Goal: Contribute content: Contribute content

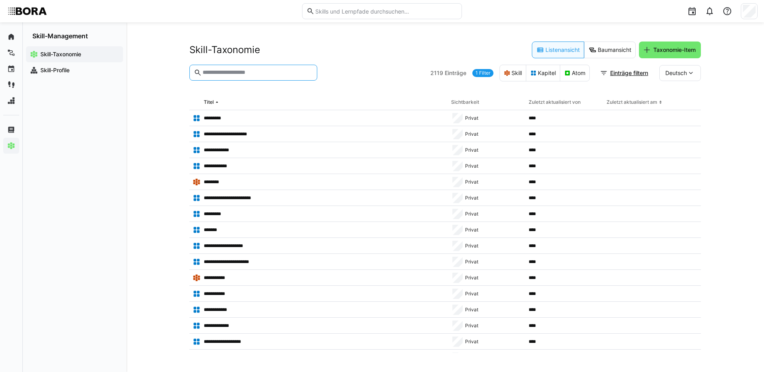
click at [268, 71] on input "text" at bounding box center [257, 72] width 111 height 7
type input "**********"
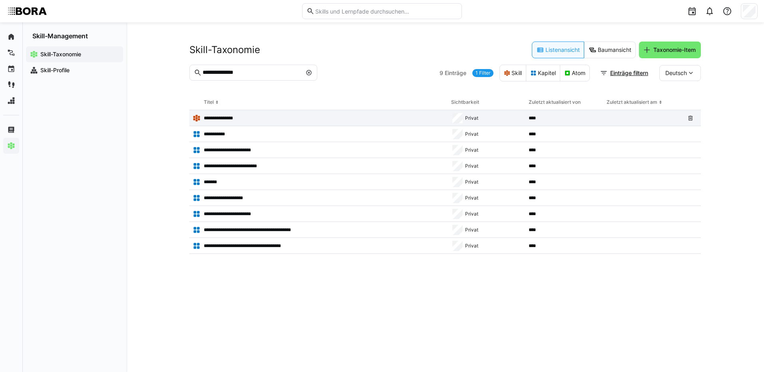
click at [222, 117] on p "**********" at bounding box center [224, 118] width 40 height 6
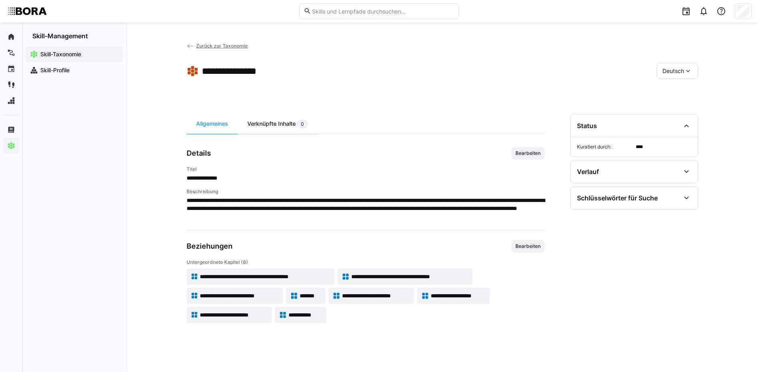
click at [270, 121] on div "Verknüpfte Inhalte 0" at bounding box center [278, 124] width 80 height 20
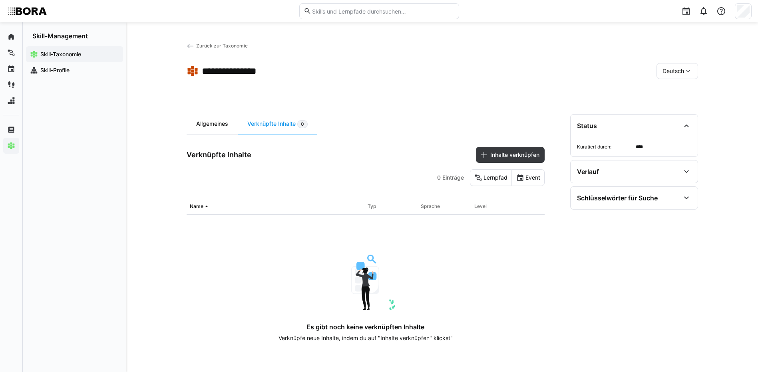
click at [207, 121] on div "Allgemeines" at bounding box center [212, 124] width 51 height 20
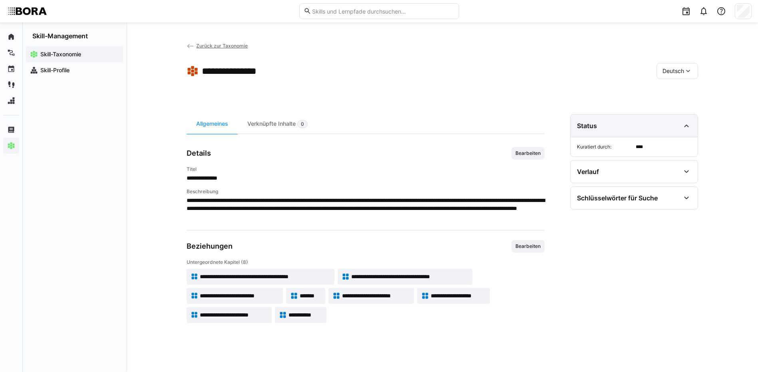
click at [682, 121] on eds-icon at bounding box center [687, 126] width 10 height 10
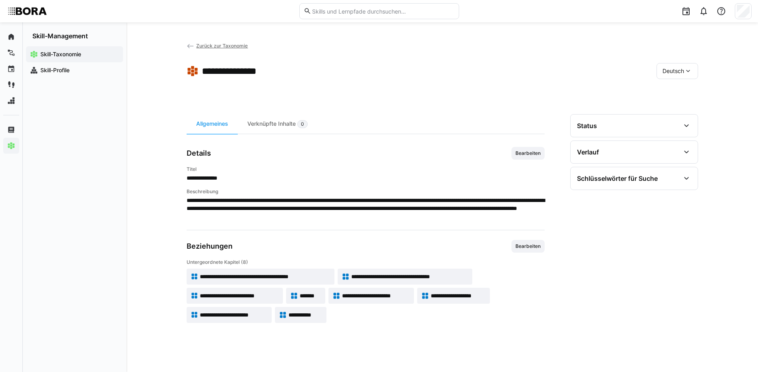
click at [273, 294] on span "**********" at bounding box center [239, 296] width 79 height 8
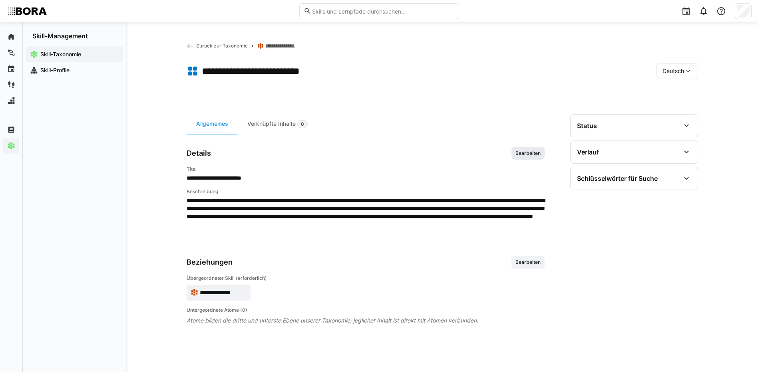
click at [523, 151] on span "Bearbeiten" at bounding box center [528, 153] width 27 height 6
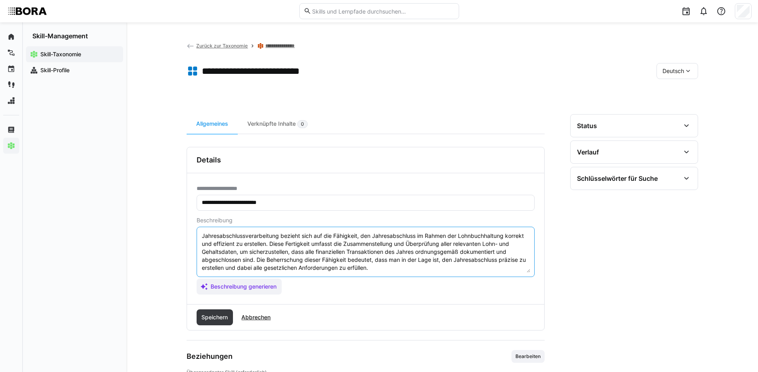
click at [396, 262] on textarea "Jahresabschlussverarbeitung bezieht sich auf die Fähigkeit, den Jahresabschluss…" at bounding box center [365, 252] width 329 height 42
click at [398, 268] on textarea "Jahresabschlussverarbeitung bezieht sich auf die Fähigkeit, den Jahresabschluss…" at bounding box center [365, 252] width 329 height 42
paste textarea "*1 - Anfänger: *2 - Mittelstufe: *3 - Fortgeschritten: *4 - Experte: *5 - Starl…"
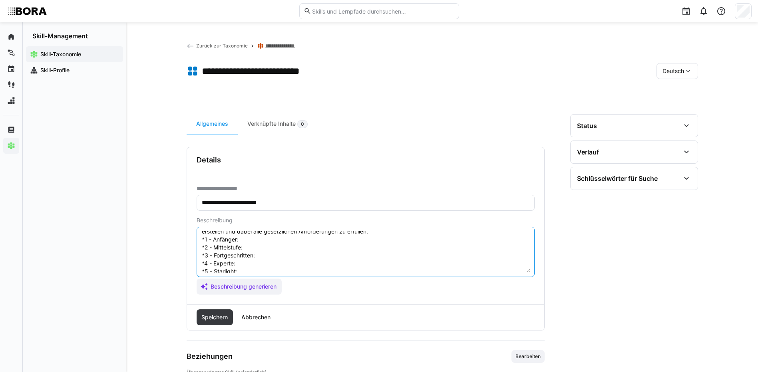
scroll to position [22, 0]
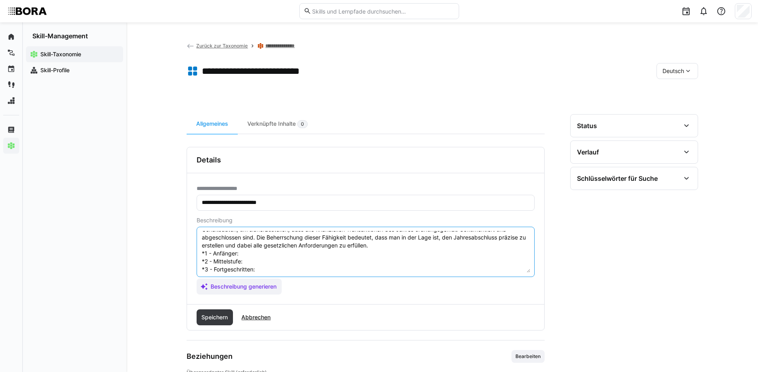
click at [258, 252] on textarea "Jahresabschlussverarbeitung bezieht sich auf die Fähigkeit, den Jahresabschluss…" at bounding box center [365, 252] width 329 height 42
click at [243, 253] on textarea "Jahresabschlussverarbeitung bezieht sich auf die Fähigkeit, den Jahresabschluss…" at bounding box center [365, 252] width 329 height 42
paste textarea "Kennt den Jahresabschlussprozess."
click at [251, 259] on textarea "Jahresabschlussverarbeitung bezieht sich auf die Fähigkeit, den Jahresabschluss…" at bounding box center [365, 252] width 329 height 42
paste textarea "Unterstützt bei Standardaufgaben der Abschlussverarbeitung."
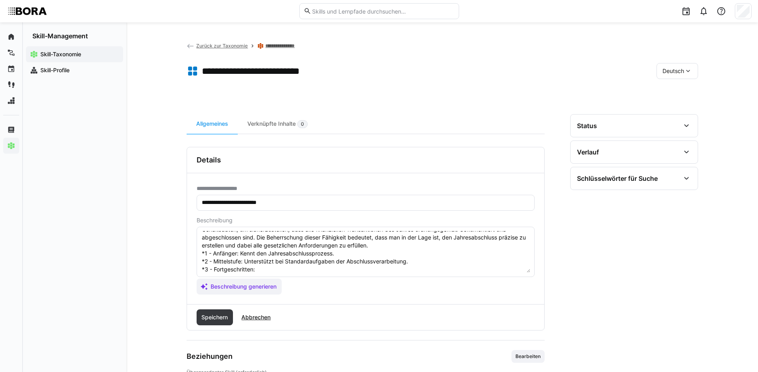
click at [297, 270] on textarea "Jahresabschlussverarbeitung bezieht sich auf die Fähigkeit, den Jahresabschluss…" at bounding box center [365, 252] width 329 height 42
paste textarea "Führt Jahresabschlussarbeiten sicher durch."
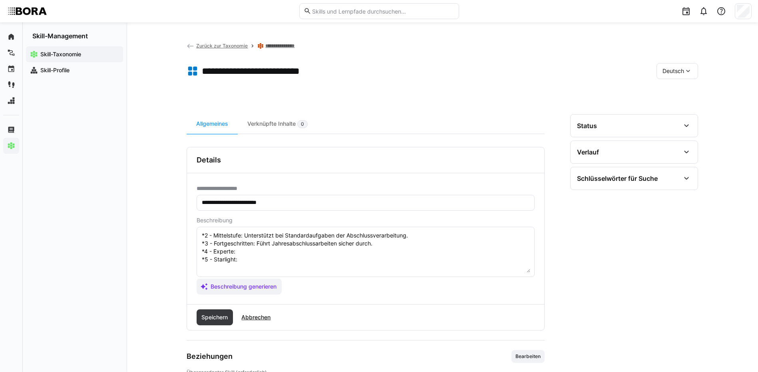
scroll to position [62, 0]
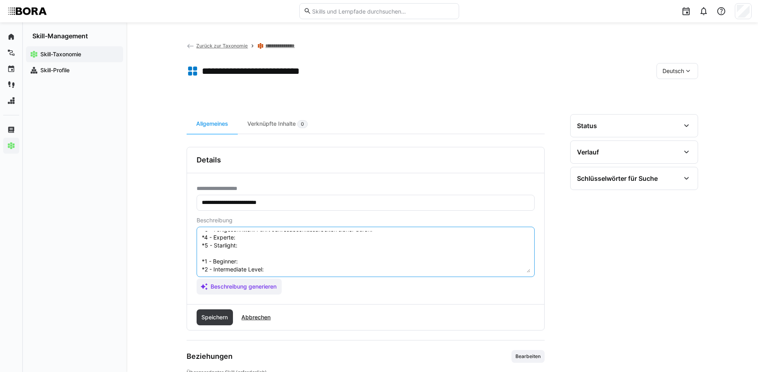
click at [336, 241] on textarea "Jahresabschlussverarbeitung bezieht sich auf die Fähigkeit, den Jahresabschluss…" at bounding box center [365, 252] width 329 height 42
paste textarea "Optimiert und verantwortet Abschlussprozesse."
click at [241, 249] on textarea "Jahresabschlussverarbeitung bezieht sich auf die Fähigkeit, den Jahresabschluss…" at bounding box center [365, 252] width 329 height 42
paste textarea "Leitet Abschlussprozesse konzernweit oder bereichsübergreifend."
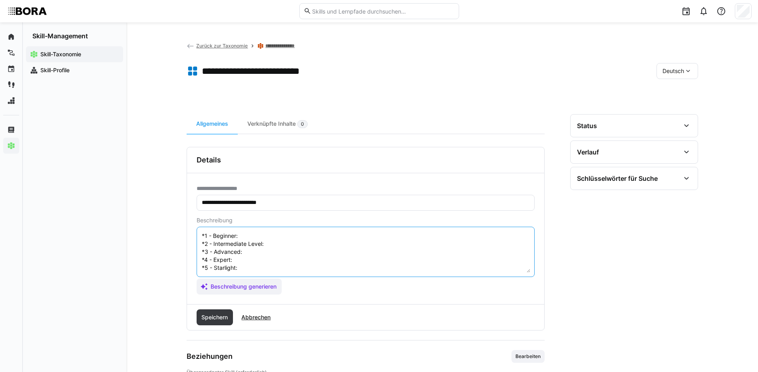
drag, startPoint x: 201, startPoint y: 260, endPoint x: 292, endPoint y: 276, distance: 92.2
click at [292, 276] on eds-input "Jahresabschlussverarbeitung bezieht sich auf die Fähigkeit, den Jahresabschluss…" at bounding box center [366, 252] width 338 height 50
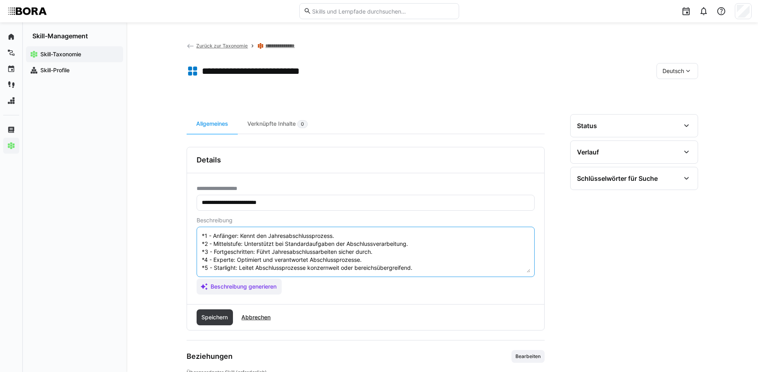
scroll to position [48, 0]
type textarea "Jahresabschlussverarbeitung bezieht sich auf die Fähigkeit, den Jahresabschluss…"
click at [223, 317] on span "Speichern" at bounding box center [214, 318] width 29 height 8
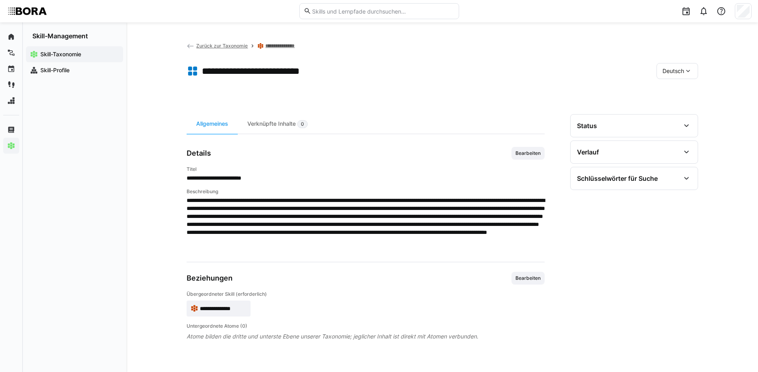
click at [674, 70] on span "Deutsch" at bounding box center [673, 71] width 22 height 8
click at [680, 106] on span "Englisch" at bounding box center [673, 109] width 22 height 8
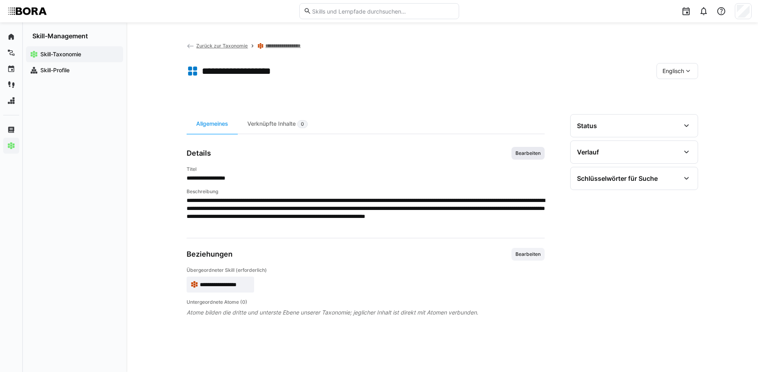
click at [535, 149] on span "Bearbeiten" at bounding box center [527, 153] width 33 height 13
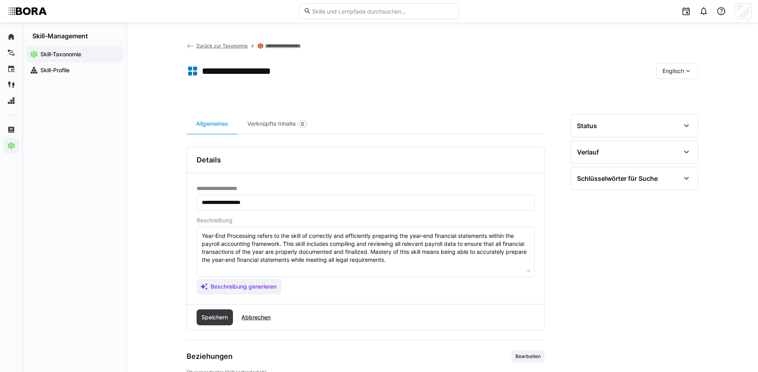
click at [410, 262] on textarea "Year-End Processing refers to the skill of correctly and efficiently preparing …" at bounding box center [365, 252] width 329 height 42
paste textarea "*1 - Beginner: *2 - Intermediate Level: *3 - Advanced: *4 - Expert: *5 - Starli…"
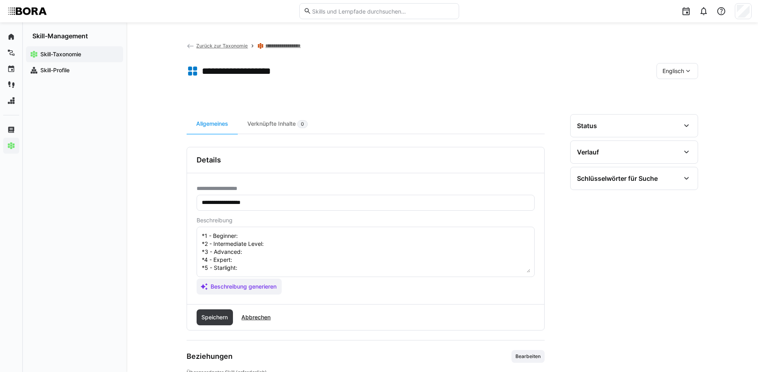
scroll to position [0, 0]
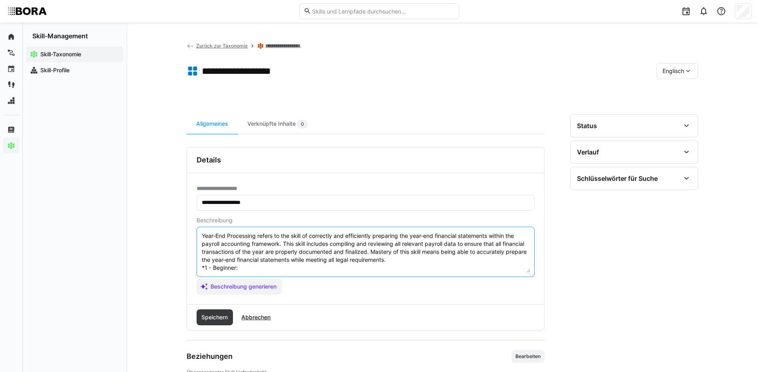
click at [266, 268] on textarea "Year-End Processing refers to the skill of correctly and efficiently preparing …" at bounding box center [365, 252] width 329 height 42
paste textarea "Knows year-end closing process"
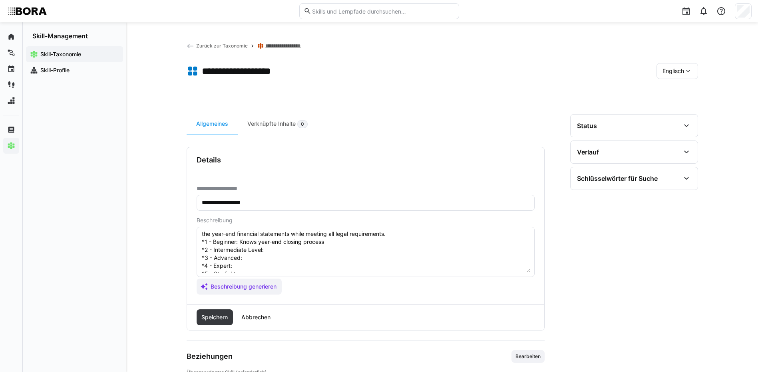
scroll to position [40, 0]
click at [269, 239] on textarea "Year-End Processing refers to the skill of correctly and efficiently preparing …" at bounding box center [365, 252] width 329 height 42
paste textarea "Supports standard closing tasks"
click at [253, 243] on textarea "Year-End Processing refers to the skill of correctly and efficiently preparing …" at bounding box center [365, 252] width 329 height 42
paste textarea "Executes year-end closing tasks confidently"
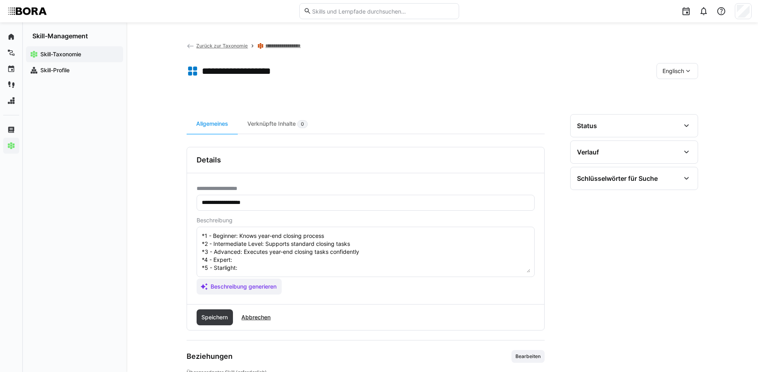
click at [269, 253] on textarea "Year-End Processing refers to the skill of correctly and efficiently preparing …" at bounding box center [365, 252] width 329 height 42
paste textarea "Optimizes and oversees closing processes"
click at [254, 259] on textarea "Year-End Processing refers to the skill of correctly and efficiently preparing …" at bounding box center [365, 252] width 329 height 42
paste textarea "Leads company-wide or cross-divisional closings"
type textarea "Year-End Processing refers to the skill of correctly and efficiently preparing …"
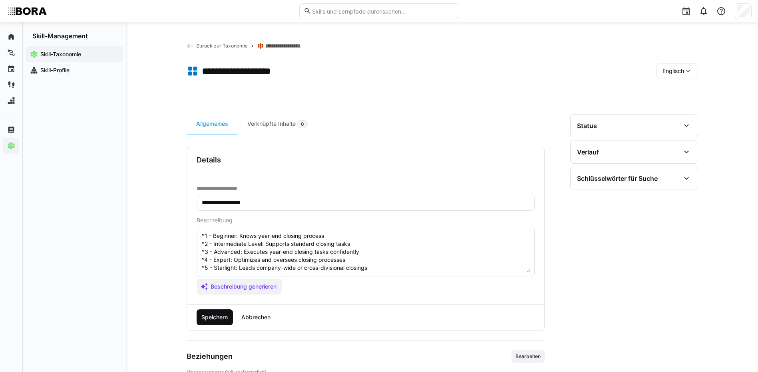
click at [225, 316] on span "Speichern" at bounding box center [214, 318] width 29 height 8
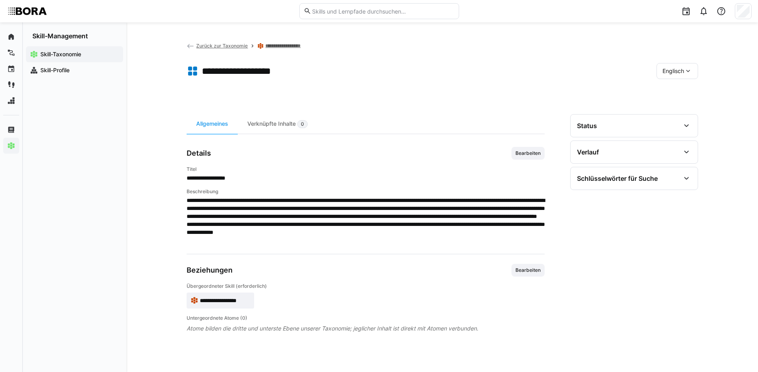
click at [666, 69] on span "Englisch" at bounding box center [673, 71] width 22 height 8
click at [671, 92] on span "Deutsch" at bounding box center [673, 92] width 22 height 8
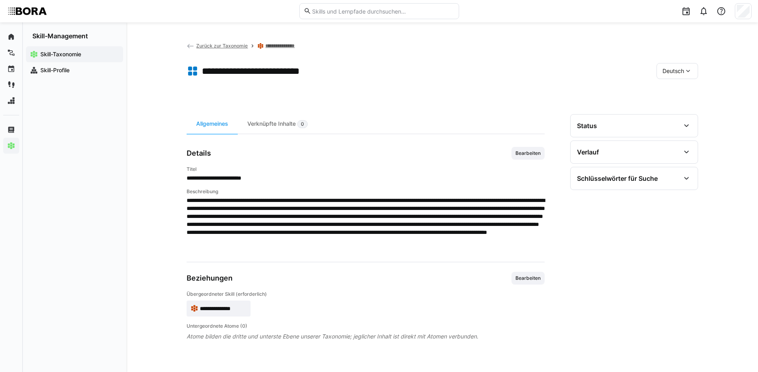
click at [296, 47] on link "**********" at bounding box center [285, 46] width 40 height 6
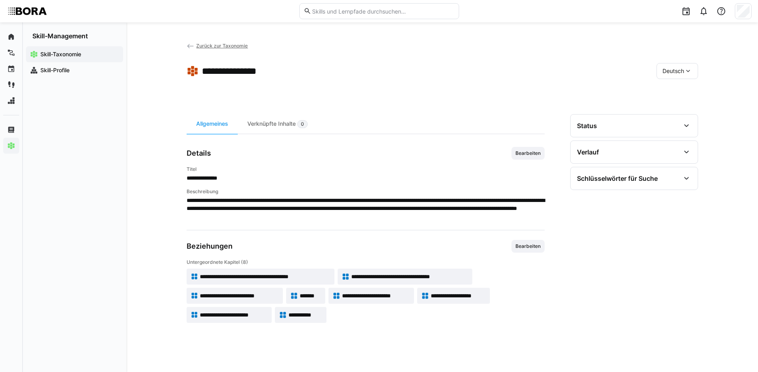
click at [313, 297] on span "*******" at bounding box center [311, 296] width 22 height 8
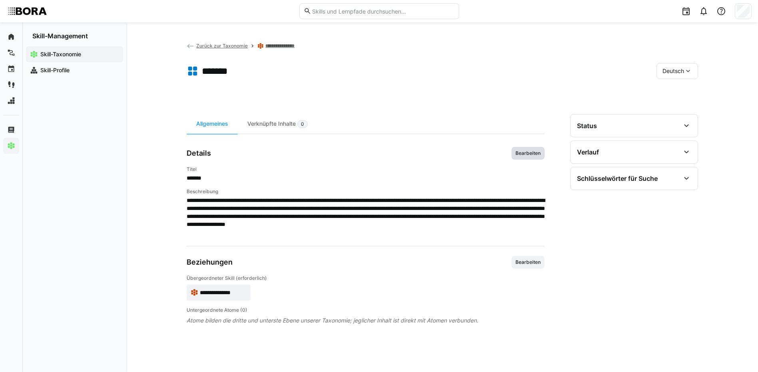
drag, startPoint x: 534, startPoint y: 147, endPoint x: 522, endPoint y: 148, distance: 11.6
click at [533, 146] on div "**********" at bounding box center [366, 233] width 358 height 239
click at [521, 152] on span "Bearbeiten" at bounding box center [528, 153] width 27 height 6
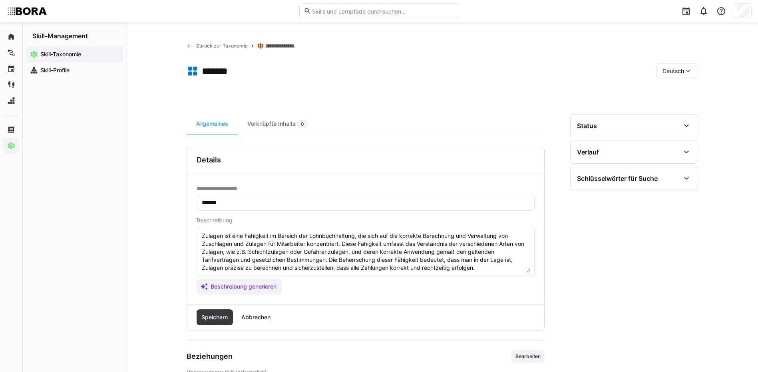
click at [496, 269] on textarea "Zulagen ist eine Fähigkeit im Bereich der Lohnbuchhaltung, die sich auf die kor…" at bounding box center [365, 252] width 329 height 42
paste textarea "*1 - Anfänger: *2 - Mittelstufe: *3 - Fortgeschritten: *4 - Experte: *5 - Starl…"
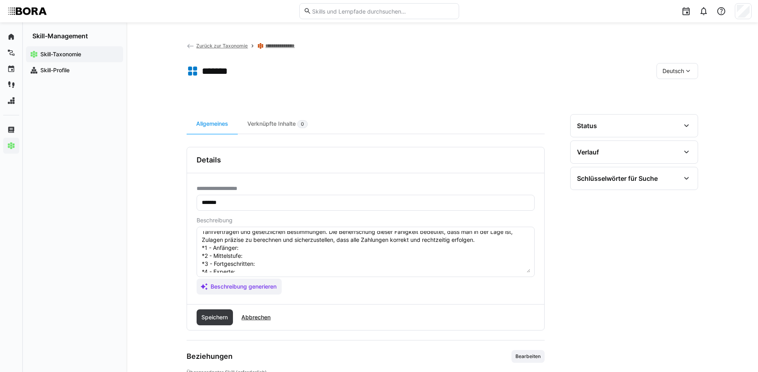
scroll to position [22, 0]
click at [253, 253] on textarea "Zulagen ist eine Fähigkeit im Bereich der Lohnbuchhaltung, die sich auf die kor…" at bounding box center [365, 252] width 329 height 42
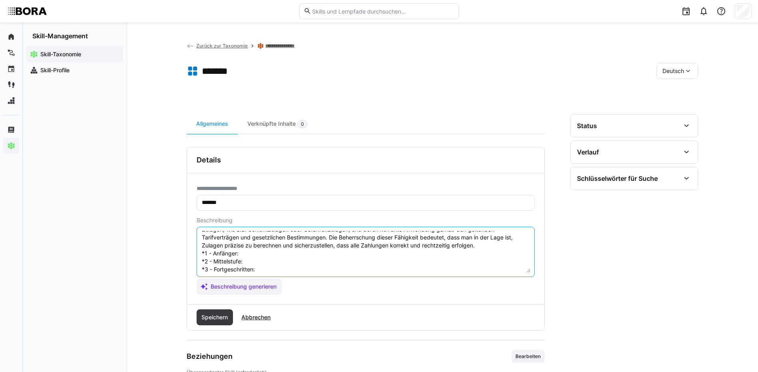
paste textarea "Kennt Arten und Grundlagen von Zulagen."
click at [271, 262] on textarea "Zulagen ist eine Fähigkeit im Bereich der Lohnbuchhaltung, die sich auf die kor…" at bounding box center [365, 252] width 329 height 42
paste textarea "Bearbeitet Zulagen in Standardsituationen."
click at [264, 270] on textarea "Zulagen ist eine Fähigkeit im Bereich der Lohnbuchhaltung, die sich auf die kor…" at bounding box center [365, 252] width 329 height 42
paste textarea "Versteht komplexe Zulagenregelungen sicher."
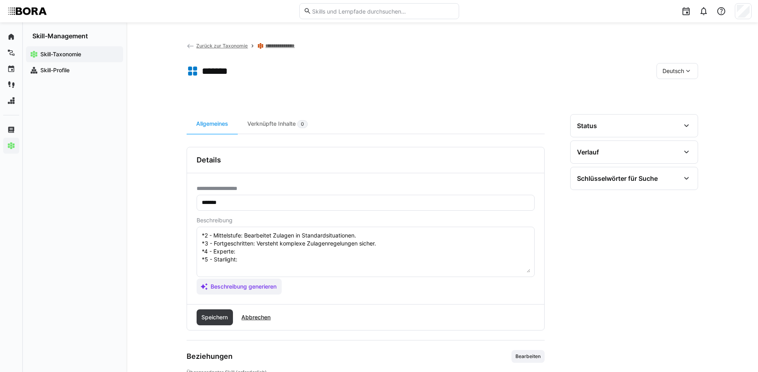
scroll to position [62, 0]
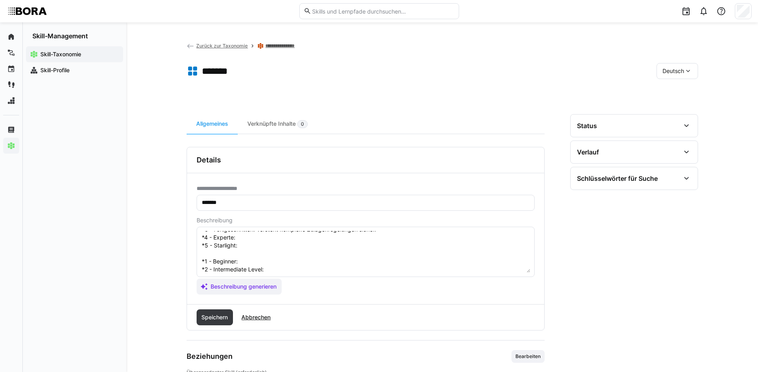
click at [263, 237] on textarea "Zulagen ist eine Fähigkeit im Bereich der Lohnbuchhaltung, die sich auf die kor…" at bounding box center [365, 252] width 329 height 42
paste textarea "Entwickelt Richtlinien und berät zu Zulagen."
click at [258, 250] on textarea "Zulagen ist eine Fähigkeit im Bereich der Lohnbuchhaltung, die sich auf die kor…" at bounding box center [365, 252] width 329 height 42
click at [254, 243] on textarea "Zulagen ist eine Fähigkeit im Bereich der Lohnbuchhaltung, die sich auf die kor…" at bounding box center [365, 252] width 329 height 42
paste textarea "Gestaltet Zulagensysteme unternehmensweit mit."
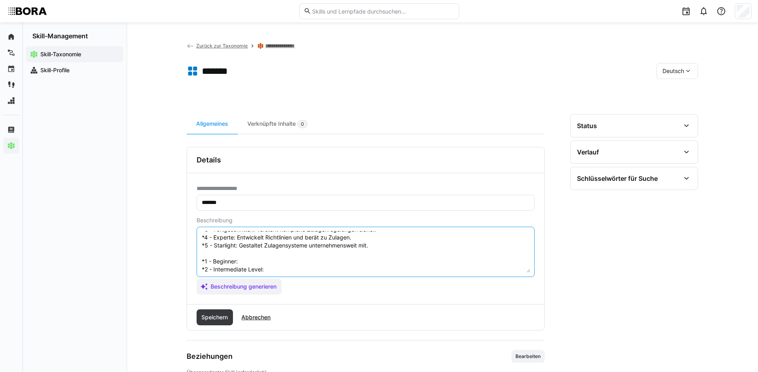
click at [247, 258] on textarea "Zulagen ist eine Fähigkeit im Bereich der Lohnbuchhaltung, die sich auf die kor…" at bounding box center [365, 252] width 329 height 42
paste textarea "Understands types and basics of allowances"
click at [300, 269] on textarea "Zulagen ist eine Fähigkeit im Bereich der Lohnbuchhaltung, die sich auf die kor…" at bounding box center [365, 252] width 329 height 42
paste textarea "Processes allowances in standard situations"
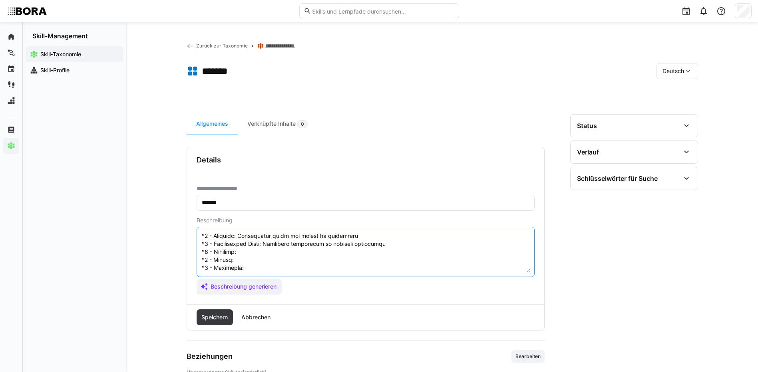
click at [270, 237] on textarea at bounding box center [365, 252] width 329 height 42
paste textarea "Understands complex allowance regulations securely"
click at [241, 246] on textarea at bounding box center [365, 252] width 329 height 42
paste textarea "Develops policies and advises on allowances"
click at [257, 255] on textarea at bounding box center [365, 252] width 329 height 42
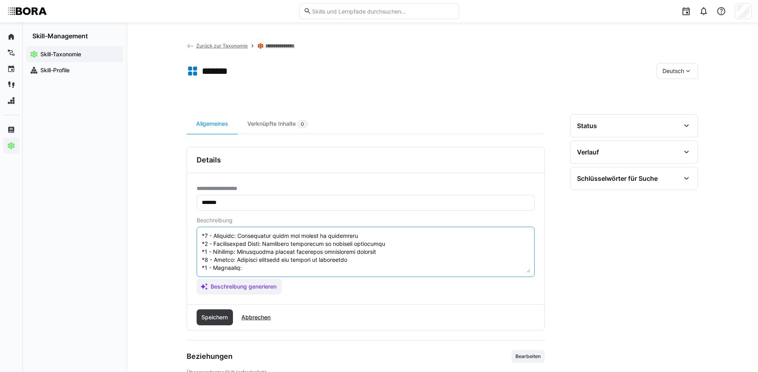
paste textarea "Designs company-wide allowance systems"
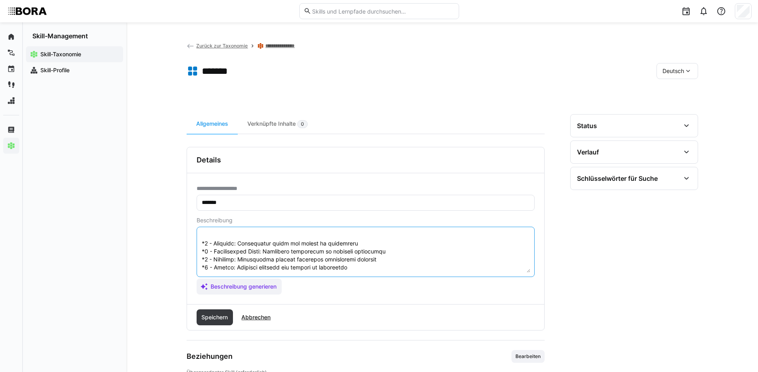
scroll to position [104, 0]
drag, startPoint x: 201, startPoint y: 261, endPoint x: 358, endPoint y: 256, distance: 156.7
click at [358, 256] on textarea at bounding box center [365, 252] width 329 height 42
type textarea "Zulagen ist eine Fähigkeit im Bereich der Lohnbuchhaltung, die sich auf die kor…"
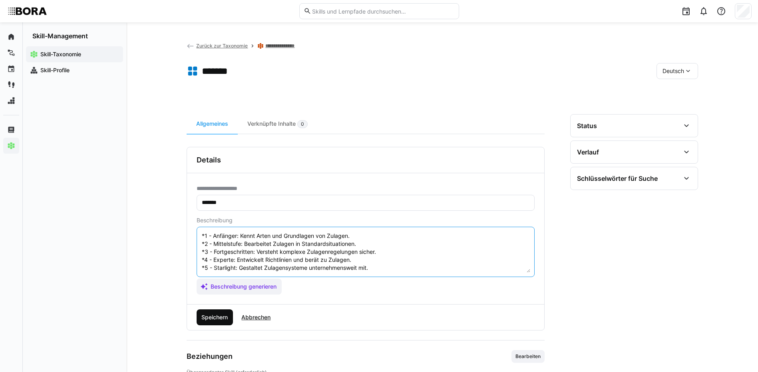
click at [225, 314] on span "Speichern" at bounding box center [214, 318] width 29 height 8
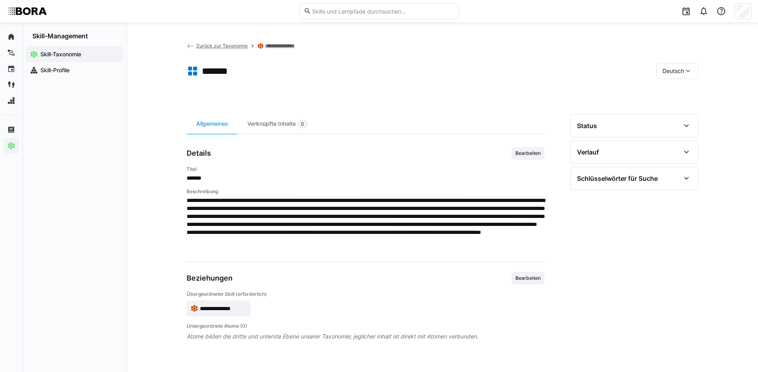
click at [682, 74] on span "Deutsch" at bounding box center [673, 71] width 22 height 8
click at [684, 110] on span "Englisch" at bounding box center [673, 109] width 22 height 8
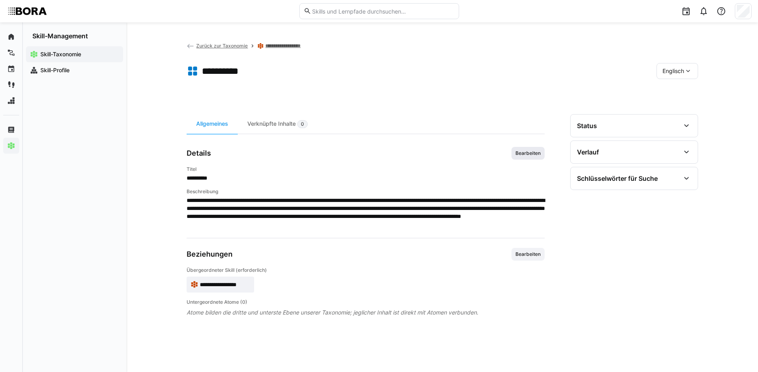
click at [522, 155] on span "Bearbeiten" at bounding box center [528, 153] width 27 height 6
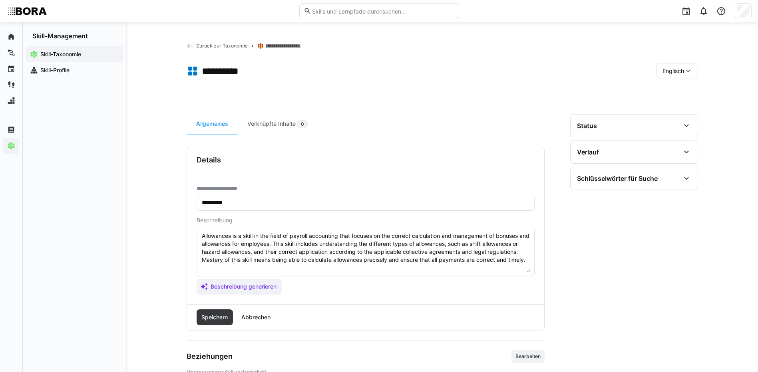
click at [426, 273] on eds-input "Allowances is a skill in the field of payroll accounting that focuses on the co…" at bounding box center [366, 252] width 338 height 50
click at [428, 270] on textarea "Allowances is a skill in the field of payroll accounting that focuses on the co…" at bounding box center [365, 252] width 329 height 42
click at [531, 260] on eds-input "Allowances is a skill in the field of payroll accounting that focuses on the co…" at bounding box center [366, 252] width 338 height 50
click at [529, 258] on textarea "Allowances is a skill in the field of payroll accounting that focuses on the co…" at bounding box center [365, 252] width 329 height 42
paste textarea "*1 - Beginner: Understands types and basics of allowances *2 - Intermediate Lev…"
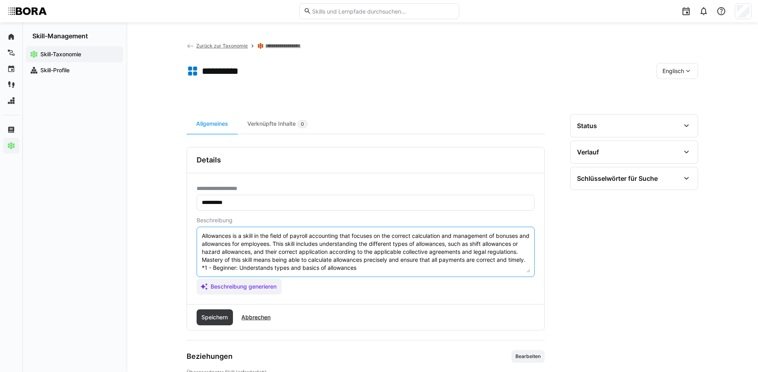
scroll to position [46, 0]
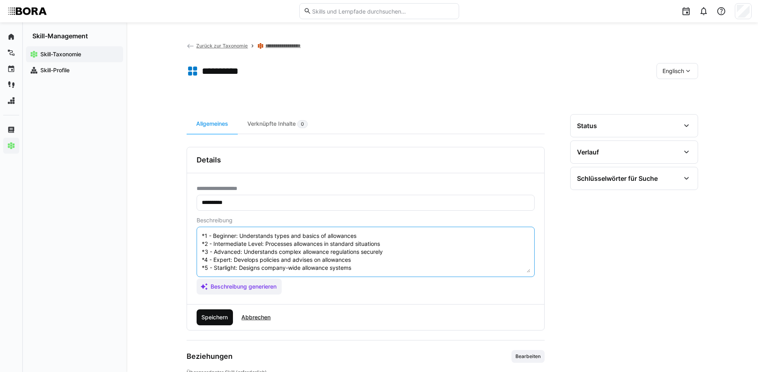
type textarea "Allowances is a skill in the field of payroll accounting that focuses on the co…"
click at [212, 317] on span "Speichern" at bounding box center [214, 318] width 29 height 8
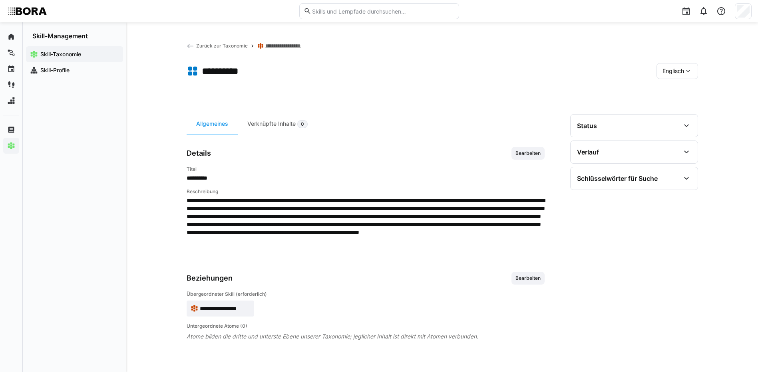
click at [689, 69] on eds-icon at bounding box center [688, 71] width 8 height 8
click at [672, 90] on span "Deutsch" at bounding box center [673, 92] width 22 height 8
click at [292, 45] on link "**********" at bounding box center [285, 46] width 40 height 6
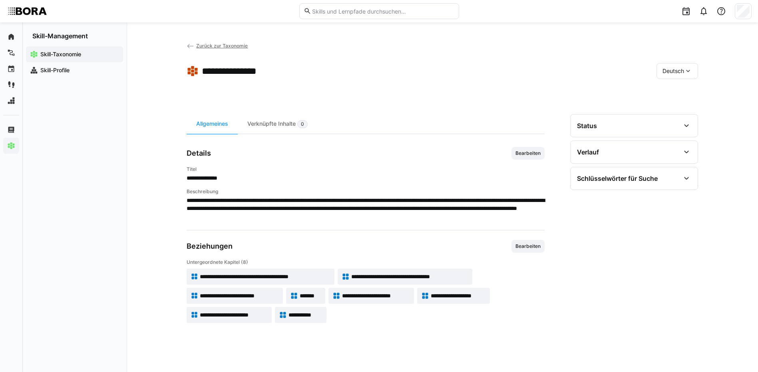
click at [357, 290] on app-skill-badge "**********" at bounding box center [370, 296] width 85 height 16
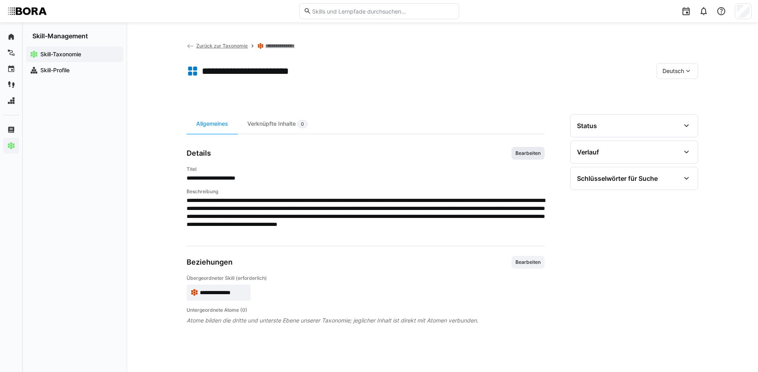
click at [520, 155] on span "Bearbeiten" at bounding box center [528, 153] width 27 height 6
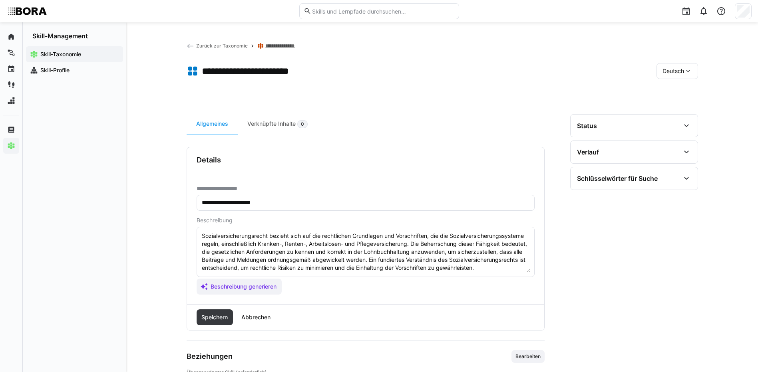
scroll to position [8, 0]
click at [331, 268] on textarea "Sozialversicherungsrecht bezieht sich auf die rechtlichen Grundlagen und Vorsch…" at bounding box center [365, 252] width 329 height 42
paste textarea "*1 - Anfänger: *2 - Mittelstufe: *3 - Fortgeschritten: *4 - Experte: *5 - Starl…"
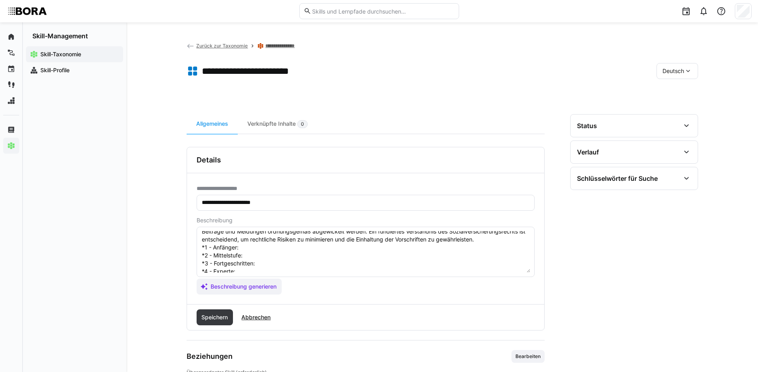
scroll to position [40, 0]
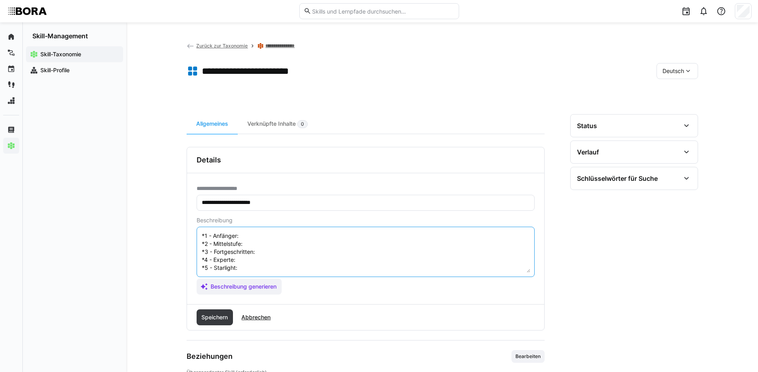
click at [258, 245] on textarea "Sozialversicherungsrecht bezieht sich auf die rechtlichen Grundlagen und Vorsch…" at bounding box center [365, 252] width 329 height 42
paste textarea "Kennt Basisregeln der Sozialversicherung."
click at [251, 251] on textarea "Sozialversicherungsrecht bezieht sich auf die rechtlichen Grundlagen und Vorsch…" at bounding box center [365, 252] width 329 height 42
paste textarea "Wendet sozialversicherungsrechtliche Vorgaben an."
click at [280, 262] on textarea "Sozialversicherungsrecht bezieht sich auf die rechtlichen Grundlagen und Vorsch…" at bounding box center [365, 252] width 329 height 42
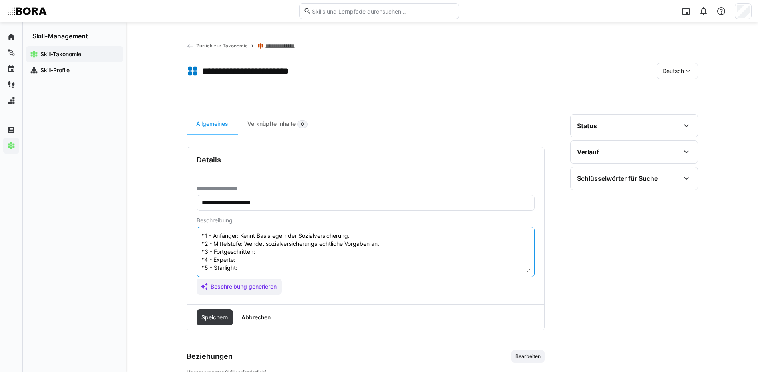
paste textarea "Berät zu Sozialversicherungsthemen fundiert."
click at [251, 266] on textarea "Sozialversicherungsrecht bezieht sich auf die rechtlichen Grundlagen und Vorsch…" at bounding box center [365, 252] width 329 height 42
paste textarea "Entwickelt sozialversicherungsrechtliche Standards."
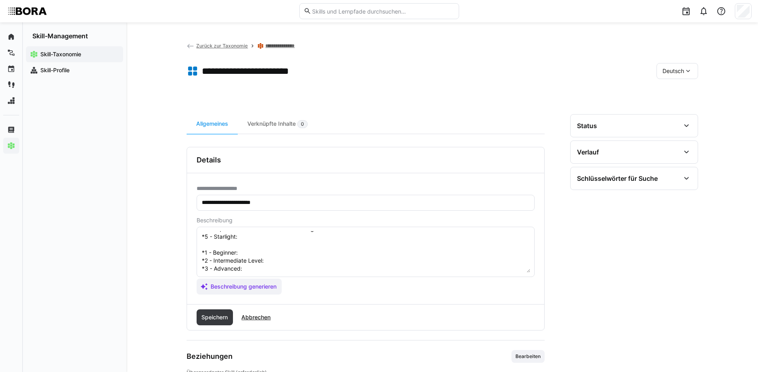
scroll to position [80, 0]
click at [264, 236] on textarea "Sozialversicherungsrecht bezieht sich auf die rechtlichen Grundlagen und Vorsch…" at bounding box center [365, 252] width 329 height 42
paste textarea "Ist zentrale:r Experte:in für Sozialversicherungsrecht im Unternehmen."
click at [244, 254] on textarea at bounding box center [365, 252] width 329 height 42
paste textarea "Knows basic social security rules"
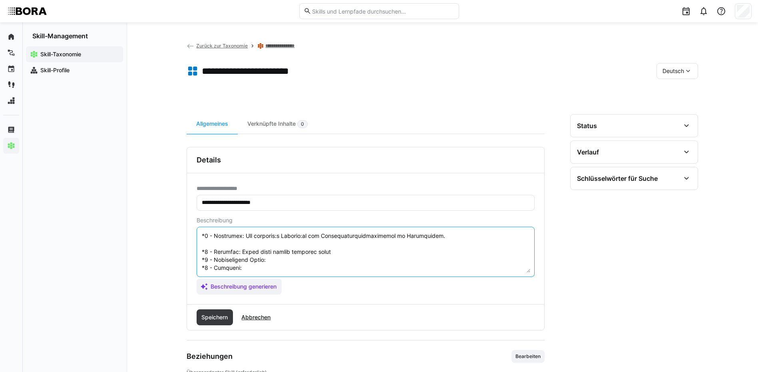
click at [270, 260] on textarea at bounding box center [365, 252] width 329 height 42
paste textarea "Applies social security regulations"
click at [257, 270] on textarea at bounding box center [365, 252] width 329 height 42
paste textarea "Provides well-founded advice on social security"
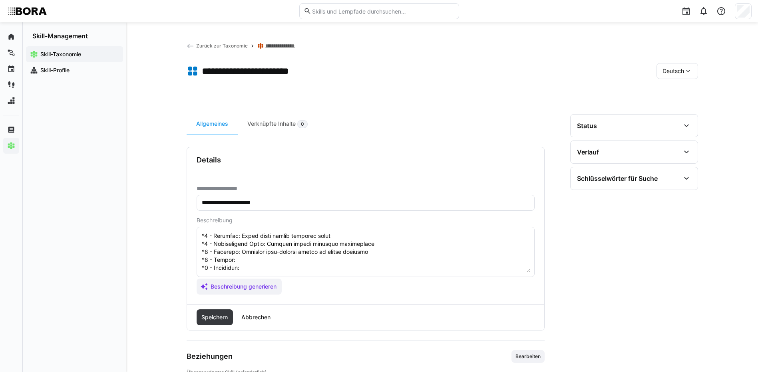
scroll to position [112, 0]
click at [267, 243] on textarea at bounding box center [365, 252] width 329 height 42
paste textarea "Develops social security standards"
click at [257, 251] on textarea at bounding box center [365, 252] width 329 height 42
paste textarea "Is central expert on social security in company"
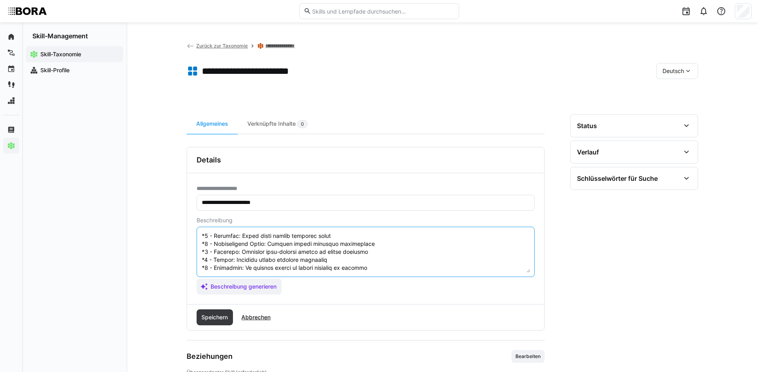
drag, startPoint x: 201, startPoint y: 259, endPoint x: 253, endPoint y: 274, distance: 54.6
click at [253, 274] on eds-input at bounding box center [366, 252] width 338 height 50
type textarea "Sozialversicherungsrecht bezieht sich auf die rechtlichen Grundlagen und Vorsch…"
click at [213, 311] on span "Speichern" at bounding box center [215, 318] width 37 height 16
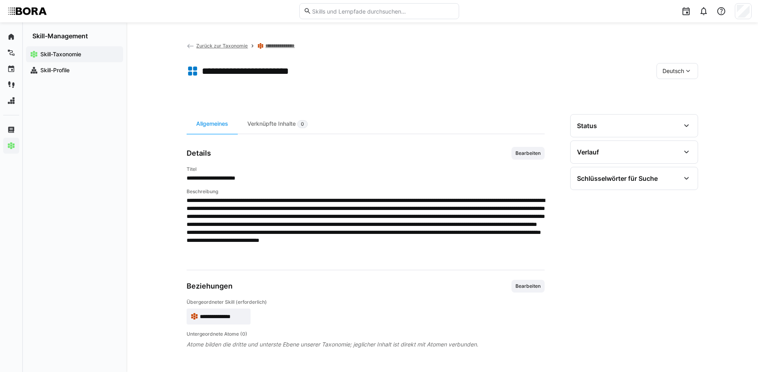
click at [674, 72] on span "Deutsch" at bounding box center [673, 71] width 22 height 8
click at [683, 104] on div "Englisch" at bounding box center [677, 109] width 42 height 17
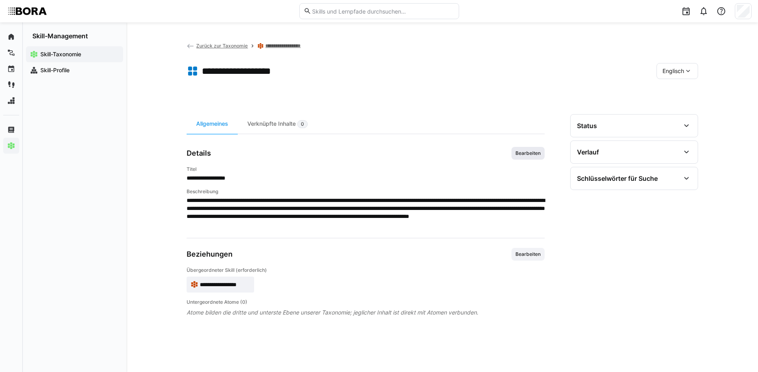
click at [535, 152] on span "Bearbeiten" at bounding box center [528, 153] width 27 height 6
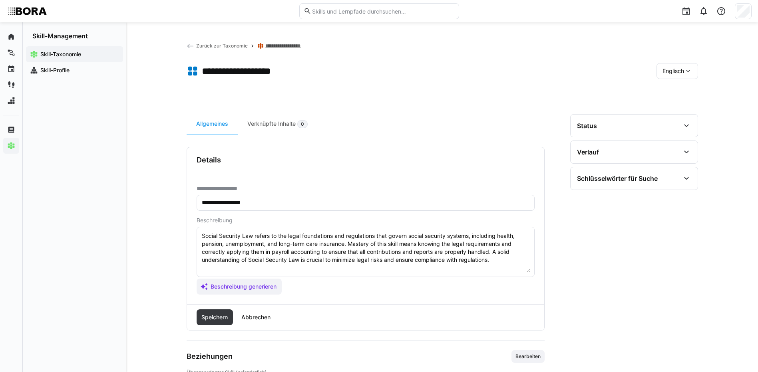
click at [516, 262] on textarea "Social Security Law refers to the legal foundations and regulations that govern…" at bounding box center [365, 252] width 329 height 42
paste textarea "*1 - Beginner: Knows basic social security rules *2 - Intermediate Level: Appli…"
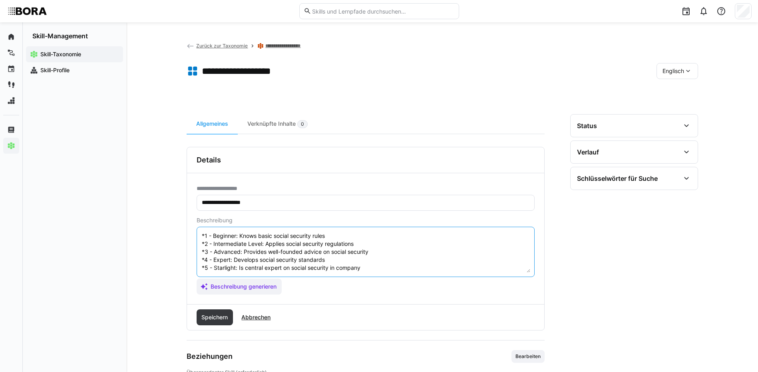
scroll to position [40, 0]
type textarea "Social Security Law refers to the legal foundations and regulations that govern…"
click at [222, 310] on span "Speichern" at bounding box center [215, 318] width 37 height 16
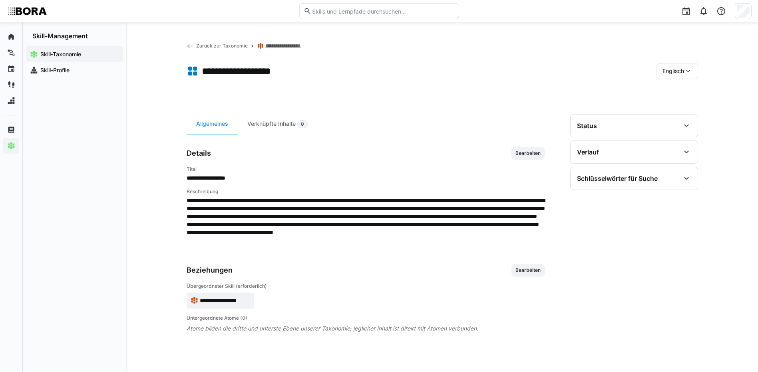
click at [691, 70] on eds-icon at bounding box center [688, 71] width 8 height 8
click at [681, 89] on span "Deutsch" at bounding box center [673, 92] width 22 height 8
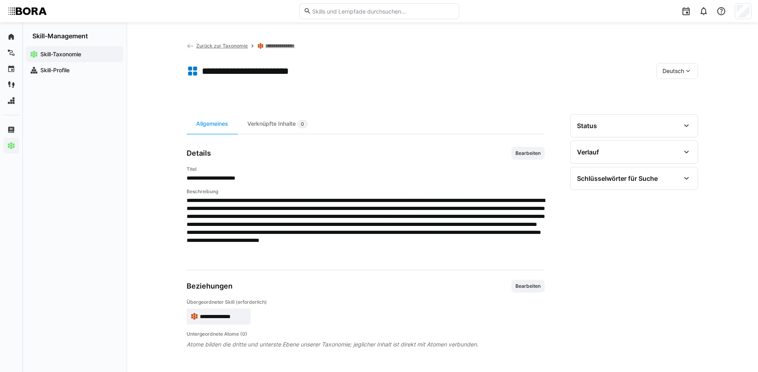
click at [275, 44] on link "**********" at bounding box center [285, 46] width 40 height 6
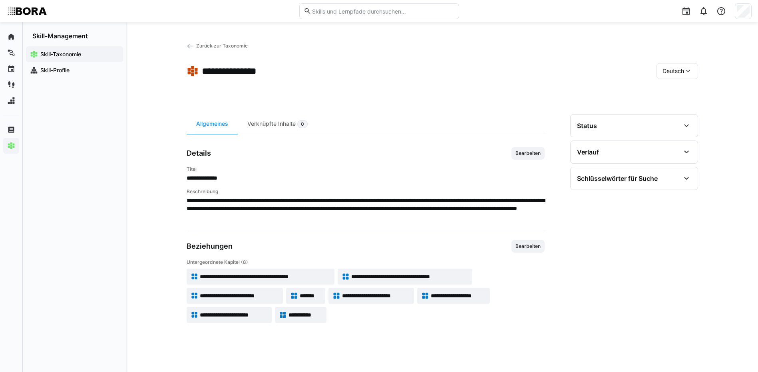
click at [441, 297] on span "**********" at bounding box center [458, 296] width 55 height 8
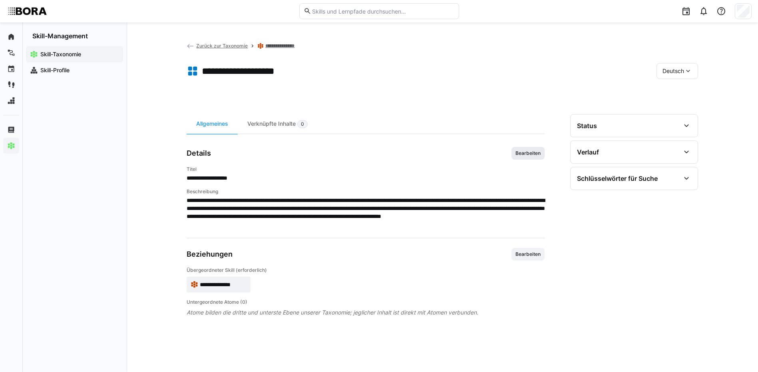
click at [532, 154] on span "Bearbeiten" at bounding box center [528, 153] width 27 height 6
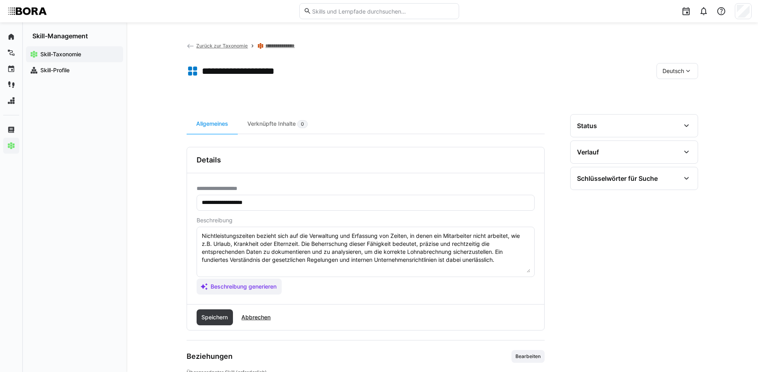
click at [506, 262] on textarea "Nichtleistungszeiten bezieht sich auf die Verwaltung und Erfassung von Zeiten, …" at bounding box center [365, 252] width 329 height 42
paste textarea "*1 - Anfänger: *2 - Mittelstufe: *3 - Fortgeschritten: *4 - Experte: *5 - Starl…"
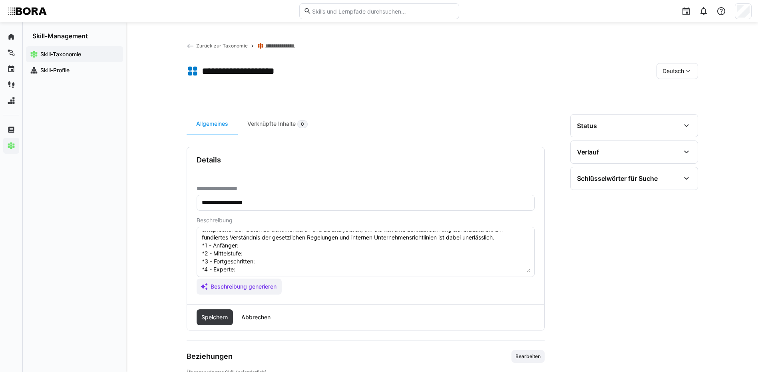
scroll to position [14, 0]
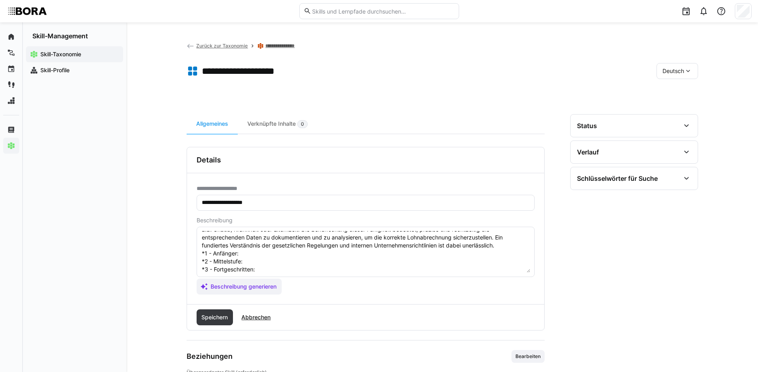
click at [252, 254] on textarea "Nichtleistungszeiten bezieht sich auf die Verwaltung und Erfassung von Zeiten, …" at bounding box center [365, 252] width 329 height 42
paste textarea "Kennt Grundbegriffe zu Nichtleistungszeiten."
click at [253, 259] on textarea "Nichtleistungszeiten bezieht sich auf die Verwaltung und Erfassung von Zeiten, …" at bounding box center [365, 252] width 329 height 42
paste textarea "Erfasst und dokumentiert Nichtleistungszeiten selbstständig."
click at [258, 270] on textarea "Nichtleistungszeiten bezieht sich auf die Verwaltung und Erfassung von Zeiten, …" at bounding box center [365, 252] width 329 height 42
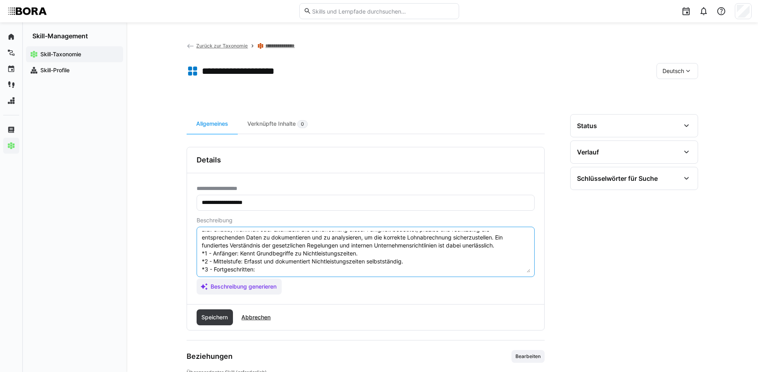
paste textarea "Analysiert Ursachen von Nichtleistungszeiten."
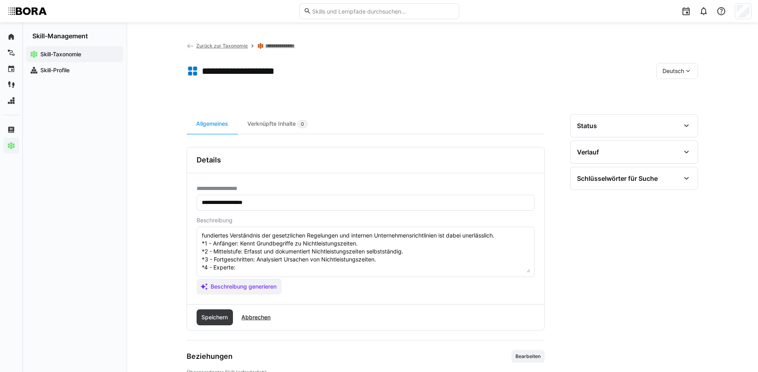
scroll to position [54, 0]
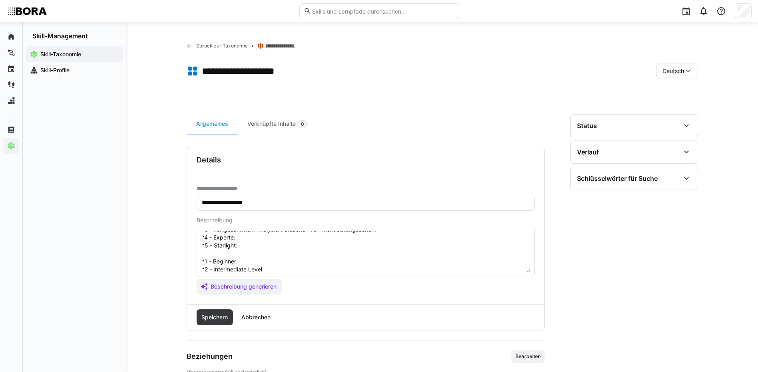
click at [275, 239] on textarea "Nichtleistungszeiten bezieht sich auf die Verwaltung und Erfassung von Zeiten, …" at bounding box center [365, 252] width 329 height 42
paste textarea "Entwickelt Maßnahmen zur Minimierung von Nichtleistungszeiten."
click at [267, 244] on textarea "Nichtleistungszeiten bezieht sich auf die Verwaltung und Erfassung von Zeiten, …" at bounding box center [365, 252] width 329 height 42
paste textarea "Ist zentrale:r Ansprechpartner:in für Nichtleistungszeiten."
click at [246, 261] on textarea "Nichtleistungszeiten bezieht sich auf die Verwaltung und Erfassung von Zeiten, …" at bounding box center [365, 252] width 329 height 42
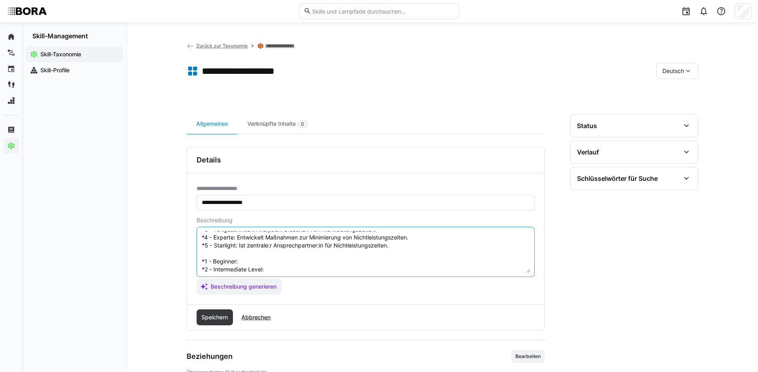
paste textarea "Understands basic terms related to non-working times"
click at [280, 268] on textarea "Nichtleistungszeiten bezieht sich auf die Verwaltung und Erfassung von Zeiten, …" at bounding box center [365, 252] width 329 height 42
paste textarea "Records and documents non-working times independently"
click at [280, 237] on textarea "Nichtleistungszeiten bezieht sich auf die Verwaltung und Erfassung von Zeiten, …" at bounding box center [365, 252] width 329 height 42
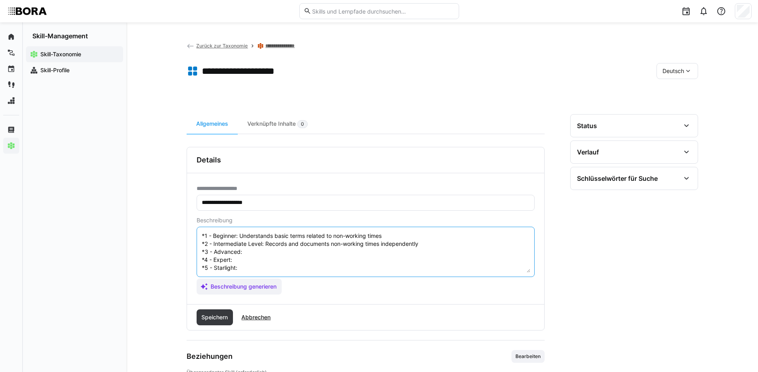
paste textarea "Analyzes causes of non-working times"
click at [286, 246] on textarea at bounding box center [365, 252] width 329 height 42
paste textarea "Develops measures to minimize non-working times"
click at [250, 251] on textarea at bounding box center [365, 252] width 329 height 42
paste textarea "Acts as main contact for non-working times"
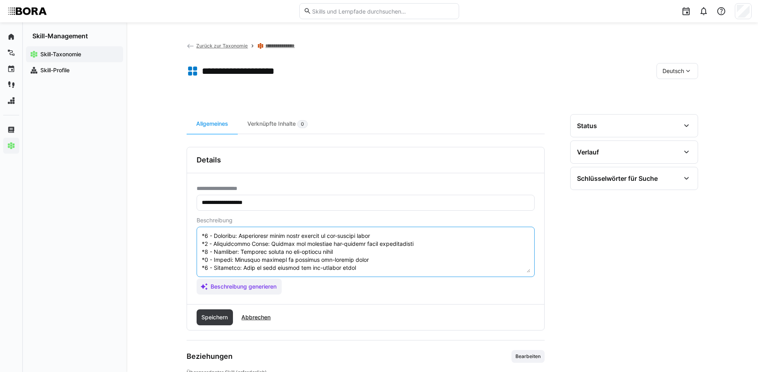
scroll to position [96, 0]
drag, startPoint x: 201, startPoint y: 261, endPoint x: 365, endPoint y: 254, distance: 164.4
click at [365, 254] on textarea at bounding box center [365, 252] width 329 height 42
type textarea "Nichtleistungszeiten bezieht sich auf die Verwaltung und Erfassung von Zeiten, …"
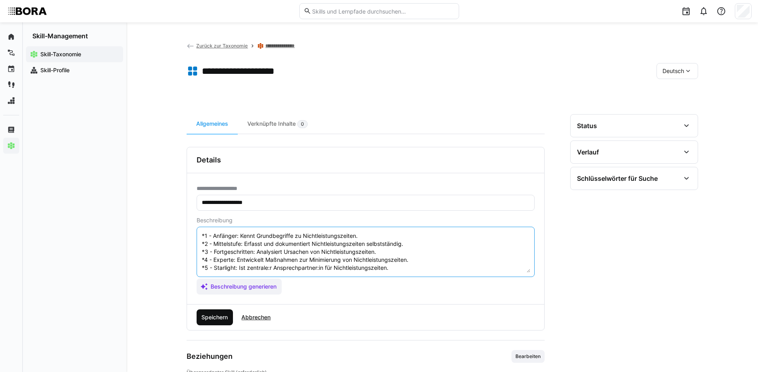
click at [209, 318] on span "Speichern" at bounding box center [214, 318] width 29 height 8
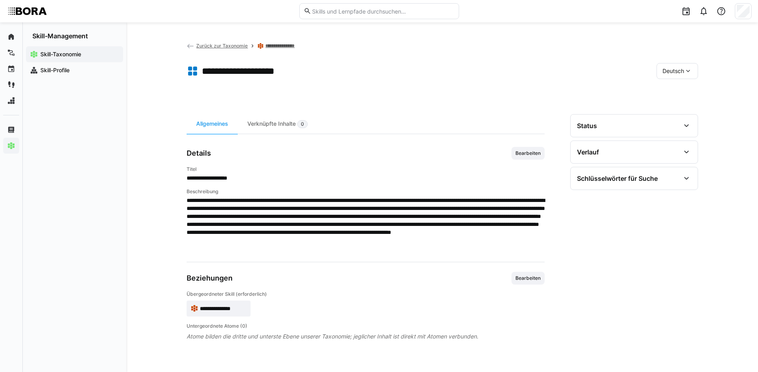
click at [687, 68] on eds-icon at bounding box center [688, 71] width 8 height 8
click at [686, 107] on div "Englisch" at bounding box center [677, 109] width 30 height 8
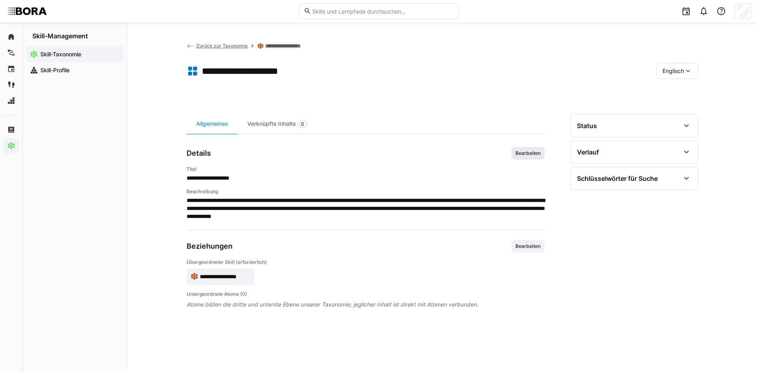
click at [528, 157] on span "Bearbeiten" at bounding box center [527, 153] width 33 height 13
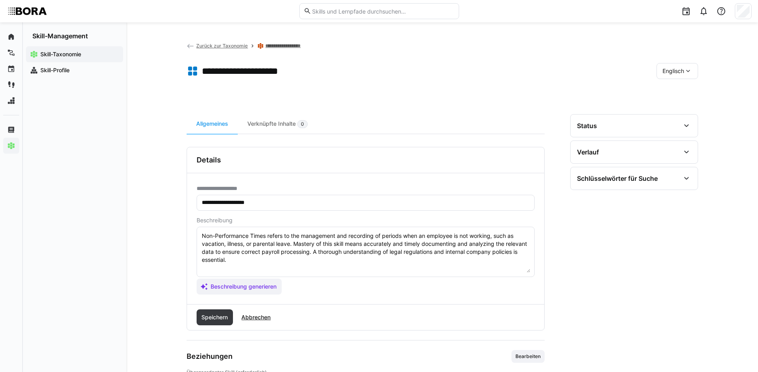
click at [298, 258] on textarea "Non-Performance Times refers to the management and recording of periods when an…" at bounding box center [365, 252] width 329 height 42
paste textarea "*1 - Beginner: Understands basic terms related to non-working times *2 - Interm…"
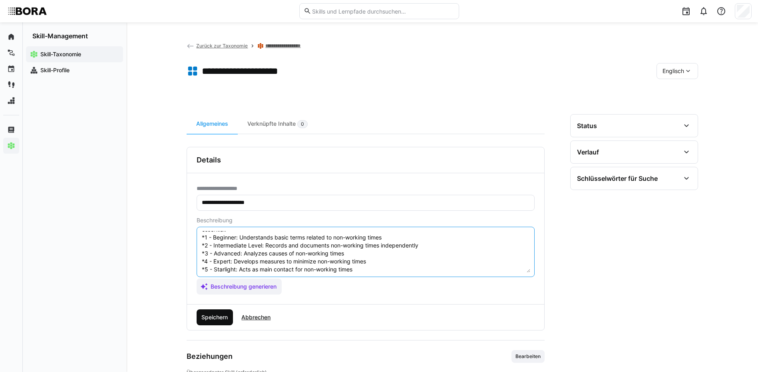
type textarea "Non-Performance Times refers to the management and recording of periods when an…"
click at [212, 316] on span "Speichern" at bounding box center [214, 318] width 29 height 8
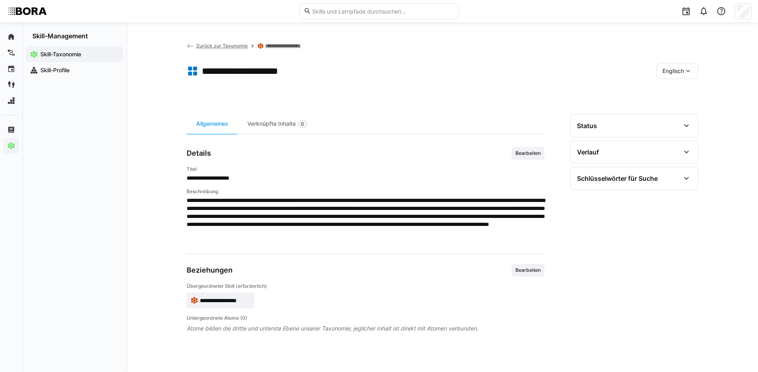
click at [679, 74] on span "Englisch" at bounding box center [673, 71] width 22 height 8
click at [679, 88] on span "Deutsch" at bounding box center [673, 92] width 22 height 8
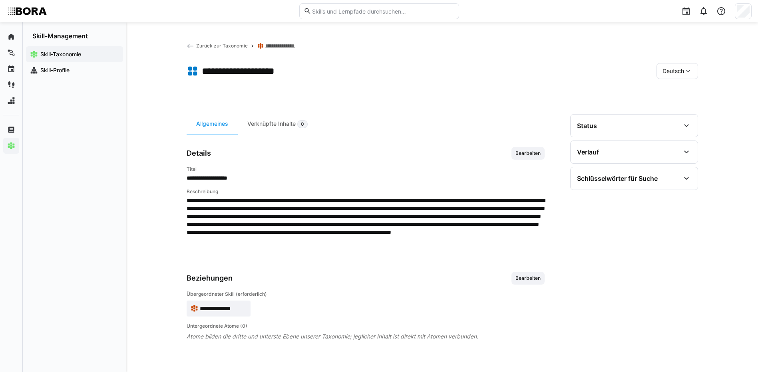
click at [289, 46] on link "**********" at bounding box center [285, 46] width 40 height 6
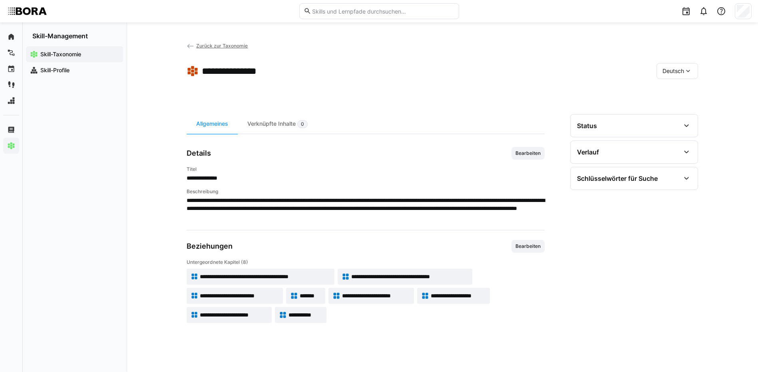
click at [251, 314] on span "**********" at bounding box center [234, 315] width 68 height 8
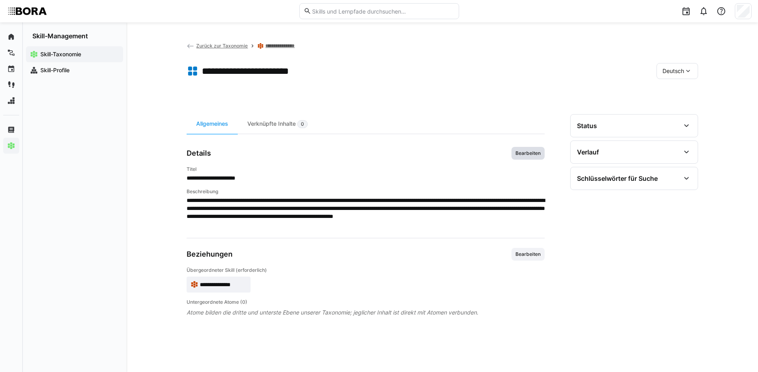
click at [519, 154] on span "Bearbeiten" at bounding box center [528, 153] width 27 height 6
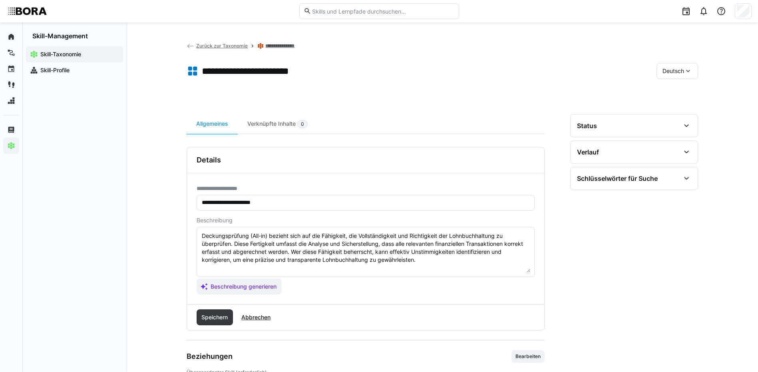
click at [483, 260] on textarea "Deckungsprüfung (All-in) bezieht sich auf die Fähigkeit, die Vollständigkeit un…" at bounding box center [365, 252] width 329 height 42
paste textarea "*1 - Anfänger: *2 - Mittelstufe: *3 - Fortgeschritten: *4 - Experte: *5 - Starl…"
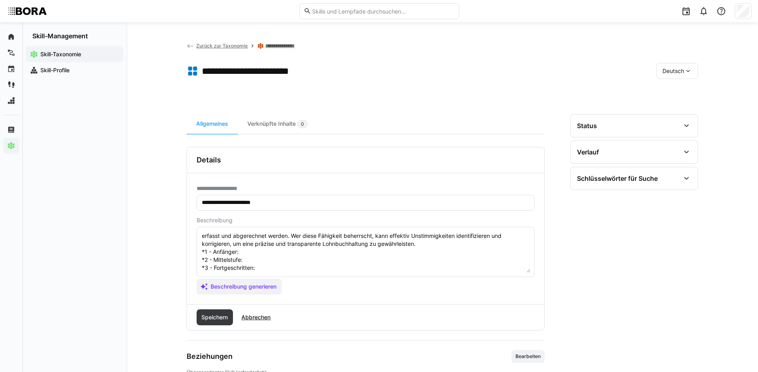
scroll to position [14, 0]
click at [254, 251] on textarea "Deckungsprüfung (All-in) bezieht sich auf die Fähigkeit, die Vollständigkeit un…" at bounding box center [365, 252] width 329 height 42
paste textarea "Kennt grundlegende Prinzipien der All-in-Verträge; arbeitet unter Anleitung an …"
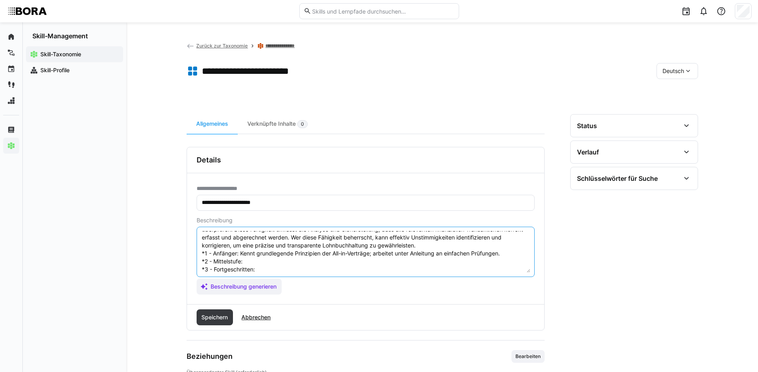
click at [255, 258] on textarea "Deckungsprüfung (All-in) bezieht sich auf die Fähigkeit, die Vollständigkeit un…" at bounding box center [365, 252] width 329 height 42
paste textarea "Führt Standard-Deckungsprüfungen selbstständig durch; erkennt typische Risiken …"
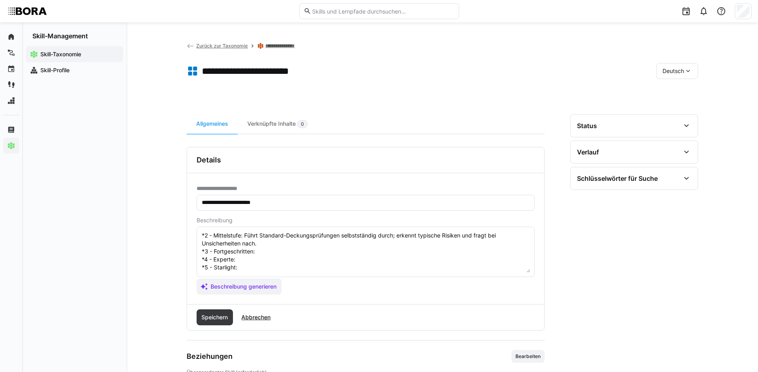
scroll to position [54, 0]
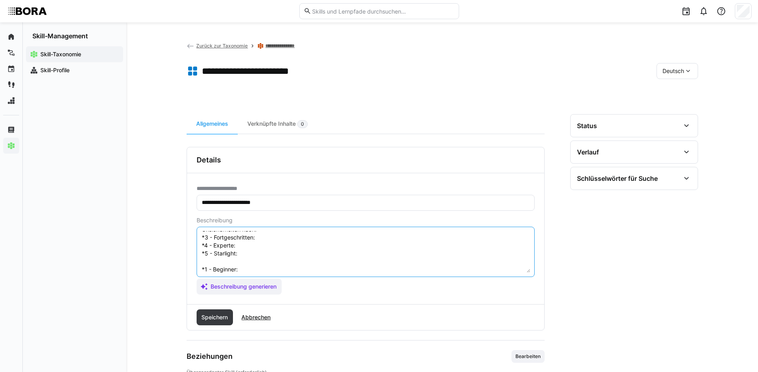
click at [266, 239] on textarea "Deckungsprüfung (All-in) bezieht sich auf die Fähigkeit, die Vollständigkeit un…" at bounding box center [365, 252] width 329 height 42
paste textarea "Beurteilt komplexere Fälle sicher; optimiert Verfahren und unterstützt bei Sond…"
click at [266, 239] on textarea "Deckungsprüfung (All-in) bezieht sich auf die Fähigkeit, die Vollständigkeit un…" at bounding box center [365, 252] width 329 height 42
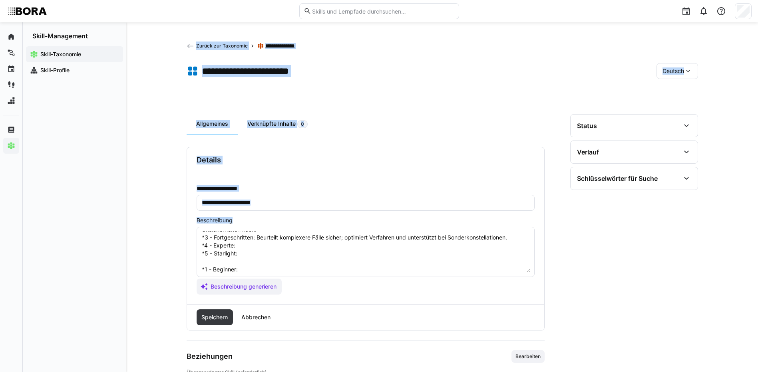
drag, startPoint x: 197, startPoint y: 250, endPoint x: 221, endPoint y: 243, distance: 24.4
click at [221, 237] on div "**********" at bounding box center [379, 230] width 758 height 416
click at [248, 251] on textarea "Deckungsprüfung (All-in) bezieht sich auf die Fähigkeit, die Vollständigkeit un…" at bounding box center [365, 252] width 329 height 42
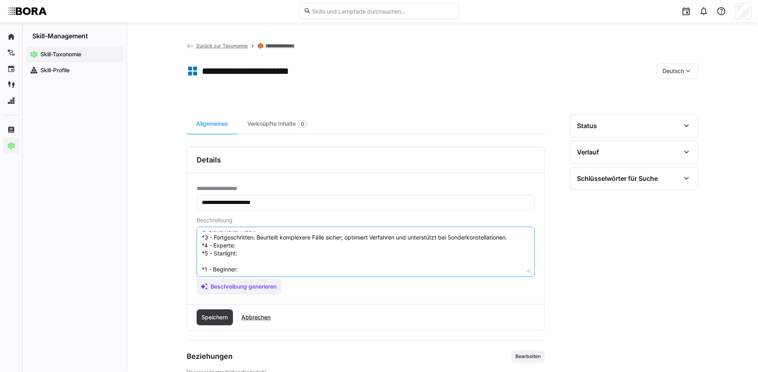
click at [248, 247] on textarea "Deckungsprüfung (All-in) bezieht sich auf die Fähigkeit, die Vollständigkeit un…" at bounding box center [365, 252] width 329 height 42
drag, startPoint x: 243, startPoint y: 239, endPoint x: 253, endPoint y: 246, distance: 12.3
click at [250, 244] on textarea "Deckungsprüfung (All-in) bezieht sich auf die Fähigkeit, die Vollständigkeit un…" at bounding box center [365, 252] width 329 height 42
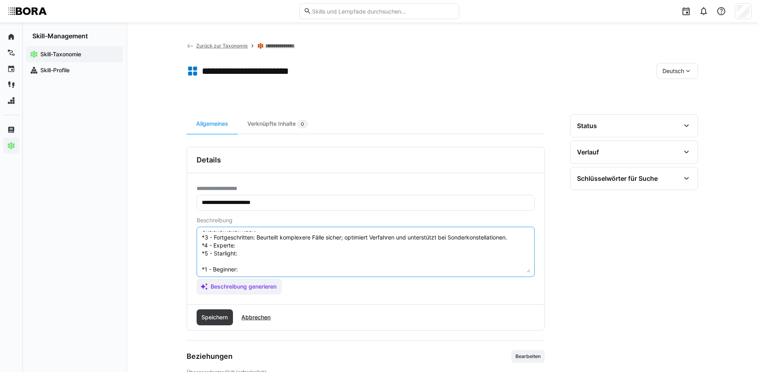
click at [254, 247] on textarea "Deckungsprüfung (All-in) bezieht sich auf die Fähigkeit, die Vollständigkeit un…" at bounding box center [365, 252] width 329 height 42
paste textarea "Entwickelt Standards zur Deckungsprüfung; berät HR und Führungskräfte bei kriti…"
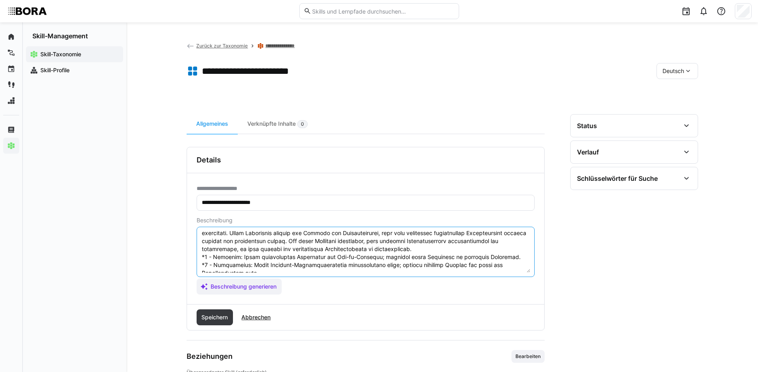
scroll to position [51, 0]
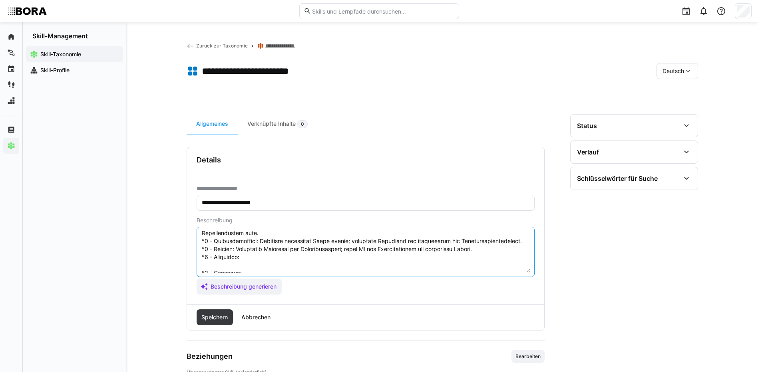
click at [268, 253] on textarea at bounding box center [365, 252] width 329 height 42
click at [260, 257] on textarea at bounding box center [365, 252] width 329 height 42
paste textarea "Definiert unternehmensweite Richtlinien; führt Schulungen durch; vertritt das U…"
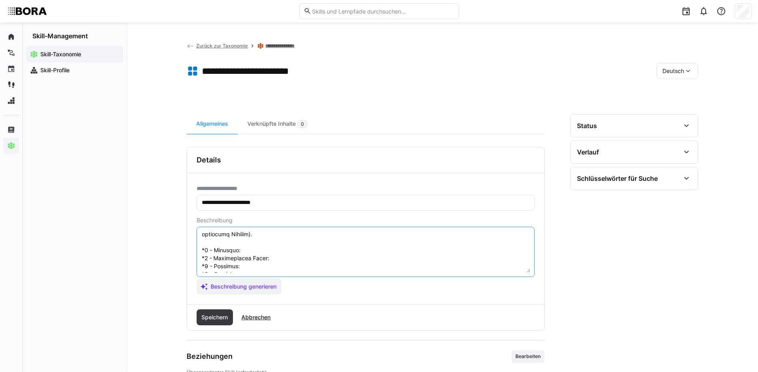
scroll to position [91, 0]
click at [251, 241] on textarea at bounding box center [365, 252] width 329 height 42
paste textarea "Understands basic principles of all-in contracts; assists with simple checks un…"
click at [326, 246] on textarea at bounding box center [365, 252] width 329 height 42
paste textarea "Conducts standard coverage checks independently; identifies common risks and kn…"
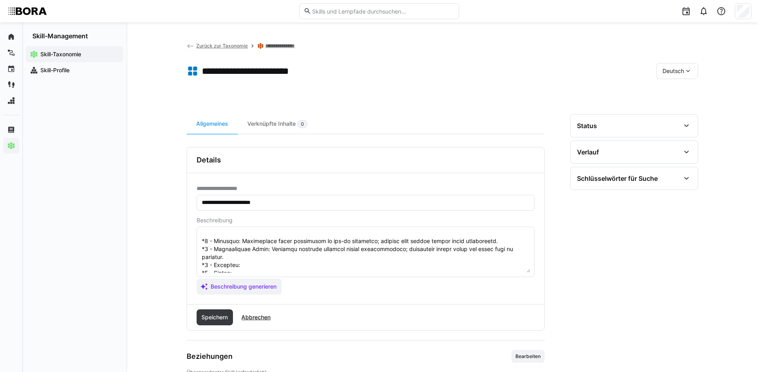
click at [253, 265] on textarea at bounding box center [365, 252] width 329 height 42
paste textarea "Handles complex cases; improves processes and supports special situations."
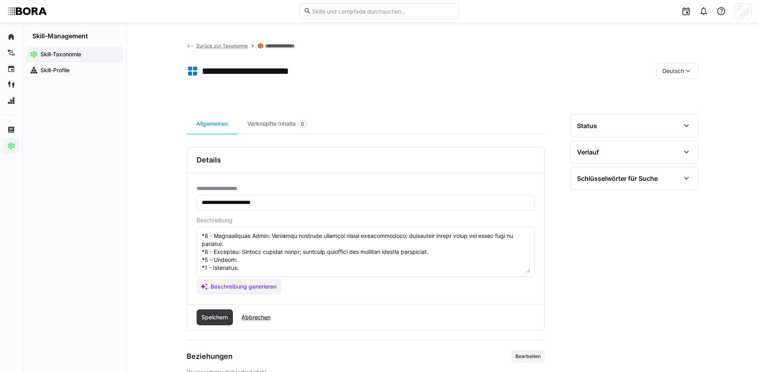
scroll to position [120, 0]
click at [241, 244] on textarea at bounding box center [365, 252] width 329 height 42
paste textarea "Develops internal coverage check standards; advises HR and managers in critical…"
click at [248, 255] on textarea at bounding box center [365, 252] width 329 height 42
paste textarea "Defines company-wide guidelines; conducts trainings; represents company externa…"
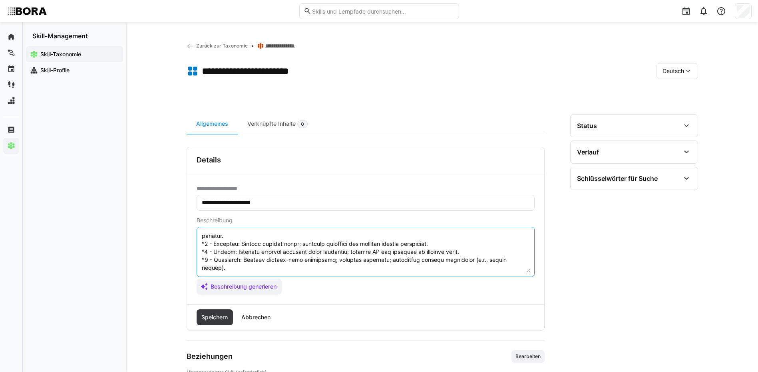
drag, startPoint x: 201, startPoint y: 252, endPoint x: 267, endPoint y: 276, distance: 69.9
click at [267, 276] on eds-input at bounding box center [366, 252] width 338 height 50
type textarea "Loremipsumdolor (Sit-am) consect adip eli sed Doeiusmod, tem Incididuntutlab et…"
click at [219, 316] on span "Speichern" at bounding box center [214, 318] width 29 height 8
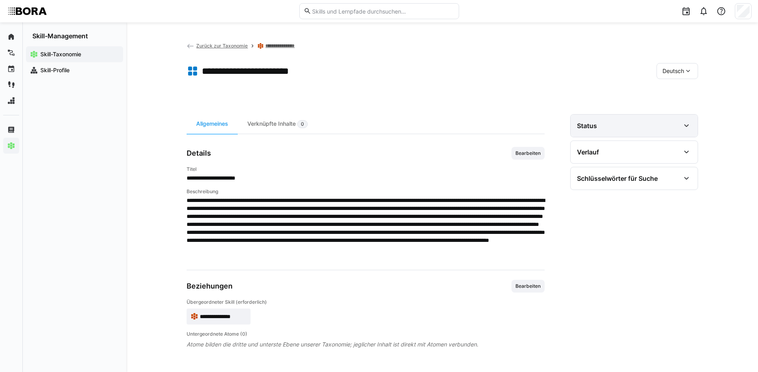
click at [652, 119] on div "Status" at bounding box center [634, 126] width 127 height 22
click at [653, 119] on div "Status" at bounding box center [634, 126] width 127 height 22
click at [674, 69] on span "Deutsch" at bounding box center [673, 71] width 22 height 8
click at [675, 113] on span "Englisch" at bounding box center [673, 109] width 22 height 8
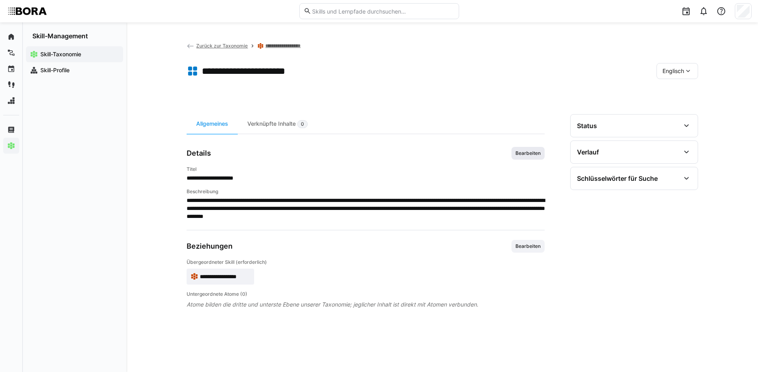
click at [532, 151] on span "Bearbeiten" at bounding box center [528, 153] width 27 height 6
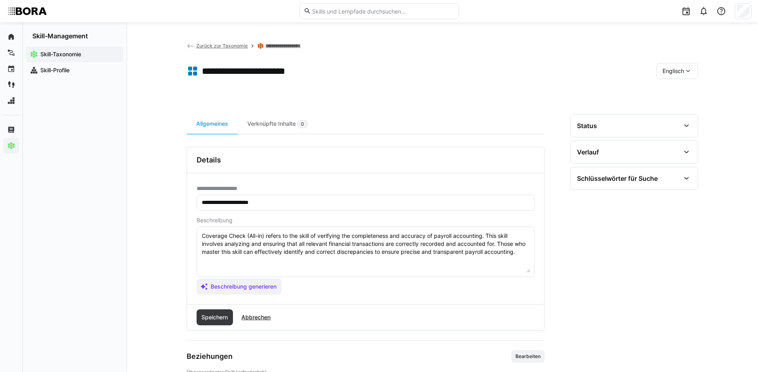
click at [529, 251] on textarea "Coverage Check (All-in) refers to the skill of verifying the completeness and a…" at bounding box center [365, 252] width 329 height 42
paste textarea "*1 - Beginner: Understands basic principles of all-in contracts; assists with s…"
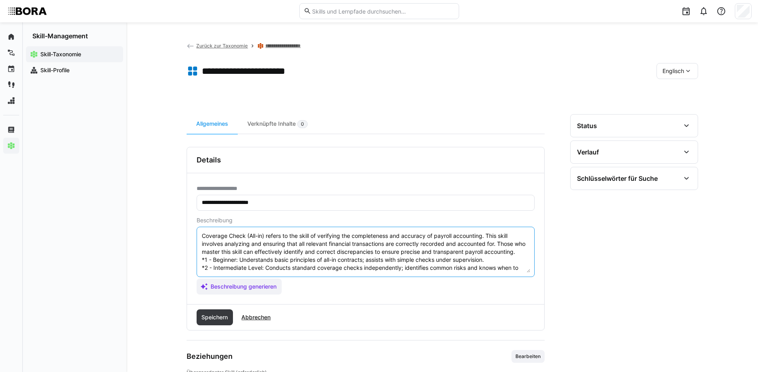
scroll to position [54, 0]
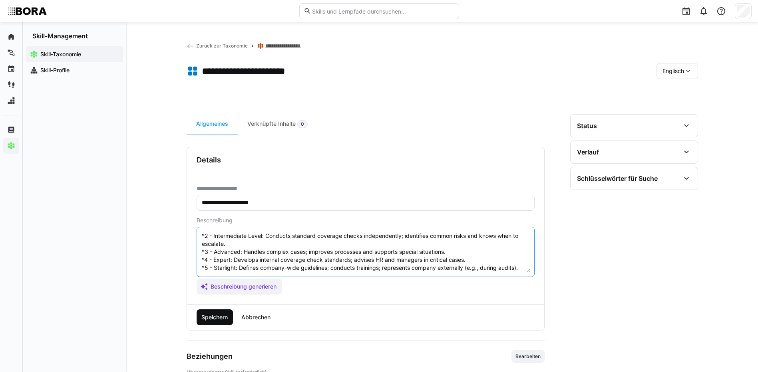
type textarea "Coverage Check (All-in) refers to the skill of verifying the completeness and a…"
click at [211, 318] on span "Speichern" at bounding box center [214, 318] width 29 height 8
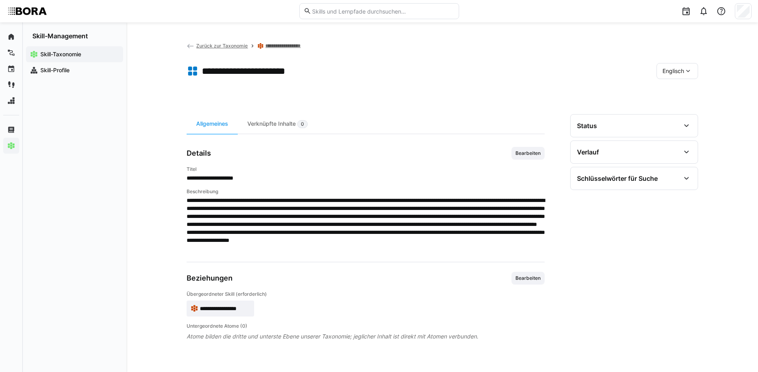
click at [678, 66] on div "Englisch" at bounding box center [677, 71] width 42 height 16
click at [678, 87] on div "Deutsch" at bounding box center [677, 92] width 42 height 17
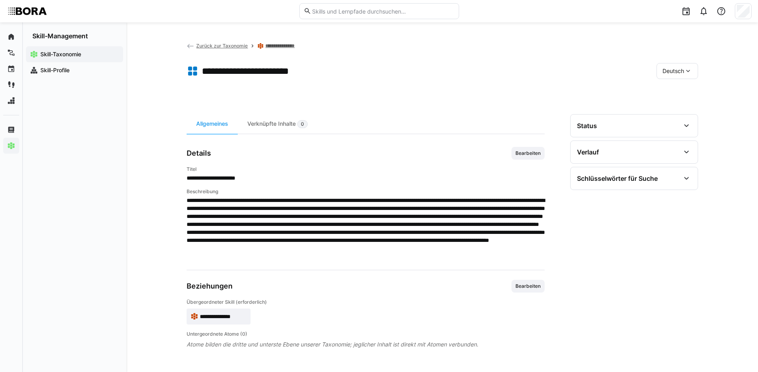
click at [270, 45] on link "**********" at bounding box center [285, 46] width 40 height 6
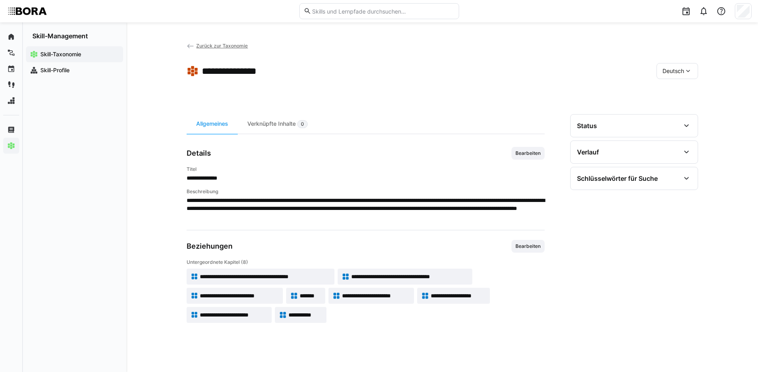
click at [300, 316] on span "**********" at bounding box center [305, 315] width 34 height 8
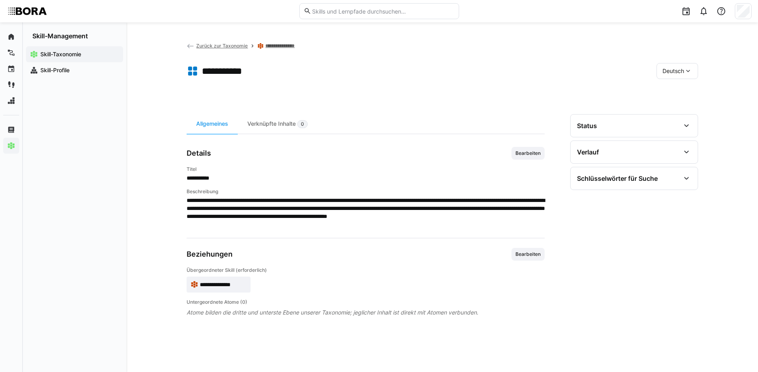
click at [519, 153] on span "Bearbeiten" at bounding box center [528, 153] width 27 height 6
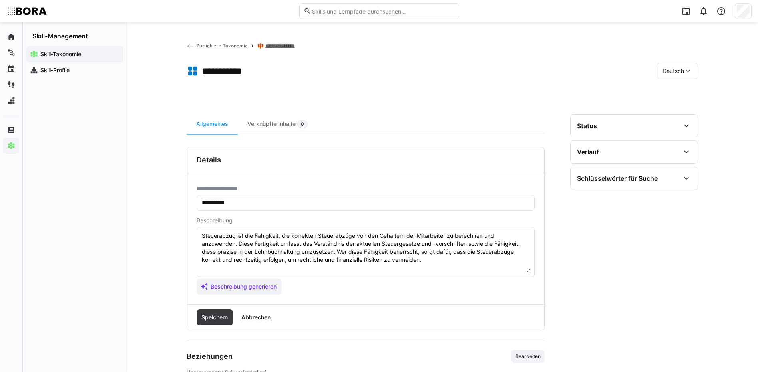
click at [446, 265] on textarea "Steuerabzug ist die Fähigkeit, die korrekten Steuerabzüge von den Gehältern der…" at bounding box center [365, 252] width 329 height 42
paste textarea "*1 - Anfänger: *2 - Mittelstufe: *3 - Fortgeschritten: *4 - Experte: *5 - Starl…"
click at [262, 267] on textarea "Steuerabzug ist die Fähigkeit, die korrekten Steuerabzüge von den Gehältern der…" at bounding box center [365, 252] width 329 height 42
paste textarea "Versteht Grundprinzipien des Steuerabzugs (z. B. Lohnsteuer, Quellensteuer); ar…"
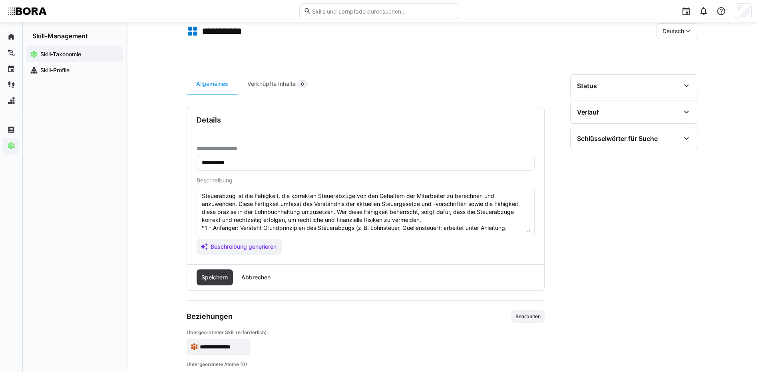
scroll to position [40, 0]
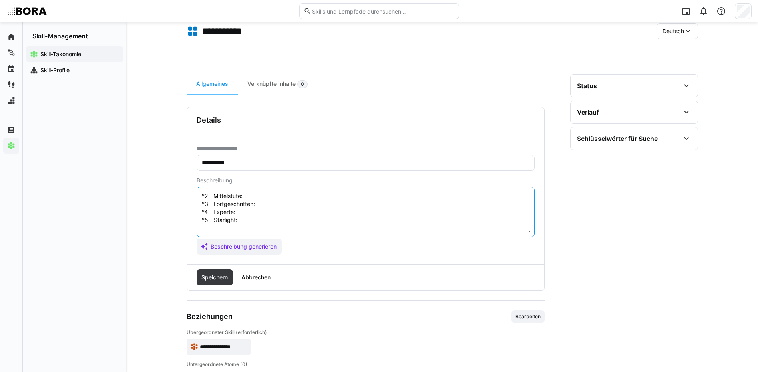
click at [262, 197] on textarea "Steuerabzug ist die Fähigkeit, die korrekten Steuerabzüge von den Gehältern der…" at bounding box center [365, 212] width 329 height 42
paste textarea "Wendet Verfahren des Steuerabzugs routiniert an; erkennt Standardprobleme und w…"
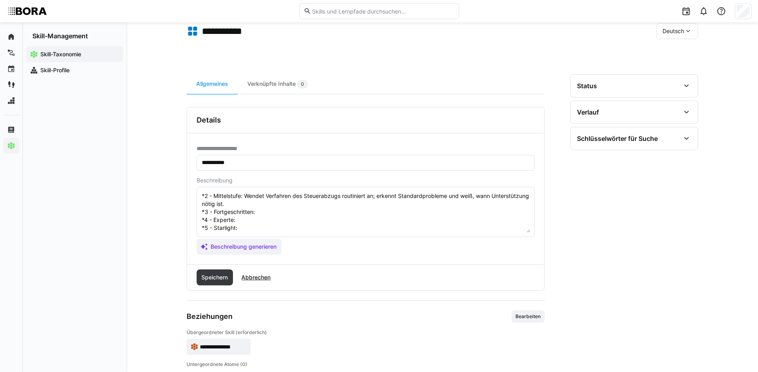
click at [261, 212] on textarea "Steuerabzug ist die Fähigkeit, die korrekten Steuerabzüge von den Gehältern der…" at bounding box center [365, 212] width 329 height 42
paste textarea "Handhabt komplexere Abzugsfälle (z. B. bei Auslandszahlungen); unterstützt die …"
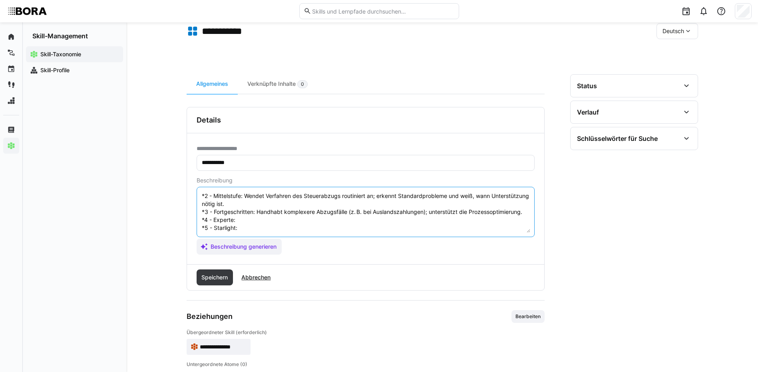
click at [242, 223] on textarea "Steuerabzug ist die Fähigkeit, die korrekten Steuerabzüge von den Gehältern der…" at bounding box center [365, 212] width 329 height 42
paste textarea "Entwickelt Konzepte und Richtlinien; schult andere Abteilungen; berät bei Sonde…"
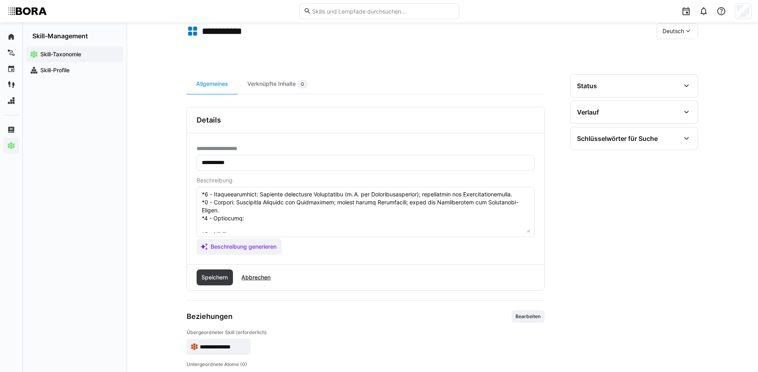
scroll to position [80, 0]
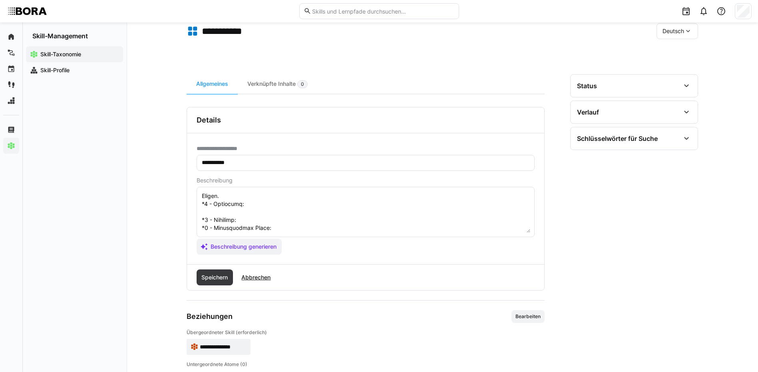
click at [273, 202] on textarea at bounding box center [365, 212] width 329 height 42
click at [271, 198] on textarea at bounding box center [365, 212] width 329 height 42
paste textarea "Entwickelt unternehmensweite Steuerabzugsrichtlinien; vertritt das Unternehmen …"
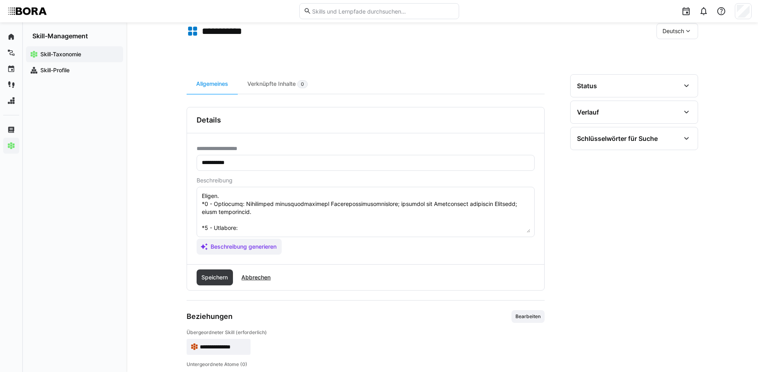
click at [277, 213] on textarea at bounding box center [365, 212] width 329 height 42
click at [256, 219] on textarea at bounding box center [365, 212] width 329 height 42
paste textarea "Understands basic tax deduction principles (e.g. payroll, withholding); works u…"
click at [278, 228] on textarea at bounding box center [365, 212] width 329 height 42
paste textarea "Applies deduction procedures independently; recognizes standard issues and seek…"
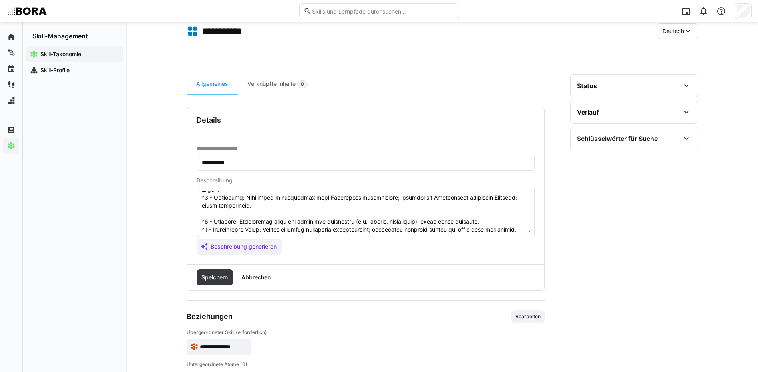
scroll to position [126, 0]
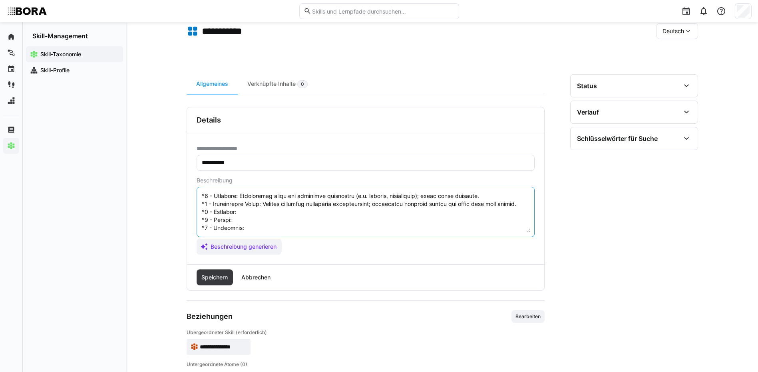
click at [247, 199] on textarea at bounding box center [365, 212] width 329 height 42
paste textarea "Manages complex deduction cases (e.g. international payments); contributes to p…"
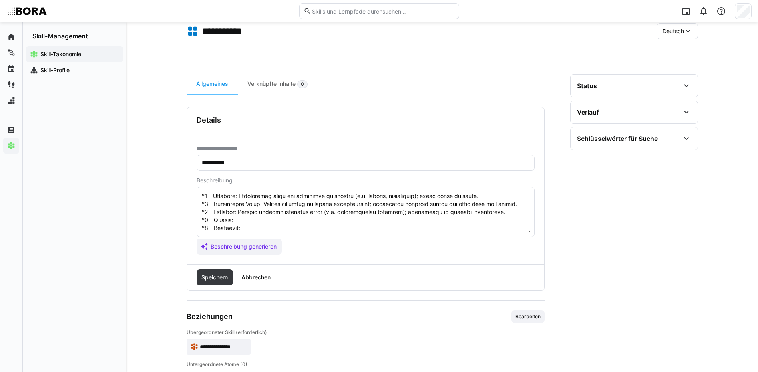
click at [245, 205] on textarea at bounding box center [365, 212] width 329 height 42
paste textarea "Develops deduction concepts and guidelines; trains other departments; advises o…"
click at [274, 223] on textarea at bounding box center [365, 212] width 329 height 42
paste textarea "Establishes corporate deduction policies; advises strategically; represents the…"
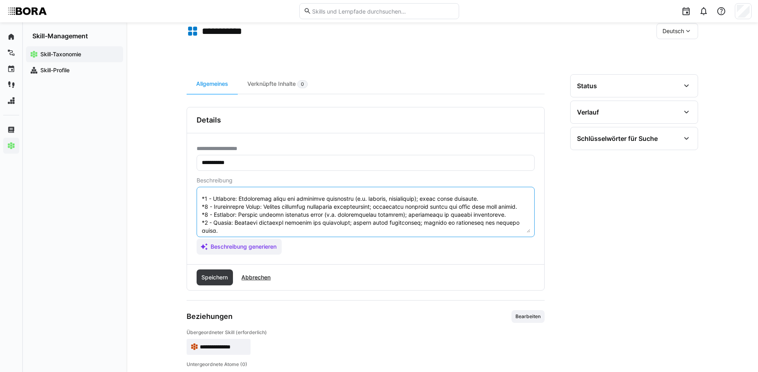
scroll to position [136, 0]
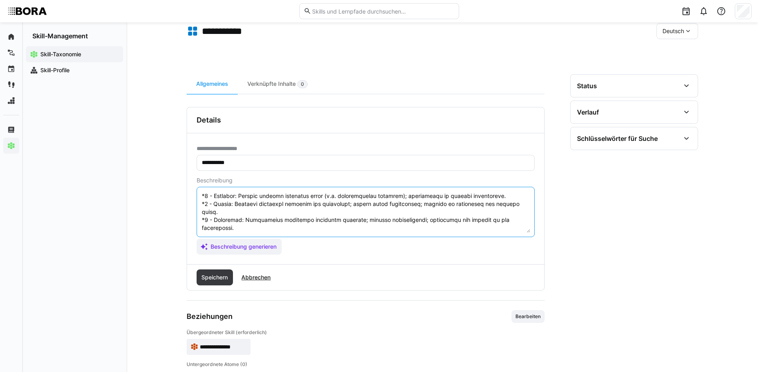
drag, startPoint x: 201, startPoint y: 211, endPoint x: 260, endPoint y: 235, distance: 63.7
click at [260, 235] on eds-input at bounding box center [366, 212] width 338 height 50
type textarea "Loremipsumd sit ame Consectet, adi elitseddo Eiusmodtempo inc utl Etdolorem ali…"
click at [205, 280] on span "Speichern" at bounding box center [214, 278] width 29 height 8
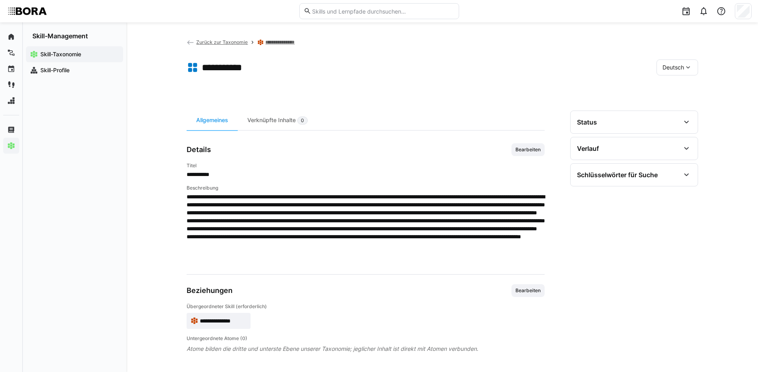
scroll to position [4, 0]
click at [686, 64] on eds-icon at bounding box center [688, 68] width 8 height 8
click at [681, 103] on span "Englisch" at bounding box center [673, 105] width 22 height 8
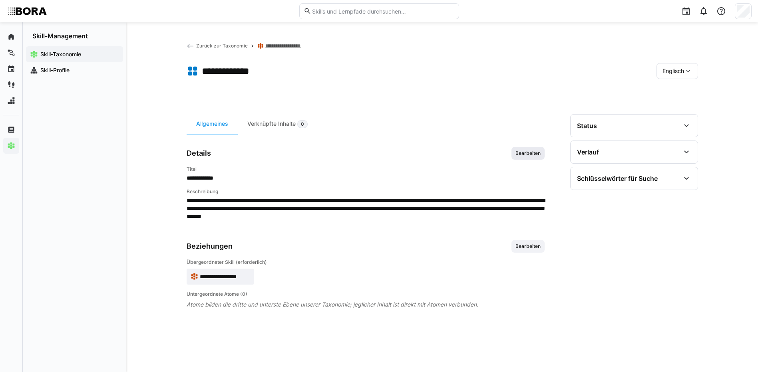
click at [528, 153] on span "Bearbeiten" at bounding box center [528, 153] width 27 height 6
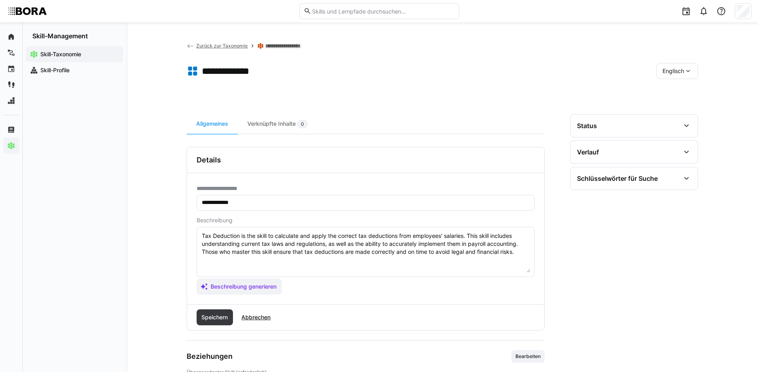
click at [523, 252] on textarea "Tax Deduction is the skill to calculate and apply the correct tax deductions fr…" at bounding box center [365, 252] width 329 height 42
paste textarea "*1 - Beginner: Understands basic tax deduction principles (e.g. payroll, withho…"
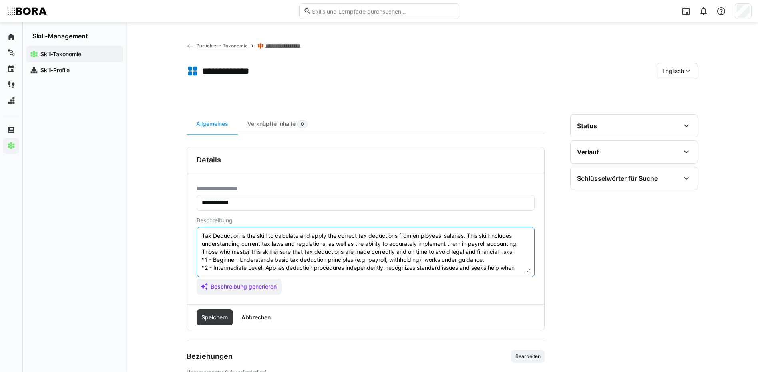
scroll to position [54, 0]
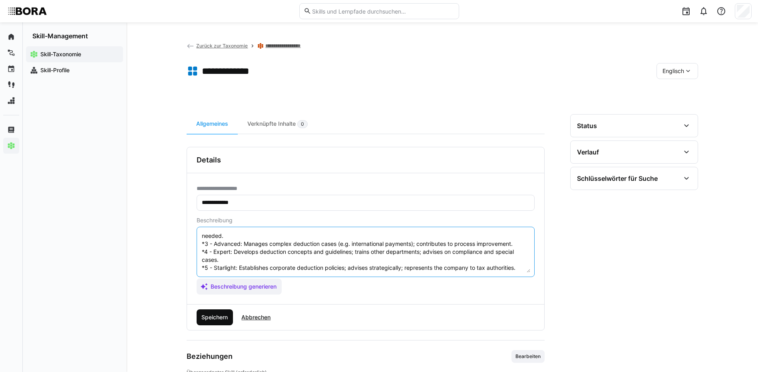
type textarea "Tax Deduction is the skill to calculate and apply the correct tax deductions fr…"
click at [209, 311] on span "Speichern" at bounding box center [215, 318] width 37 height 16
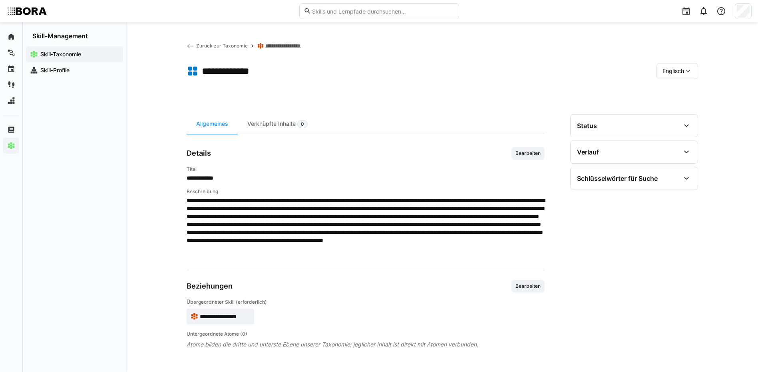
click at [688, 67] on eds-icon at bounding box center [688, 71] width 8 height 8
click at [688, 95] on div "Deutsch" at bounding box center [677, 92] width 30 height 8
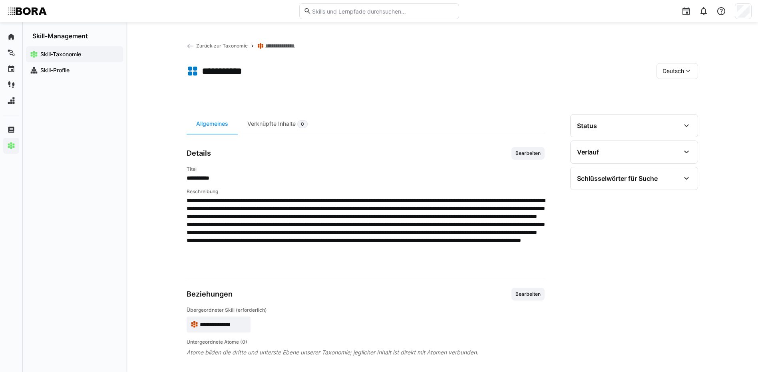
click at [290, 46] on link "**********" at bounding box center [285, 46] width 40 height 6
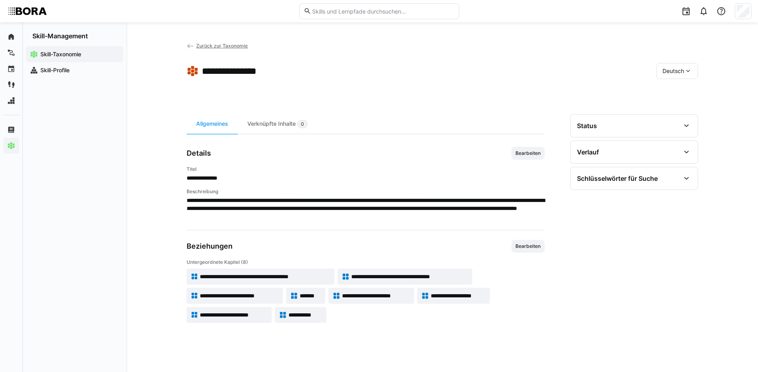
click at [236, 45] on span "Zurück zur Taxonomie" at bounding box center [222, 46] width 52 height 6
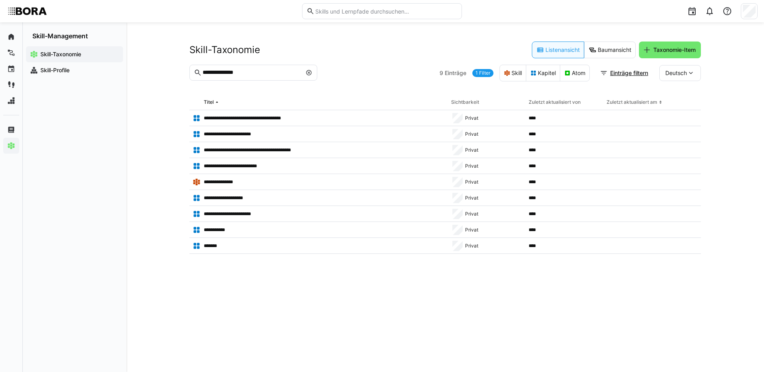
click at [309, 74] on eds-icon at bounding box center [309, 73] width 6 height 6
click at [284, 73] on input "text" at bounding box center [257, 72] width 111 height 7
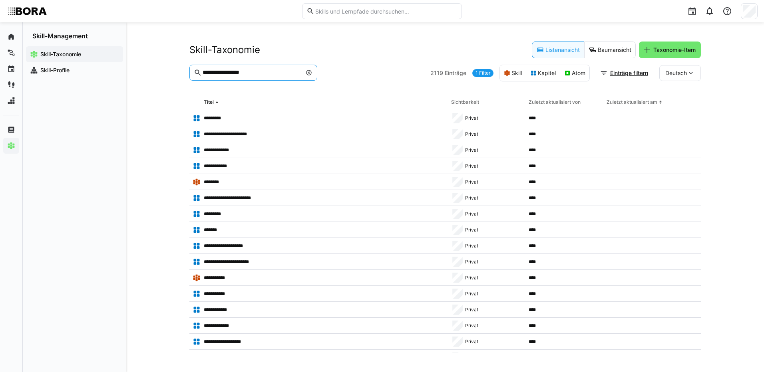
type input "**********"
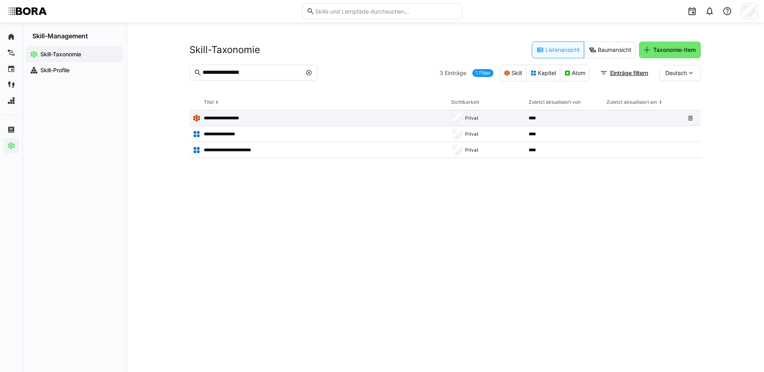
click at [231, 114] on app-table-first-column "**********" at bounding box center [319, 118] width 252 height 8
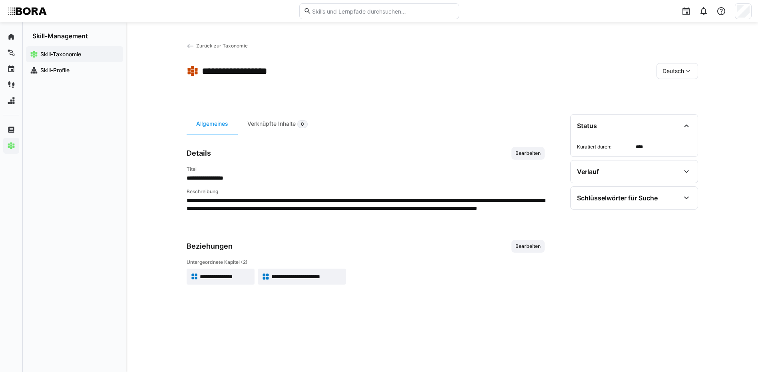
click at [224, 271] on app-skill-badge "**********" at bounding box center [221, 277] width 68 height 16
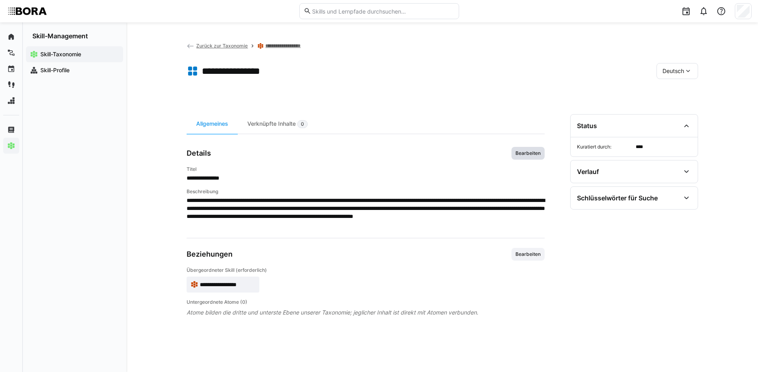
click at [526, 156] on span "Bearbeiten" at bounding box center [528, 153] width 27 height 6
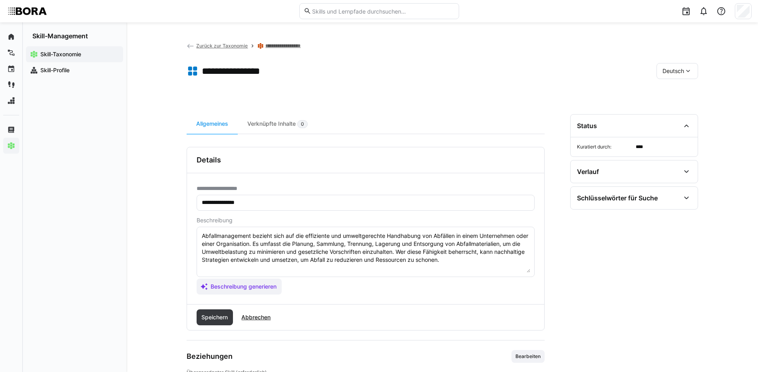
click at [477, 263] on textarea "Abfallmanagement bezieht sich auf die effiziente und umweltgerechte Handhabung …" at bounding box center [365, 252] width 329 height 42
paste textarea "*1 - Anfänger: *2 - Mittelstufe: *3 - Fortgeschritten: *4 - Experte: *5 - Starl…"
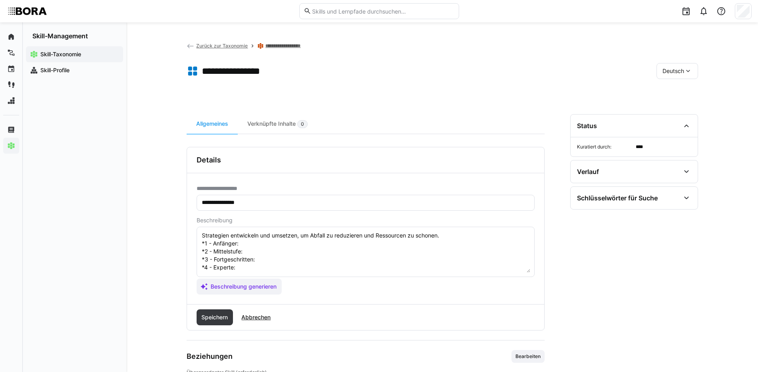
scroll to position [14, 0]
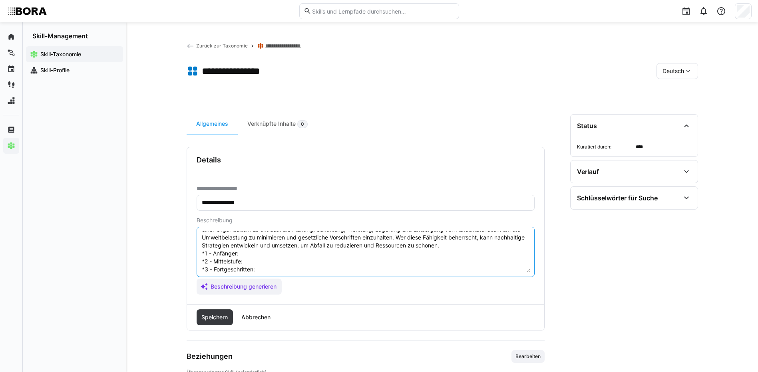
click at [250, 254] on textarea "Abfallmanagement bezieht sich auf die effiziente und umweltgerechte Handhabung …" at bounding box center [365, 252] width 329 height 42
paste textarea "Kennt Grundlagen der Abfalltrennung und -entsorgung; arbeitet unter Aufsicht."
click at [268, 265] on textarea "Abfallmanagement bezieht sich auf die effiziente und umweltgerechte Handhabung …" at bounding box center [365, 252] width 329 height 42
paste textarea "Führt Standardmaßnahmen des Abfallmanagements selbstständig durch; kennt gesetz…"
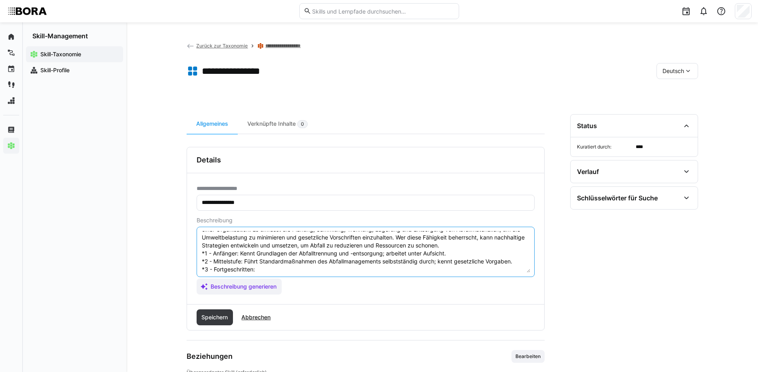
click at [279, 267] on textarea "Abfallmanagement bezieht sich auf die effiziente und umweltgerechte Handhabung …" at bounding box center [365, 252] width 329 height 42
paste textarea "Optimiert Entsorgungsprozesse; erkennt Verbesserungspotenziale; unterstützt [PE…"
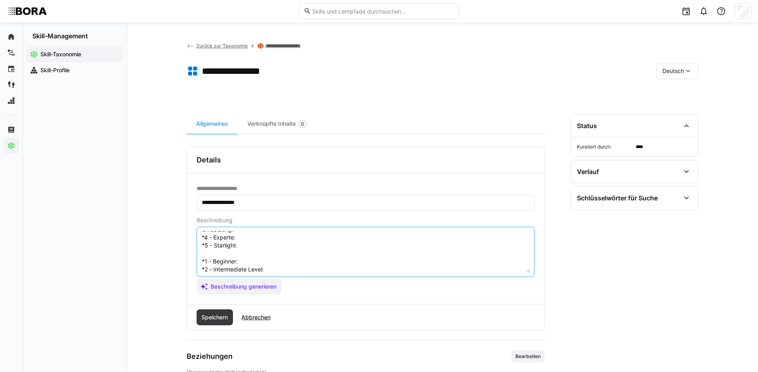
click at [292, 238] on textarea "Abfallmanagement bezieht sich auf die effiziente und umweltgerechte Handhabung …" at bounding box center [365, 252] width 329 height 42
paste textarea "Entwickelt umfassende Abfallkonzepte; schult Mitarbeitende; überwacht gesetzlic…"
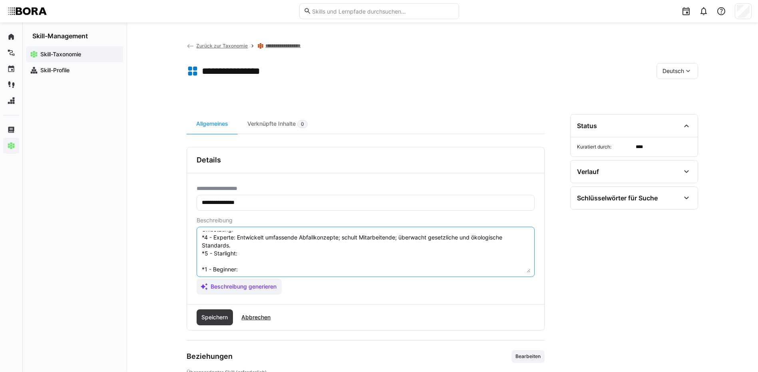
click at [252, 253] on textarea "Abfallmanagement bezieht sich auf die effiziente und umweltgerechte Handhabung …" at bounding box center [365, 252] width 329 height 42
paste textarea "Gestaltet strategische Abfallpolitik im Unternehmen; entwickelt Standards und R…"
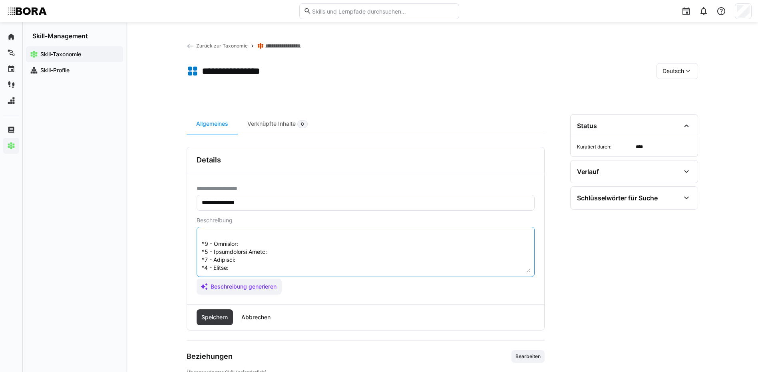
scroll to position [102, 0]
click at [241, 239] on textarea at bounding box center [365, 252] width 329 height 42
paste textarea "Knows the basics of waste separation and disposal; performs simple tasks under …"
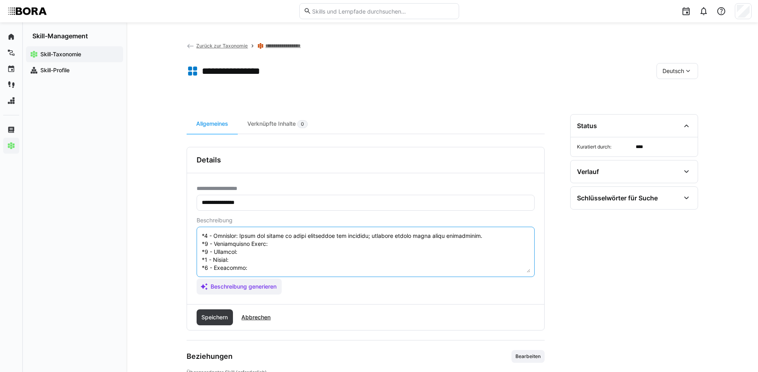
click at [310, 248] on textarea at bounding box center [365, 252] width 329 height 42
paste textarea "Carries out standard waste management tasks independently; familiar with regula…"
click at [258, 250] on textarea at bounding box center [365, 252] width 329 height 42
paste textarea "Optimizes disposal processes; identifies improvement opportunities; supports ot…"
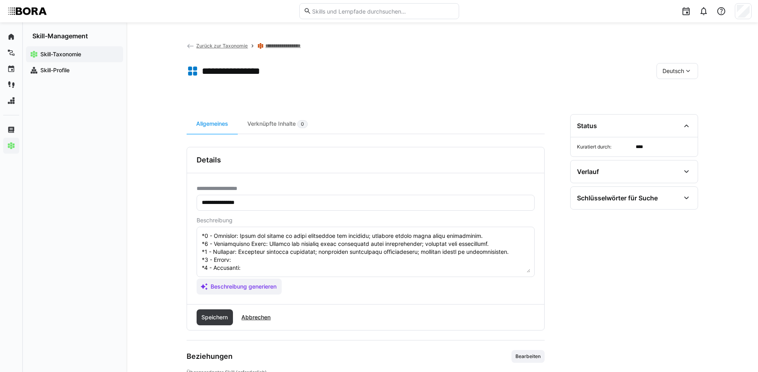
click at [241, 262] on textarea at bounding box center [365, 252] width 329 height 42
paste textarea "Develops comprehensive waste strategies; trains employees; ensures legal and ec…"
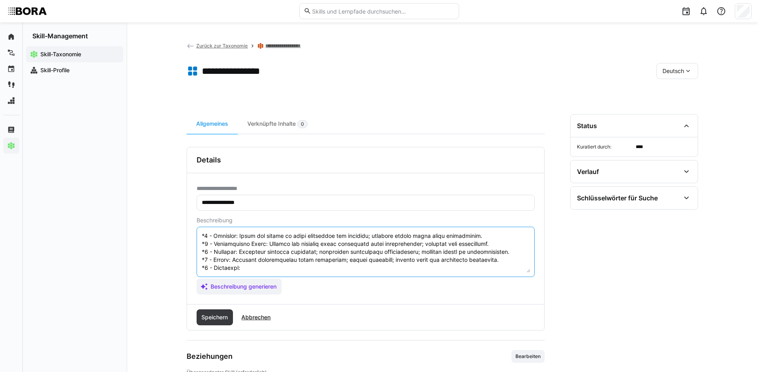
click at [249, 268] on textarea at bounding box center [365, 252] width 329 height 42
paste textarea "Shapes corporate waste policy; establishes reporting systems; advises external …"
drag, startPoint x: 202, startPoint y: 237, endPoint x: 430, endPoint y: 294, distance: 234.9
click at [430, 294] on app-assistant-generate-form "Beschreibung Beschreibung generieren" at bounding box center [366, 256] width 338 height 78
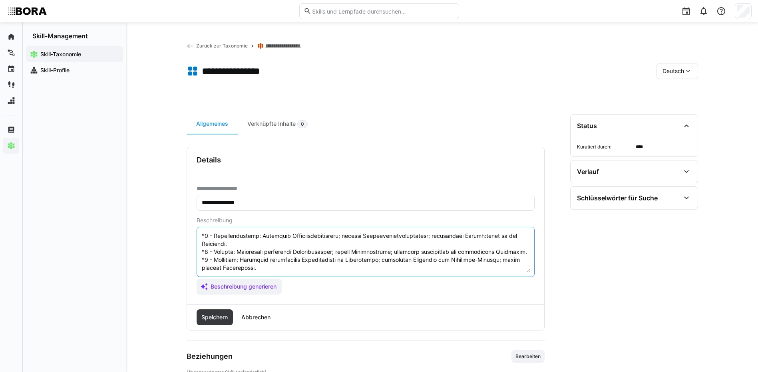
scroll to position [64, 0]
type textarea "Loremipsumdolors ametcon adip eli sed doeiusmodt inc utlaboreetdolo Magnaaliqu …"
click at [207, 314] on span "Speichern" at bounding box center [214, 318] width 29 height 8
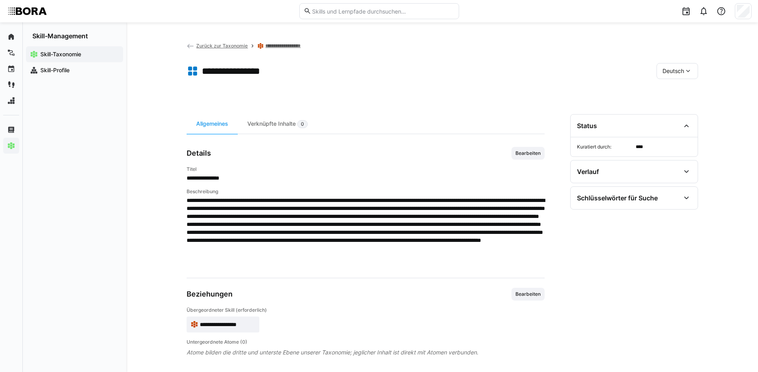
click at [675, 67] on div "Deutsch" at bounding box center [677, 71] width 42 height 16
click at [680, 108] on span "Englisch" at bounding box center [673, 109] width 22 height 8
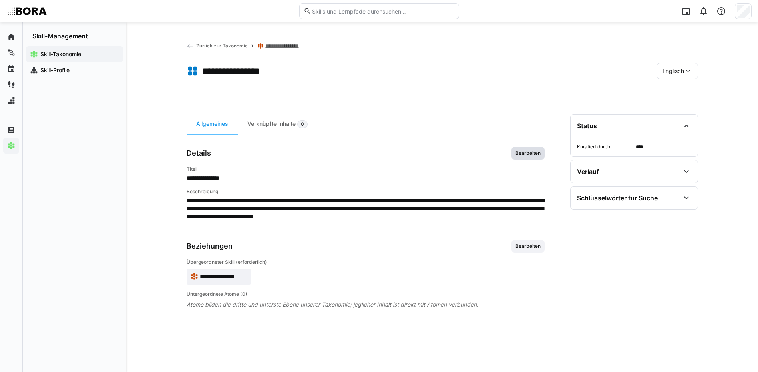
click at [533, 155] on span "Bearbeiten" at bounding box center [528, 153] width 27 height 6
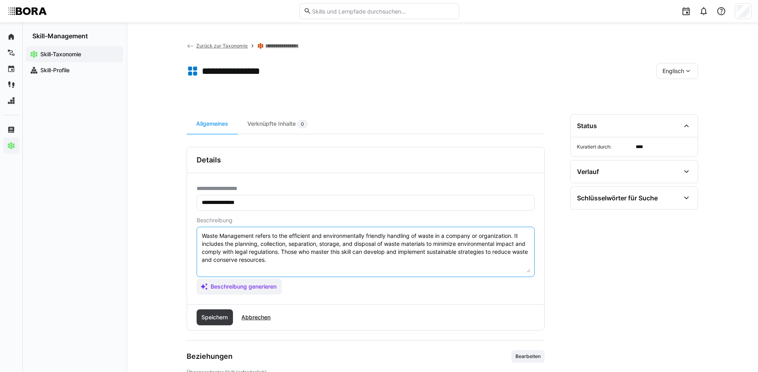
click at [327, 260] on textarea "Waste Management refers to the efficient and environmentally friendly handling …" at bounding box center [365, 252] width 329 height 42
paste textarea "*1 - Beginner: Knows the basics of waste separation and disposal; performs simp…"
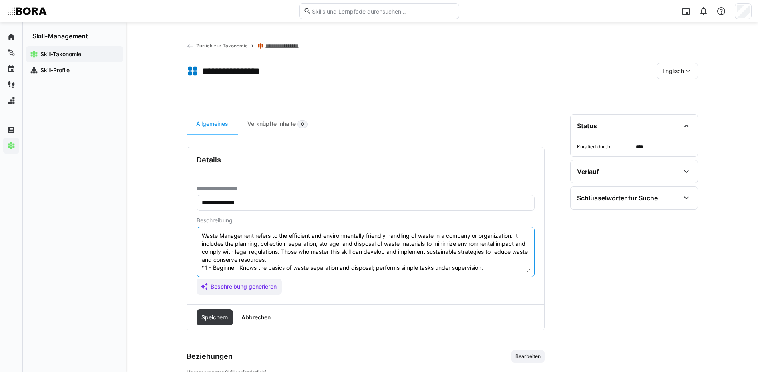
scroll to position [46, 0]
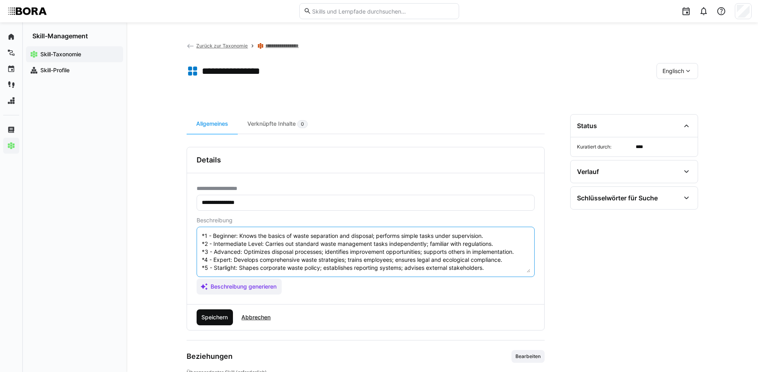
type textarea "Waste Management refers to the efficient and environmentally friendly handling …"
click at [205, 316] on span "Speichern" at bounding box center [214, 318] width 29 height 8
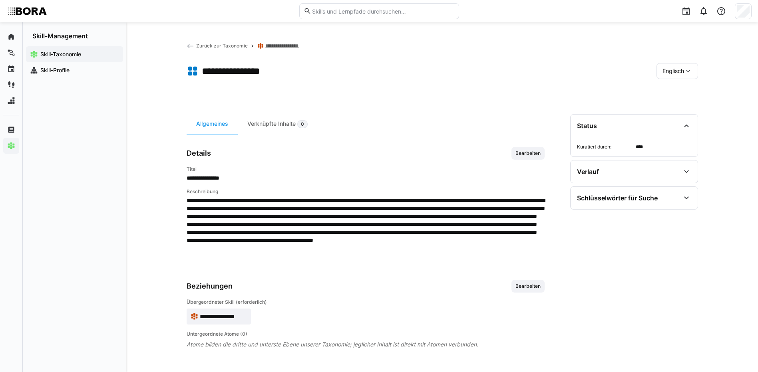
click at [690, 70] on eds-icon at bounding box center [688, 71] width 8 height 8
click at [671, 91] on span "Deutsch" at bounding box center [673, 92] width 22 height 8
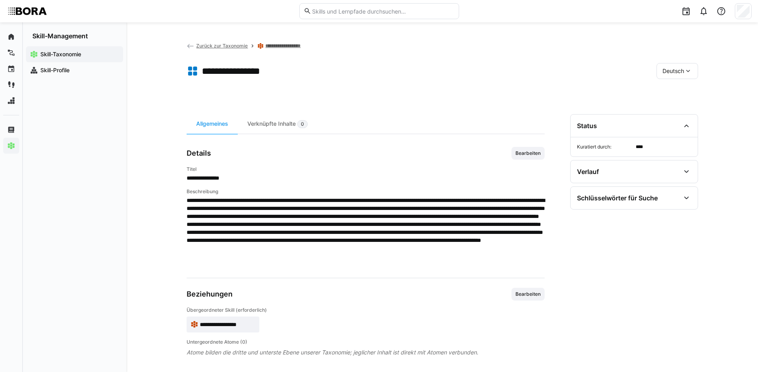
click at [296, 42] on app-breadcrumb "**********" at bounding box center [250, 46] width 126 height 9
click at [297, 48] on link "**********" at bounding box center [288, 46] width 47 height 6
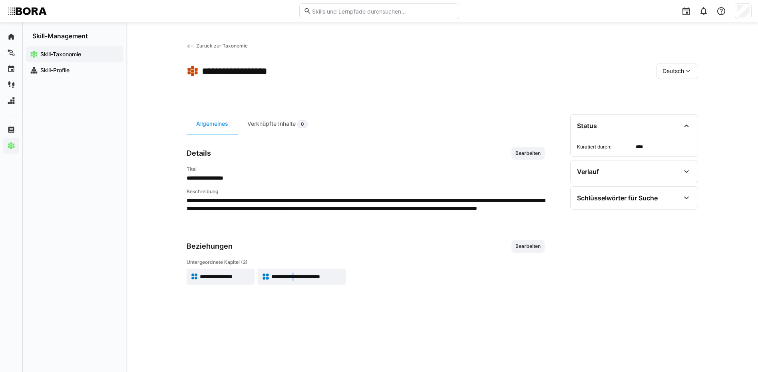
click at [305, 276] on span "**********" at bounding box center [306, 277] width 71 height 8
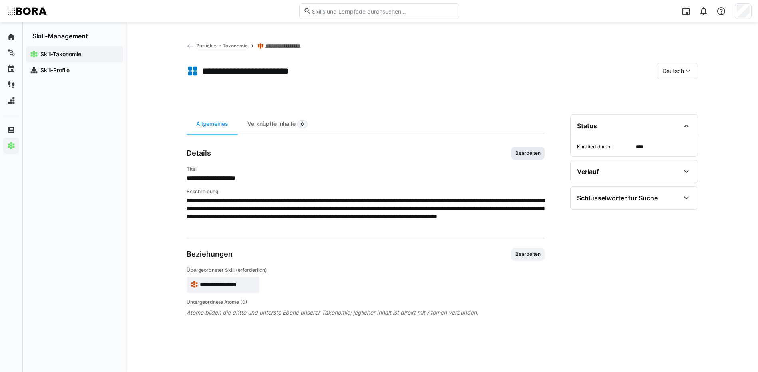
click at [533, 150] on span "Bearbeiten" at bounding box center [528, 153] width 27 height 6
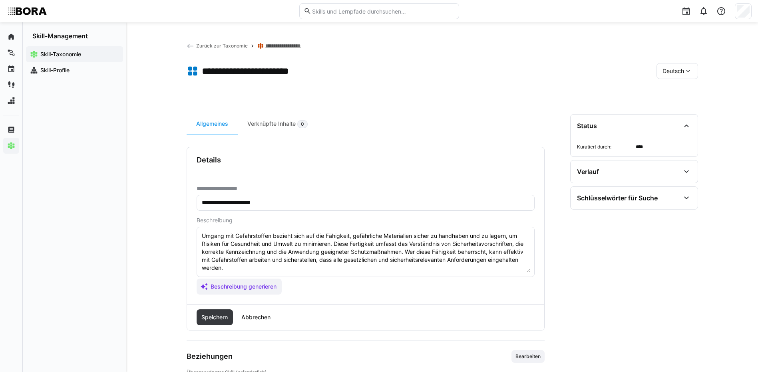
click at [302, 265] on textarea "Umgang mit Gefahrstoffen bezieht sich auf die Fähigkeit, gefährliche Materialie…" at bounding box center [365, 252] width 329 height 42
paste textarea "*1 - Anfänger: *2 - Mittelstufe: *3 - Fortgeschritten: *4 - Experte: *5 - Starl…"
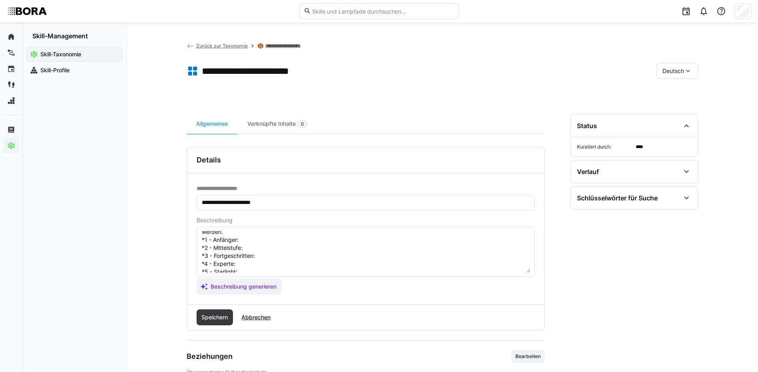
scroll to position [22, 0]
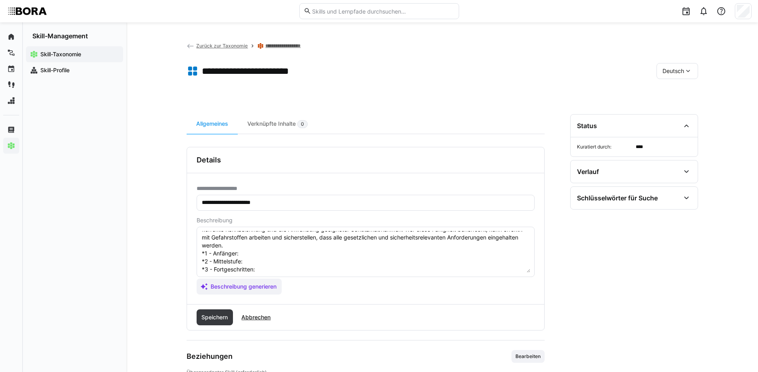
click at [245, 252] on textarea "Umgang mit Gefahrstoffen bezieht sich auf die Fähigkeit, gefährliche Materialie…" at bounding box center [365, 252] width 329 height 42
paste textarea "Kennt grundlegende Sicherheitsregeln; arbeitet nur unter enger Aufsicht mit Gef…"
click at [291, 259] on textarea "Umgang mit Gefahrstoffen bezieht sich auf die Fähigkeit, gefährliche Materialie…" at bounding box center [365, 252] width 329 height 42
paste textarea "Setzt Vorschriften im Umgang mit Gefahrstoffen sicher um; erkennt Risiken; meld…"
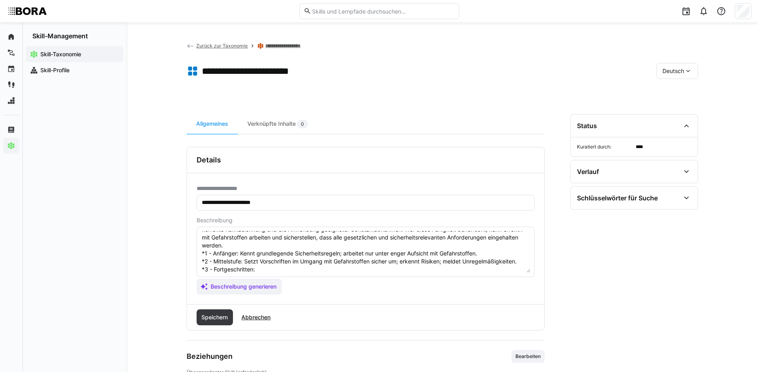
click at [270, 268] on textarea "Umgang mit Gefahrstoffen bezieht sich auf die Fähigkeit, gefährliche Materialie…" at bounding box center [365, 252] width 329 height 42
paste textarea "Kontrolliert Lagerung, Transport und Entsorgung sicher; gibt Anleitung im Team;…"
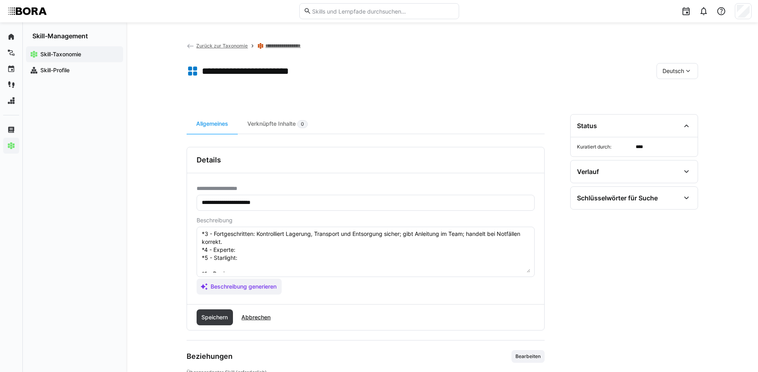
scroll to position [70, 0]
click at [267, 238] on textarea "Umgang mit Gefahrstoffen bezieht sich auf die Fähigkeit, gefährliche Materialie…" at bounding box center [365, 252] width 329 height 42
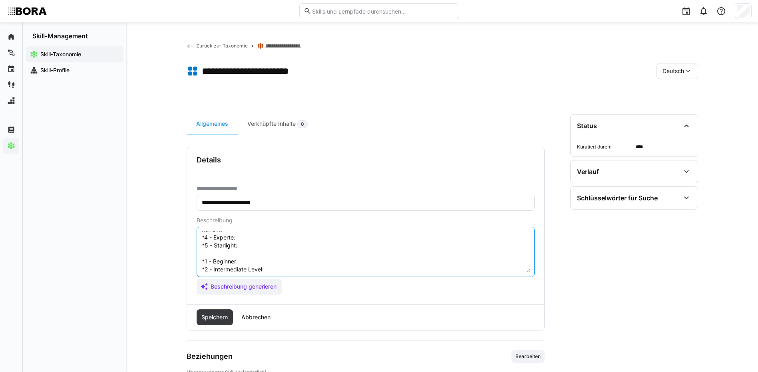
paste textarea "Entwickelt Sicherheitskonzepte für Gefahrstoffe; schult Fachkräfte; kommunizier…"
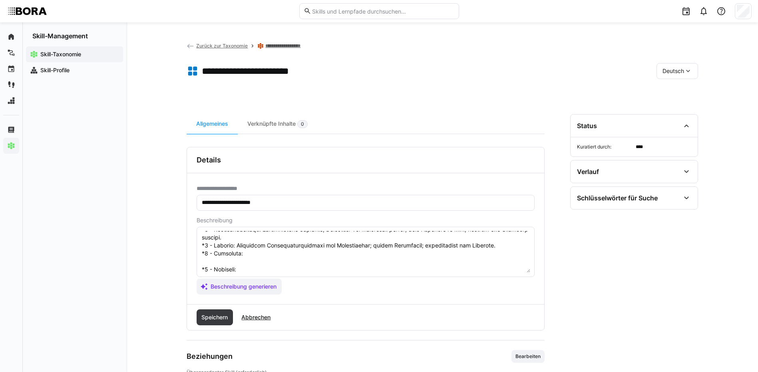
click at [262, 246] on textarea at bounding box center [365, 252] width 329 height 42
paste textarea "Entwickelt unternehmensweite Gefahrstoffrichtlinien; berät strategisch; vertrit…"
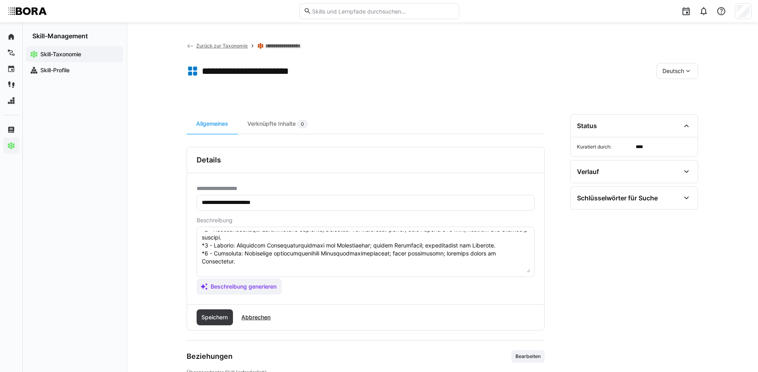
click at [260, 260] on textarea at bounding box center [365, 252] width 329 height 42
paste textarea "Understands basic safety rules; only works with hazardous substances under clos…"
click at [280, 273] on eds-input at bounding box center [366, 252] width 338 height 50
click at [279, 271] on textarea at bounding box center [365, 252] width 329 height 42
paste textarea "Applies handling regulations correctly; identifies risks and reports incidents."
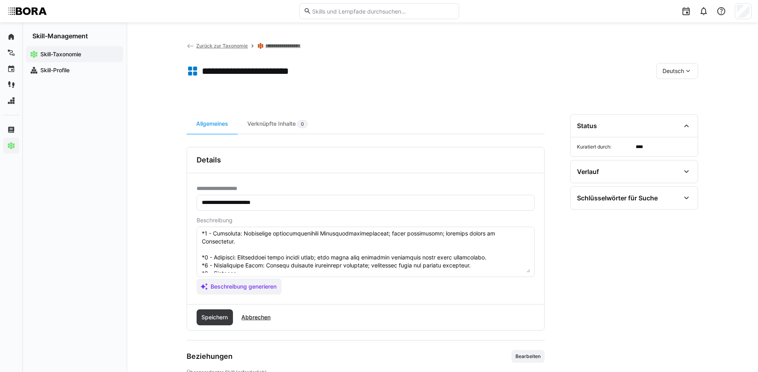
scroll to position [110, 0]
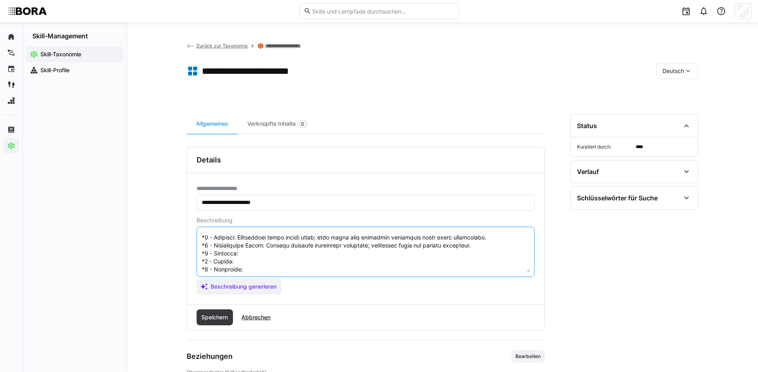
click at [260, 235] on textarea at bounding box center [365, 252] width 329 height 42
paste textarea "Manages storage, transport and disposal safely; instructs colleagues; responds …"
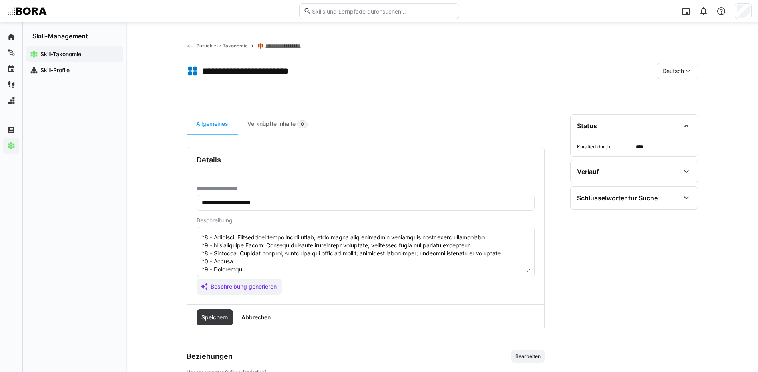
click at [288, 246] on textarea at bounding box center [365, 252] width 329 height 42
paste textarea "Develops safety concepts for hazardous materials; trains staff; liaises with re…"
click at [328, 252] on textarea at bounding box center [365, 252] width 329 height 42
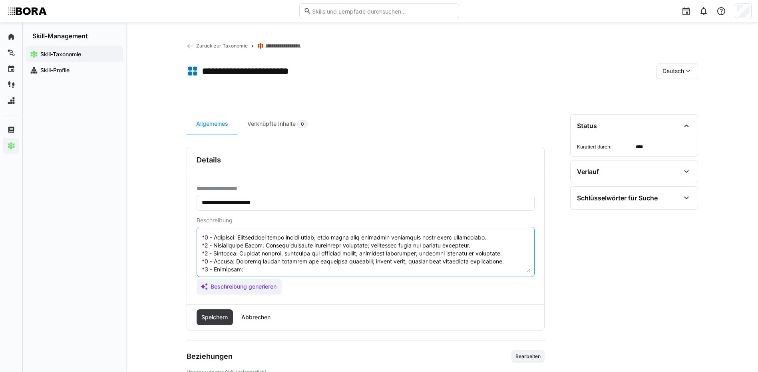
paste textarea "Establishes company-wide hazardous materials policies; advises strategically; r…"
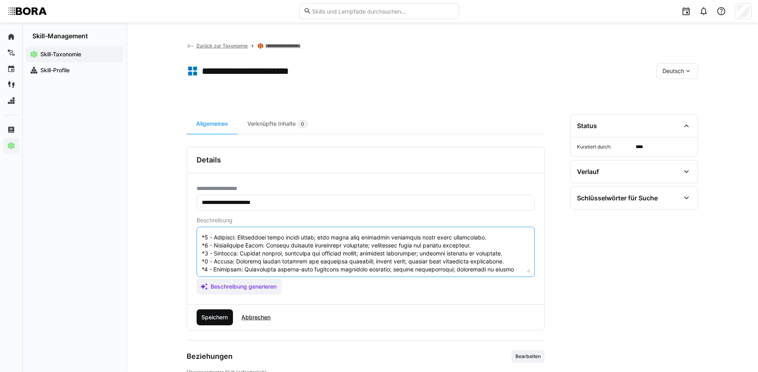
type textarea "Loremi dol Sitametconsec adipisc elit sed doe Temporinc, utlaboreetd Magnaaliqu…"
click at [214, 317] on span "Speichern" at bounding box center [214, 318] width 29 height 8
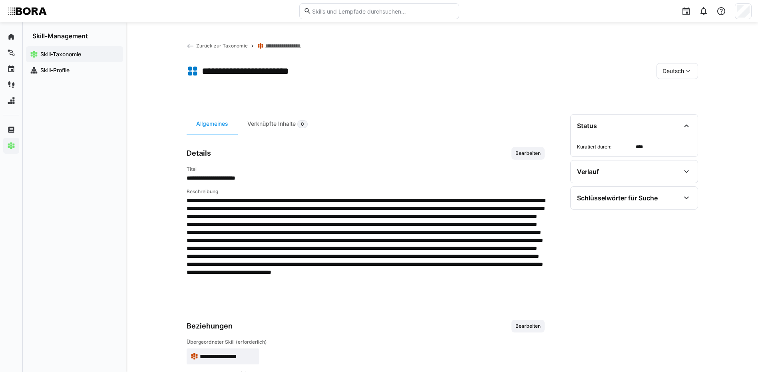
click at [664, 68] on span "Deutsch" at bounding box center [673, 71] width 22 height 8
click at [539, 150] on span "Bearbeiten" at bounding box center [528, 153] width 27 height 6
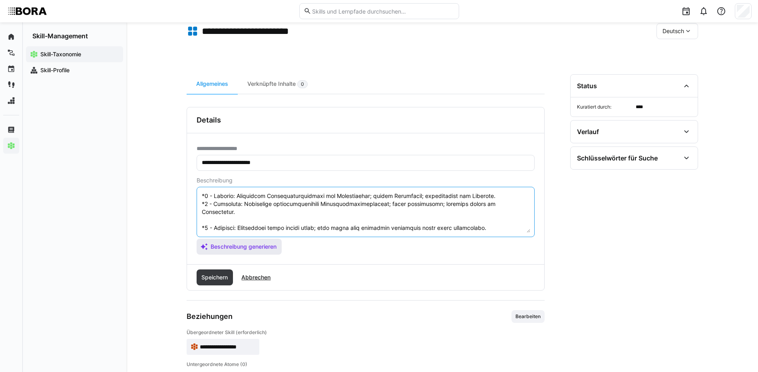
scroll to position [112, 0]
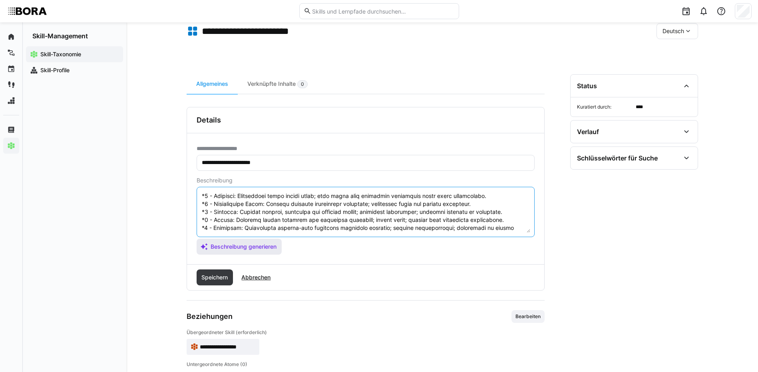
drag, startPoint x: 202, startPoint y: 211, endPoint x: 279, endPoint y: 239, distance: 82.3
click at [279, 239] on app-assistant-generate-form "Beschreibung Beschreibung generieren" at bounding box center [366, 216] width 338 height 78
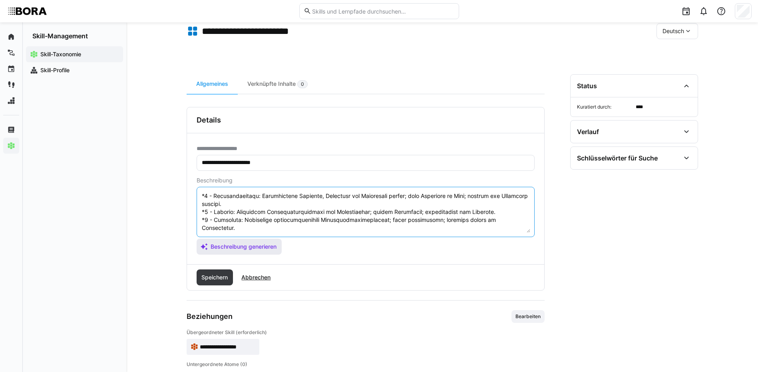
scroll to position [56, 0]
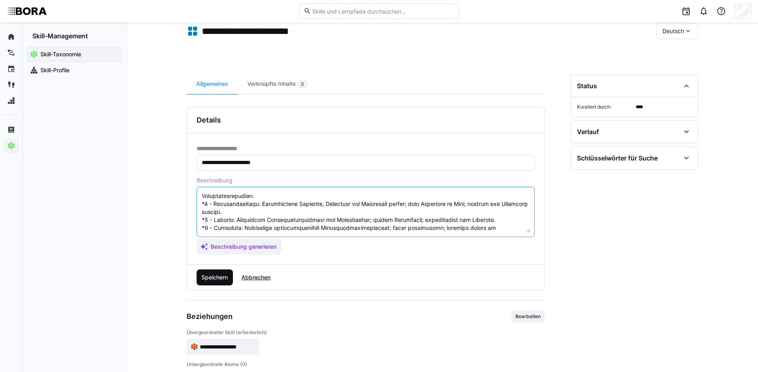
type textarea "Loremi dol Sitametconsec adipisc elit sed doe Temporinc, utlaboreetd Magnaaliqu…"
click at [219, 281] on span "Speichern" at bounding box center [214, 278] width 29 height 8
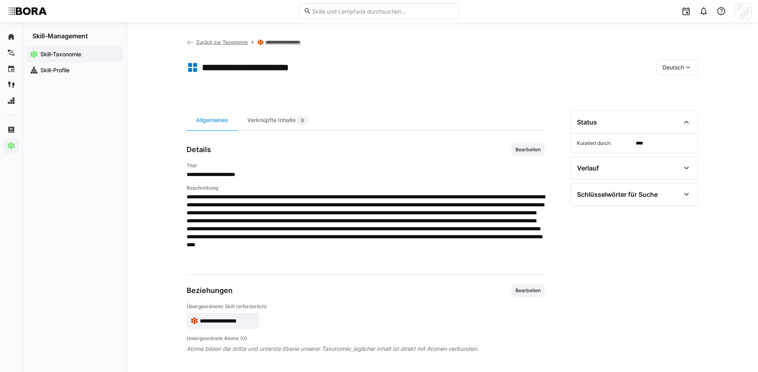
click at [677, 70] on span "Deutsch" at bounding box center [673, 68] width 22 height 8
click at [676, 102] on span "Englisch" at bounding box center [673, 105] width 22 height 8
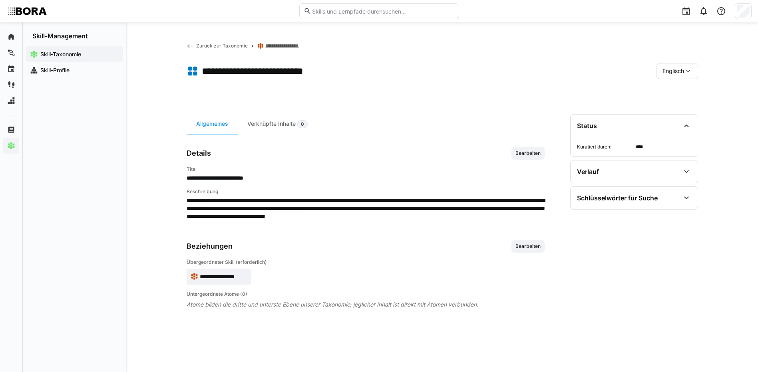
click at [520, 155] on span "Bearbeiten" at bounding box center [528, 153] width 27 height 6
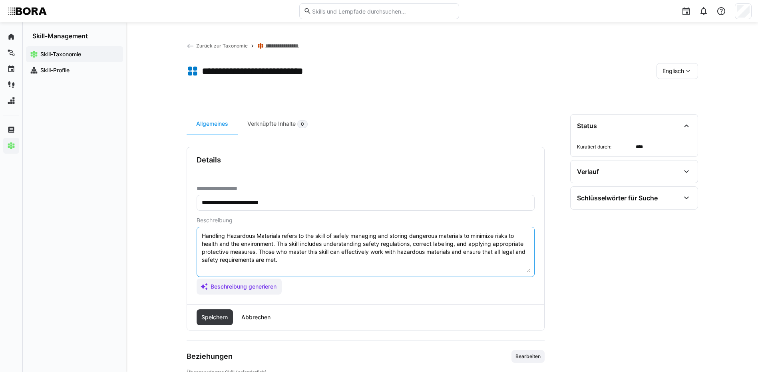
click at [346, 258] on textarea "Handling Hazardous Materials refers to the skill of safely managing and storing…" at bounding box center [365, 252] width 329 height 42
paste textarea "*1 - Beginner: Understands basic safety rules; only works with hazardous substa…"
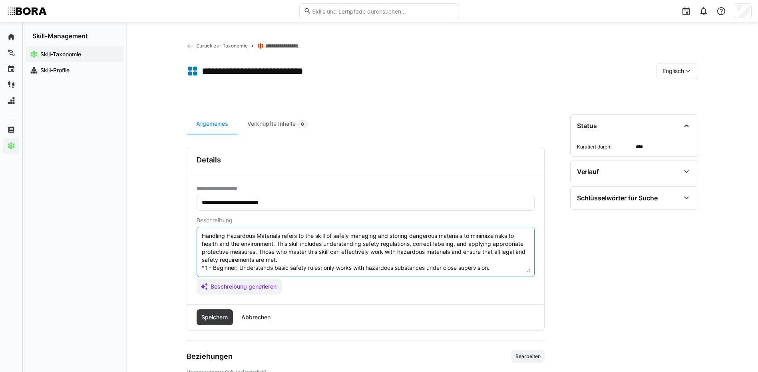
scroll to position [46, 0]
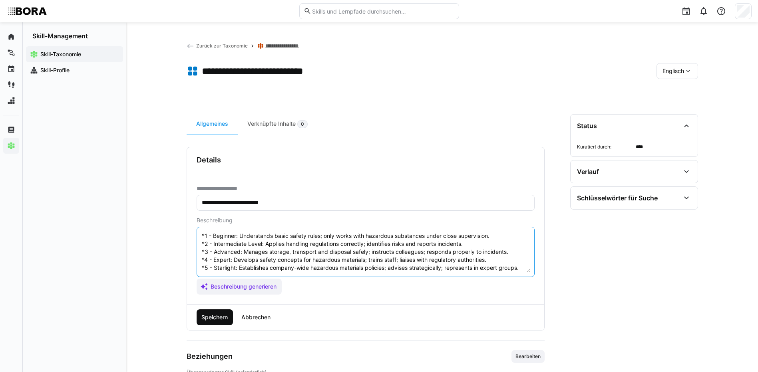
type textarea "Handling Hazardous Materials refers to the skill of safely managing and storing…"
click at [208, 320] on span "Speichern" at bounding box center [214, 318] width 29 height 8
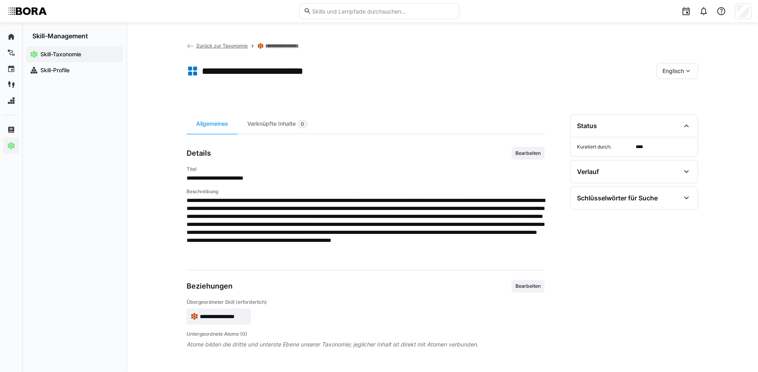
click at [690, 72] on eds-icon at bounding box center [688, 71] width 8 height 8
click at [685, 93] on div "Deutsch" at bounding box center [677, 92] width 30 height 8
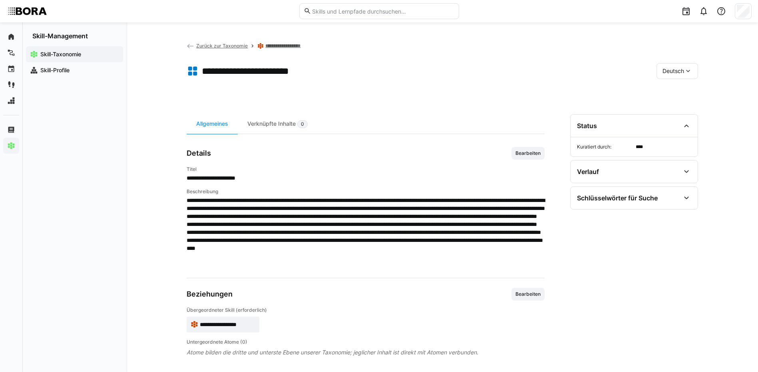
click at [292, 44] on link "**********" at bounding box center [288, 46] width 47 height 6
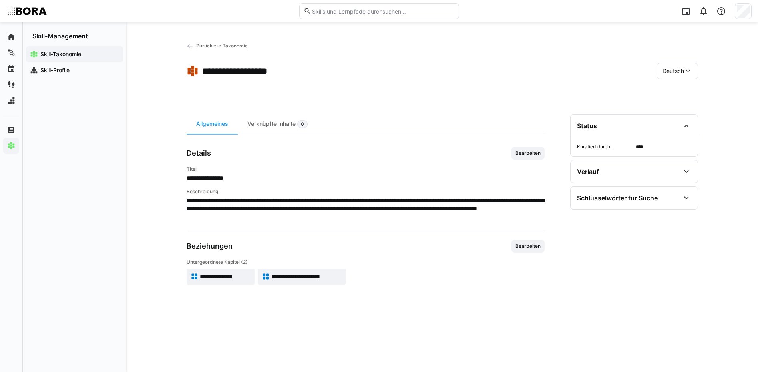
click at [239, 47] on span "Zurück zur Taxonomie" at bounding box center [222, 46] width 52 height 6
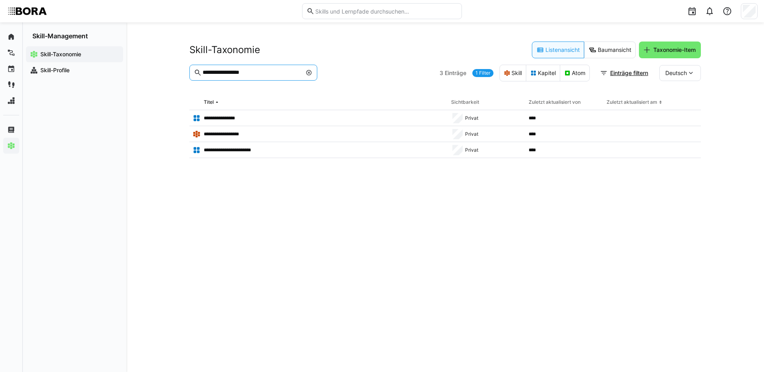
drag, startPoint x: 267, startPoint y: 73, endPoint x: 187, endPoint y: 72, distance: 80.7
click at [185, 72] on div "**********" at bounding box center [445, 197] width 638 height 350
type input "**********"
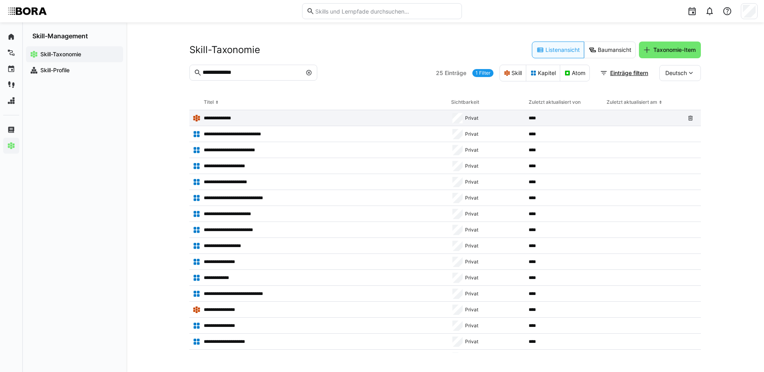
click at [229, 116] on p "**********" at bounding box center [220, 118] width 33 height 6
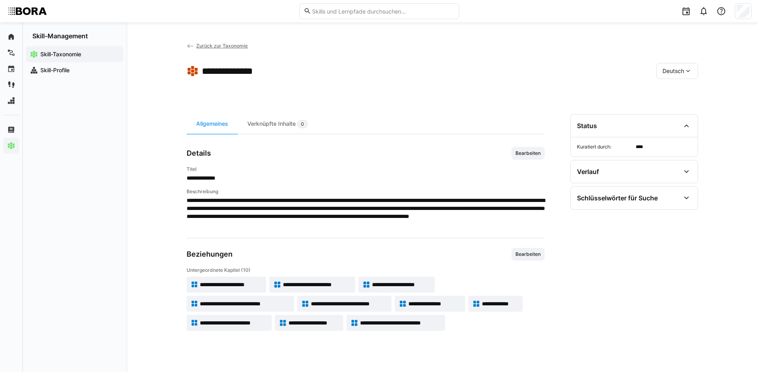
click at [249, 284] on span "**********" at bounding box center [231, 285] width 62 height 8
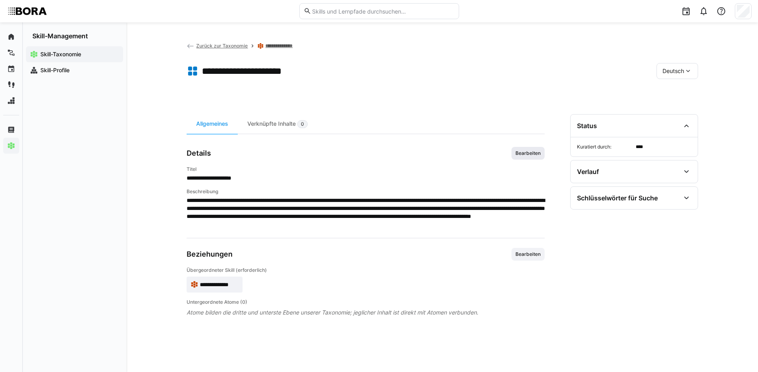
click at [531, 155] on span "Bearbeiten" at bounding box center [528, 153] width 27 height 6
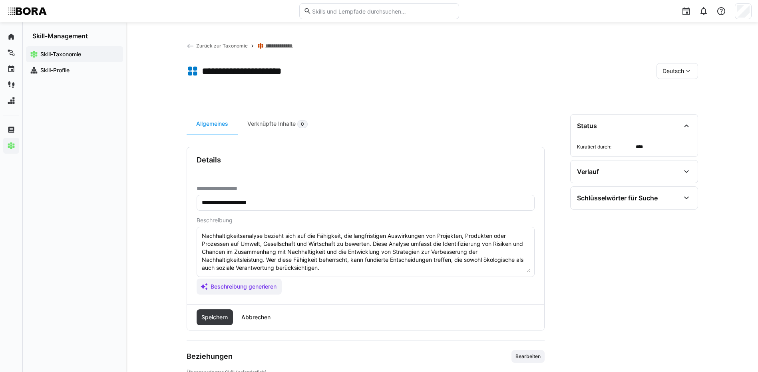
click at [442, 264] on textarea "Nachhaltigkeitsanalyse bezieht sich auf die Fähigkeit, die langfristigen Auswir…" at bounding box center [365, 252] width 329 height 42
paste textarea "*1 - Anfänger: *2 - Mittelstufe: *3 - Fortgeschritten: *4 - Experte: *5 - Starl…"
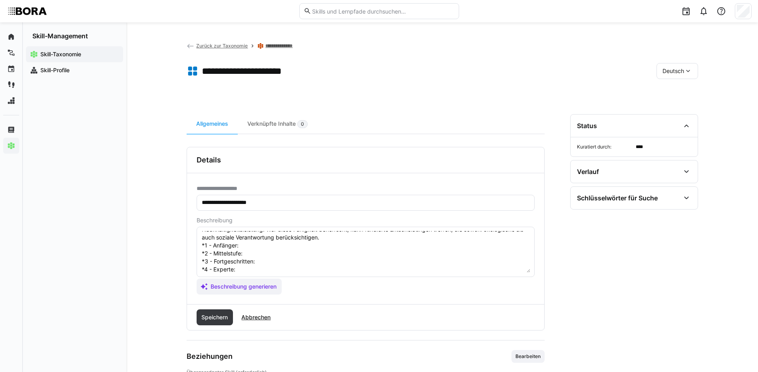
scroll to position [22, 0]
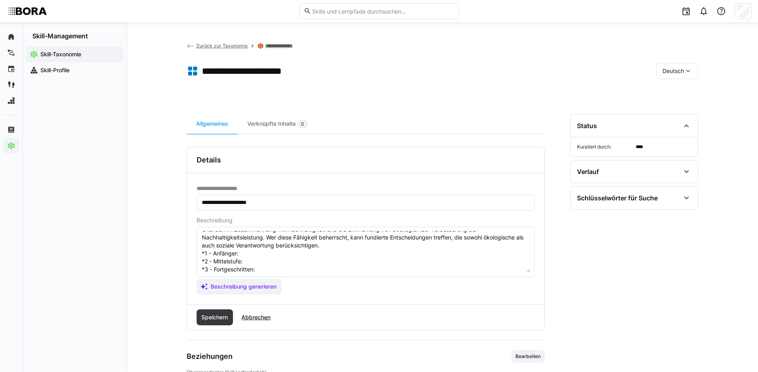
click at [253, 250] on textarea "Nachhaltigkeitsanalyse bezieht sich auf die Fähigkeit, die langfristigen Auswir…" at bounding box center [365, 252] width 329 height 42
paste textarea "Kennt grundlegende Analyseaspekte (ökologisch, ökonomisch, sozial); arbeitet un…"
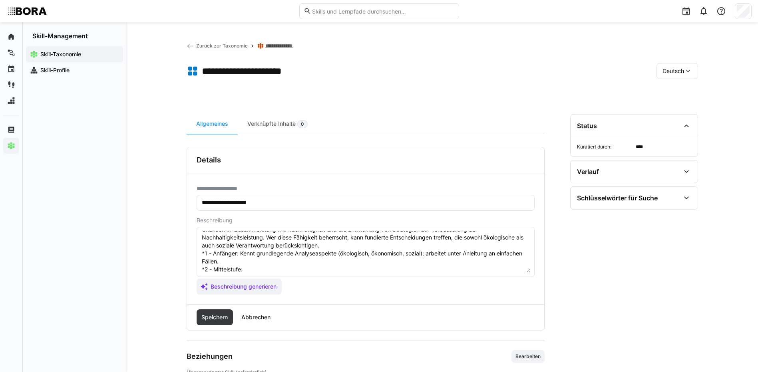
click at [247, 269] on textarea "Nachhaltigkeitsanalyse bezieht sich auf die Fähigkeit, die langfristigen Auswir…" at bounding box center [365, 252] width 329 height 42
paste textarea "Führt standardisierte Nachhaltigkeitsanalysen eigenständig durch; erkennt typis…"
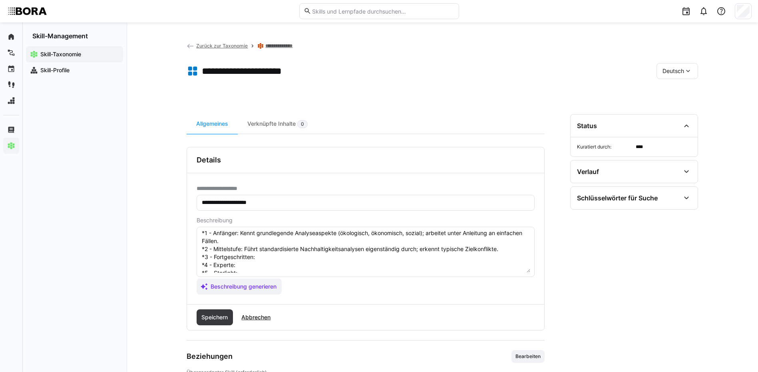
scroll to position [62, 0]
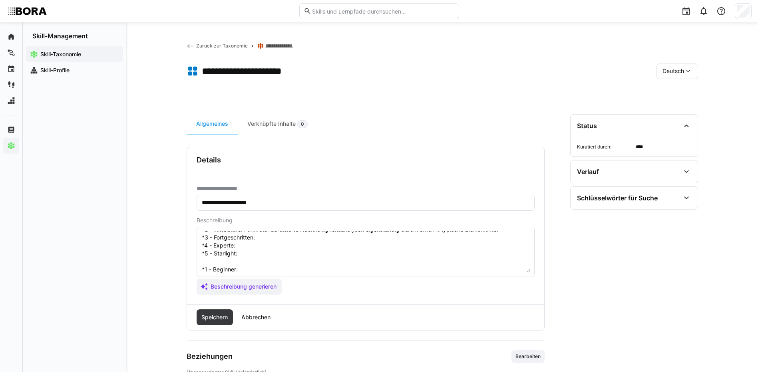
click at [285, 238] on textarea "Nachhaltigkeitsanalyse bezieht sich auf die Fähigkeit, die langfristigen Auswir…" at bounding box center [365, 252] width 329 height 42
paste textarea "Bewertet komplexe Nachhaltigkeitsindikatoren; integriert Analysen in Planungs- …"
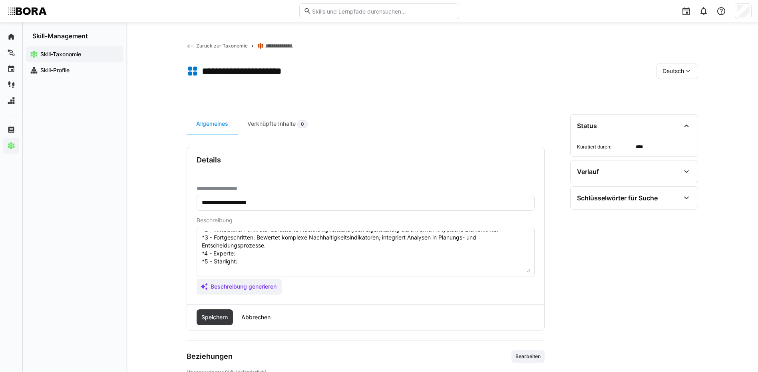
click at [250, 251] on textarea "Nachhaltigkeitsanalyse bezieht sich auf die Fähigkeit, die langfristigen Auswir…" at bounding box center [365, 252] width 329 height 42
paste
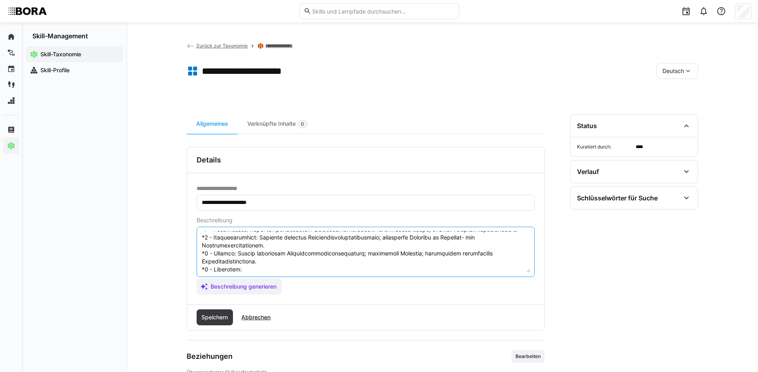
click at [241, 270] on textarea at bounding box center [365, 252] width 329 height 42
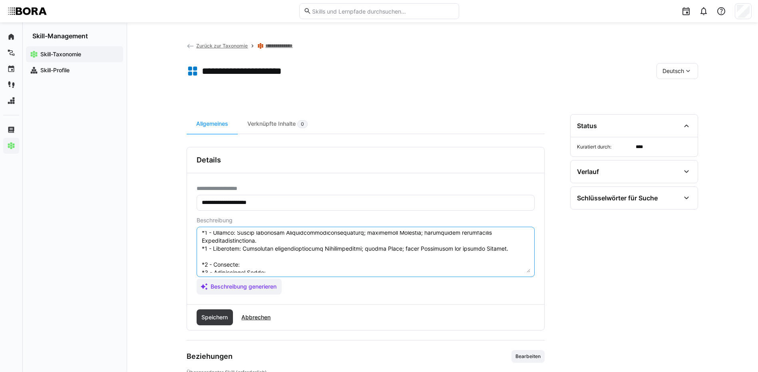
scroll to position [102, 0]
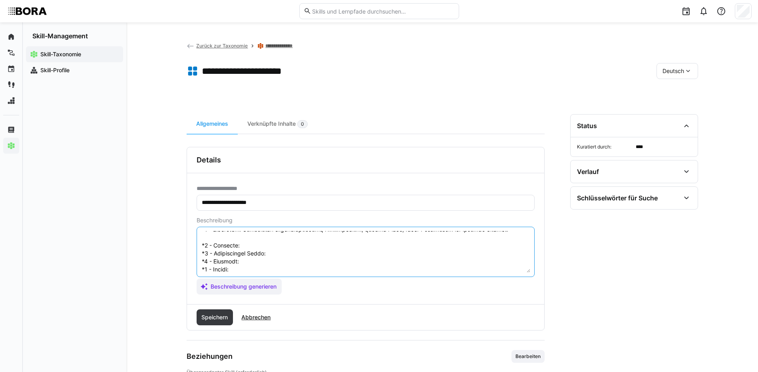
click at [250, 248] on textarea at bounding box center [365, 252] width 329 height 42
click at [249, 244] on textarea at bounding box center [365, 252] width 329 height 42
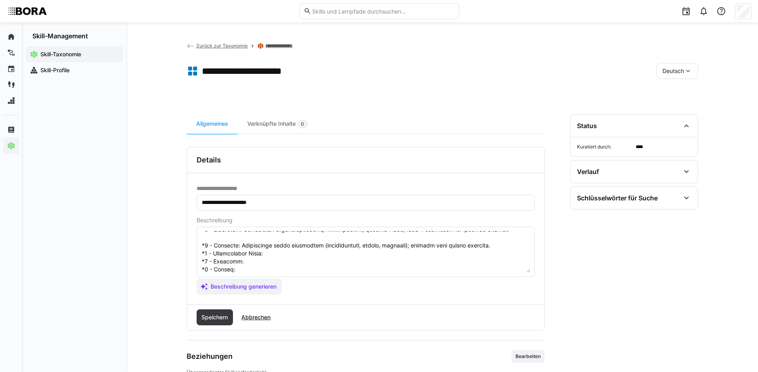
click at [269, 254] on textarea at bounding box center [365, 252] width 329 height 42
click at [325, 259] on textarea at bounding box center [365, 252] width 329 height 42
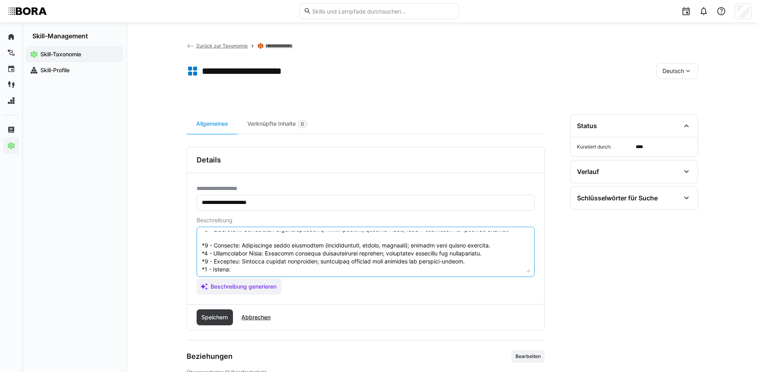
click at [244, 272] on textarea at bounding box center [365, 252] width 329 height 42
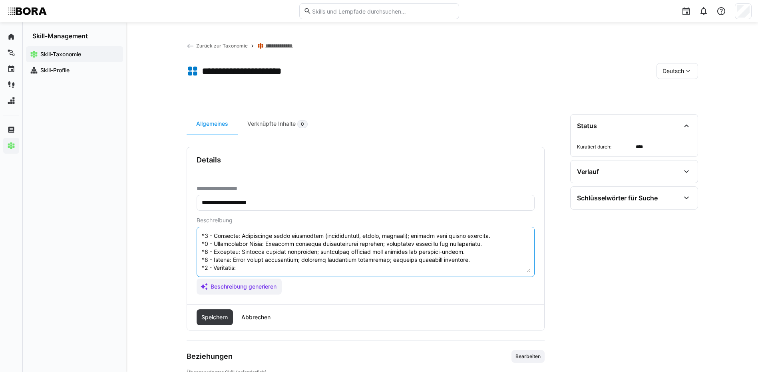
click at [275, 253] on textarea at bounding box center [365, 252] width 329 height 42
click at [245, 253] on textarea at bounding box center [365, 252] width 329 height 42
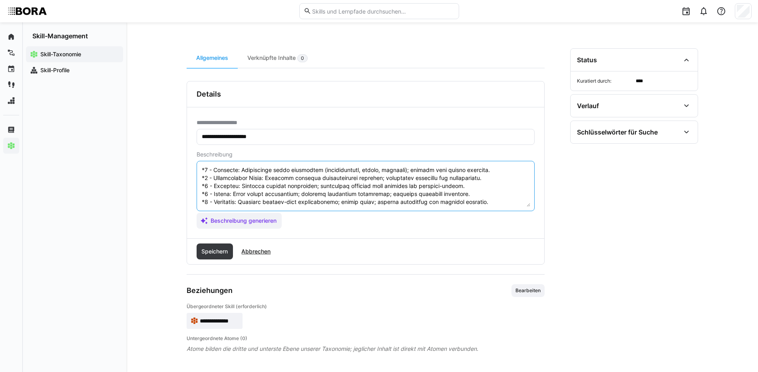
drag, startPoint x: 202, startPoint y: 193, endPoint x: 315, endPoint y: 217, distance: 115.3
click at [315, 217] on app-assistant-generate-form "Beschreibung Beschreibung generieren" at bounding box center [366, 190] width 338 height 78
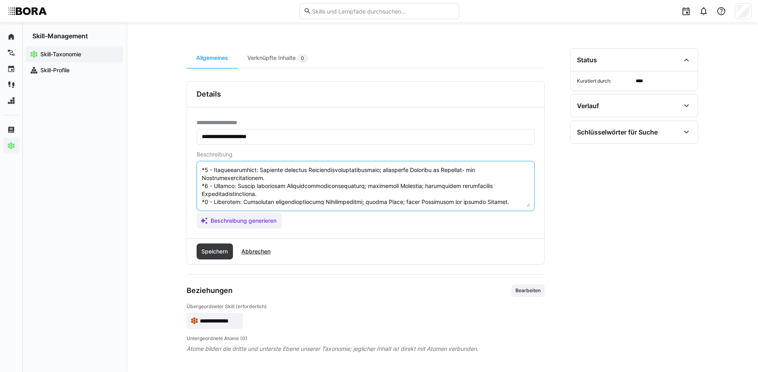
scroll to position [72, 0]
type textarea "Loremipsumdolorsitamet consect adip eli sed Doeiusmod, tem incididuntutl Etdolo…"
click at [205, 251] on span "Speichern" at bounding box center [214, 252] width 29 height 8
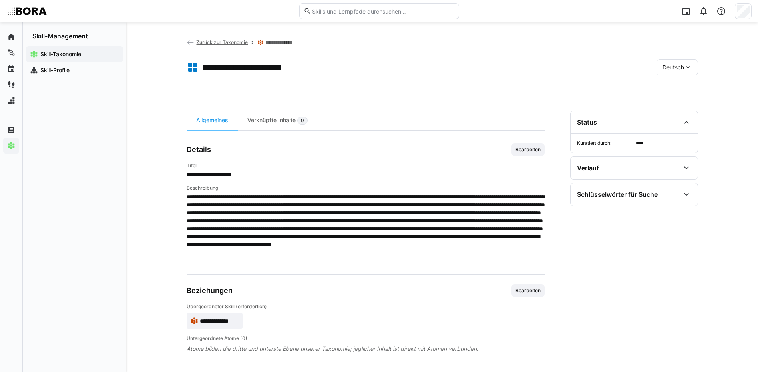
click at [670, 68] on span "Deutsch" at bounding box center [673, 68] width 22 height 8
click at [673, 106] on span "Englisch" at bounding box center [673, 105] width 22 height 8
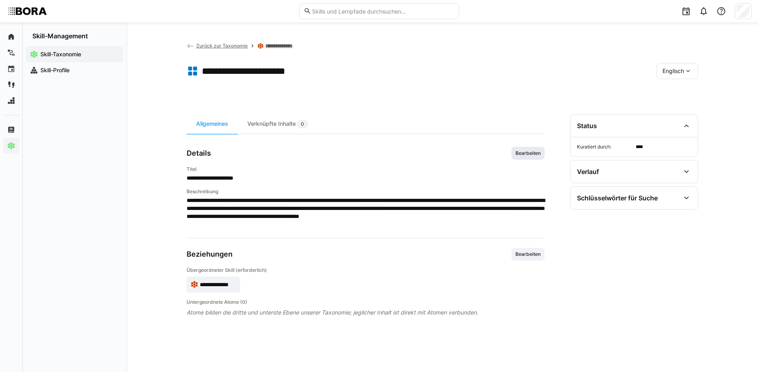
click at [529, 151] on span "Bearbeiten" at bounding box center [528, 153] width 27 height 6
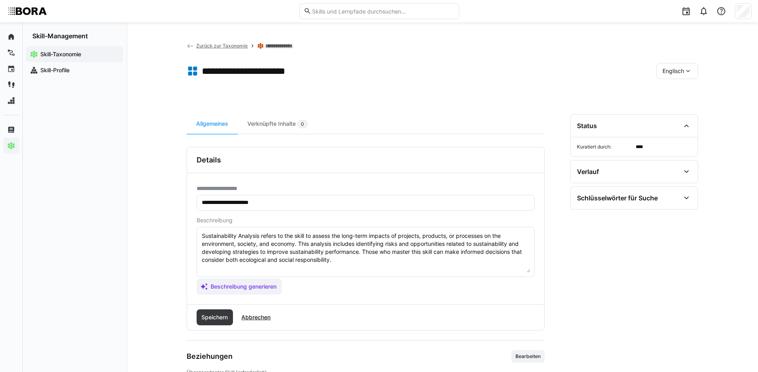
click at [370, 257] on textarea "Sustainability Analysis refers to the skill to assess the long-term impacts of …" at bounding box center [365, 252] width 329 height 42
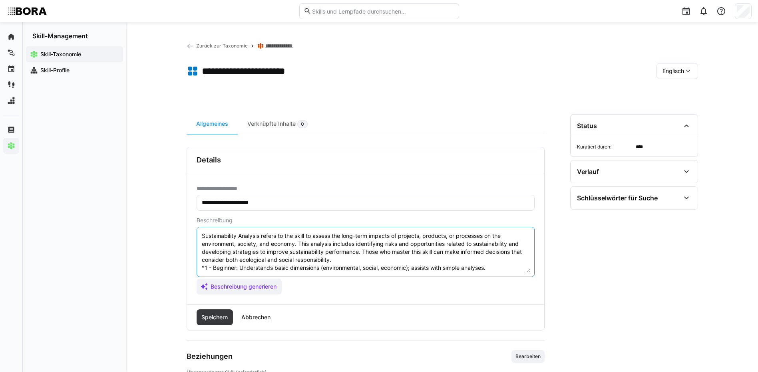
scroll to position [46, 0]
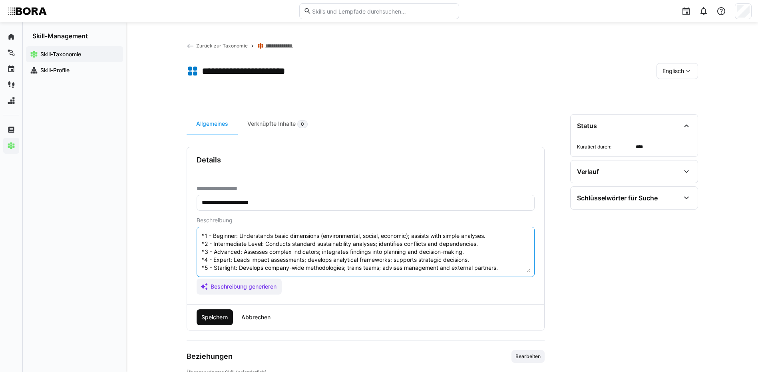
type textarea "Sustainability Analysis refers to the skill to assess the long-term impacts of …"
click at [221, 318] on span "Speichern" at bounding box center [214, 318] width 29 height 8
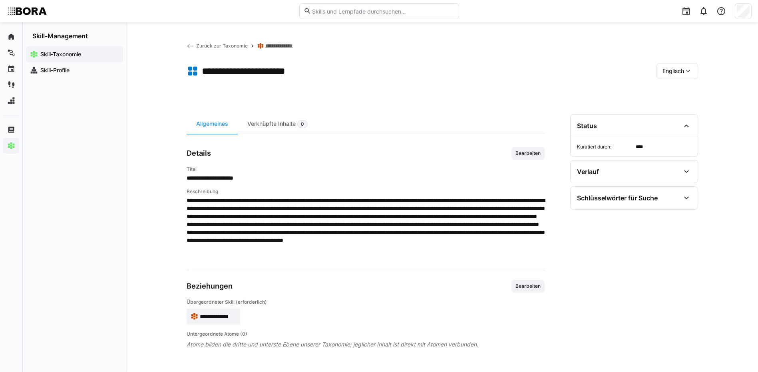
click at [676, 71] on span "Englisch" at bounding box center [673, 71] width 22 height 8
click at [675, 87] on div "Deutsch" at bounding box center [677, 92] width 42 height 17
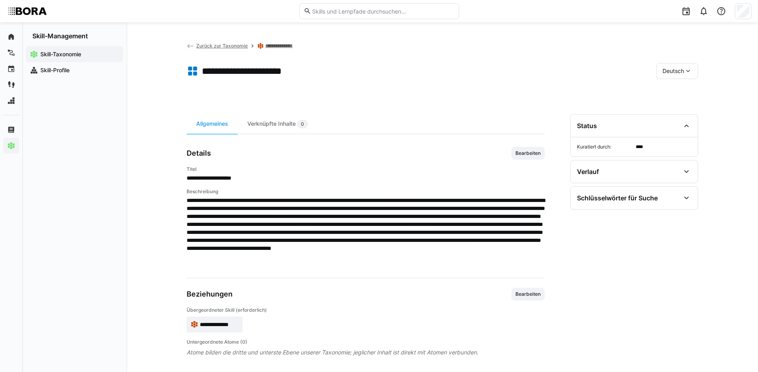
click at [282, 46] on link "**********" at bounding box center [281, 46] width 33 height 6
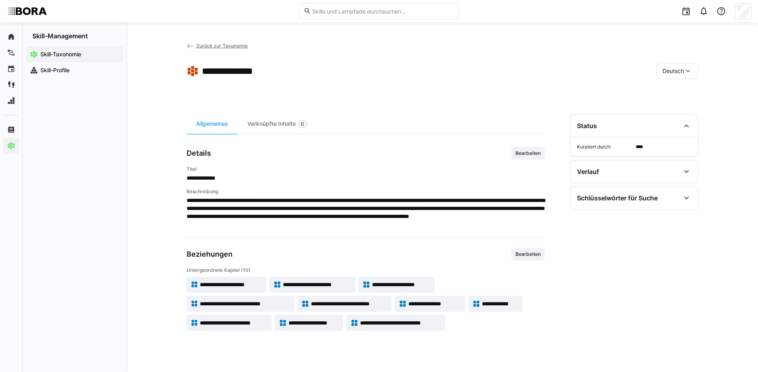
click at [323, 286] on span "**********" at bounding box center [317, 285] width 68 height 8
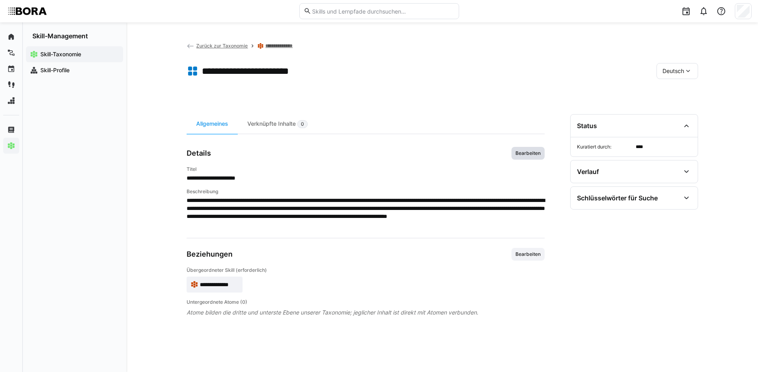
click at [534, 155] on span "Bearbeiten" at bounding box center [528, 153] width 27 height 6
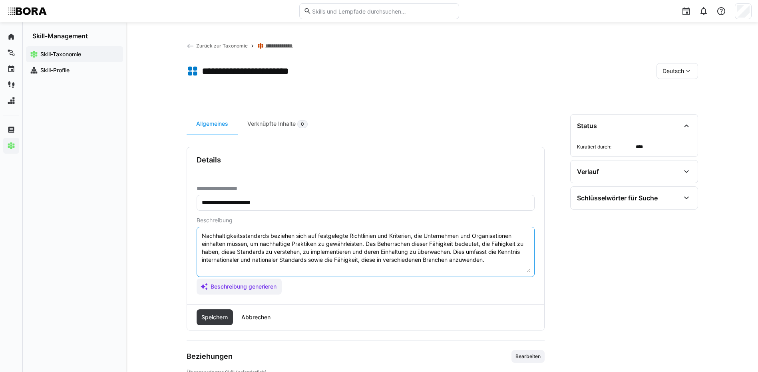
click at [492, 260] on textarea "Nachhaltigkeitsstandards beziehen sich auf festgelegte Richtlinien und Kriterie…" at bounding box center [365, 252] width 329 height 42
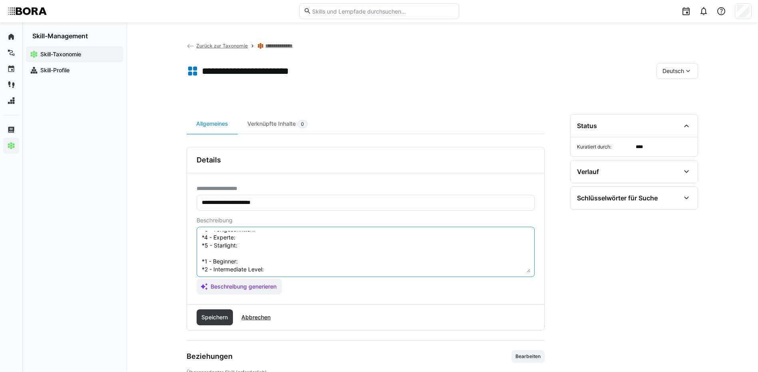
scroll to position [14, 0]
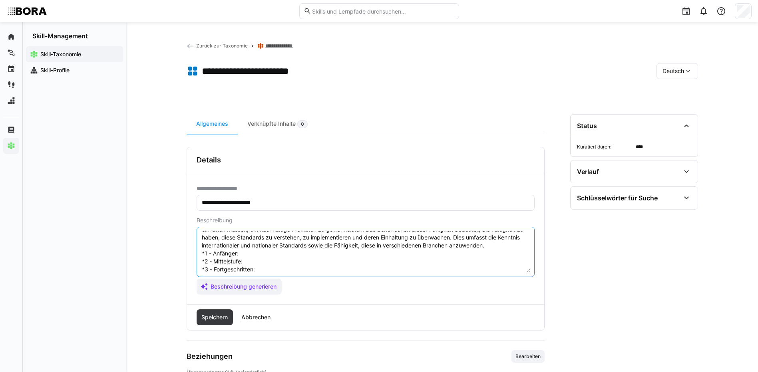
click at [247, 255] on textarea "Nachhaltigkeitsstandards beziehen sich auf festgelegte Richtlinien und Kriterie…" at bounding box center [365, 252] width 329 height 42
click at [348, 261] on textarea "Nachhaltigkeitsstandards beziehen sich auf festgelegte Richtlinien und Kriterie…" at bounding box center [365, 252] width 329 height 42
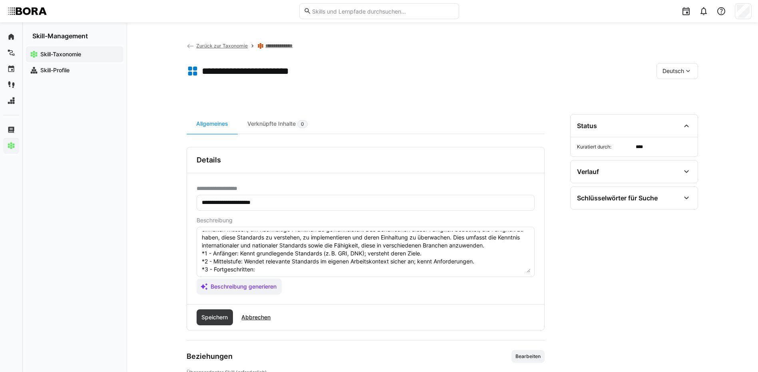
click at [391, 268] on textarea "Nachhaltigkeitsstandards beziehen sich auf festgelegte Richtlinien und Kriterie…" at bounding box center [365, 252] width 329 height 42
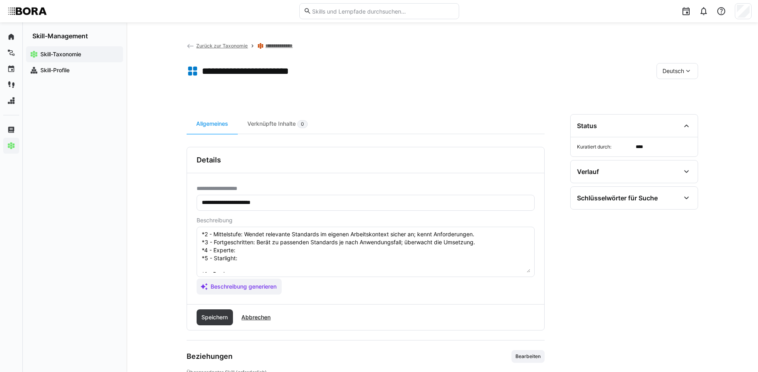
scroll to position [54, 0]
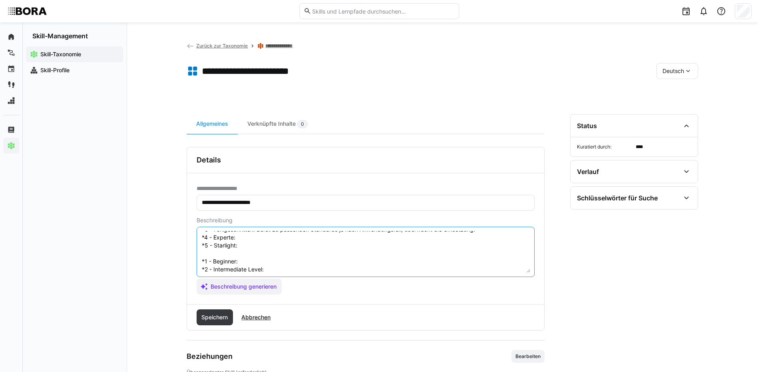
click at [318, 237] on textarea "Nachhaltigkeitsstandards beziehen sich auf festgelegte Richtlinien und Kriterie…" at bounding box center [365, 252] width 329 height 42
click at [253, 245] on textarea "Nachhaltigkeitsstandards beziehen sich auf festgelegte Richtlinien und Kriterie…" at bounding box center [365, 252] width 329 height 42
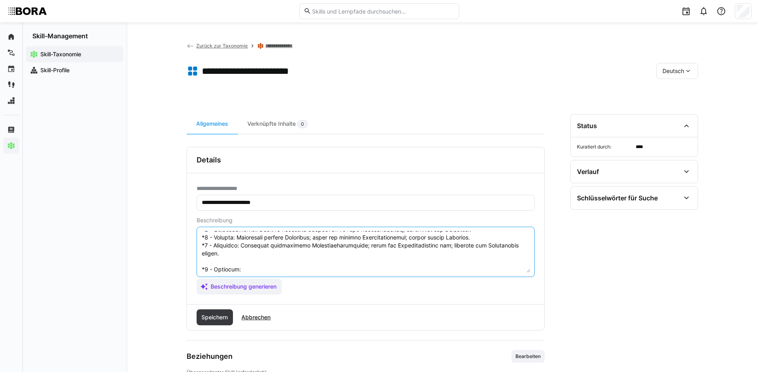
click at [256, 259] on textarea at bounding box center [365, 252] width 329 height 42
click at [284, 268] on textarea at bounding box center [365, 252] width 329 height 42
click at [278, 240] on textarea at bounding box center [365, 252] width 329 height 42
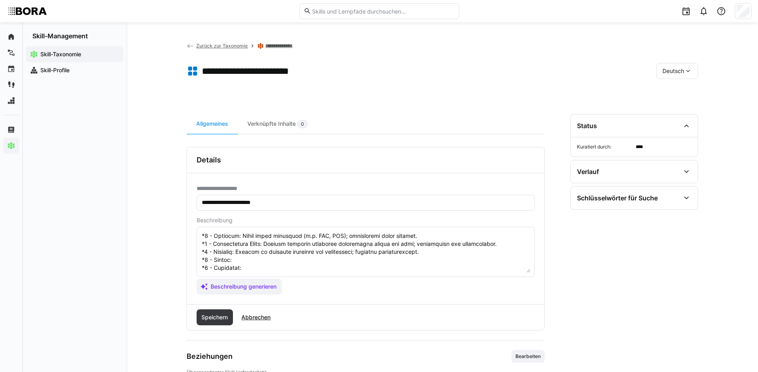
click at [234, 249] on textarea at bounding box center [365, 252] width 329 height 42
click at [285, 258] on textarea at bounding box center [365, 252] width 329 height 42
click at [281, 254] on textarea at bounding box center [365, 252] width 329 height 42
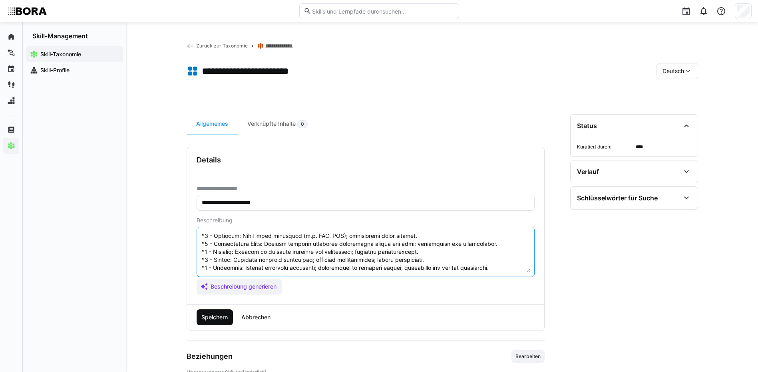
type textarea "Loremipsumdolorsitametco adipisci elit sed doeiusmodte Incididuntu lab Etdolore…"
click at [223, 313] on span "Speichern" at bounding box center [215, 318] width 37 height 16
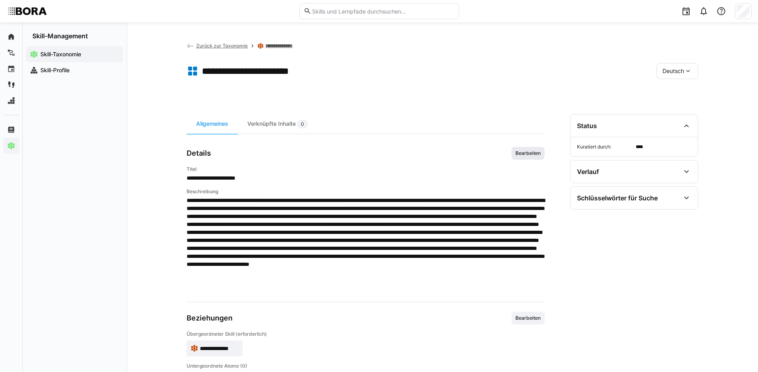
click at [535, 157] on span "Bearbeiten" at bounding box center [527, 153] width 33 height 13
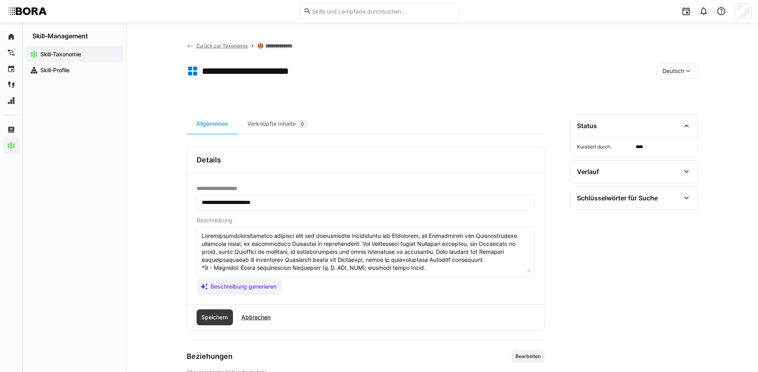
scroll to position [80, 0]
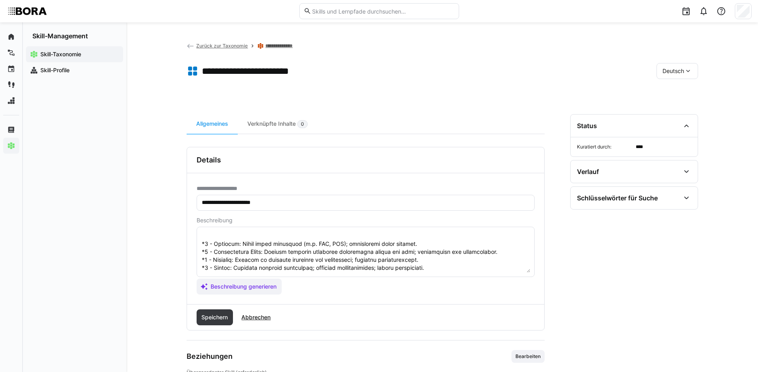
drag, startPoint x: 200, startPoint y: 236, endPoint x: 215, endPoint y: 242, distance: 15.8
click at [224, 243] on eds-input at bounding box center [366, 252] width 338 height 50
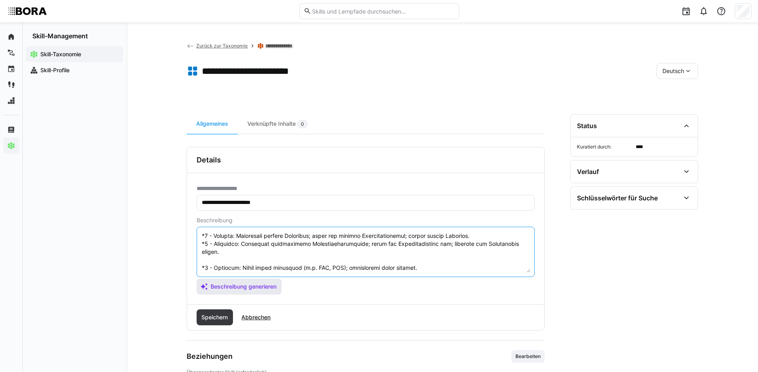
scroll to position [96, 0]
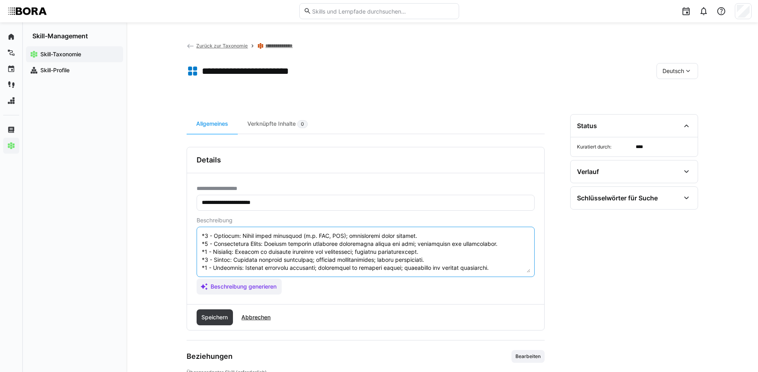
drag, startPoint x: 201, startPoint y: 259, endPoint x: 287, endPoint y: 283, distance: 89.6
click at [287, 283] on app-assistant-generate-form "Beschreibung Beschreibung generieren" at bounding box center [366, 256] width 338 height 78
type textarea "Nachhaltigkeitsstandards beziehen sich auf festgelegte Richtlinien und Kriterie…"
click at [214, 321] on span "Speichern" at bounding box center [214, 318] width 29 height 8
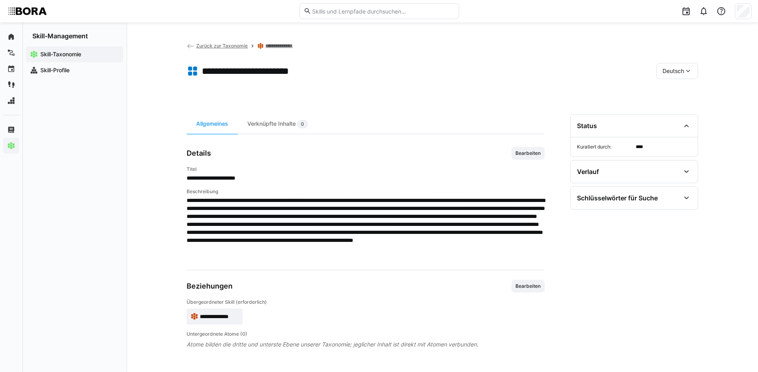
click at [671, 69] on span "Deutsch" at bounding box center [673, 71] width 22 height 8
click at [674, 106] on span "Englisch" at bounding box center [673, 109] width 22 height 8
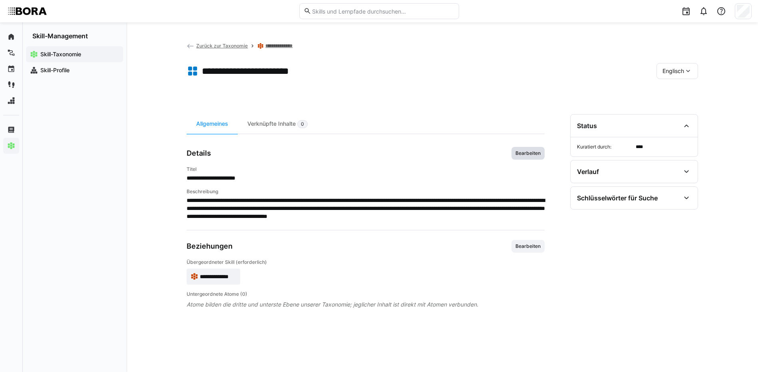
click at [530, 155] on span "Bearbeiten" at bounding box center [528, 153] width 27 height 6
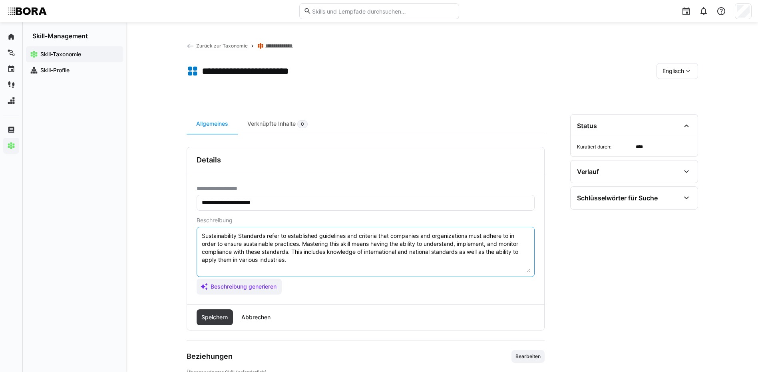
click at [319, 262] on textarea "Sustainability Standards refer to established guidelines and criteria that comp…" at bounding box center [365, 252] width 329 height 42
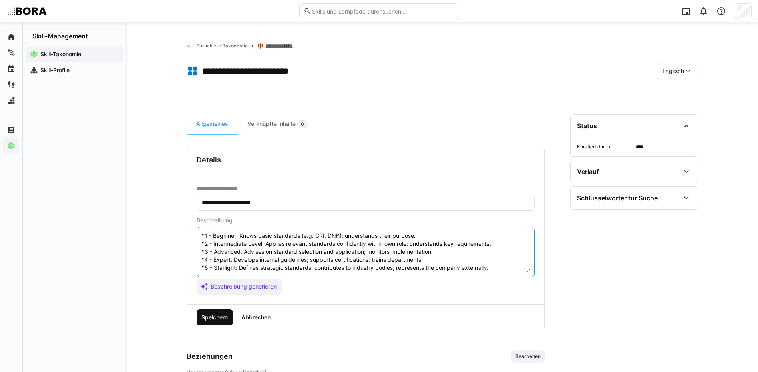
type textarea "Sustainability Standards refer to established guidelines and criteria that comp…"
click at [206, 317] on span "Speichern" at bounding box center [214, 318] width 29 height 8
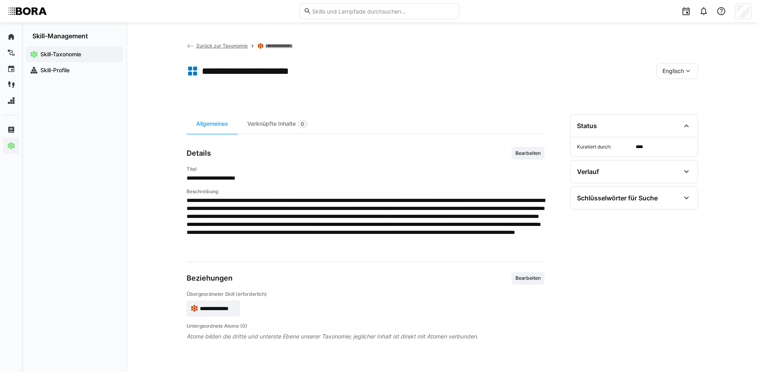
click at [665, 72] on span "Englisch" at bounding box center [673, 71] width 22 height 8
click at [670, 91] on span "Deutsch" at bounding box center [673, 92] width 22 height 8
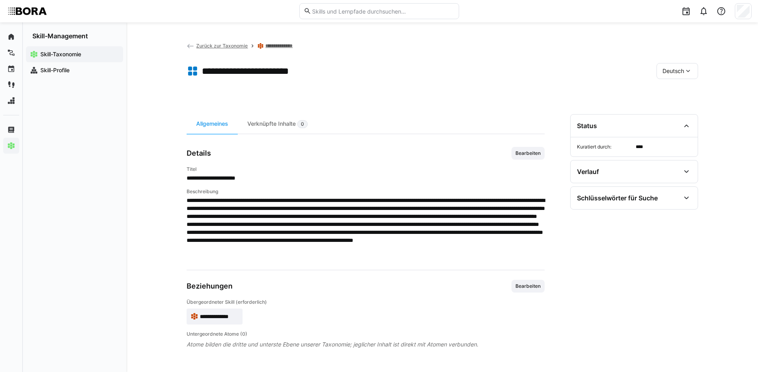
click at [282, 45] on link "**********" at bounding box center [281, 46] width 33 height 6
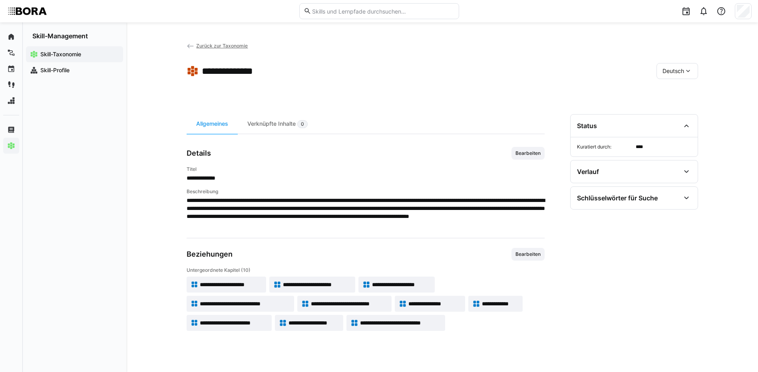
click at [407, 282] on span "**********" at bounding box center [401, 285] width 59 height 8
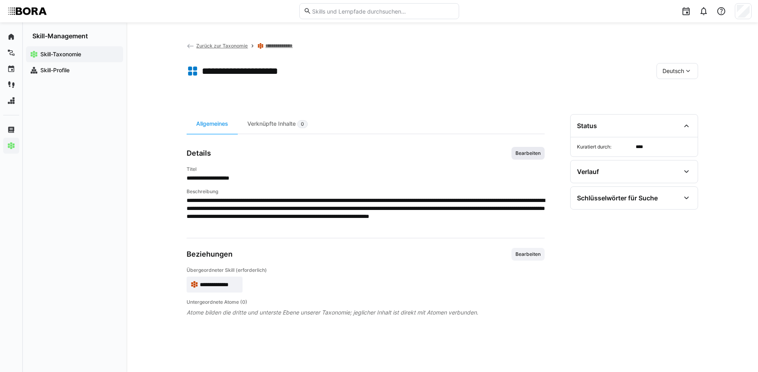
click at [525, 151] on span "Bearbeiten" at bounding box center [528, 153] width 27 height 6
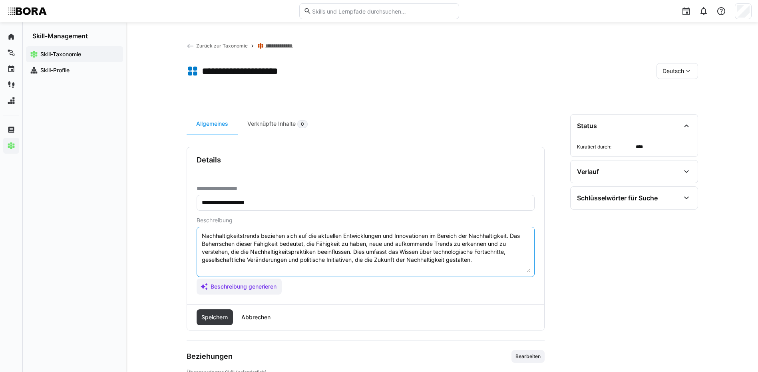
click at [495, 264] on textarea "Nachhaltigkeitstrends beziehen sich auf die aktuellen Entwicklungen und Innovat…" at bounding box center [365, 252] width 329 height 42
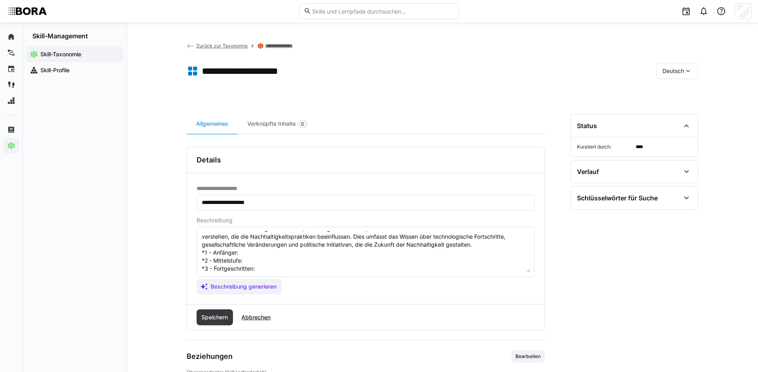
scroll to position [14, 0]
click at [246, 253] on textarea "Nachhaltigkeitstrends beziehen sich auf die aktuellen Entwicklungen und Innovat…" at bounding box center [365, 252] width 329 height 42
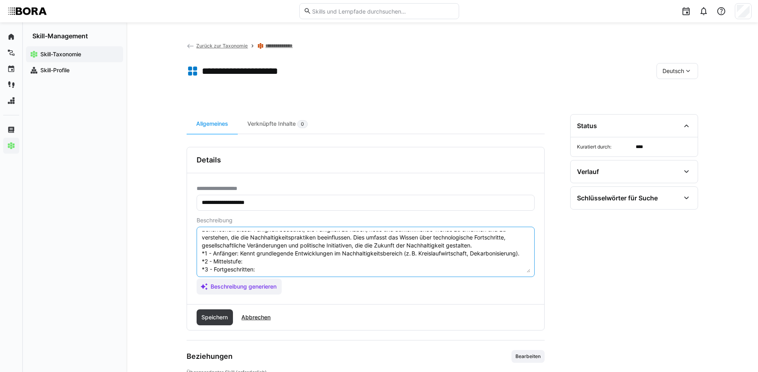
click at [318, 262] on textarea "Nachhaltigkeitstrends beziehen sich auf die aktuellen Entwicklungen und Innovat…" at bounding box center [365, 252] width 329 height 42
click at [262, 270] on textarea "Nachhaltigkeitstrends beziehen sich auf die aktuellen Entwicklungen und Innovat…" at bounding box center [365, 252] width 329 height 42
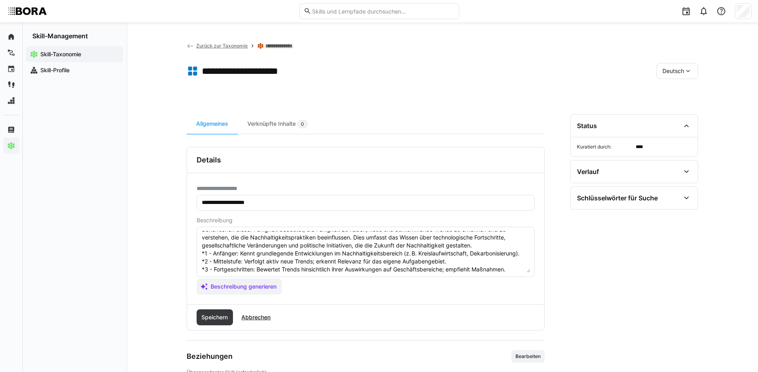
scroll to position [54, 0]
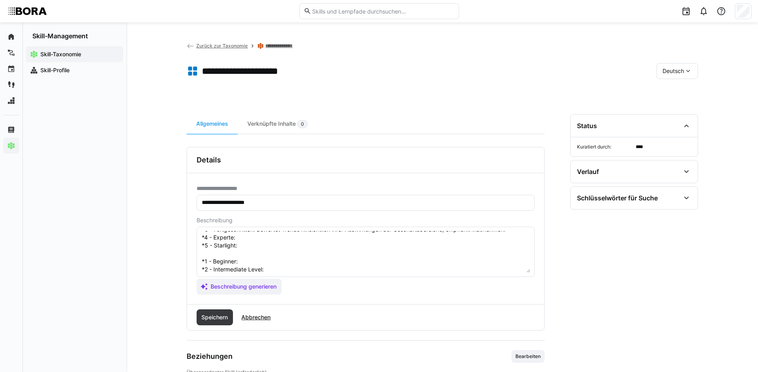
click at [288, 238] on textarea "Nachhaltigkeitstrends beziehen sich auf die aktuellen Entwicklungen und Innovat…" at bounding box center [365, 252] width 329 height 42
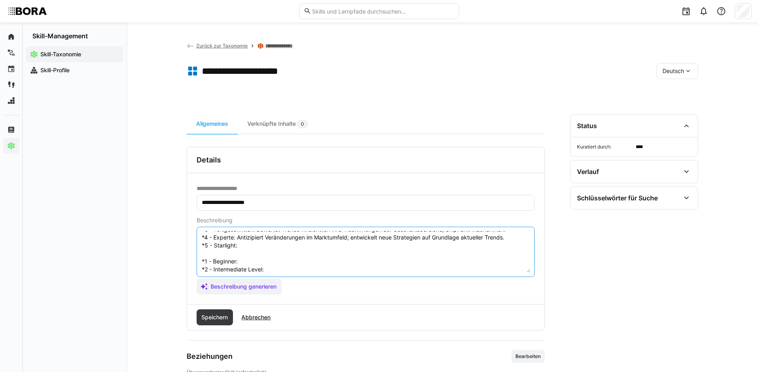
click at [247, 247] on textarea "Nachhaltigkeitstrends beziehen sich auf die aktuellen Entwicklungen und Innovat…" at bounding box center [365, 252] width 329 height 42
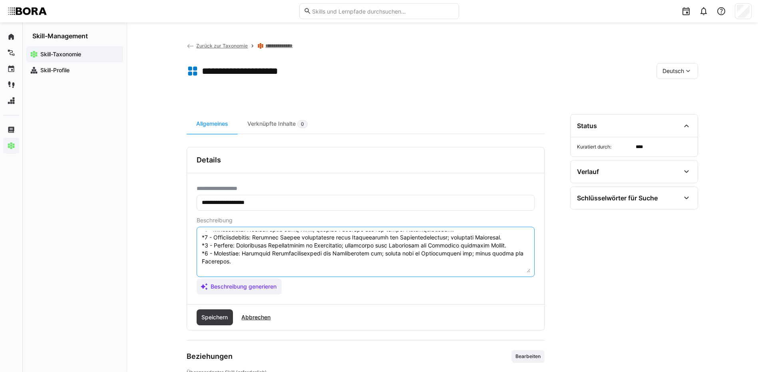
click at [247, 269] on textarea at bounding box center [365, 252] width 329 height 42
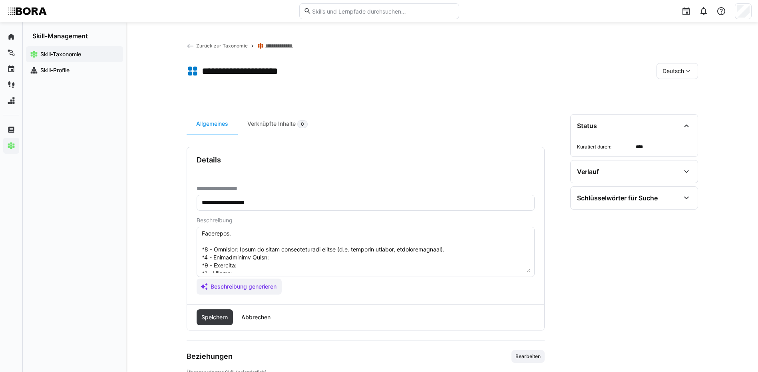
scroll to position [94, 0]
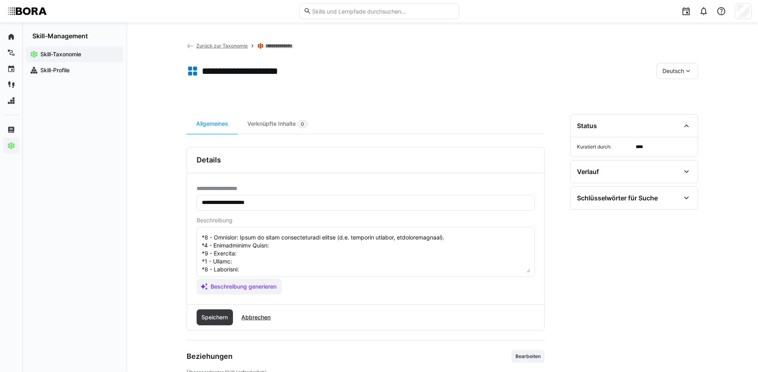
click at [269, 239] on textarea at bounding box center [365, 252] width 329 height 42
click at [252, 243] on textarea at bounding box center [365, 252] width 329 height 42
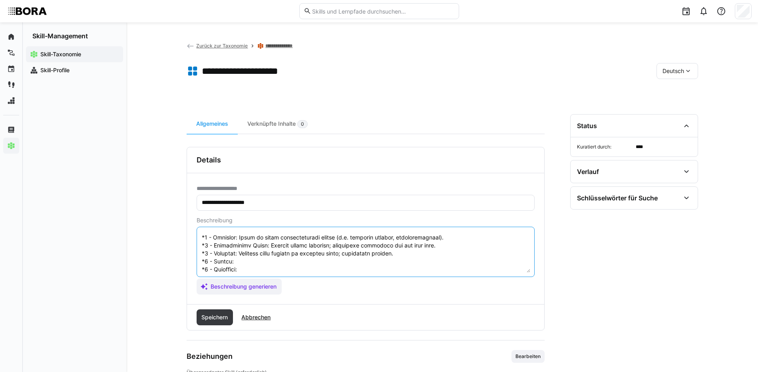
click at [297, 254] on textarea at bounding box center [365, 252] width 329 height 42
click at [362, 267] on textarea at bounding box center [365, 252] width 329 height 42
click at [288, 257] on textarea at bounding box center [365, 252] width 329 height 42
click at [276, 264] on textarea at bounding box center [365, 252] width 329 height 42
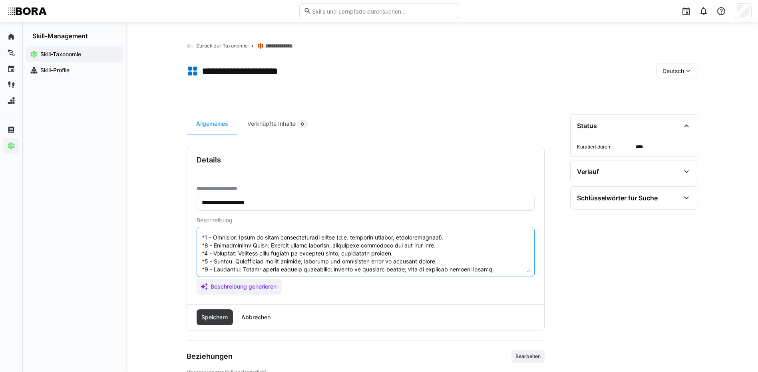
scroll to position [54, 0]
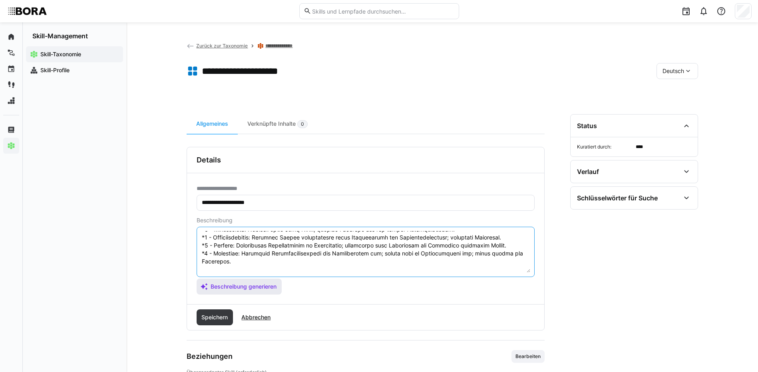
drag, startPoint x: 201, startPoint y: 270, endPoint x: 227, endPoint y: 283, distance: 28.2
click at [227, 283] on app-assistant-generate-form "Beschreibung Beschreibung generieren" at bounding box center [366, 256] width 338 height 78
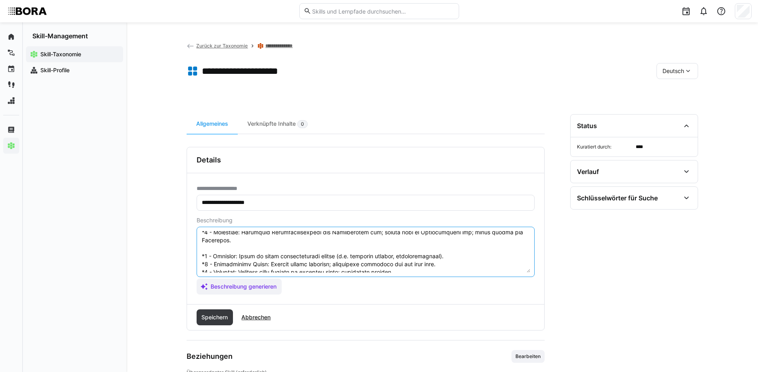
scroll to position [94, 0]
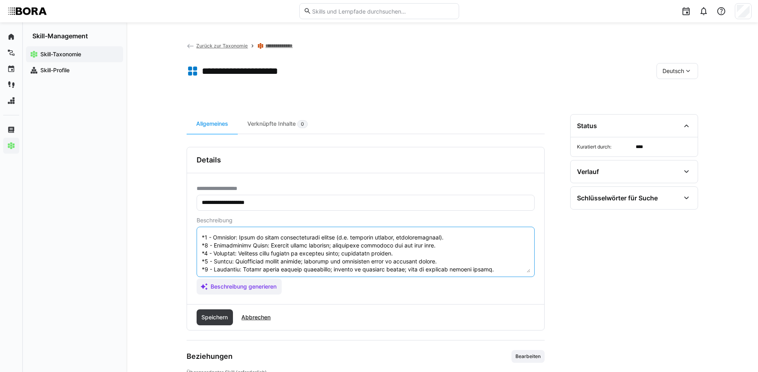
click at [212, 253] on textarea at bounding box center [365, 252] width 329 height 42
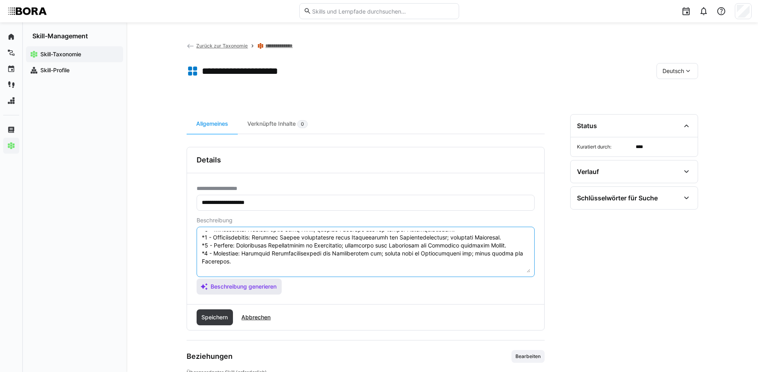
scroll to position [104, 0]
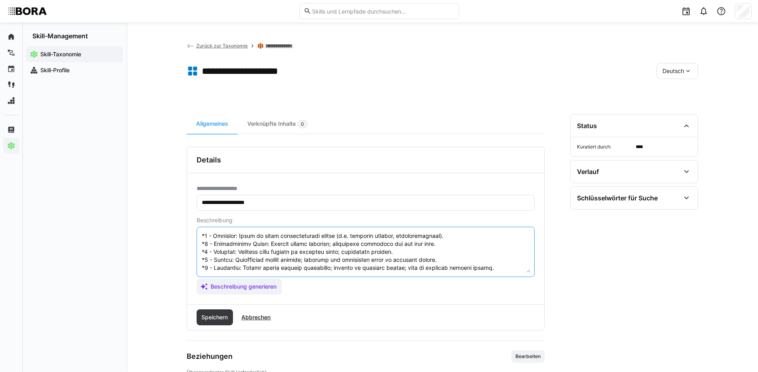
drag, startPoint x: 201, startPoint y: 267, endPoint x: 497, endPoint y: 259, distance: 296.2
click at [497, 259] on textarea at bounding box center [365, 252] width 329 height 42
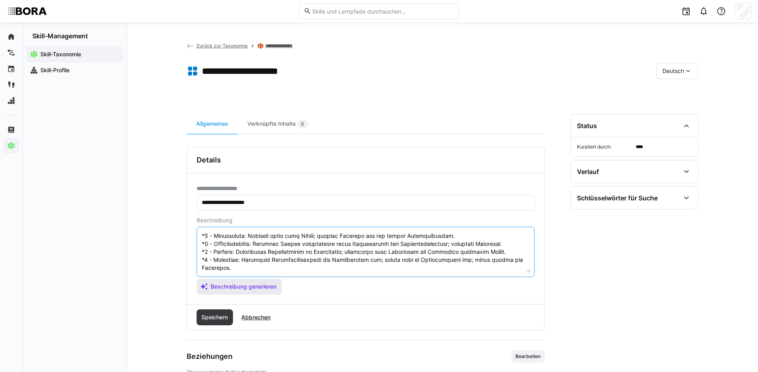
scroll to position [56, 0]
type textarea "Loremipsumdolorsitame consecte adip eli sed doeiusmod Temporincidid utl Etdolor…"
click at [227, 322] on span "Speichern" at bounding box center [215, 318] width 37 height 16
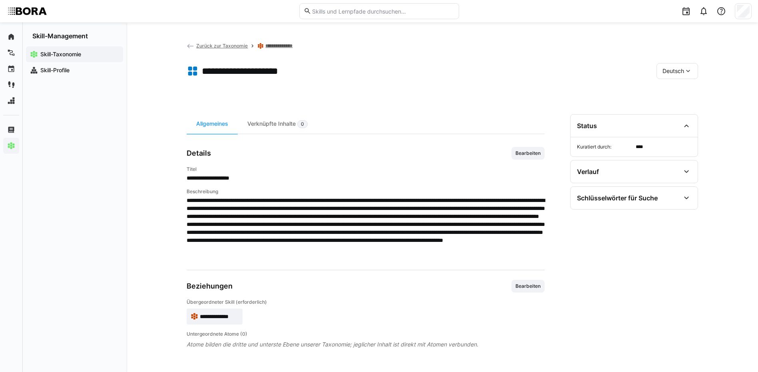
click at [672, 72] on span "Deutsch" at bounding box center [673, 71] width 22 height 8
click at [679, 109] on span "Englisch" at bounding box center [673, 109] width 22 height 8
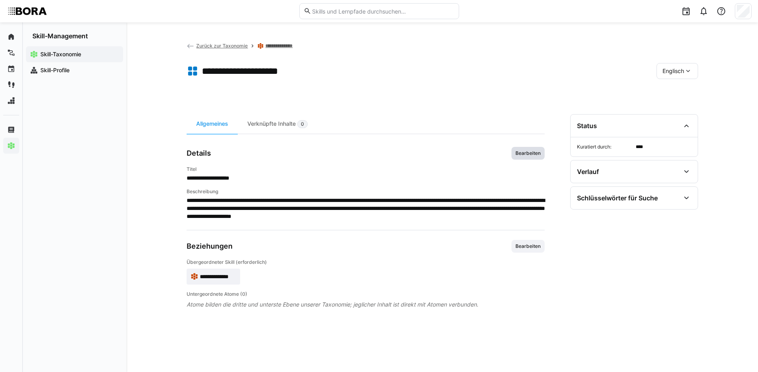
click at [523, 153] on span "Bearbeiten" at bounding box center [528, 153] width 27 height 6
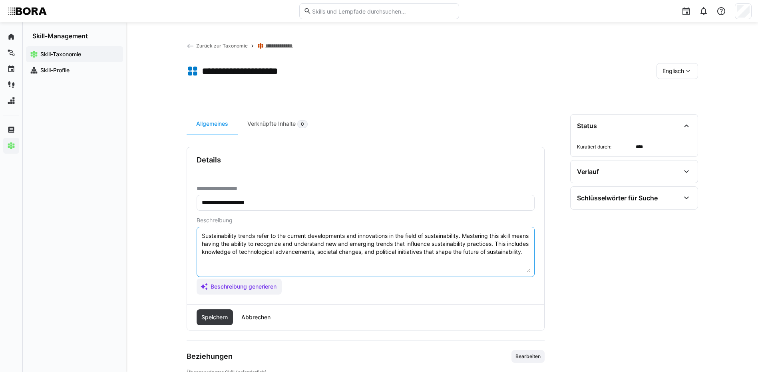
click at [264, 266] on textarea "Sustainability trends refer to the current developments and innovations in the …" at bounding box center [365, 252] width 329 height 42
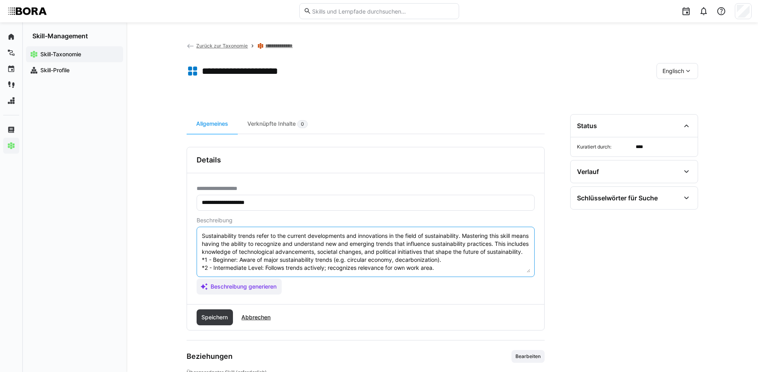
scroll to position [38, 0]
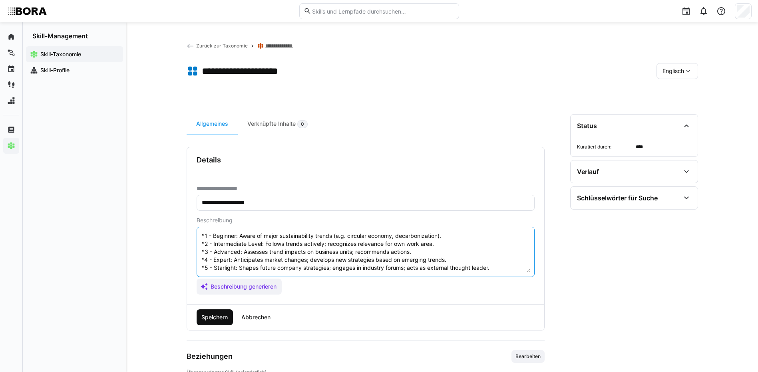
type textarea "Sustainability trends refer to the current developments and innovations in the …"
click at [209, 318] on span "Speichern" at bounding box center [214, 318] width 29 height 8
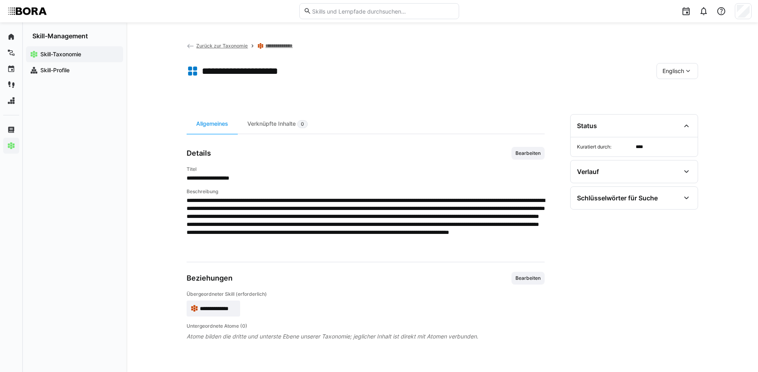
click at [679, 70] on span "Englisch" at bounding box center [673, 71] width 22 height 8
click at [680, 88] on span "Deutsch" at bounding box center [673, 92] width 22 height 8
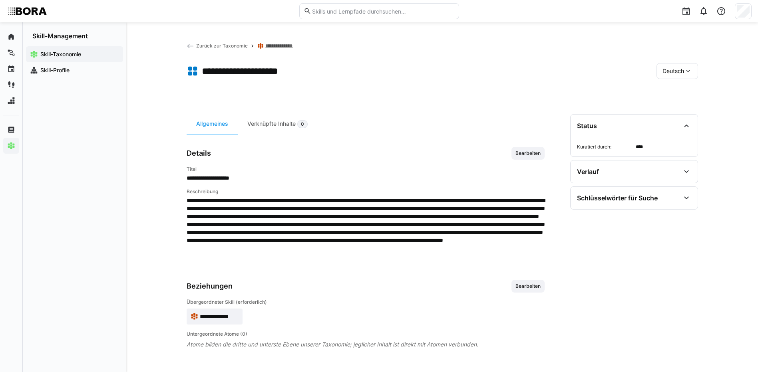
click at [262, 44] on eds-icon at bounding box center [260, 46] width 6 height 6
click at [267, 44] on link "**********" at bounding box center [281, 46] width 33 height 6
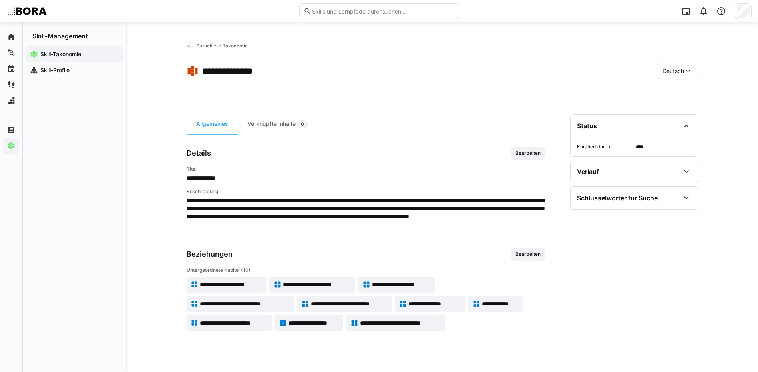
click at [250, 304] on span "**********" at bounding box center [245, 304] width 90 height 8
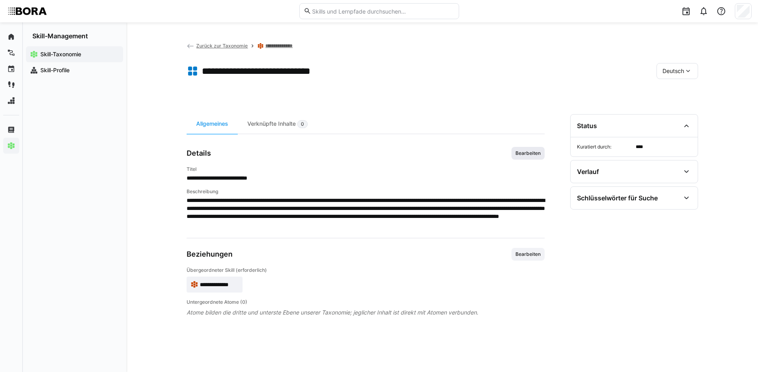
click at [536, 153] on span "Bearbeiten" at bounding box center [528, 153] width 27 height 6
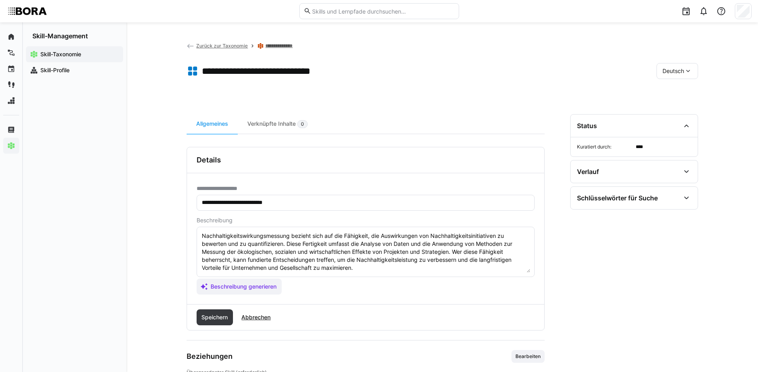
click at [369, 264] on textarea "Nachhaltigkeitswirkungsmessung bezieht sich auf die Fähigkeit, die Auswirkungen…" at bounding box center [365, 252] width 329 height 42
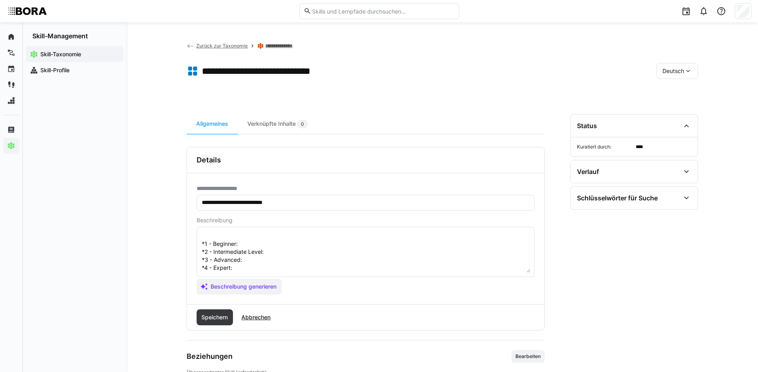
scroll to position [22, 0]
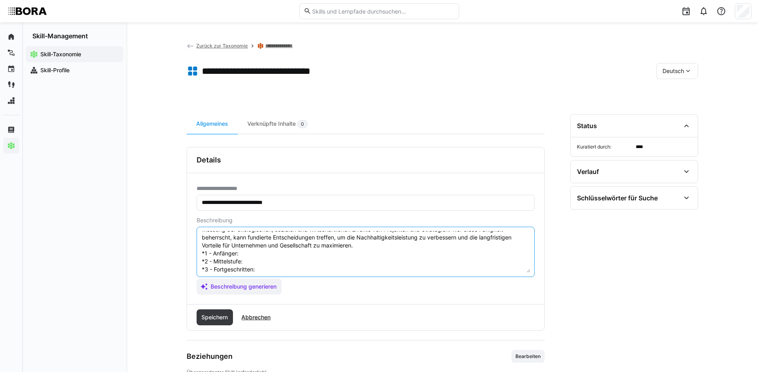
click at [258, 254] on textarea "Nachhaltigkeitswirkungsmessung bezieht sich auf die Fähigkeit, die Auswirkungen…" at bounding box center [365, 252] width 329 height 42
click at [270, 262] on textarea "Nachhaltigkeitswirkungsmessung bezieht sich auf die Fähigkeit, die Auswirkungen…" at bounding box center [365, 252] width 329 height 42
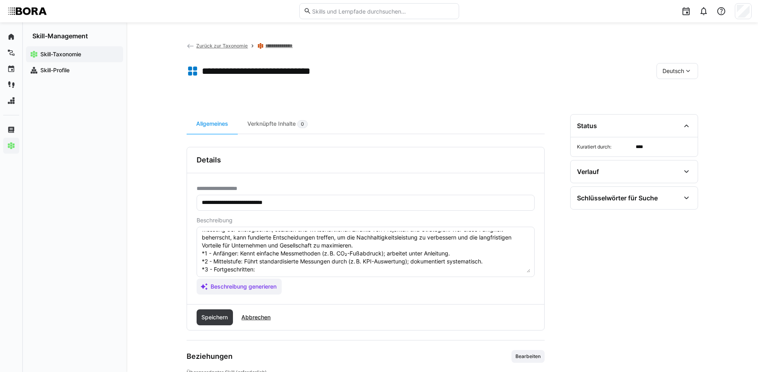
click at [266, 269] on textarea "Nachhaltigkeitswirkungsmessung bezieht sich auf die Fähigkeit, die Auswirkungen…" at bounding box center [365, 252] width 329 height 42
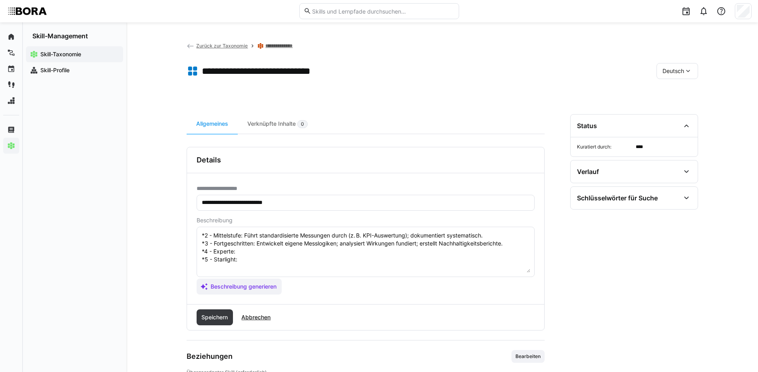
scroll to position [62, 0]
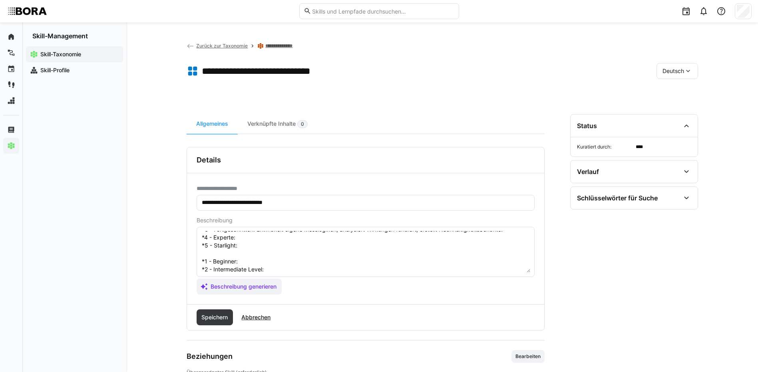
click at [287, 240] on textarea "Nachhaltigkeitswirkungsmessung bezieht sich auf die Fähigkeit, die Auswirkungen…" at bounding box center [365, 252] width 329 height 42
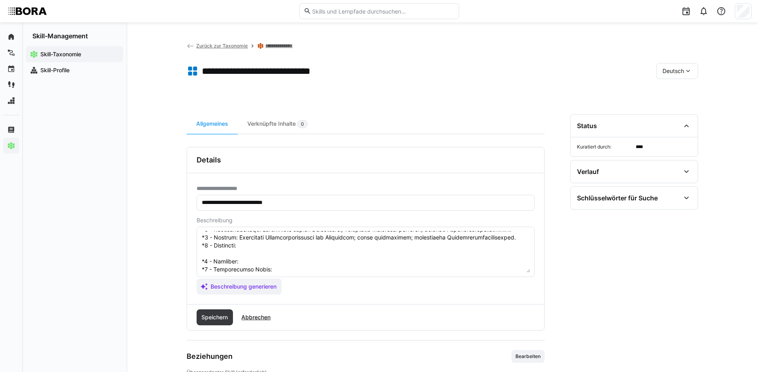
click at [270, 244] on textarea at bounding box center [365, 252] width 329 height 42
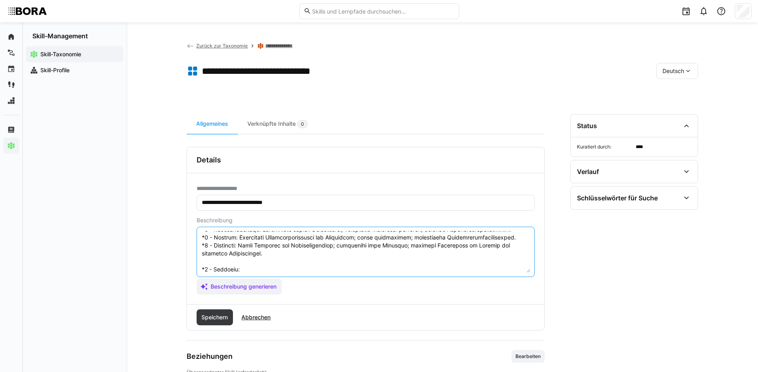
click at [253, 268] on textarea at bounding box center [365, 252] width 329 height 42
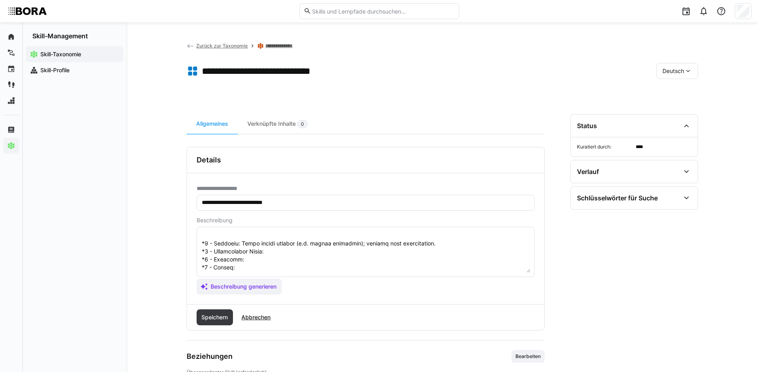
scroll to position [102, 0]
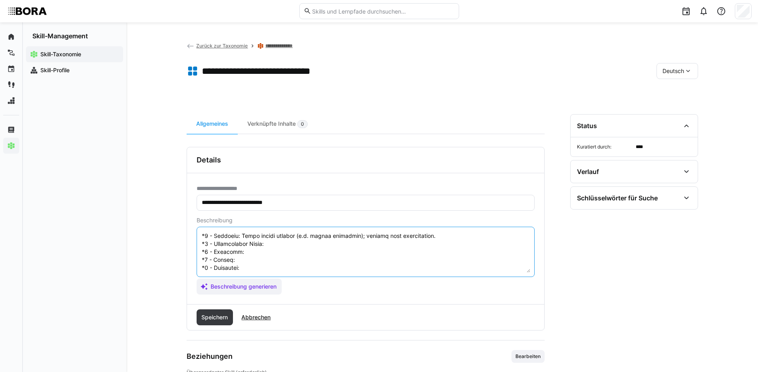
click at [344, 235] on textarea at bounding box center [365, 252] width 329 height 42
click at [253, 242] on textarea at bounding box center [365, 252] width 329 height 42
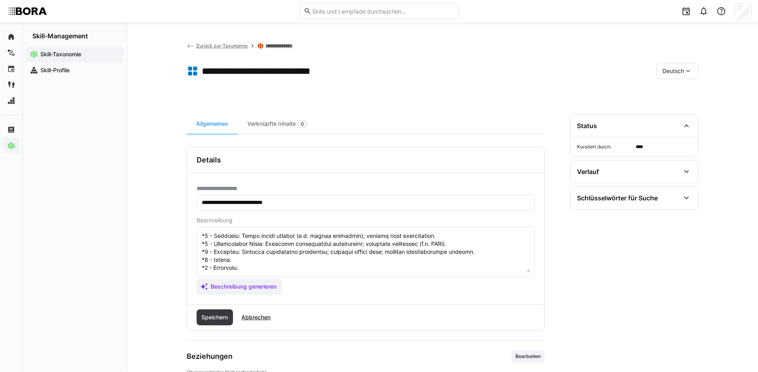
click at [239, 253] on textarea at bounding box center [365, 252] width 329 height 42
click at [328, 265] on textarea at bounding box center [365, 252] width 329 height 42
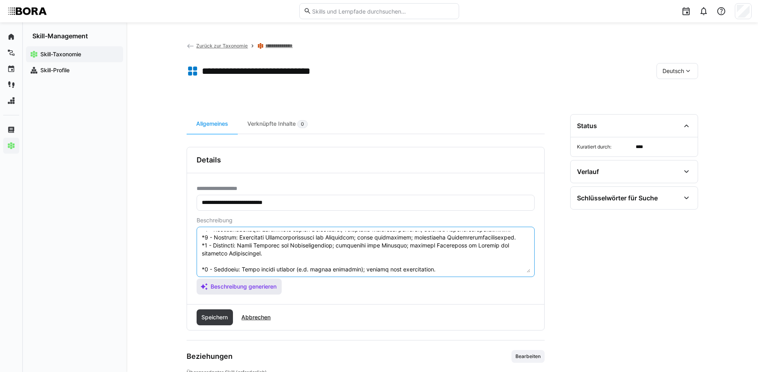
scroll to position [112, 0]
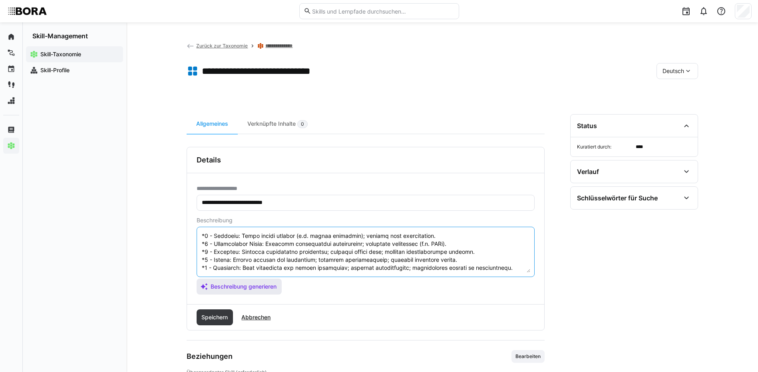
drag, startPoint x: 201, startPoint y: 269, endPoint x: 237, endPoint y: 291, distance: 41.9
click at [237, 291] on app-assistant-generate-form "Beschreibung Beschreibung generieren" at bounding box center [366, 256] width 338 height 78
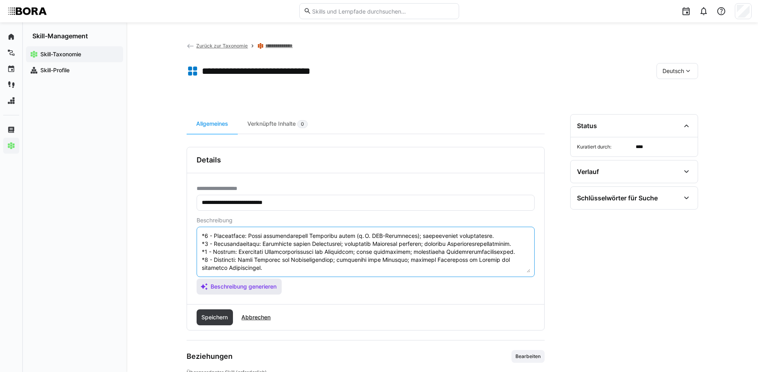
scroll to position [56, 0]
type textarea "Loremipsumdolorsitametconsecte adipisc elit sed doe Temporinc, utl Etdoloremagn…"
click at [229, 315] on span "Speichern" at bounding box center [214, 318] width 29 height 8
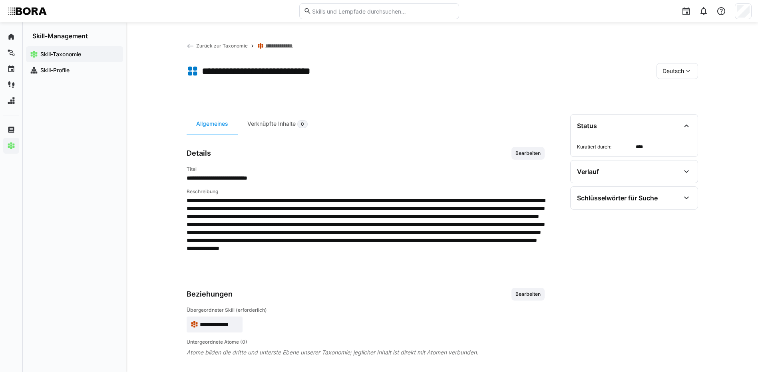
click at [663, 70] on span "Deutsch" at bounding box center [673, 71] width 22 height 8
click at [676, 109] on span "Englisch" at bounding box center [673, 109] width 22 height 8
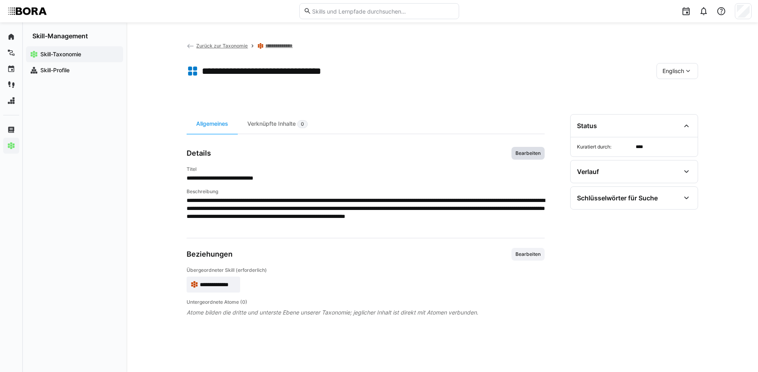
click at [530, 149] on span "Bearbeiten" at bounding box center [527, 153] width 33 height 13
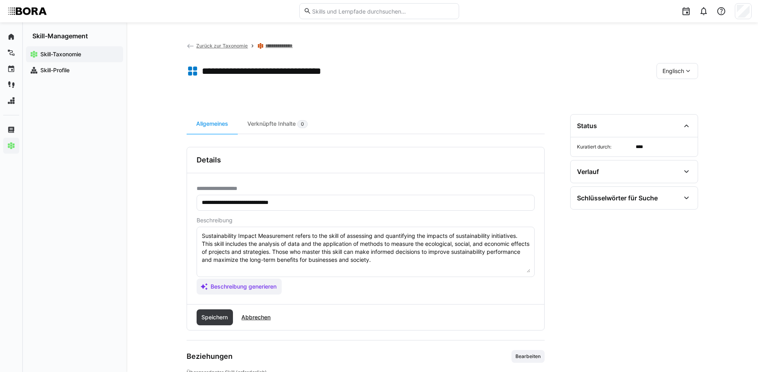
click at [427, 262] on textarea "Sustainability Impact Measurement refers to the skill of assessing and quantify…" at bounding box center [365, 252] width 329 height 42
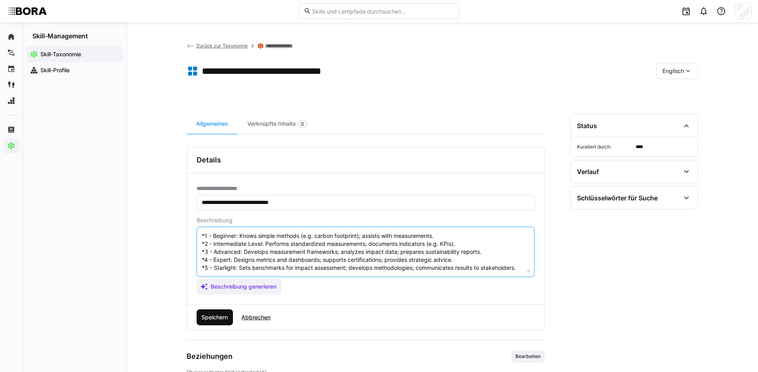
type textarea "Sustainability Impact Measurement refers to the skill of assessing and quantify…"
click at [217, 318] on span "Speichern" at bounding box center [214, 318] width 29 height 8
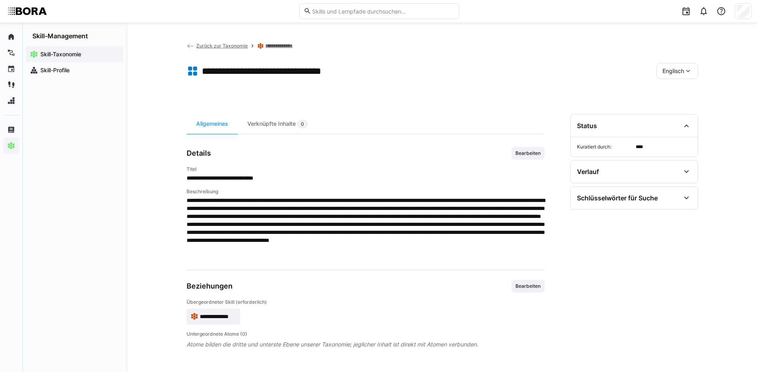
click at [682, 66] on div "Englisch" at bounding box center [677, 71] width 42 height 16
click at [680, 85] on div "Deutsch" at bounding box center [677, 92] width 42 height 17
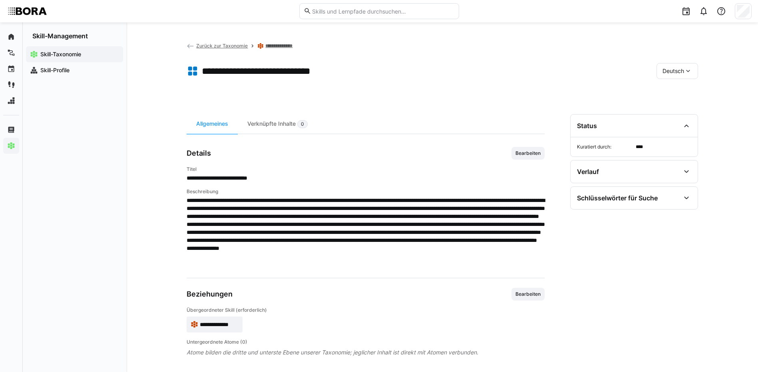
click at [284, 45] on link "**********" at bounding box center [281, 46] width 33 height 6
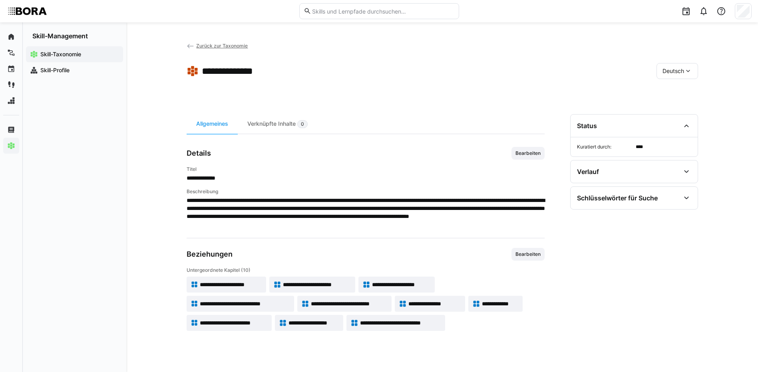
click at [348, 304] on span "**********" at bounding box center [349, 304] width 77 height 8
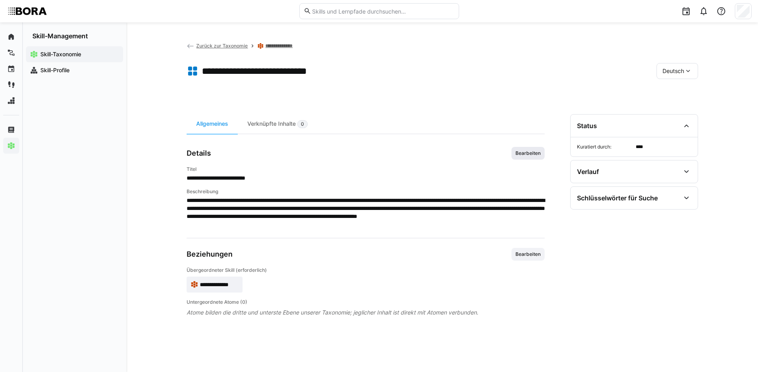
click at [515, 155] on span "Bearbeiten" at bounding box center [528, 153] width 27 height 6
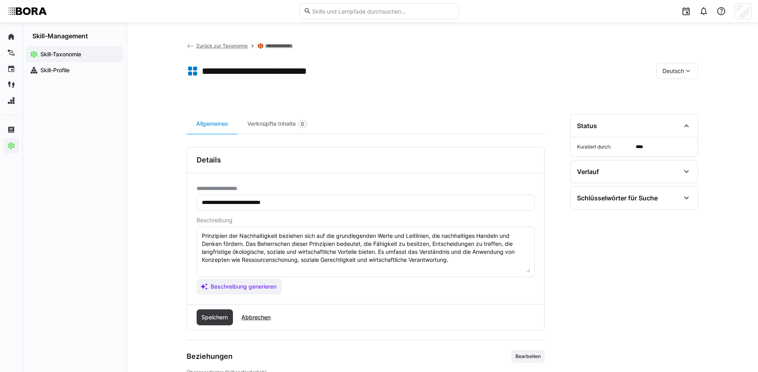
click at [461, 258] on textarea "Prinzipien der Nachhaltigkeit beziehen sich auf die grundlegenden Werte und Lei…" at bounding box center [365, 252] width 329 height 42
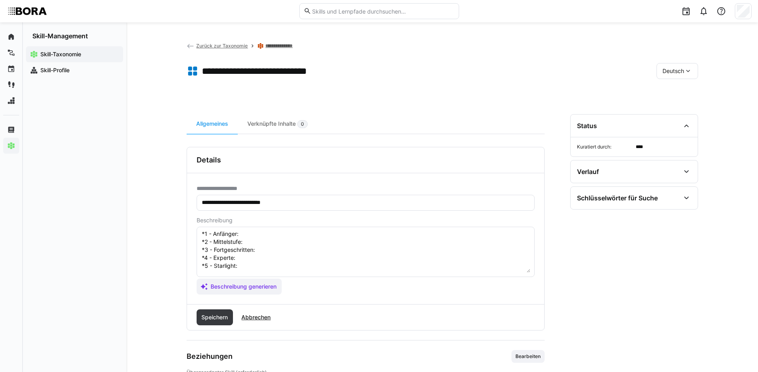
scroll to position [14, 0]
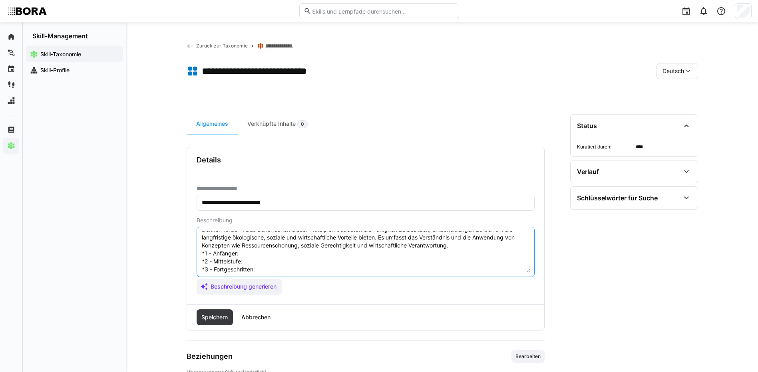
click at [244, 251] on textarea "Prinzipien der Nachhaltigkeit beziehen sich auf die grundlegenden Werte und Lei…" at bounding box center [365, 252] width 329 height 42
click at [258, 262] on textarea "Prinzipien der Nachhaltigkeit beziehen sich auf die grundlegenden Werte und Lei…" at bounding box center [365, 252] width 329 height 42
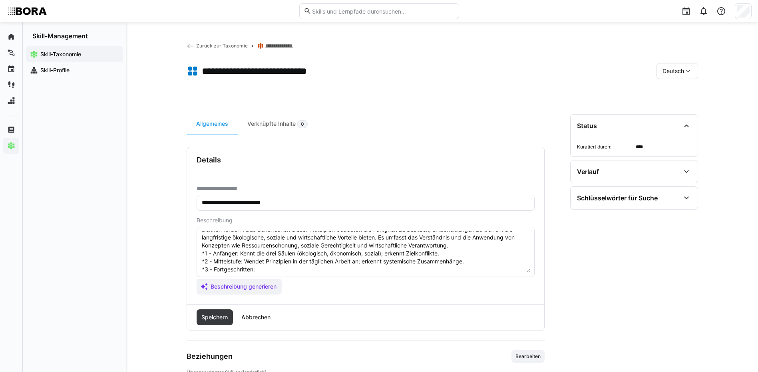
click at [273, 269] on textarea "Prinzipien der Nachhaltigkeit beziehen sich auf die grundlegenden Werte und Lei…" at bounding box center [365, 252] width 329 height 42
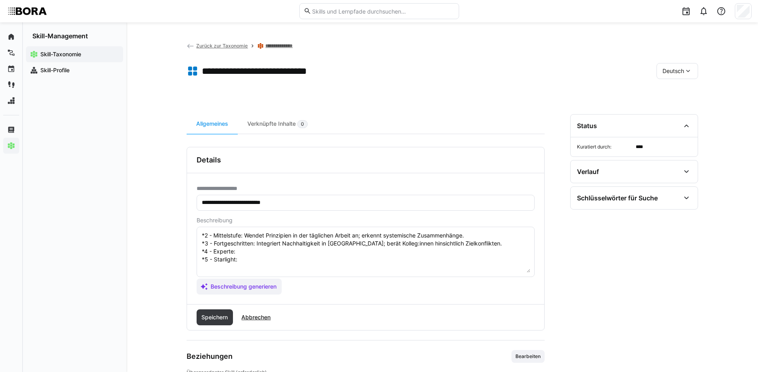
scroll to position [54, 0]
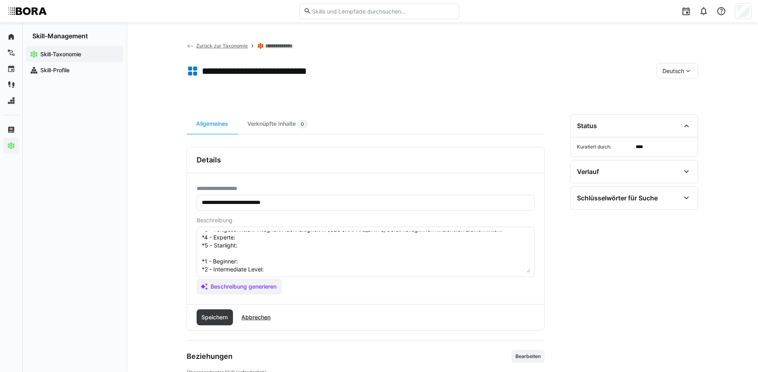
click at [252, 239] on textarea "Prinzipien der Nachhaltigkeit beziehen sich auf die grundlegenden Werte und Lei…" at bounding box center [365, 252] width 329 height 42
click at [264, 249] on textarea "Prinzipien der Nachhaltigkeit beziehen sich auf die grundlegenden Werte und Lei…" at bounding box center [365, 252] width 329 height 42
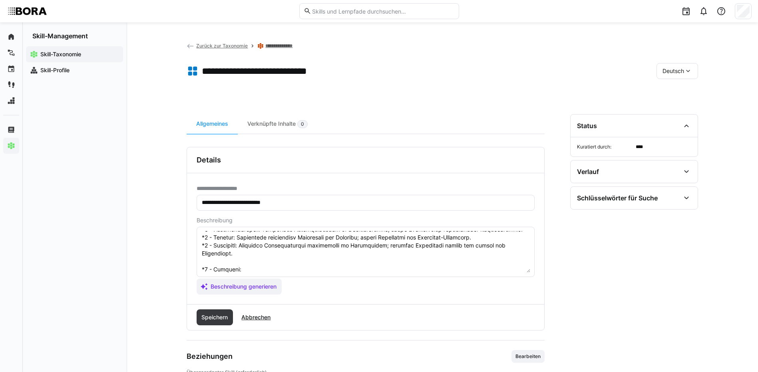
click at [270, 258] on textarea at bounding box center [365, 252] width 329 height 42
click at [266, 268] on textarea at bounding box center [365, 252] width 329 height 42
click at [292, 239] on textarea at bounding box center [365, 252] width 329 height 42
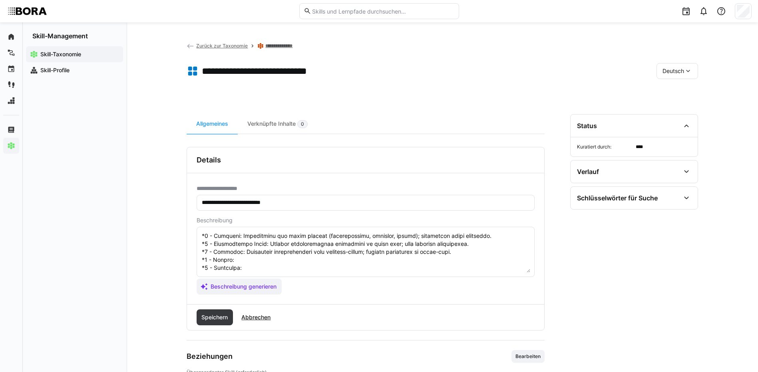
click at [241, 250] on textarea at bounding box center [365, 252] width 329 height 42
click at [241, 245] on textarea at bounding box center [365, 252] width 329 height 42
click at [259, 255] on textarea at bounding box center [365, 252] width 329 height 42
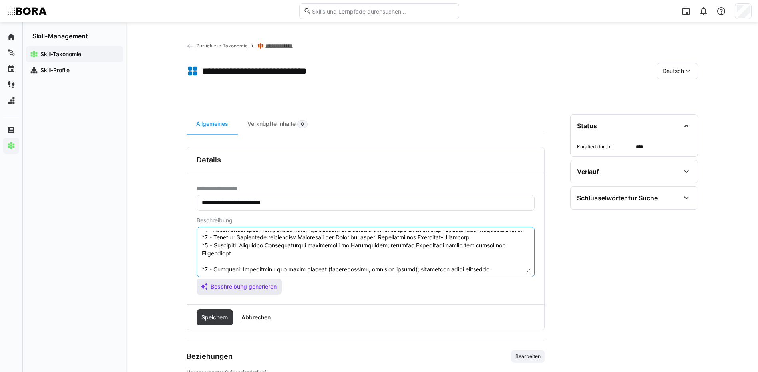
scroll to position [96, 0]
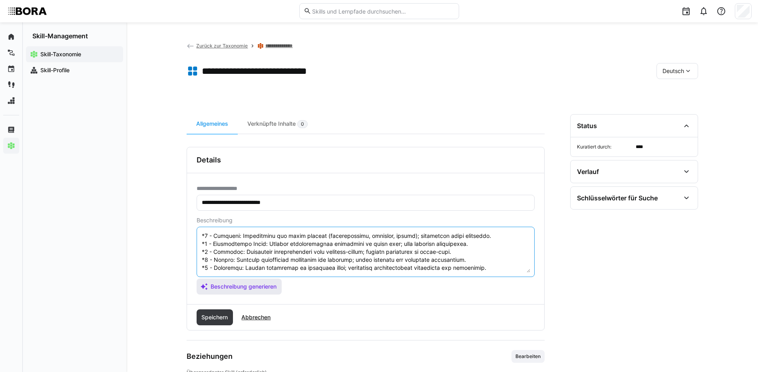
drag, startPoint x: 201, startPoint y: 260, endPoint x: 274, endPoint y: 285, distance: 76.4
click at [274, 285] on app-assistant-generate-form "Beschreibung Beschreibung generieren" at bounding box center [366, 256] width 338 height 78
type textarea "Prinzipien der Nachhaltigkeit beziehen sich auf die grundlegenden Werte und Lei…"
click at [216, 314] on span "Speichern" at bounding box center [214, 318] width 29 height 8
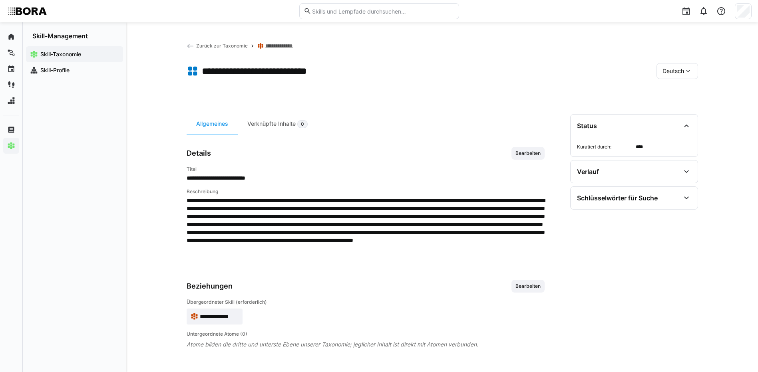
click at [663, 69] on span "Deutsch" at bounding box center [673, 71] width 22 height 8
click at [668, 111] on span "Englisch" at bounding box center [673, 109] width 22 height 8
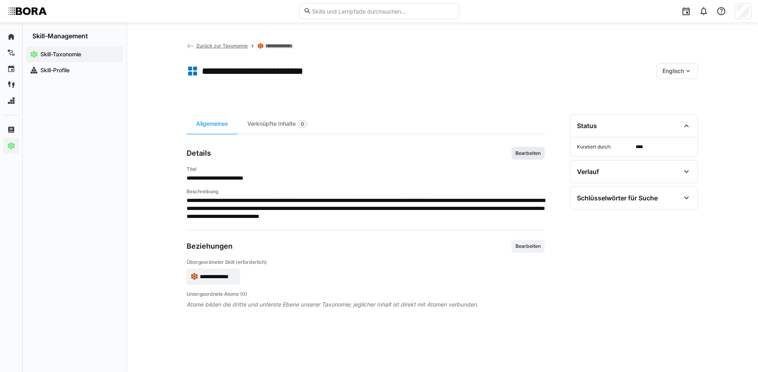
click at [529, 147] on span "Bearbeiten" at bounding box center [527, 153] width 33 height 13
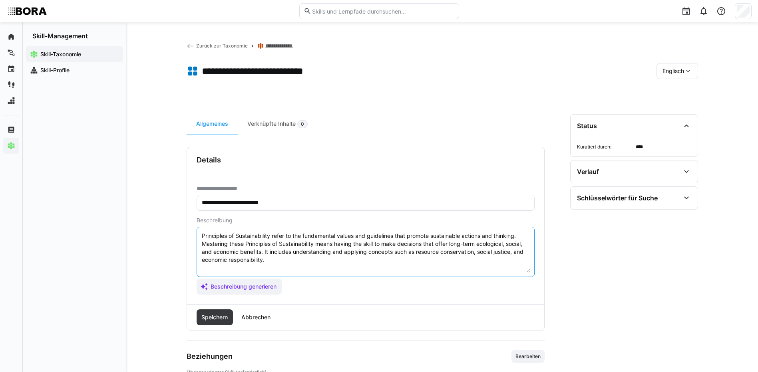
click at [300, 262] on textarea "Principles of Sustainability refer to the fundamental values and guidelines tha…" at bounding box center [365, 252] width 329 height 42
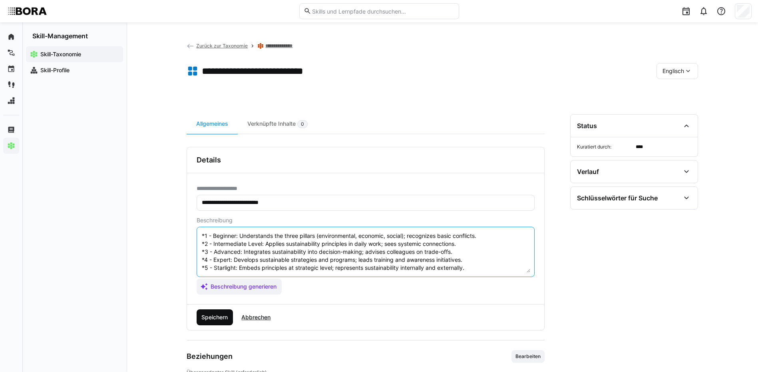
type textarea "Principles of Sustainability refer to the fundamental values and guidelines tha…"
click at [221, 316] on span "Speichern" at bounding box center [214, 318] width 29 height 8
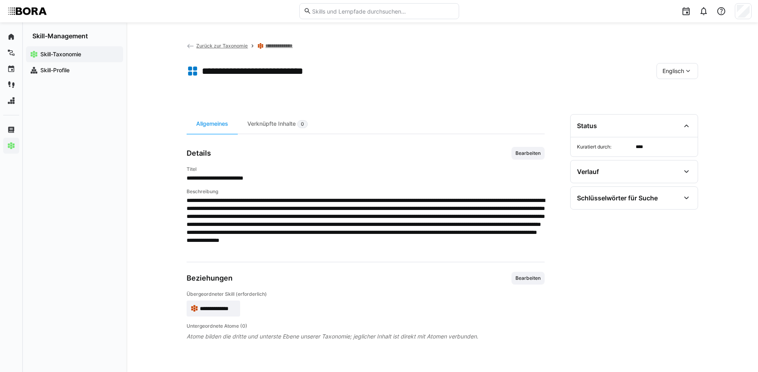
click at [675, 73] on span "Englisch" at bounding box center [673, 71] width 22 height 8
click at [679, 93] on span "Deutsch" at bounding box center [673, 92] width 22 height 8
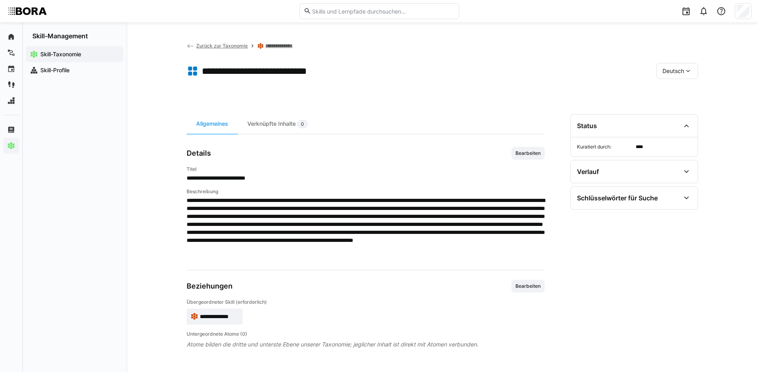
click at [288, 45] on link "**********" at bounding box center [281, 46] width 33 height 6
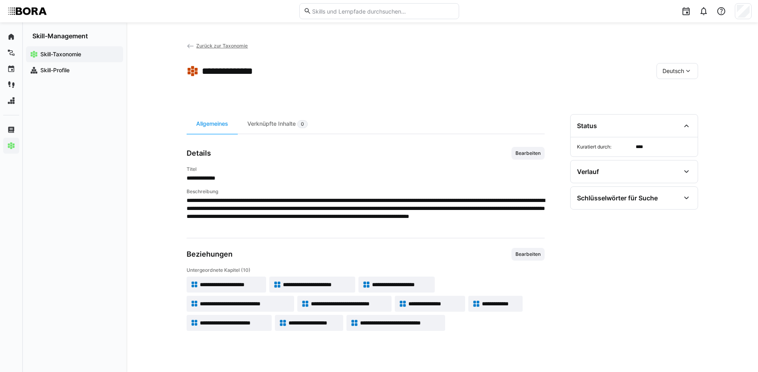
click at [456, 304] on span "**********" at bounding box center [434, 304] width 53 height 8
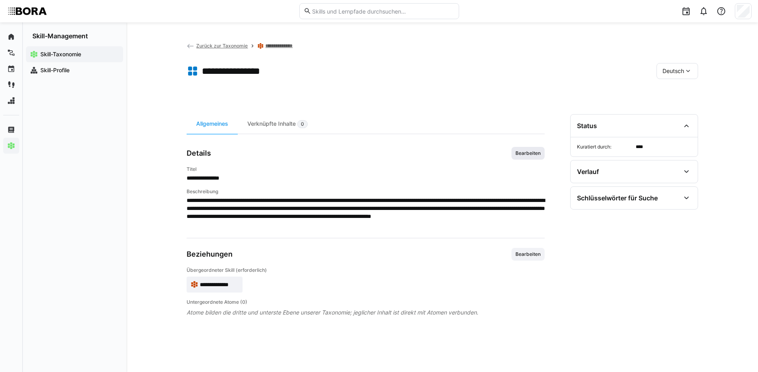
click at [543, 155] on span "Bearbeiten" at bounding box center [527, 153] width 33 height 13
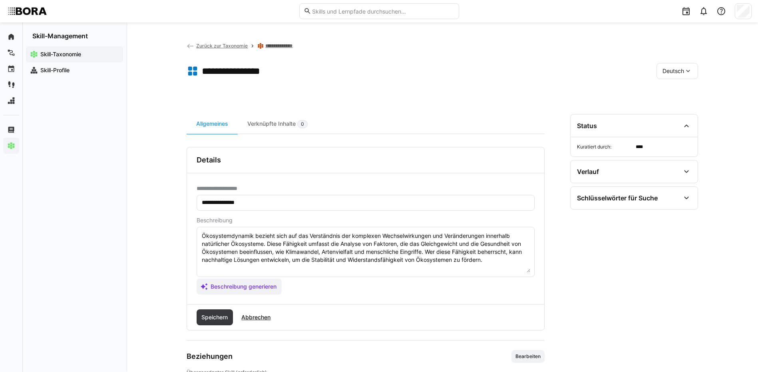
click at [497, 264] on textarea "Ökosystemdynamik bezieht sich auf das Verständnis der komplexen Wechselwirkunge…" at bounding box center [365, 252] width 329 height 42
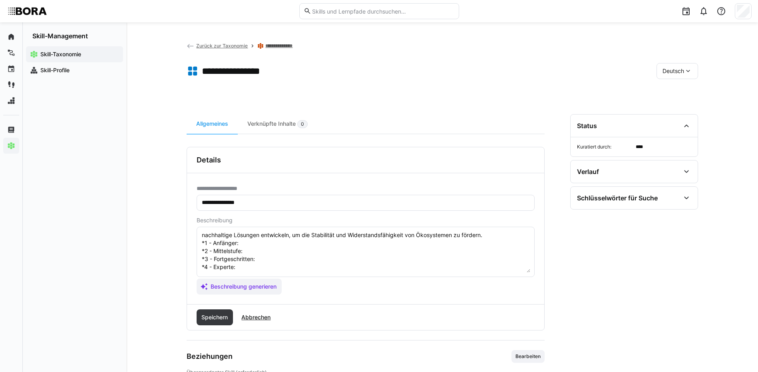
scroll to position [14, 0]
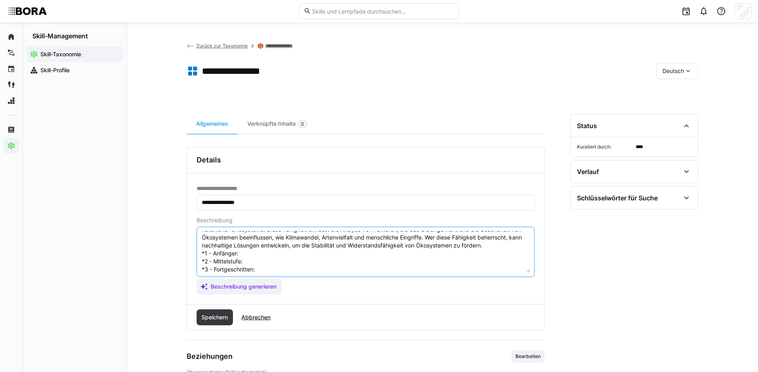
click at [245, 251] on textarea "Ökosystemdynamik bezieht sich auf das Verständnis der komplexen Wechselwirkunge…" at bounding box center [365, 252] width 329 height 42
click at [256, 261] on textarea "Ökosystemdynamik bezieht sich auf das Verständnis der komplexen Wechselwirkunge…" at bounding box center [365, 252] width 329 height 42
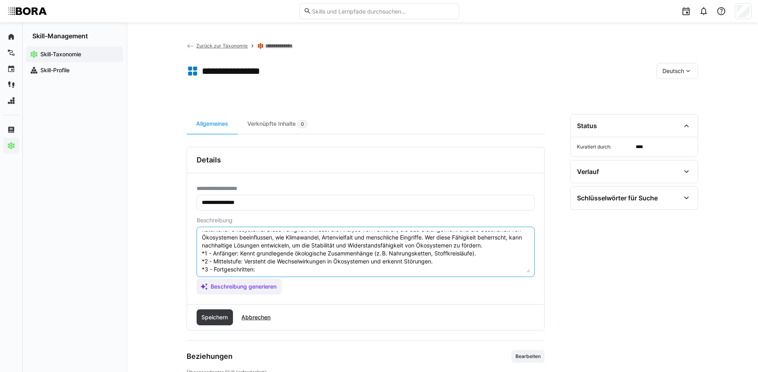
click at [272, 268] on textarea "Ökosystemdynamik bezieht sich auf das Verständnis der komplexen Wechselwirkunge…" at bounding box center [365, 252] width 329 height 42
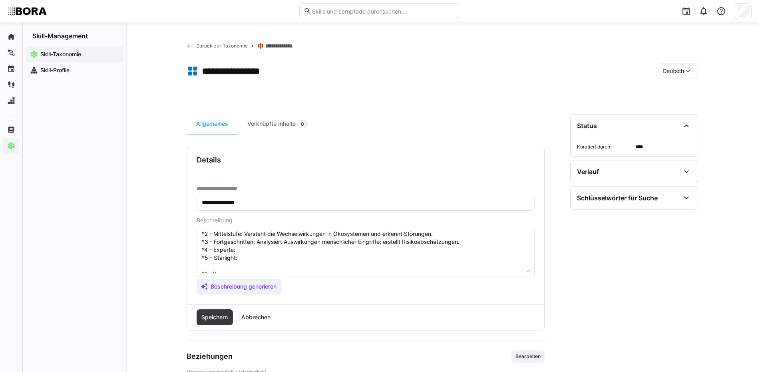
scroll to position [54, 0]
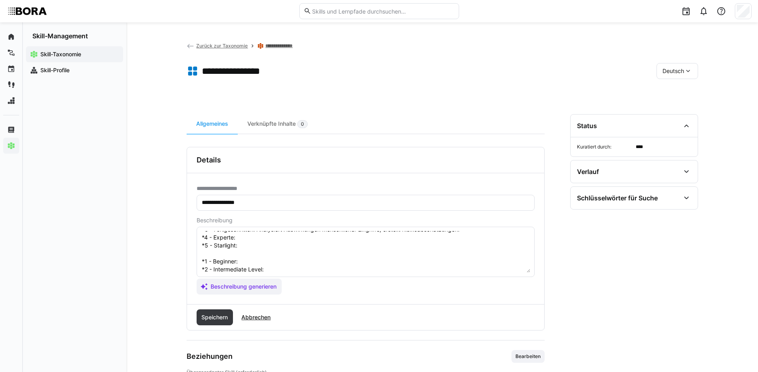
click at [251, 237] on textarea "Ökosystemdynamik bezieht sich auf das Verständnis der komplexen Wechselwirkunge…" at bounding box center [365, 252] width 329 height 42
click at [274, 246] on textarea "Ökosystemdynamik bezieht sich auf das Verständnis der komplexen Wechselwirkunge…" at bounding box center [365, 252] width 329 height 42
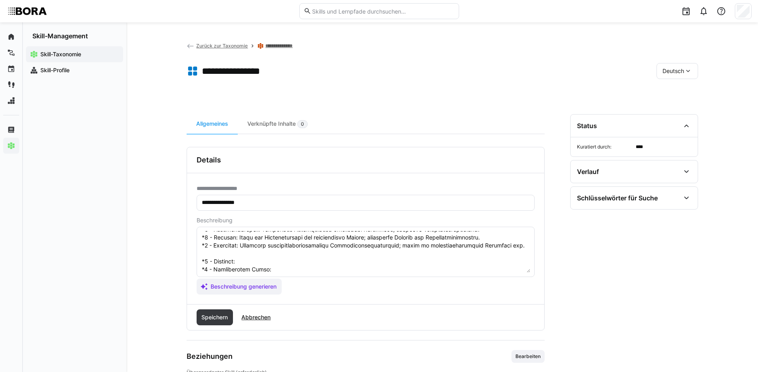
click at [252, 263] on textarea at bounding box center [365, 252] width 329 height 42
click at [273, 268] on textarea at bounding box center [365, 252] width 329 height 42
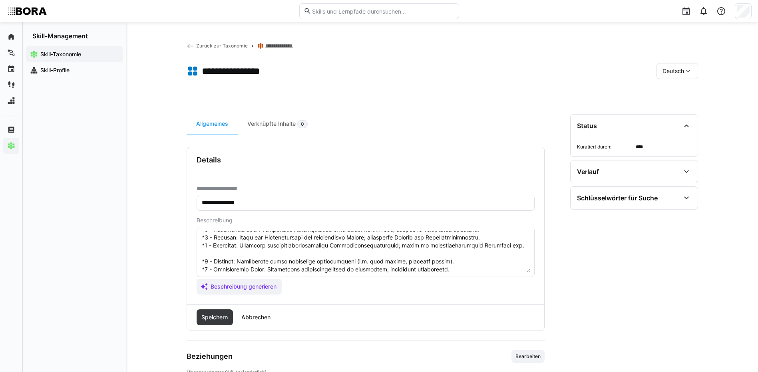
scroll to position [94, 0]
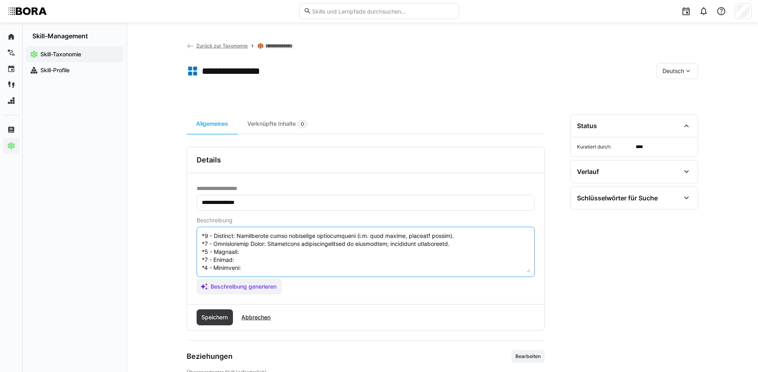
click at [266, 240] on textarea at bounding box center [365, 252] width 329 height 42
click at [258, 247] on textarea at bounding box center [365, 252] width 329 height 42
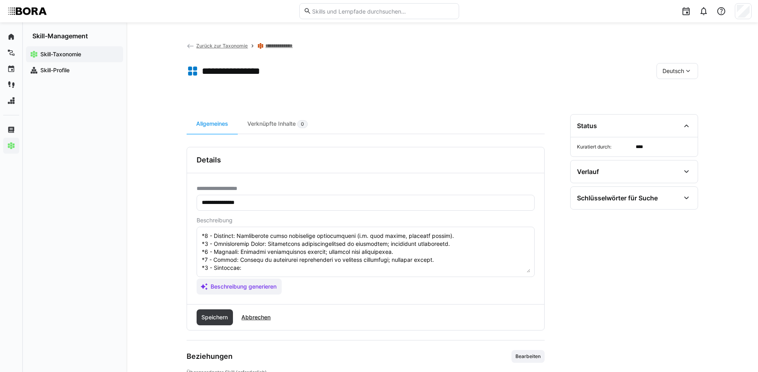
click at [317, 256] on textarea at bounding box center [365, 252] width 329 height 42
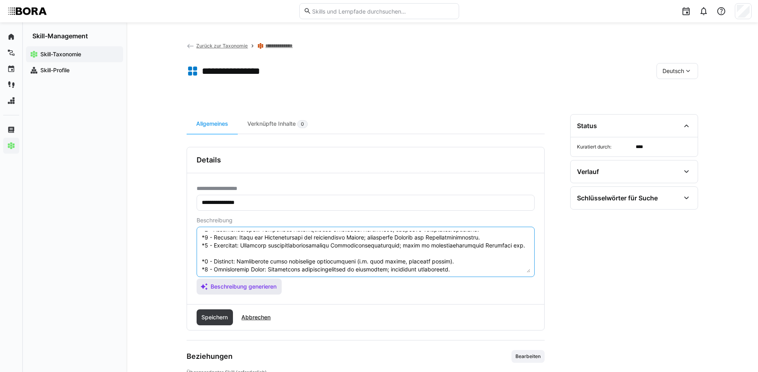
scroll to position [96, 0]
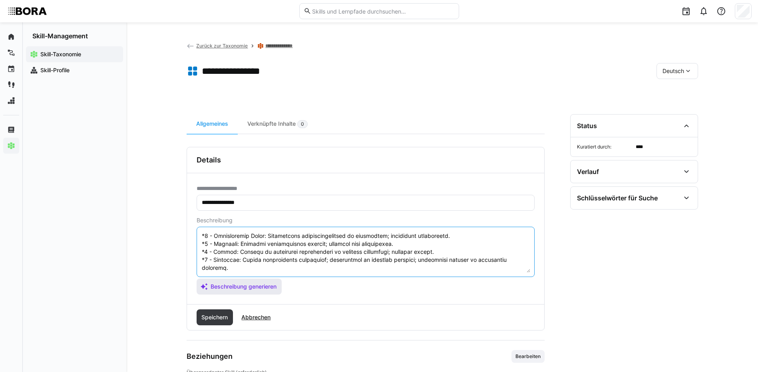
drag, startPoint x: 201, startPoint y: 261, endPoint x: 254, endPoint y: 289, distance: 59.3
click at [254, 289] on app-assistant-generate-form "Beschreibung Beschreibung generieren" at bounding box center [366, 256] width 338 height 78
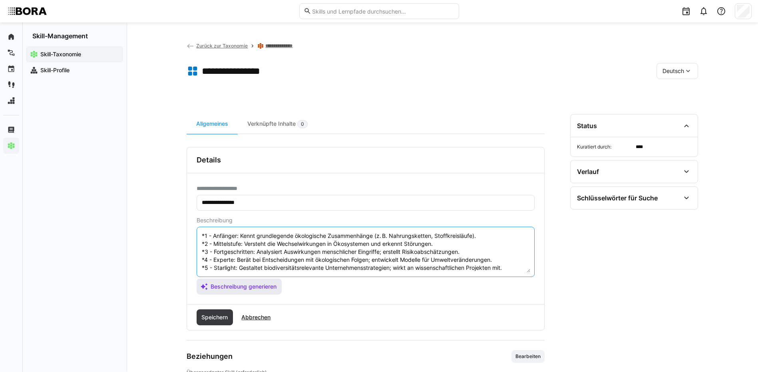
scroll to position [40, 0]
type textarea "Ökosystemdynamik bezieht sich auf das Verständnis der komplexen Wechselwirkunge…"
click at [199, 316] on span "Speichern" at bounding box center [215, 318] width 37 height 16
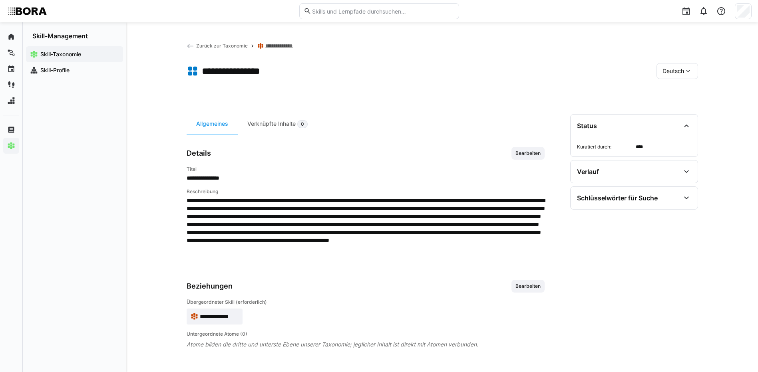
click at [664, 71] on span "Deutsch" at bounding box center [673, 71] width 22 height 8
click at [672, 109] on span "Englisch" at bounding box center [673, 109] width 22 height 8
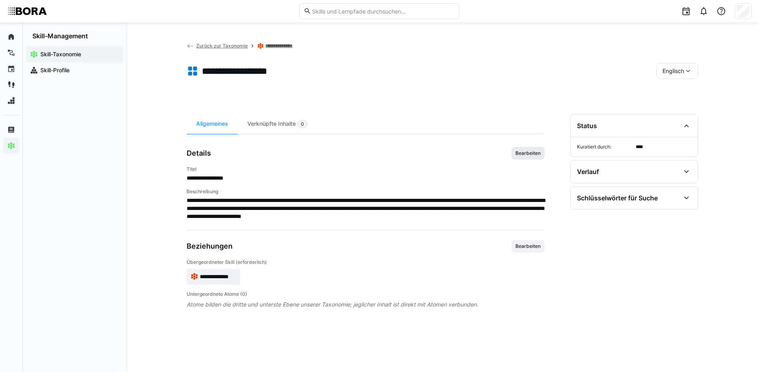
click at [537, 153] on span "Bearbeiten" at bounding box center [528, 153] width 27 height 6
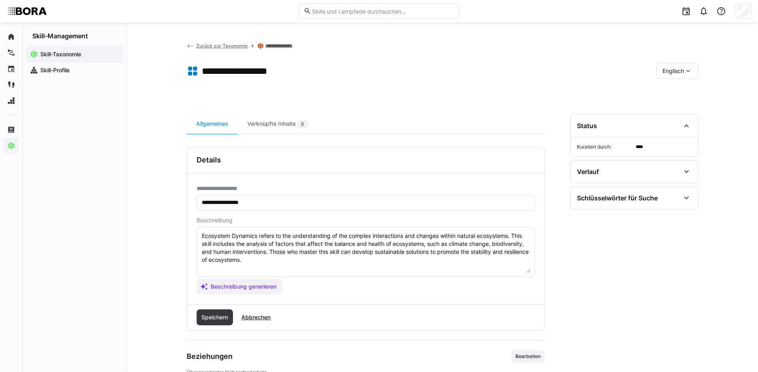
click at [357, 268] on textarea "Ecosystem Dynamics refers to the understanding of the complex interactions and …" at bounding box center [365, 252] width 329 height 42
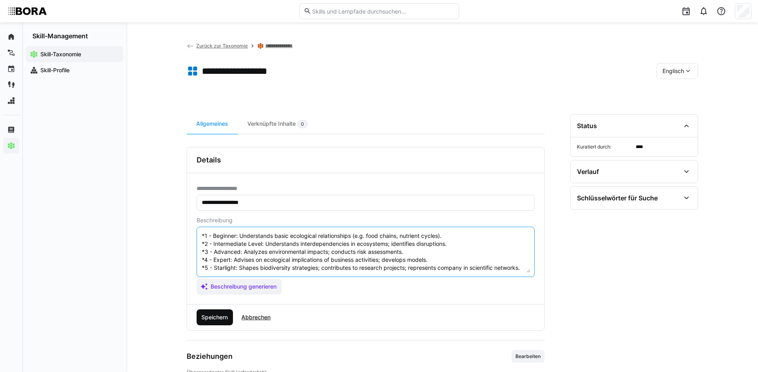
type textarea "Ecosystem Dynamics refers to the understanding of the complex interactions and …"
click at [210, 313] on span "Speichern" at bounding box center [215, 318] width 37 height 16
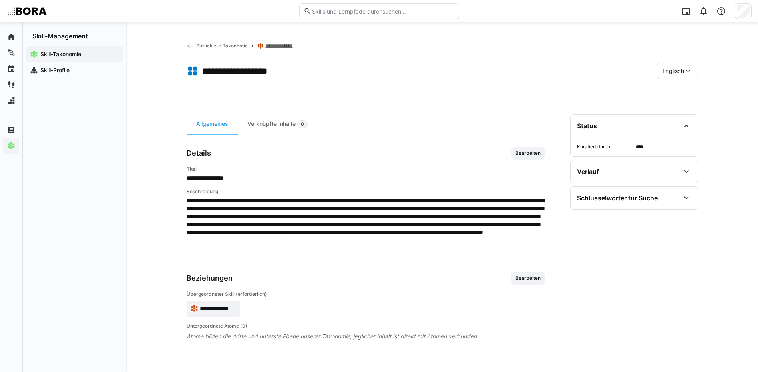
click at [692, 65] on div "Englisch" at bounding box center [677, 71] width 42 height 16
click at [689, 92] on div "Deutsch" at bounding box center [677, 92] width 30 height 8
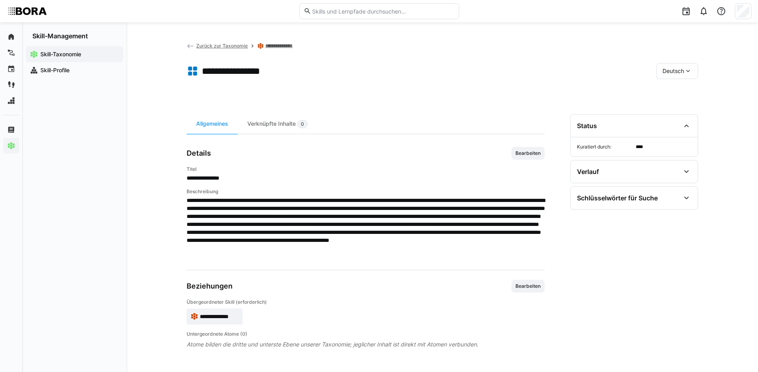
click at [279, 43] on link "**********" at bounding box center [281, 46] width 33 height 6
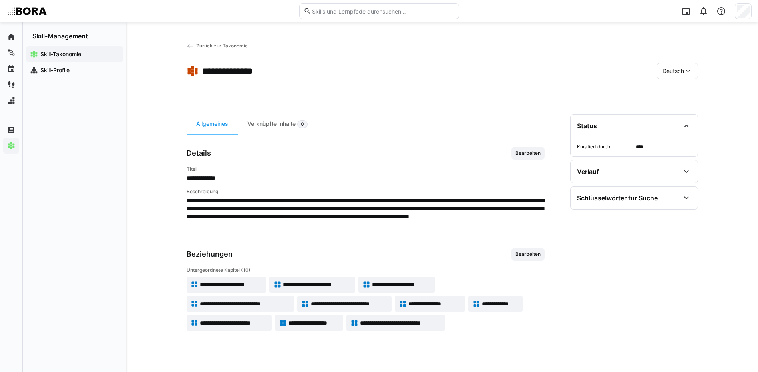
click at [499, 299] on app-skill-badge "**********" at bounding box center [495, 304] width 54 height 16
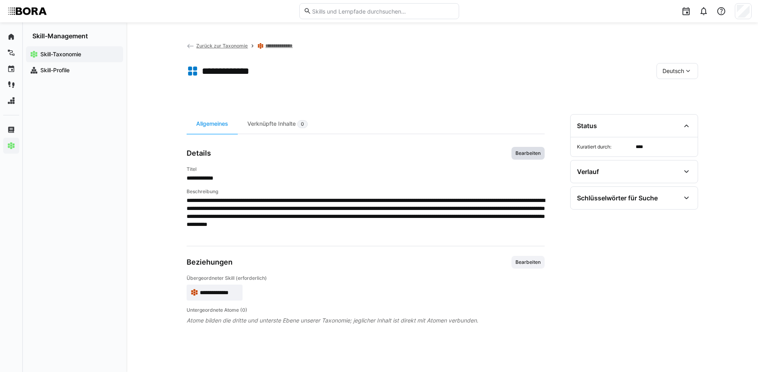
click at [519, 152] on span "Bearbeiten" at bounding box center [528, 153] width 27 height 6
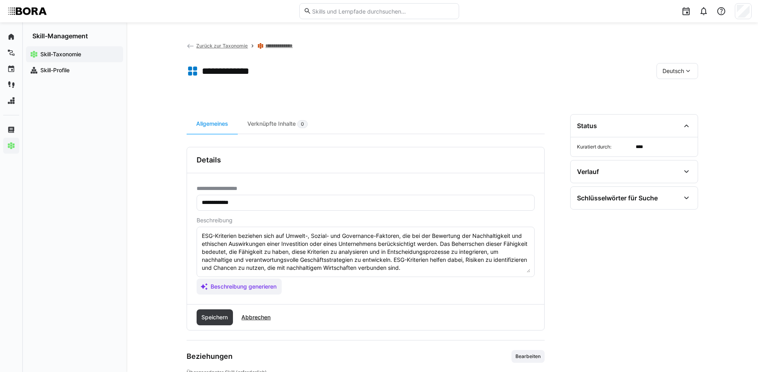
click at [478, 264] on textarea "ESG-Kriterien beziehen sich auf Umwelt-, Sozial- und Governance-Faktoren, die b…" at bounding box center [365, 252] width 329 height 42
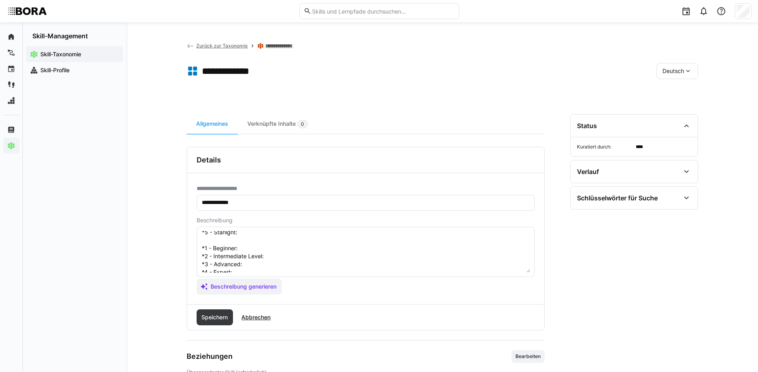
scroll to position [22, 0]
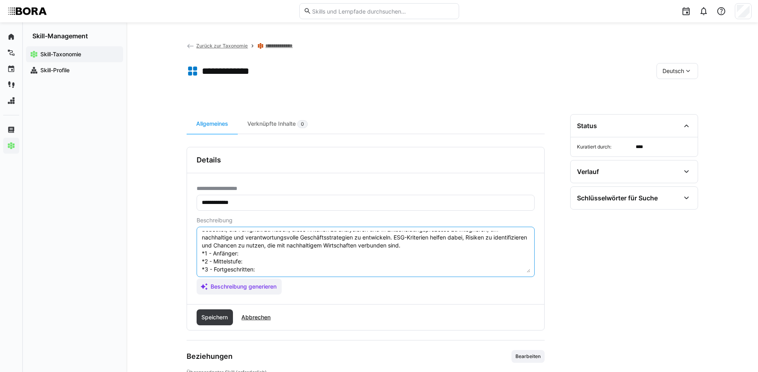
click at [251, 253] on textarea "ESG-Kriterien beziehen sich auf Umwelt-, Sozial- und Governance-Faktoren, die b…" at bounding box center [365, 252] width 329 height 42
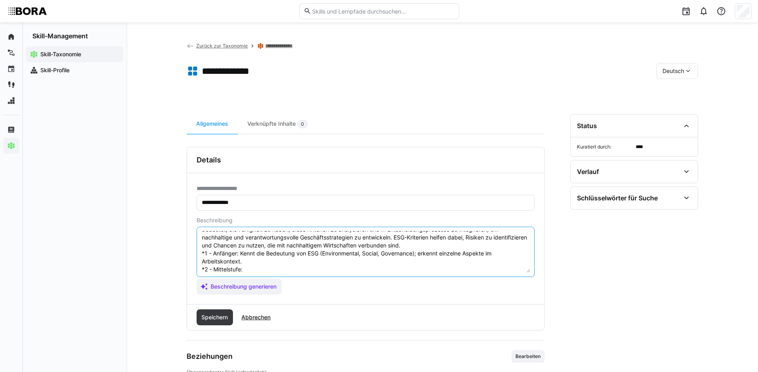
click at [246, 270] on textarea "ESG-Kriterien beziehen sich auf Umwelt-, Sozial- und Governance-Faktoren, die b…" at bounding box center [365, 252] width 329 height 42
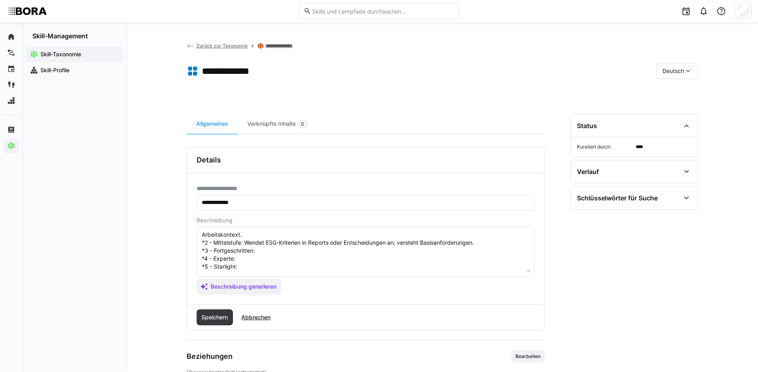
scroll to position [62, 0]
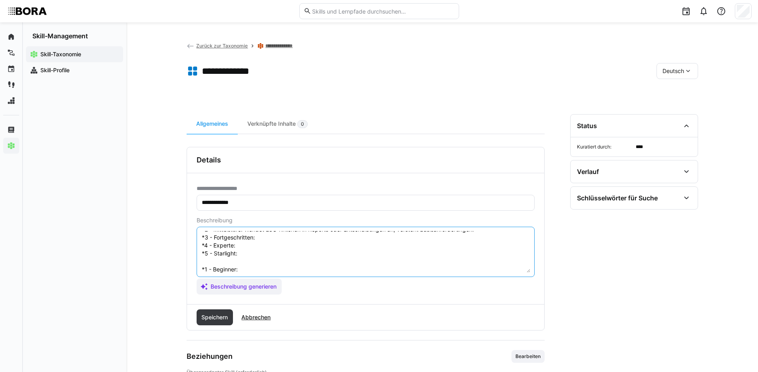
click at [264, 235] on textarea "ESG-Kriterien beziehen sich auf Umwelt-, Sozial- und Governance-Faktoren, die b…" at bounding box center [365, 252] width 329 height 42
click at [262, 243] on textarea "ESG-Kriterien beziehen sich auf Umwelt-, Sozial- und Governance-Faktoren, die b…" at bounding box center [365, 252] width 329 height 42
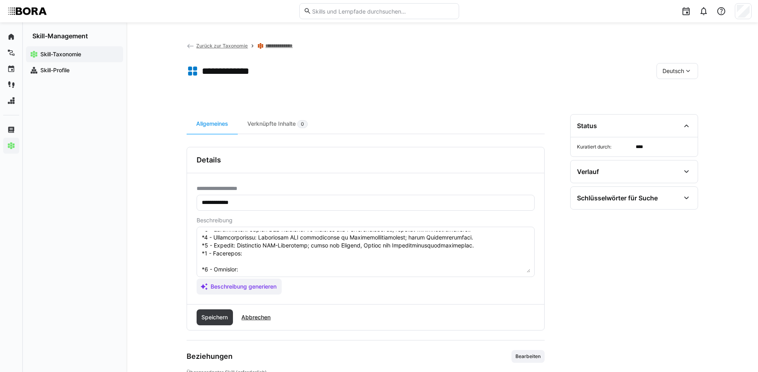
click at [243, 257] on textarea at bounding box center [365, 252] width 329 height 42
click at [284, 272] on textarea at bounding box center [365, 252] width 329 height 42
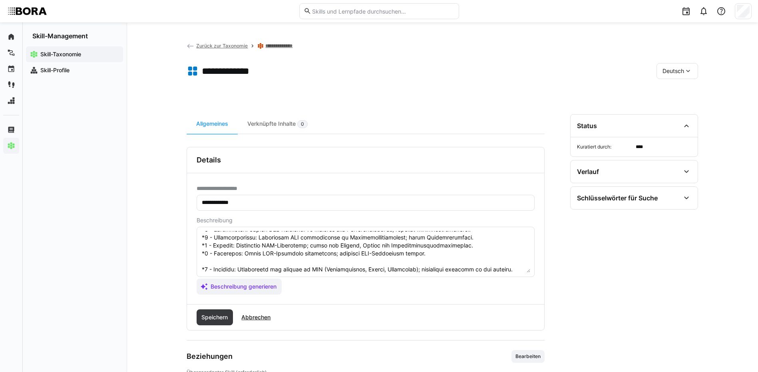
scroll to position [102, 0]
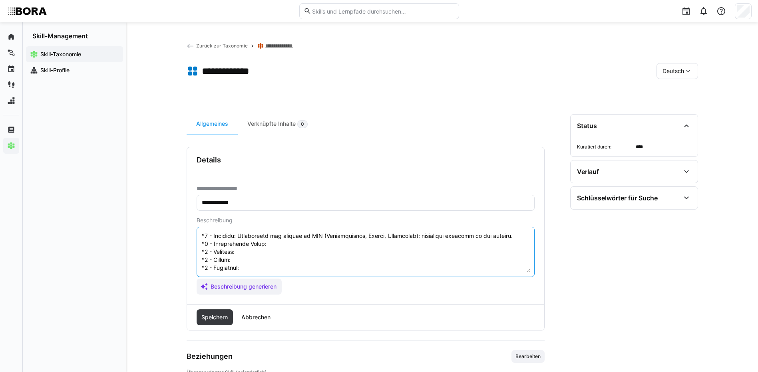
click at [272, 235] on textarea at bounding box center [365, 252] width 329 height 42
click at [251, 246] on textarea at bounding box center [365, 252] width 329 height 42
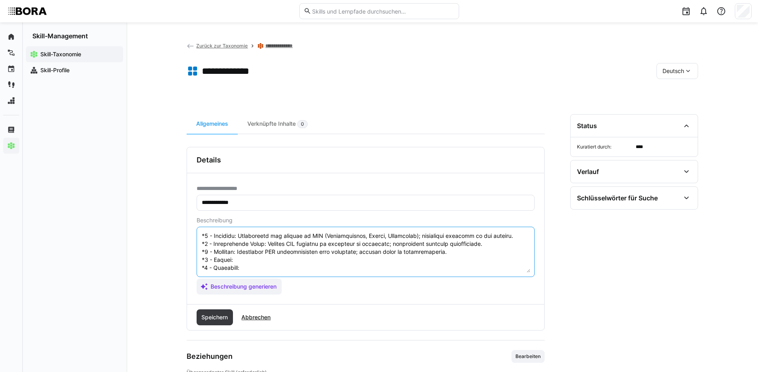
click at [262, 255] on textarea at bounding box center [365, 252] width 329 height 42
click at [278, 259] on textarea at bounding box center [365, 252] width 329 height 42
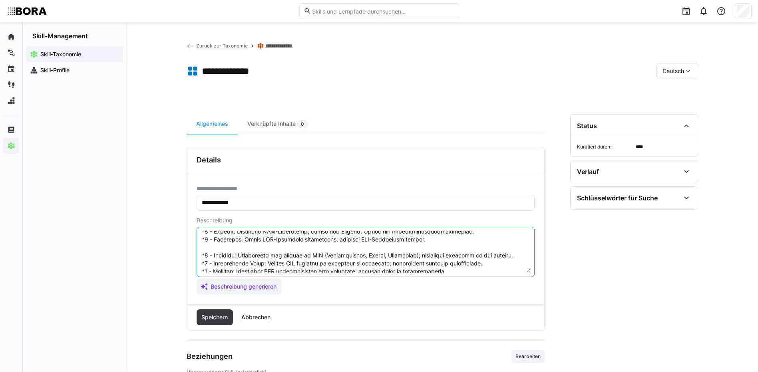
scroll to position [62, 0]
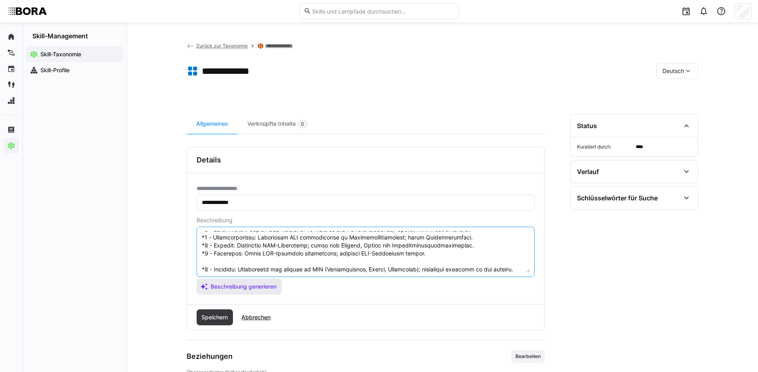
drag, startPoint x: 201, startPoint y: 267, endPoint x: 213, endPoint y: 284, distance: 20.3
click at [213, 284] on app-assistant-generate-form "Beschreibung Beschreibung generieren" at bounding box center [366, 256] width 338 height 78
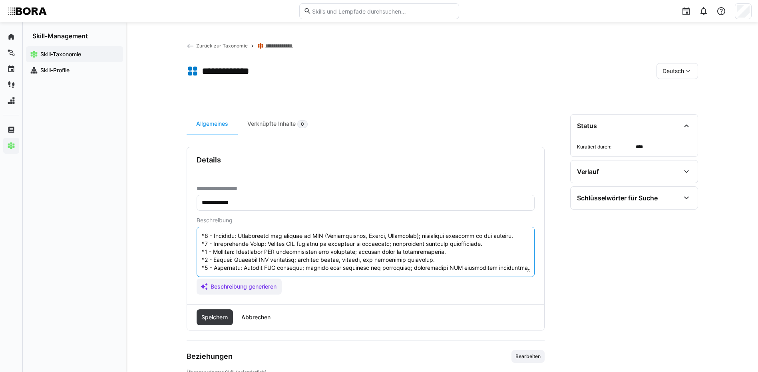
click at [231, 249] on textarea at bounding box center [365, 252] width 329 height 42
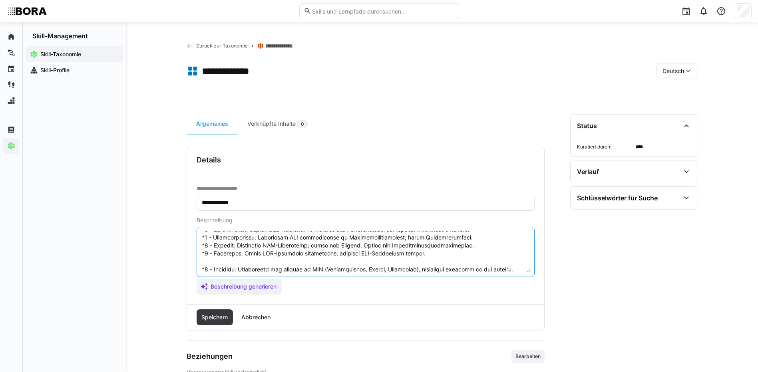
scroll to position [112, 0]
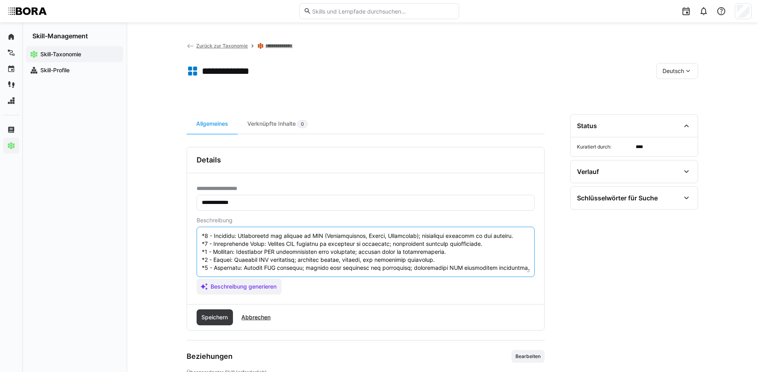
drag, startPoint x: 201, startPoint y: 268, endPoint x: 332, endPoint y: 263, distance: 130.7
click at [332, 263] on textarea at bounding box center [365, 252] width 329 height 42
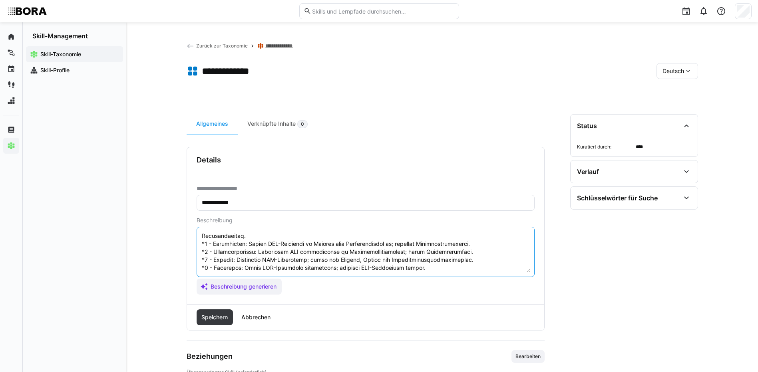
scroll to position [72, 0]
type textarea "LOR-Ipsumdolo sitametc adip eli Seddoe-, Tempor- inc Utlaboreet-Dolorema, ali e…"
click at [215, 314] on span "Speichern" at bounding box center [214, 318] width 29 height 8
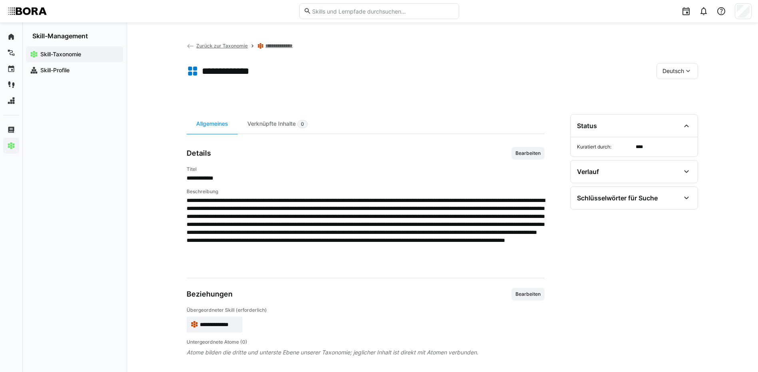
click at [678, 68] on span "Deutsch" at bounding box center [673, 71] width 22 height 8
click at [679, 106] on span "Englisch" at bounding box center [673, 109] width 22 height 8
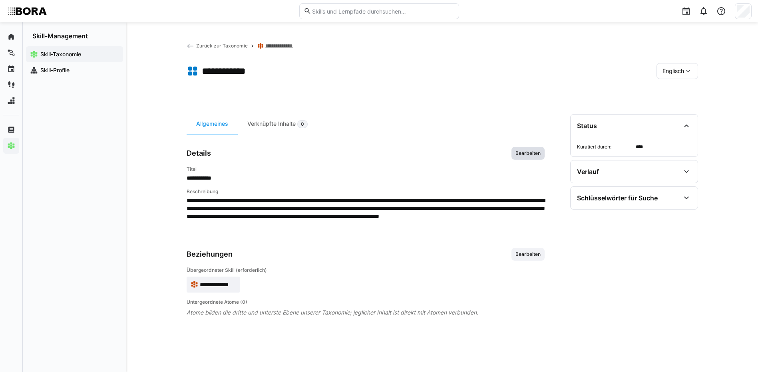
click at [529, 149] on span "Bearbeiten" at bounding box center [527, 153] width 33 height 13
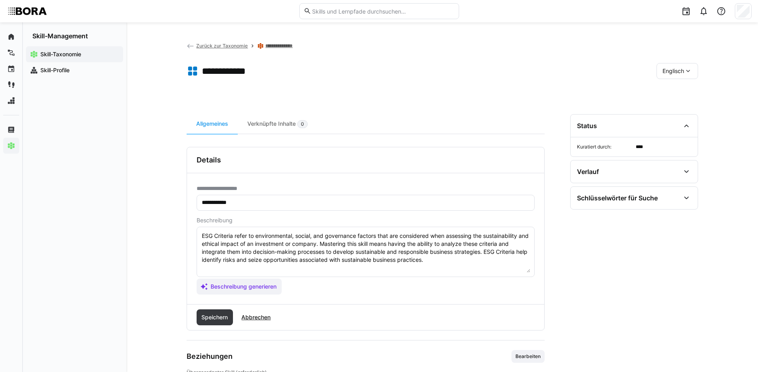
click at [458, 258] on textarea "ESG Criteria refer to environmental, social, and governance factors that are co…" at bounding box center [365, 252] width 329 height 42
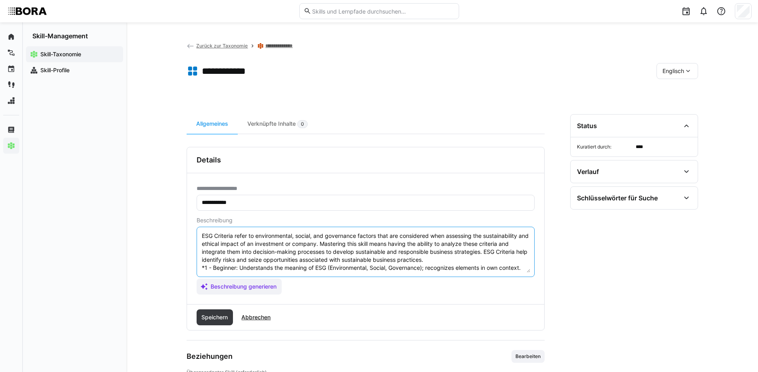
scroll to position [38, 0]
type textarea "ESG Criteria refer to environmental, social, and governance factors that are co…"
click at [233, 318] on span "Speichern" at bounding box center [215, 318] width 37 height 16
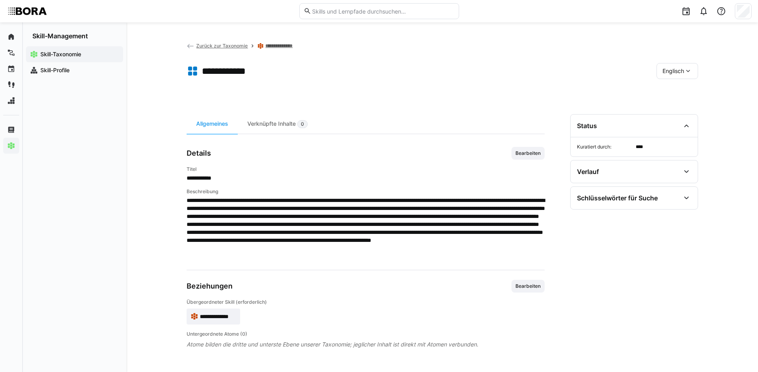
click at [660, 74] on div "Englisch" at bounding box center [677, 71] width 42 height 16
click at [672, 95] on span "Deutsch" at bounding box center [673, 92] width 22 height 8
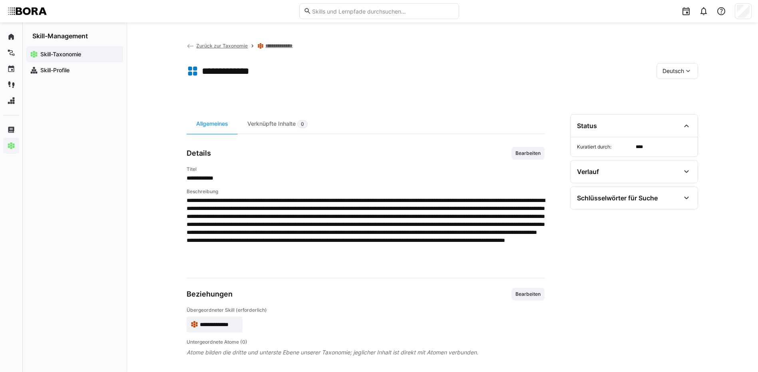
click at [286, 44] on link "**********" at bounding box center [281, 46] width 33 height 6
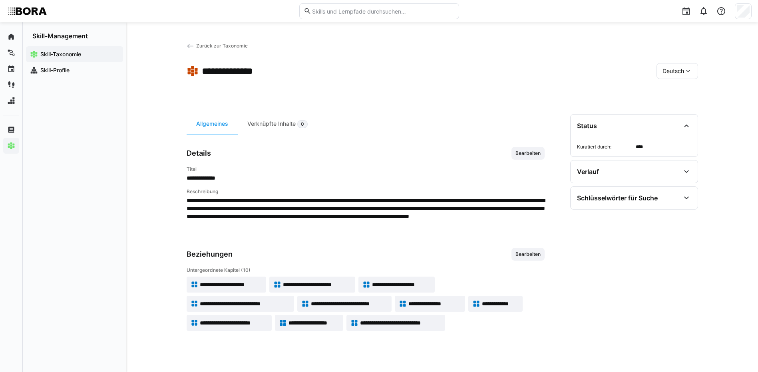
click at [249, 321] on span "**********" at bounding box center [234, 323] width 68 height 8
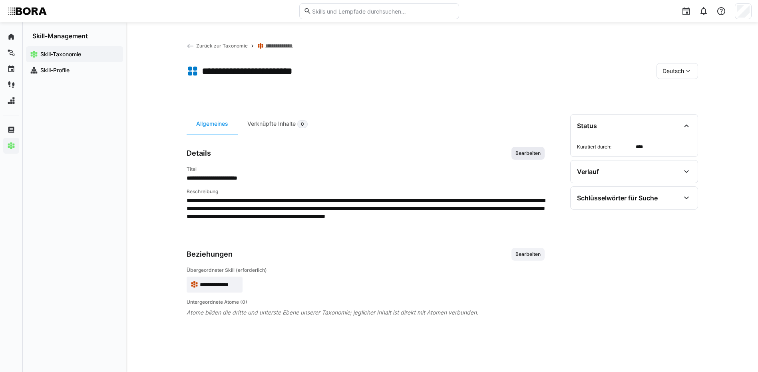
click at [525, 151] on span "Bearbeiten" at bounding box center [528, 153] width 27 height 6
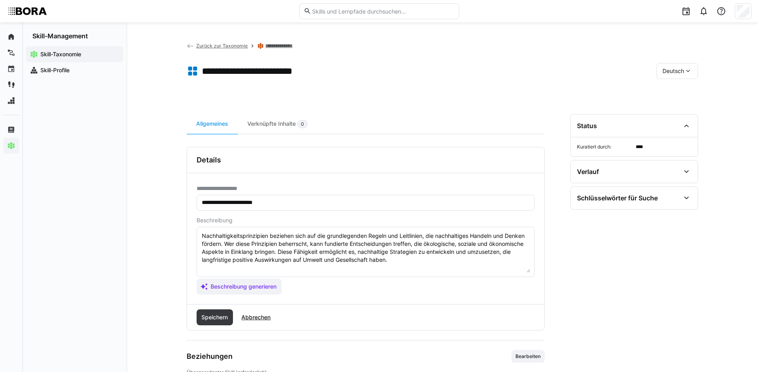
click at [395, 258] on textarea "Nachhaltigkeitsprinzipien beziehen sich auf die grundlegenden Regeln und Leitli…" at bounding box center [365, 252] width 329 height 42
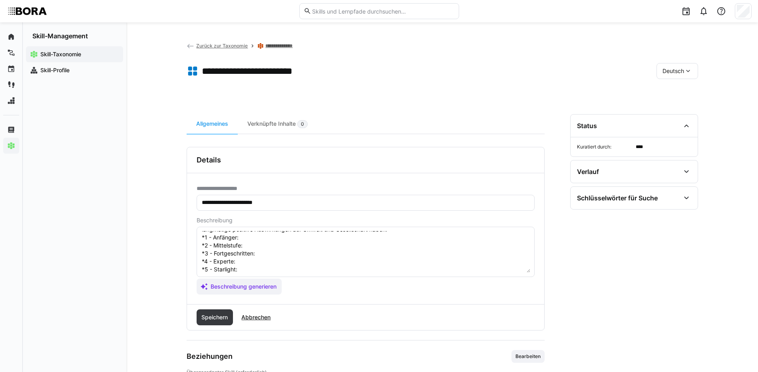
scroll to position [6, 0]
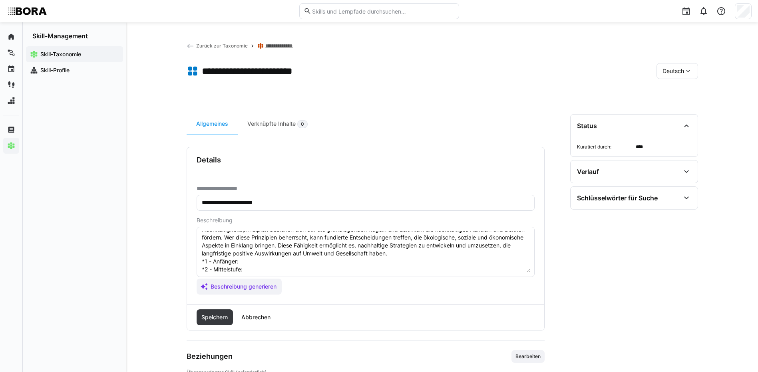
click at [264, 265] on textarea "Nachhaltigkeitsprinzipien beziehen sich auf die grundlegenden Regeln und Leitli…" at bounding box center [365, 252] width 329 height 42
click at [260, 270] on textarea "Nachhaltigkeitsprinzipien beziehen sich auf die grundlegenden Regeln und Leitli…" at bounding box center [365, 252] width 329 height 42
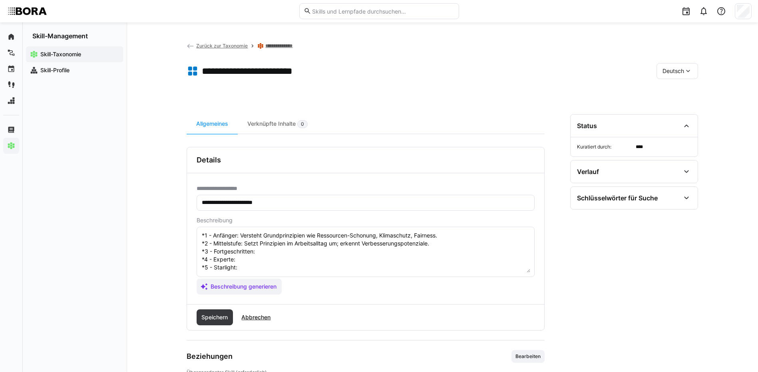
scroll to position [46, 0]
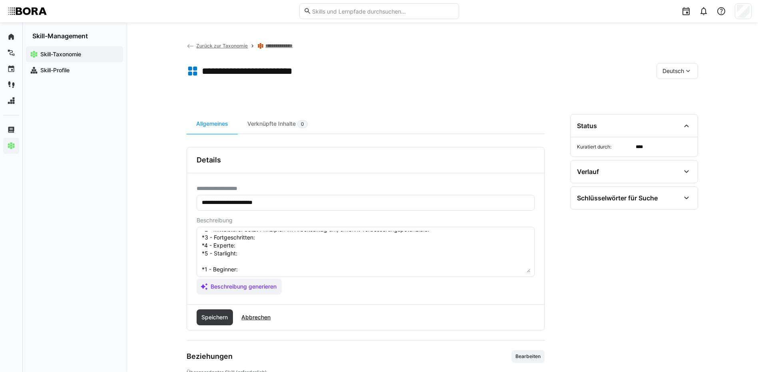
click at [274, 236] on textarea "Nachhaltigkeitsprinzipien beziehen sich auf die grundlegenden Regeln und Leitli…" at bounding box center [365, 252] width 329 height 42
click at [273, 243] on textarea "Nachhaltigkeitsprinzipien beziehen sich auf die grundlegenden Regeln und Leitli…" at bounding box center [365, 252] width 329 height 42
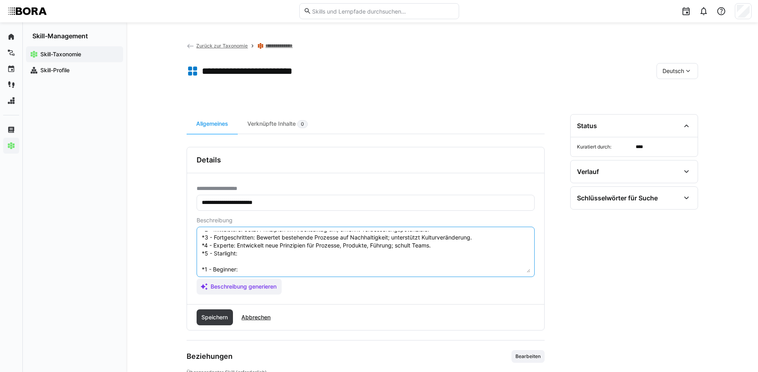
click at [274, 254] on textarea "Nachhaltigkeitsprinzipien beziehen sich auf die grundlegenden Regeln und Leitli…" at bounding box center [365, 252] width 329 height 42
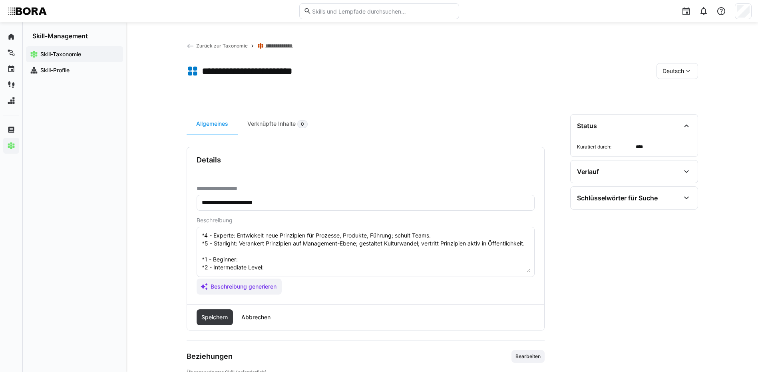
scroll to position [56, 0]
click at [254, 266] on textarea "Nachhaltigkeitsprinzipien beziehen sich auf die grundlegenden Regeln und Leitli…" at bounding box center [365, 252] width 329 height 42
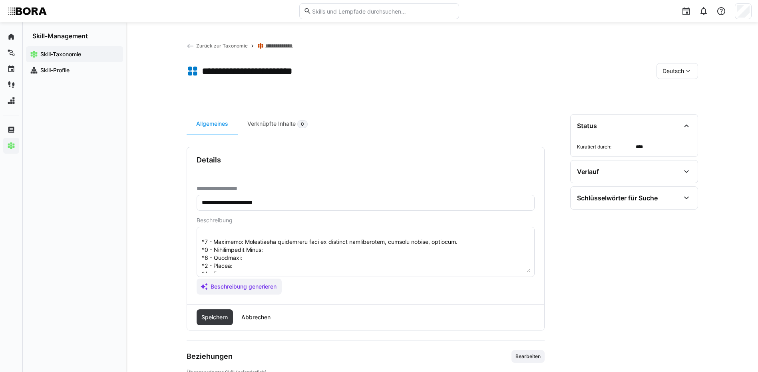
scroll to position [96, 0]
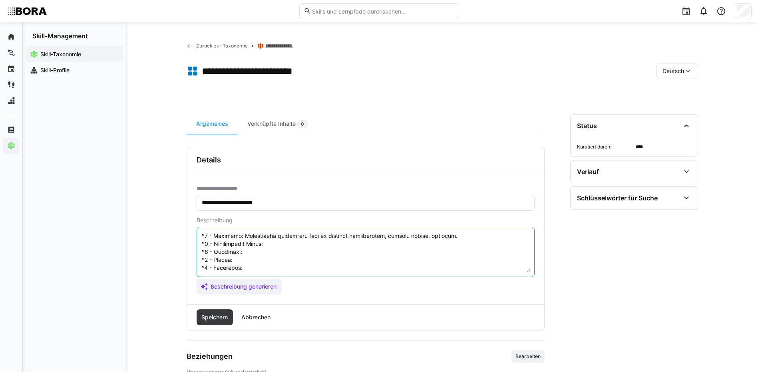
click at [276, 240] on textarea at bounding box center [365, 252] width 329 height 42
click at [278, 247] on textarea at bounding box center [365, 252] width 329 height 42
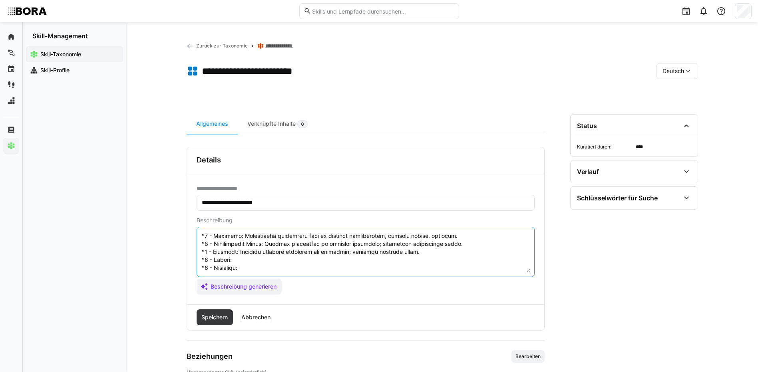
click at [244, 253] on textarea at bounding box center [365, 252] width 329 height 42
click at [251, 260] on textarea at bounding box center [365, 252] width 329 height 42
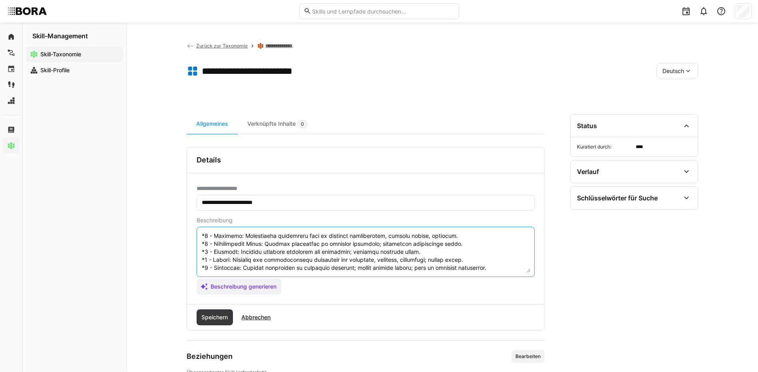
scroll to position [56, 0]
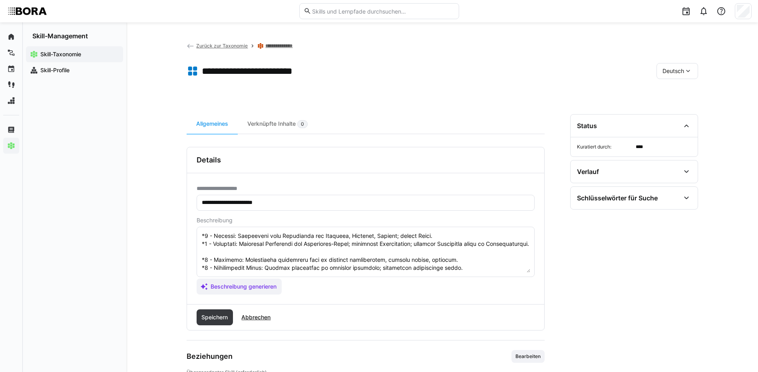
drag, startPoint x: 200, startPoint y: 266, endPoint x: 208, endPoint y: 269, distance: 8.6
click at [208, 269] on eds-input at bounding box center [366, 252] width 338 height 50
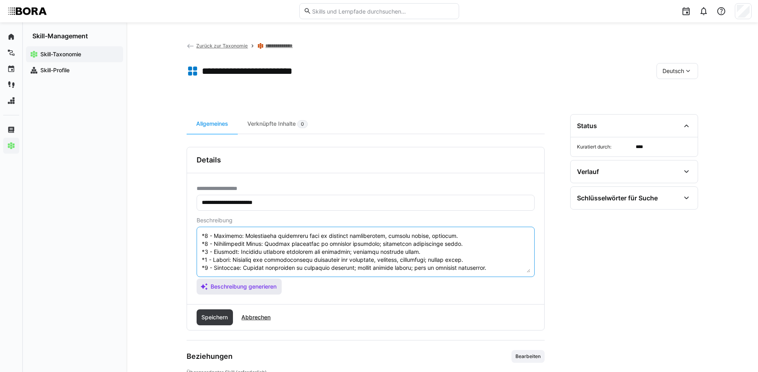
drag, startPoint x: 201, startPoint y: 265, endPoint x: 249, endPoint y: 282, distance: 51.4
click at [249, 282] on app-assistant-generate-form "Beschreibung Beschreibung generieren" at bounding box center [366, 256] width 338 height 78
type textarea "Nachhaltigkeitsprinzipien beziehen sich auf die grundlegenden Regeln und Leitli…"
click at [203, 321] on span "Speichern" at bounding box center [214, 318] width 29 height 8
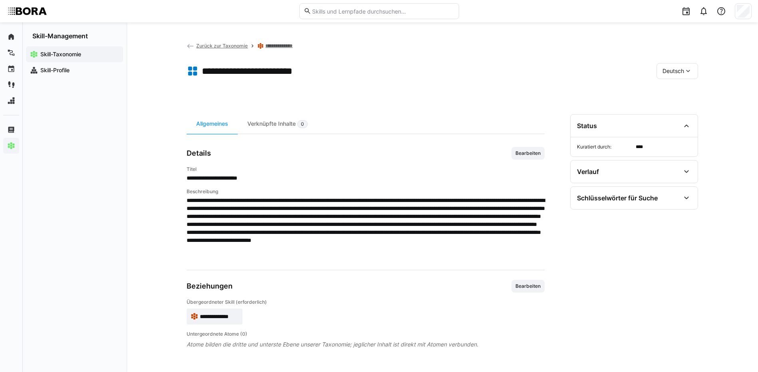
click at [680, 77] on div "Deutsch" at bounding box center [677, 71] width 42 height 16
click at [676, 107] on span "Englisch" at bounding box center [673, 109] width 22 height 8
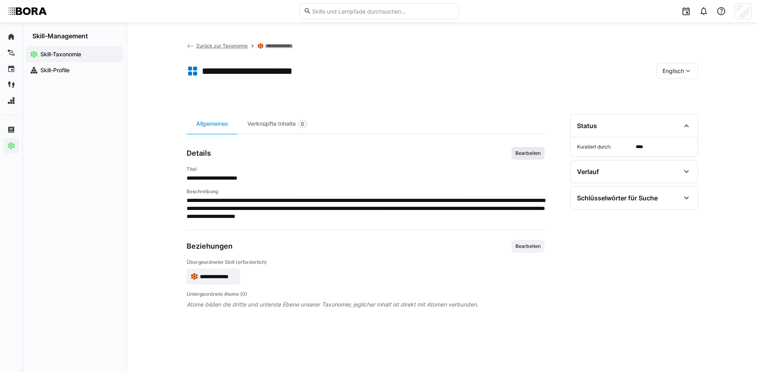
click at [523, 152] on span "Bearbeiten" at bounding box center [528, 153] width 27 height 6
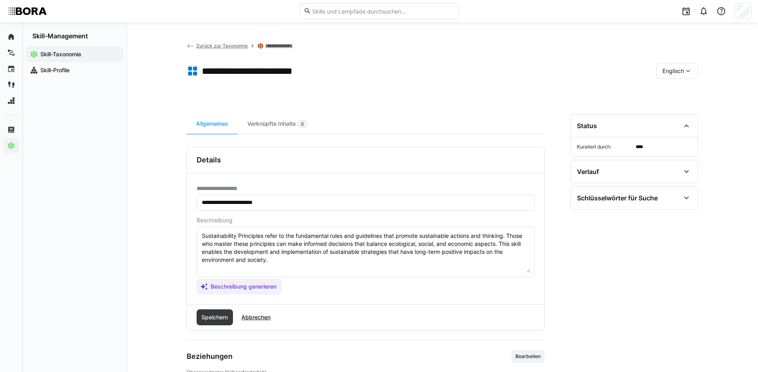
click at [290, 261] on textarea "Sustainability Principles refer to the fundamental rules and guidelines that pr…" at bounding box center [365, 252] width 329 height 42
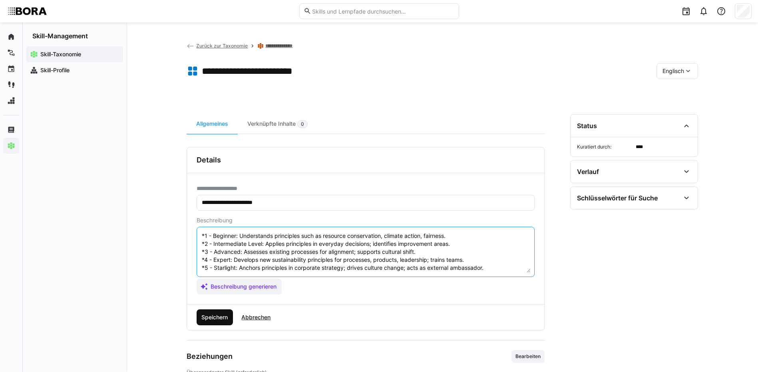
type textarea "Sustainability Principles refer to the fundamental rules and guidelines that pr…"
click at [224, 315] on span "Speichern" at bounding box center [214, 318] width 29 height 8
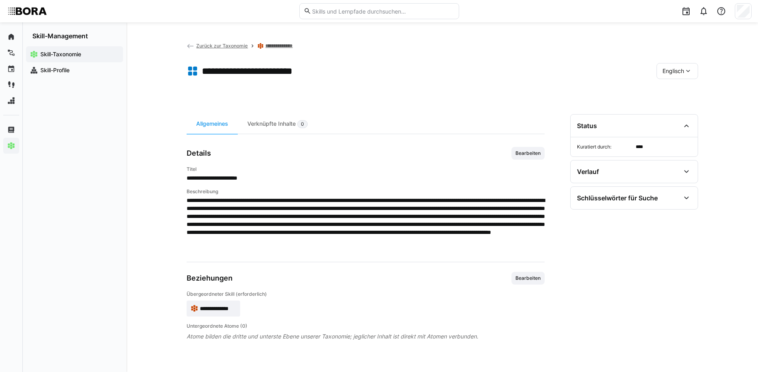
click at [677, 73] on span "Englisch" at bounding box center [673, 71] width 22 height 8
click at [673, 90] on span "Deutsch" at bounding box center [673, 92] width 22 height 8
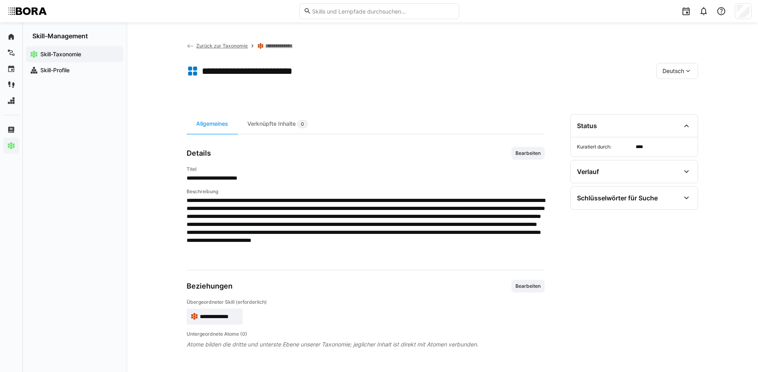
click at [280, 47] on link "**********" at bounding box center [281, 46] width 33 height 6
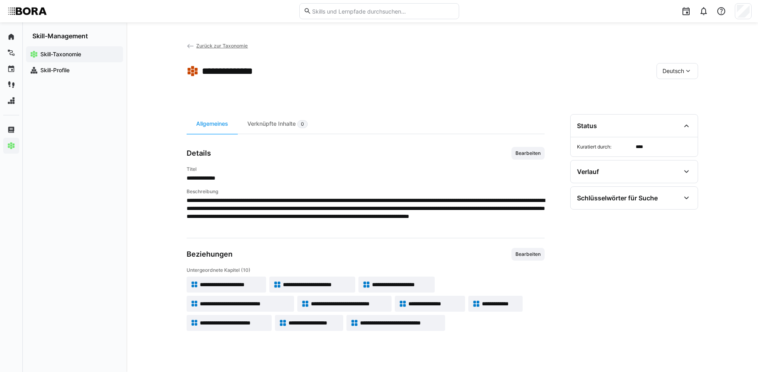
click at [308, 323] on span "**********" at bounding box center [313, 323] width 51 height 8
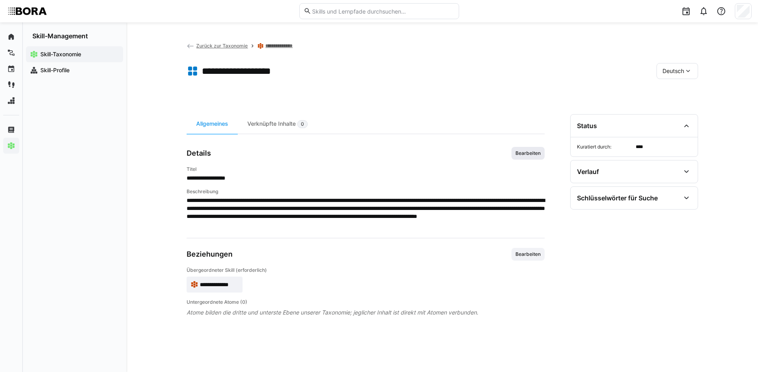
click at [537, 149] on span "Bearbeiten" at bounding box center [527, 153] width 33 height 13
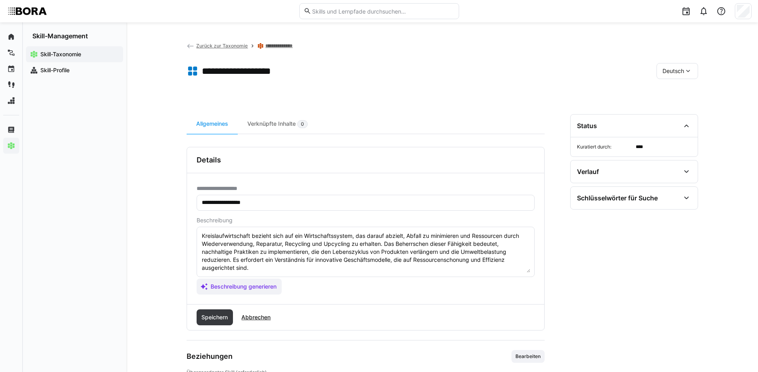
click at [429, 264] on textarea "Kreislaufwirtschaft bezieht sich auf ein Wirtschaftssystem, das darauf abzielt,…" at bounding box center [365, 252] width 329 height 42
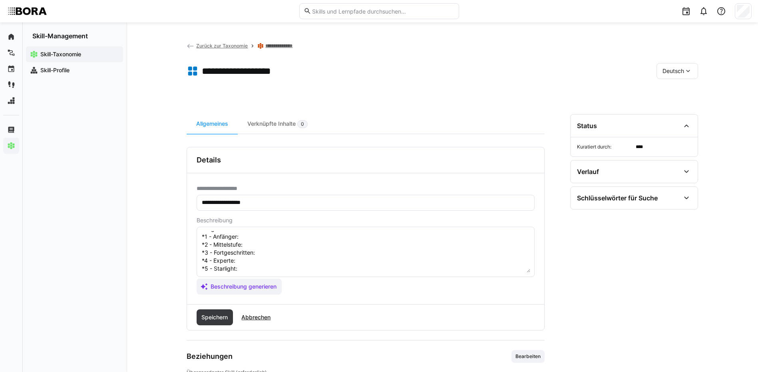
scroll to position [14, 0]
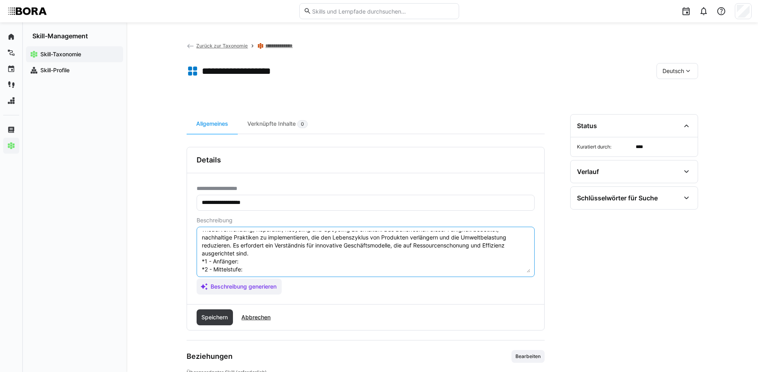
click at [259, 262] on textarea "Kreislaufwirtschaft bezieht sich auf ein Wirtschaftssystem, das darauf abzielt,…" at bounding box center [365, 252] width 329 height 42
click at [260, 268] on textarea "Kreislaufwirtschaft bezieht sich auf ein Wirtschaftssystem, das darauf abzielt,…" at bounding box center [365, 252] width 329 height 42
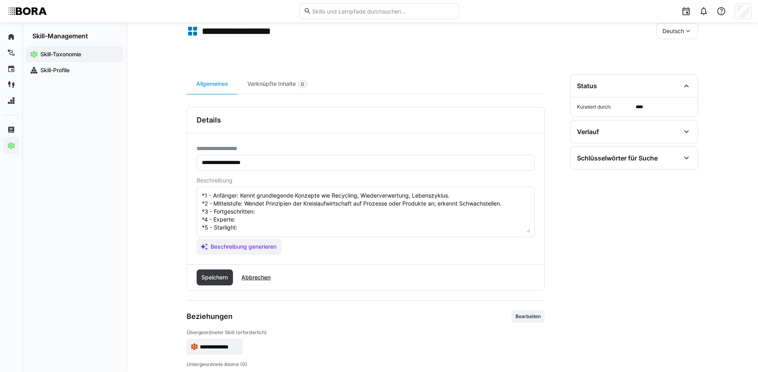
scroll to position [54, 0]
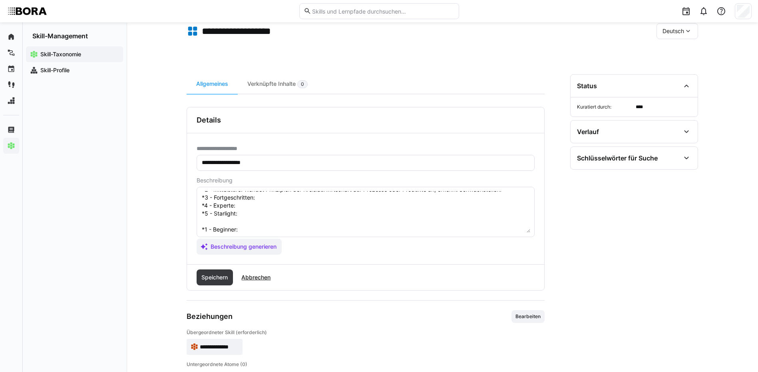
click at [260, 199] on textarea "Kreislaufwirtschaft bezieht sich auf ein Wirtschaftssystem, das darauf abzielt,…" at bounding box center [365, 212] width 329 height 42
click at [259, 205] on textarea "Kreislaufwirtschaft bezieht sich auf ein Wirtschaftssystem, das darauf abzielt,…" at bounding box center [365, 212] width 329 height 42
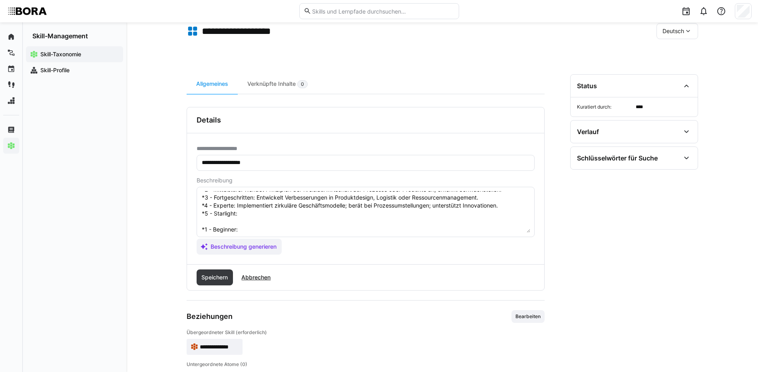
click at [248, 218] on textarea "Kreislaufwirtschaft bezieht sich auf ein Wirtschaftssystem, das darauf abzielt,…" at bounding box center [365, 212] width 329 height 42
click at [247, 215] on textarea "Kreislaufwirtschaft bezieht sich auf ein Wirtschaftssystem, das darauf abzielt,…" at bounding box center [365, 212] width 329 height 42
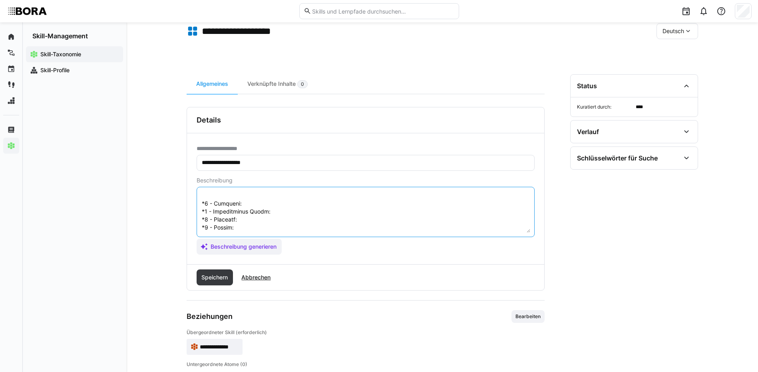
scroll to position [94, 0]
click at [200, 196] on eds-input at bounding box center [366, 212] width 338 height 50
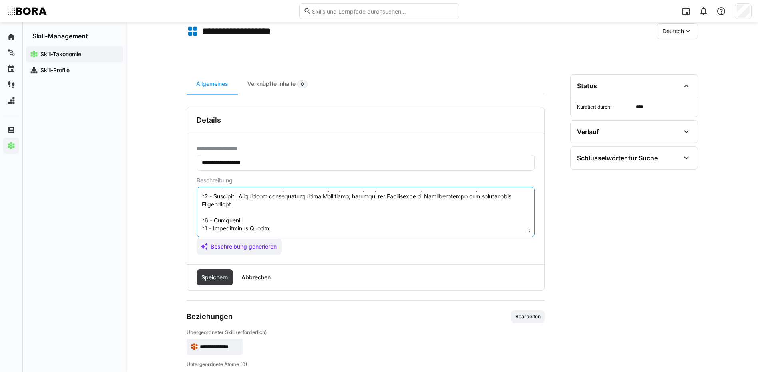
drag, startPoint x: 201, startPoint y: 228, endPoint x: 249, endPoint y: 259, distance: 57.6
click at [249, 259] on div "**********" at bounding box center [365, 198] width 357 height 131
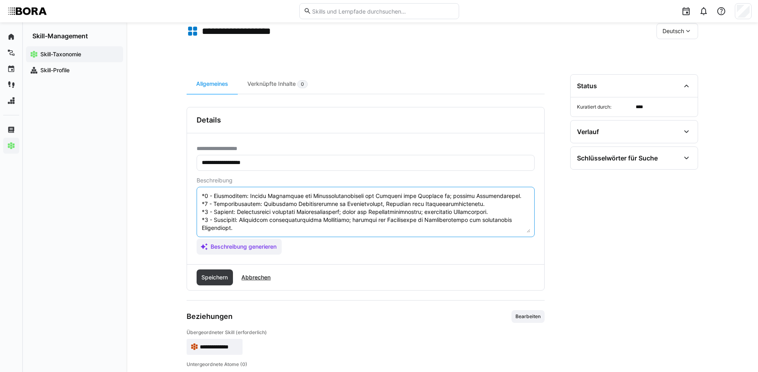
scroll to position [64, 0]
type textarea "Loremipsumdolorsita consect adip eli sed Doeiusmodtemporin, utl etdolo magnaal,…"
click at [217, 274] on span "Speichern" at bounding box center [214, 278] width 29 height 8
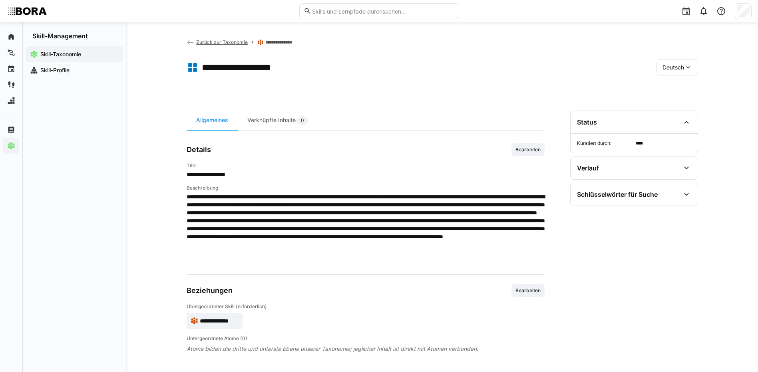
click at [683, 62] on div "Deutsch" at bounding box center [677, 68] width 42 height 16
click at [678, 108] on span "Englisch" at bounding box center [673, 105] width 22 height 8
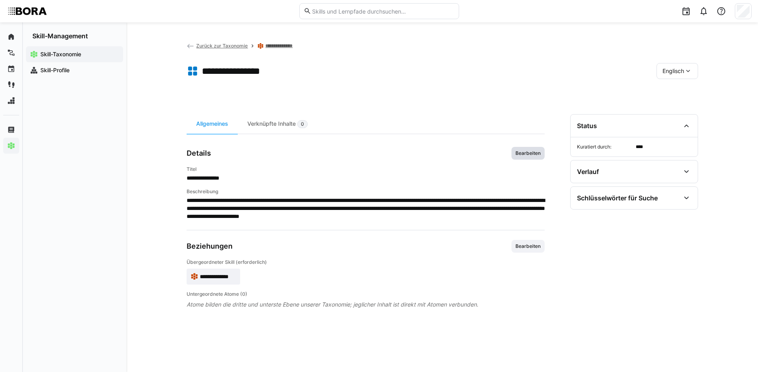
click at [526, 154] on span "Bearbeiten" at bounding box center [528, 153] width 27 height 6
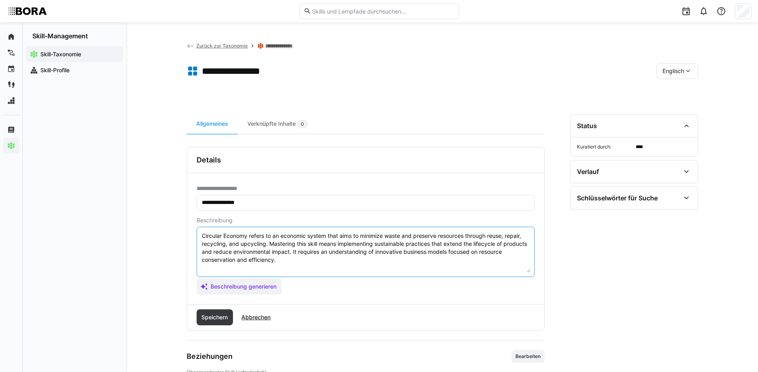
click at [336, 263] on textarea "Circular Economy refers to an economic system that aims to minimize waste and p…" at bounding box center [365, 252] width 329 height 42
click at [253, 267] on textarea "Circular Economy refers to an economic system that aims to minimize waste and p…" at bounding box center [365, 252] width 329 height 42
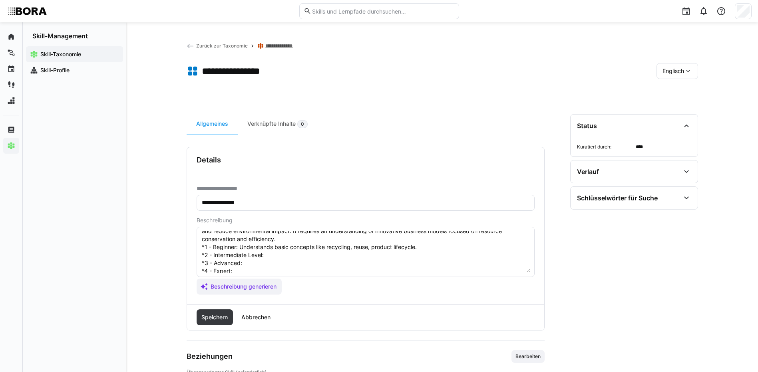
scroll to position [32, 0]
click at [320, 248] on textarea "Circular Economy refers to an economic system that aims to minimize waste and p…" at bounding box center [365, 252] width 329 height 42
click at [293, 235] on textarea "Circular Economy refers to an economic system that aims to minimize waste and p…" at bounding box center [365, 252] width 329 height 42
click at [293, 241] on textarea "Circular Economy refers to an economic system that aims to minimize waste and p…" at bounding box center [365, 252] width 329 height 42
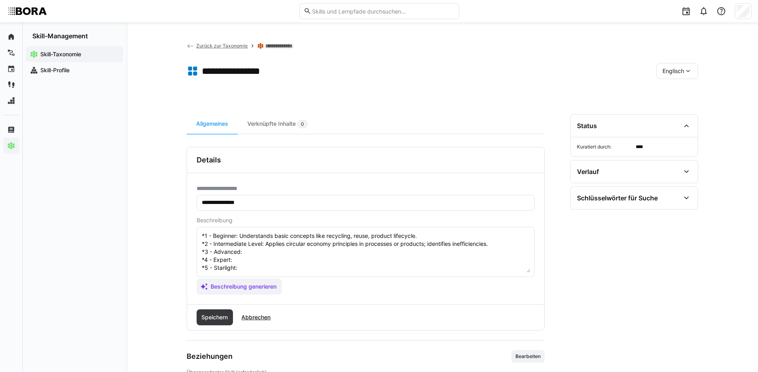
click at [252, 249] on textarea "Circular Economy refers to an economic system that aims to minimize waste and p…" at bounding box center [365, 252] width 329 height 42
click at [254, 262] on textarea "Circular Economy refers to an economic system that aims to minimize waste and p…" at bounding box center [365, 252] width 329 height 42
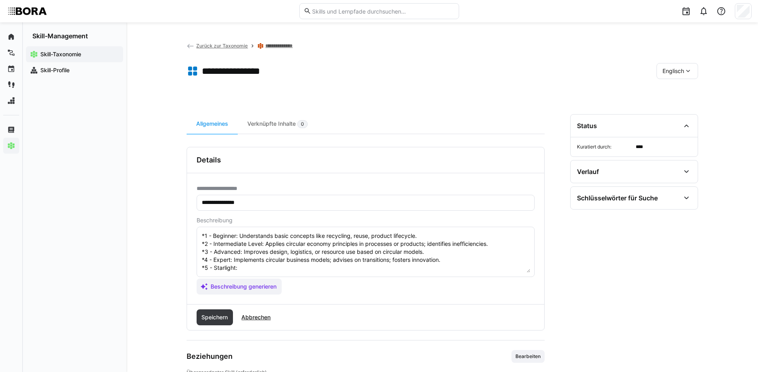
click at [267, 268] on textarea "Circular Economy refers to an economic system that aims to minimize waste and p…" at bounding box center [365, 252] width 329 height 42
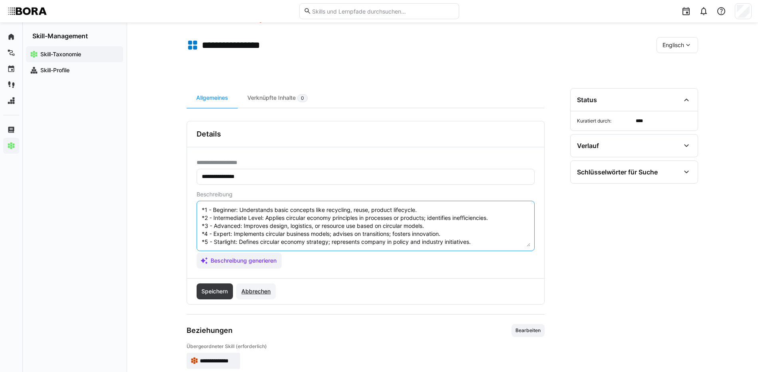
scroll to position [40, 0]
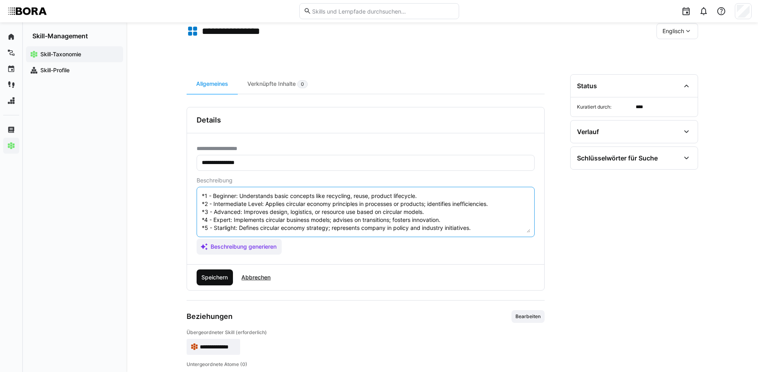
type textarea "Circular Economy refers to an economic system that aims to minimize waste and p…"
click at [225, 275] on span "Speichern" at bounding box center [214, 278] width 29 height 8
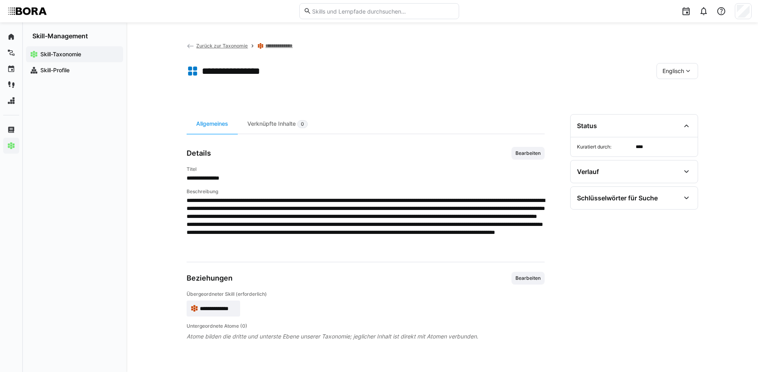
scroll to position [0, 0]
click at [673, 68] on span "Englisch" at bounding box center [673, 71] width 22 height 8
click at [676, 94] on span "Deutsch" at bounding box center [673, 92] width 22 height 8
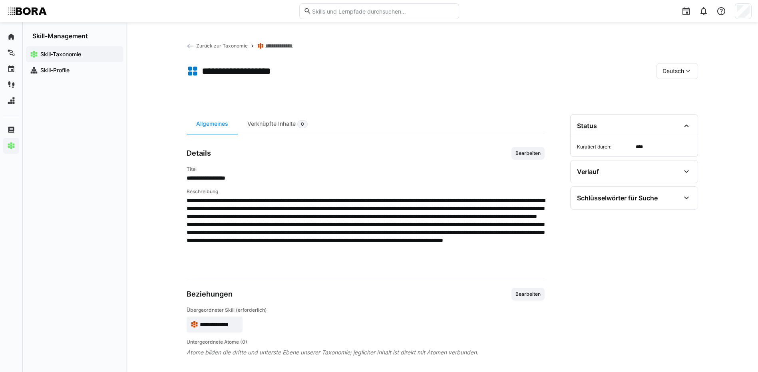
click at [295, 46] on link "**********" at bounding box center [281, 46] width 33 height 6
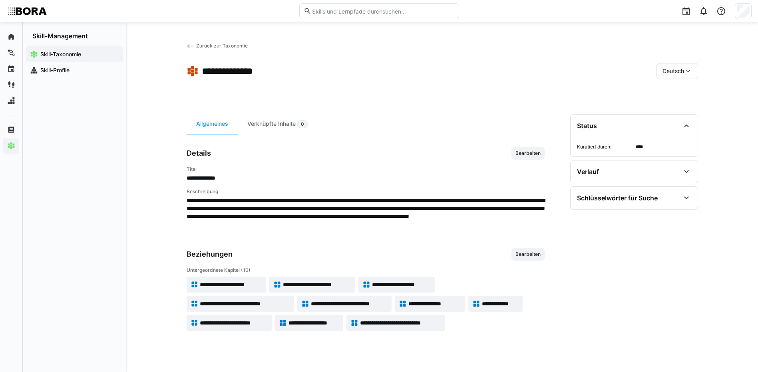
click at [385, 321] on span "**********" at bounding box center [401, 323] width 82 height 8
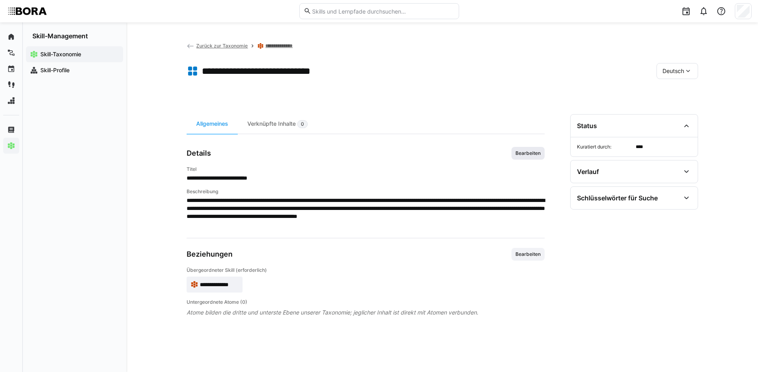
click at [530, 153] on span "Bearbeiten" at bounding box center [528, 153] width 27 height 6
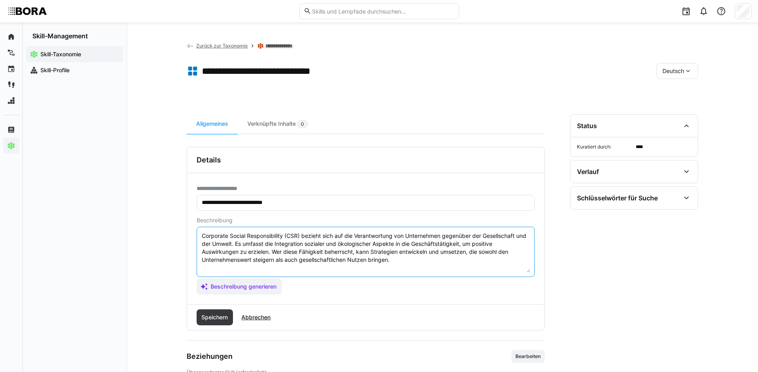
click at [442, 258] on textarea "Corporate Social Responsibility (CSR) bezieht sich auf die Verantwortung von Un…" at bounding box center [365, 252] width 329 height 42
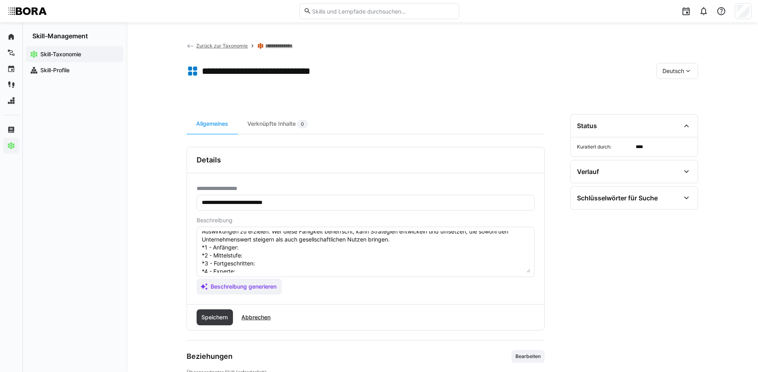
scroll to position [6, 0]
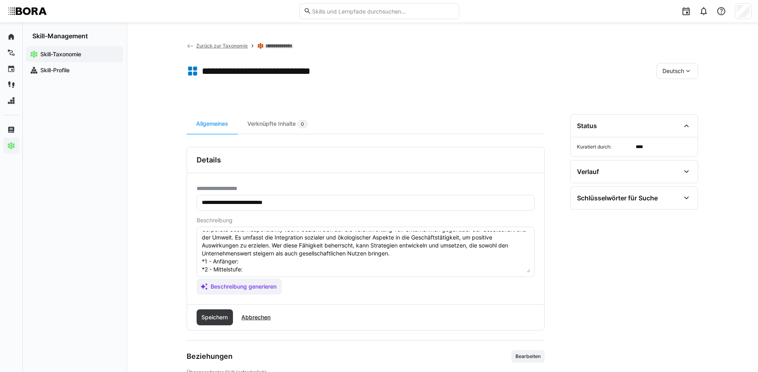
click at [257, 263] on textarea "Corporate Social Responsibility (CSR) bezieht sich auf die Verantwortung von Un…" at bounding box center [365, 252] width 329 height 42
click at [277, 270] on textarea "Corporate Social Responsibility (CSR) bezieht sich auf die Verantwortung von Un…" at bounding box center [365, 252] width 329 height 42
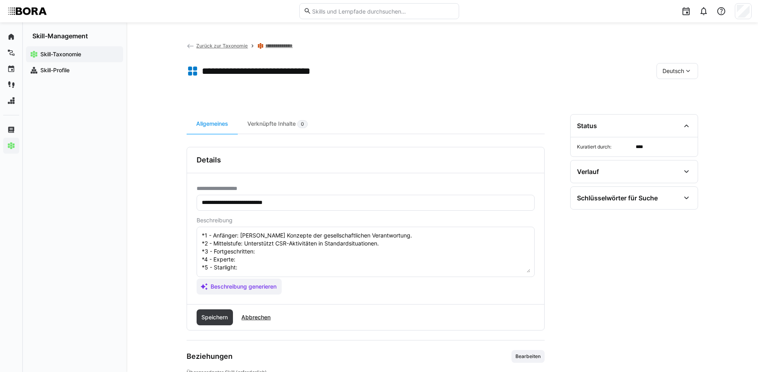
scroll to position [46, 0]
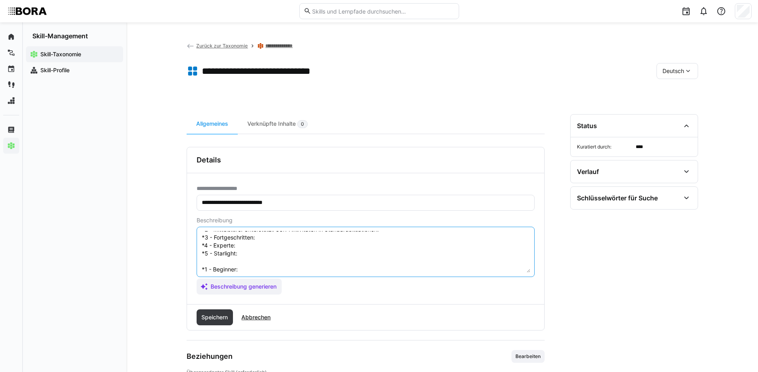
click at [285, 238] on textarea "Corporate Social Responsibility (CSR) bezieht sich auf die Verantwortung von Un…" at bounding box center [365, 252] width 329 height 42
click at [241, 244] on textarea "Corporate Social Responsibility (CSR) bezieht sich auf die Verantwortung von Un…" at bounding box center [365, 252] width 329 height 42
click at [296, 250] on textarea "Corporate Social Responsibility (CSR) bezieht sich auf die Verantwortung von Un…" at bounding box center [365, 252] width 329 height 42
click at [294, 272] on textarea "Corporate Social Responsibility (CSR) bezieht sich auf die Verantwortung von Un…" at bounding box center [365, 252] width 329 height 42
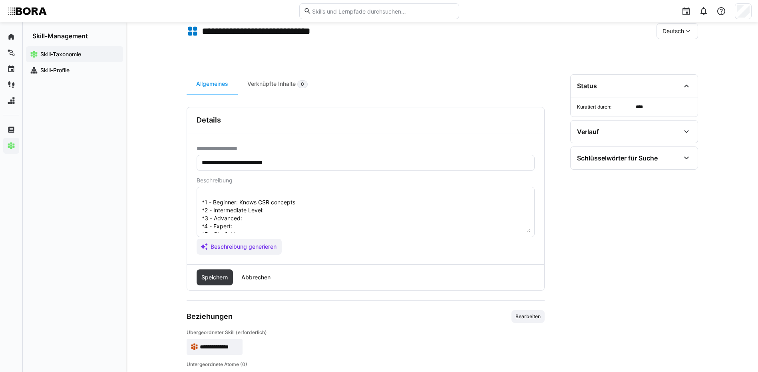
scroll to position [86, 0]
click at [275, 199] on textarea "Corporate Social Responsibility (CSR) bezieht sich auf die Verantwortung von Un…" at bounding box center [365, 212] width 329 height 42
click at [310, 210] on textarea "Corporate Social Responsibility (CSR) bezieht sich auf die Verantwortung von Un…" at bounding box center [365, 212] width 329 height 42
click at [301, 202] on textarea "Corporate Social Responsibility (CSR) bezieht sich auf die Verantwortung von Un…" at bounding box center [365, 212] width 329 height 42
click at [296, 210] on textarea "Corporate Social Responsibility (CSR) bezieht sich auf die Verantwortung von Un…" at bounding box center [365, 212] width 329 height 42
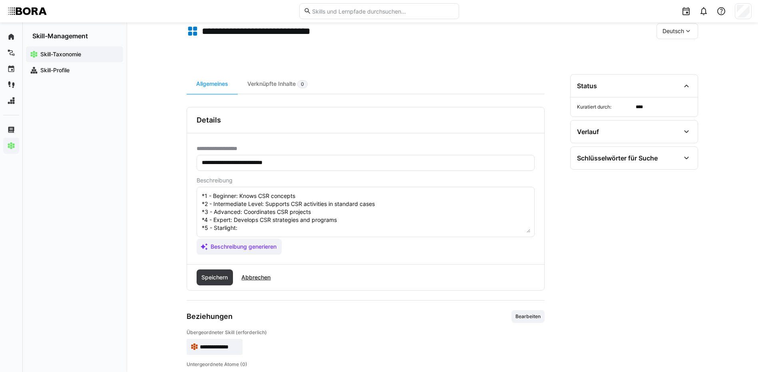
click at [288, 226] on textarea "Corporate Social Responsibility (CSR) bezieht sich auf die Verantwortung von Un…" at bounding box center [365, 212] width 329 height 42
click at [284, 223] on textarea "Corporate Social Responsibility (CSR) bezieht sich auf die Verantwortung von Un…" at bounding box center [365, 212] width 329 height 42
type textarea "Corporate Social Responsibility (CSR) bezieht sich auf die Verantwortung von Un…"
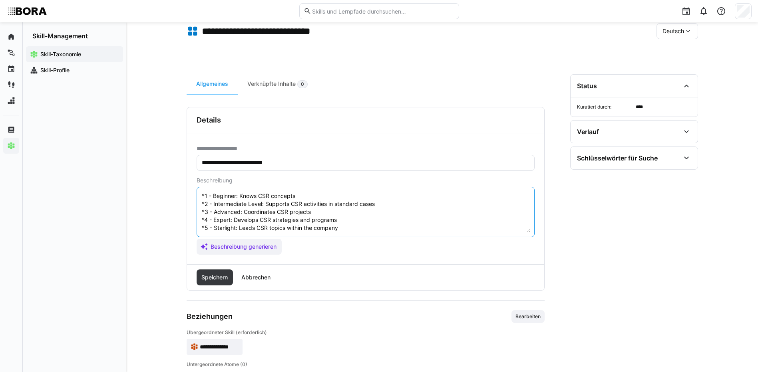
click at [227, 232] on textarea "Corporate Social Responsibility (CSR) bezieht sich auf die Verantwortung von Un…" at bounding box center [365, 212] width 329 height 42
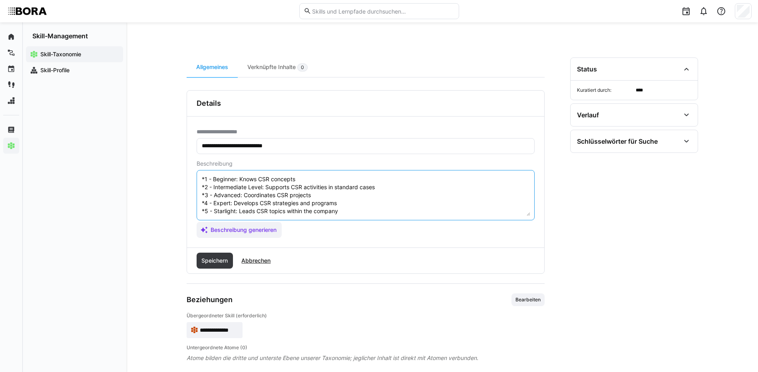
scroll to position [66, 0]
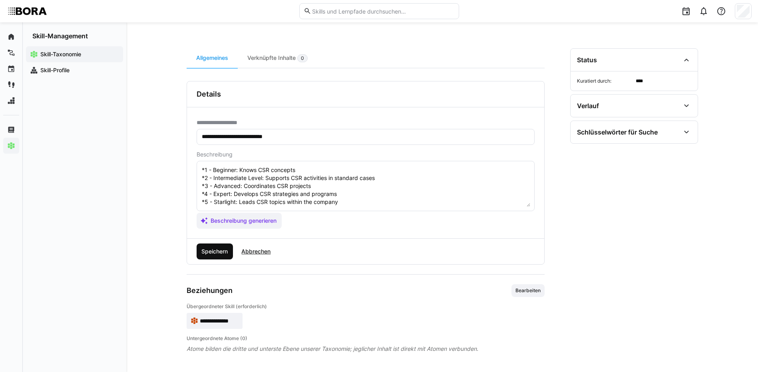
click at [222, 251] on span "Speichern" at bounding box center [214, 252] width 29 height 8
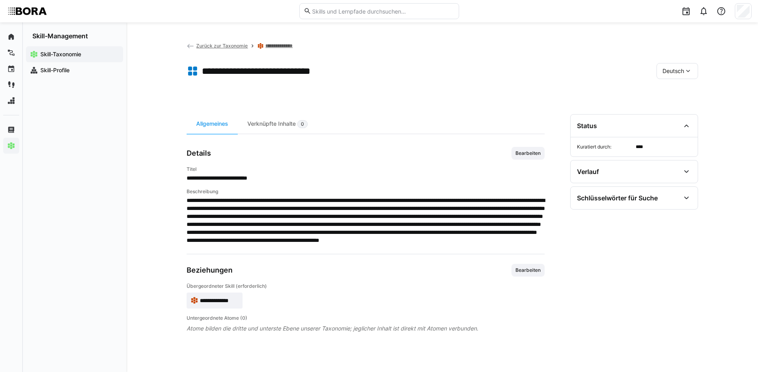
scroll to position [0, 0]
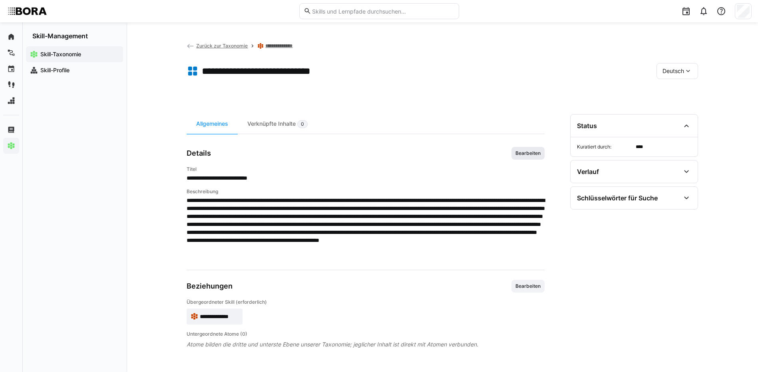
click at [520, 152] on span "Bearbeiten" at bounding box center [528, 153] width 27 height 6
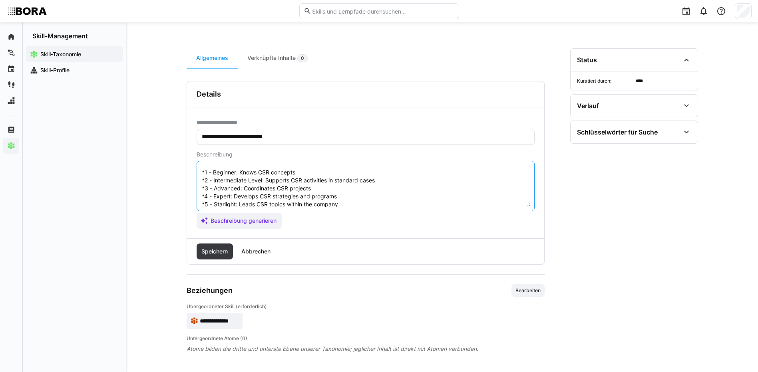
scroll to position [88, 0]
drag, startPoint x: 202, startPoint y: 169, endPoint x: 340, endPoint y: 226, distance: 148.9
click at [340, 226] on app-assistant-generate-form "Beschreibung Corporate Social Responsibility (CSR) bezieht sich auf die Verantw…" at bounding box center [366, 190] width 338 height 78
type textarea "Corporate Social Responsibility (CSR) bezieht sich auf die Verantwortung von Un…"
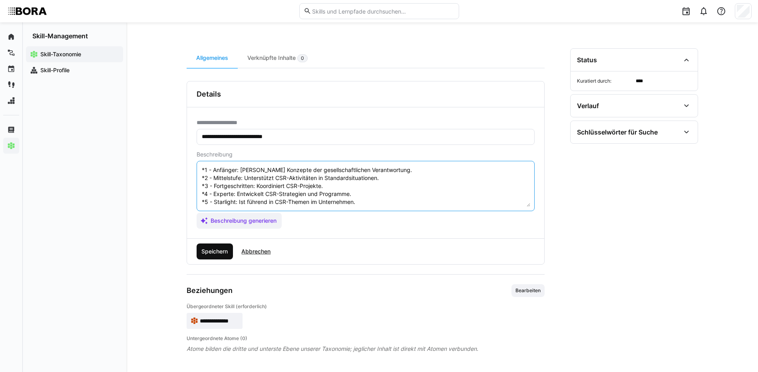
click at [209, 251] on span "Speichern" at bounding box center [214, 252] width 29 height 8
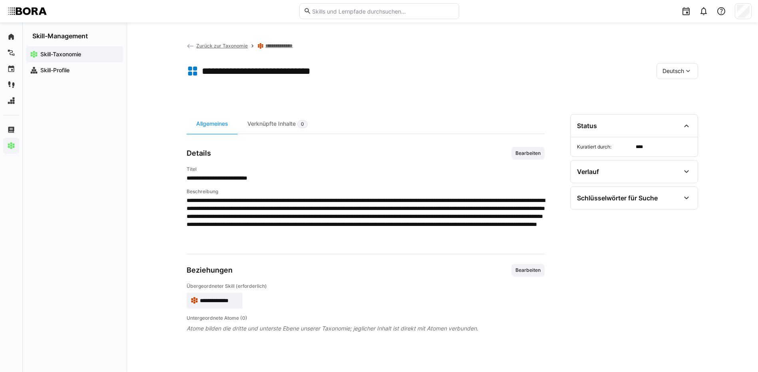
scroll to position [0, 0]
click at [683, 63] on div "Deutsch" at bounding box center [677, 71] width 42 height 16
click at [676, 108] on span "Englisch" at bounding box center [673, 109] width 22 height 8
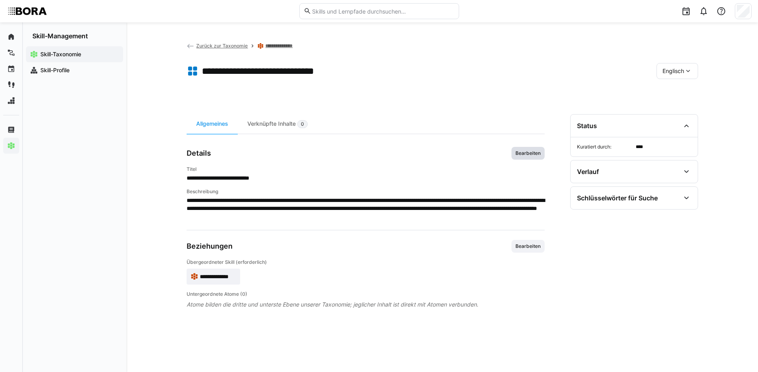
click at [534, 155] on span "Bearbeiten" at bounding box center [528, 153] width 27 height 6
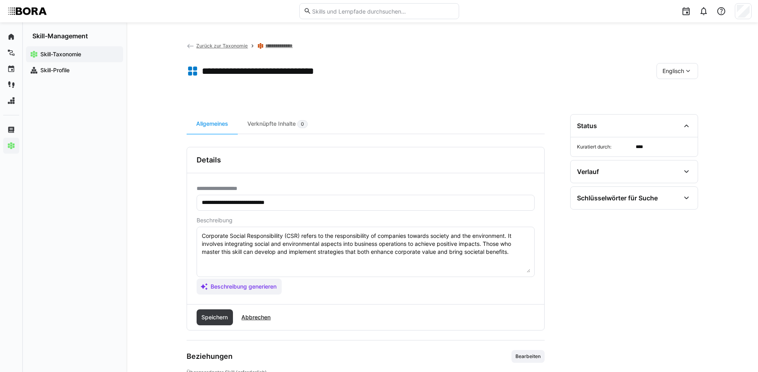
click at [520, 250] on textarea "Corporate Social Responsibility (CSR) refers to the responsibility of companies…" at bounding box center [365, 252] width 329 height 42
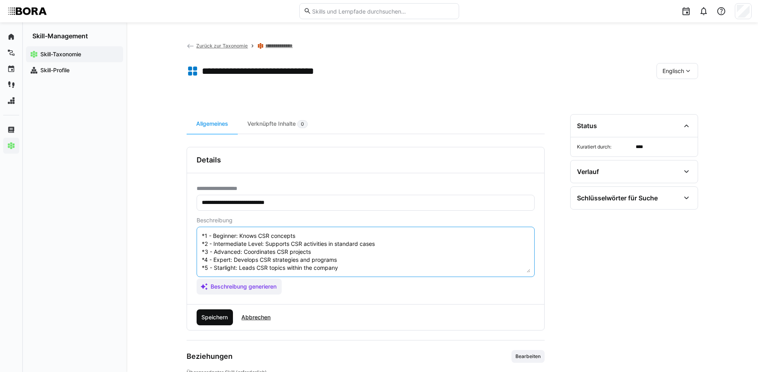
type textarea "Corporate Social Responsibility (CSR) refers to the responsibility of companies…"
click at [211, 316] on span "Speichern" at bounding box center [214, 318] width 29 height 8
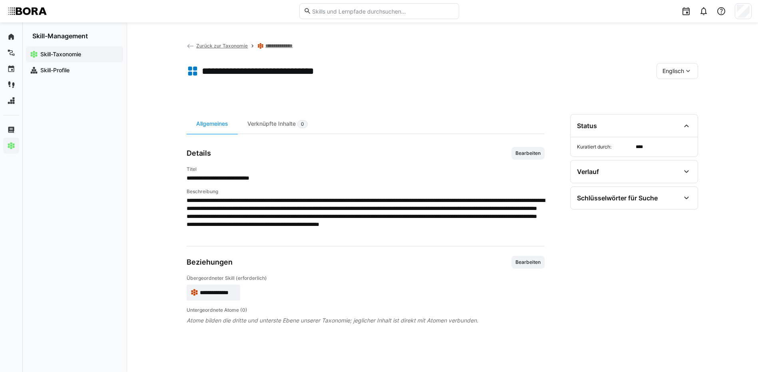
click at [681, 72] on span "Englisch" at bounding box center [673, 71] width 22 height 8
drag, startPoint x: 679, startPoint y: 88, endPoint x: 635, endPoint y: 82, distance: 44.4
click at [677, 87] on div "Deutsch" at bounding box center [677, 92] width 42 height 17
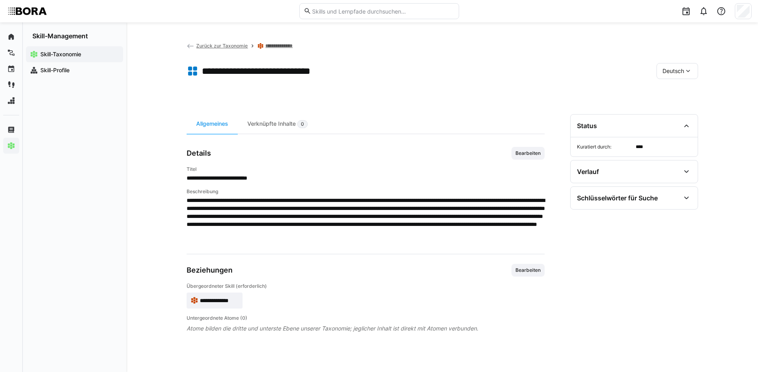
click at [282, 48] on link "**********" at bounding box center [281, 46] width 33 height 6
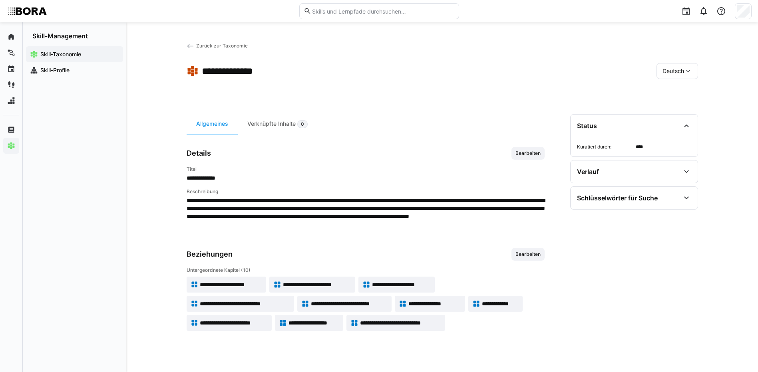
click at [233, 44] on span "Zurück zur Taxonomie" at bounding box center [222, 46] width 52 height 6
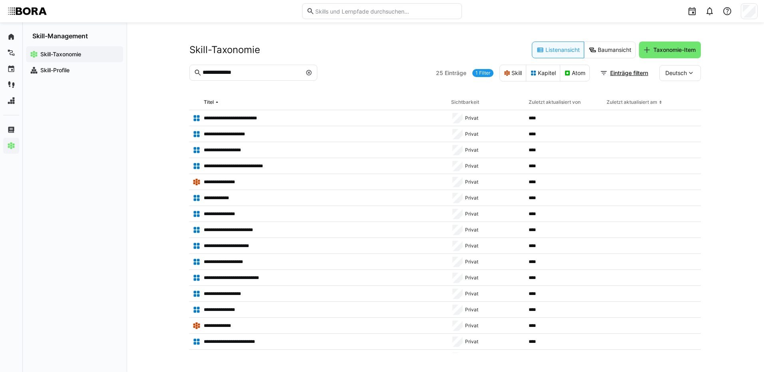
click at [310, 73] on eds-icon at bounding box center [309, 73] width 6 height 6
click at [267, 70] on input "text" at bounding box center [257, 72] width 111 height 7
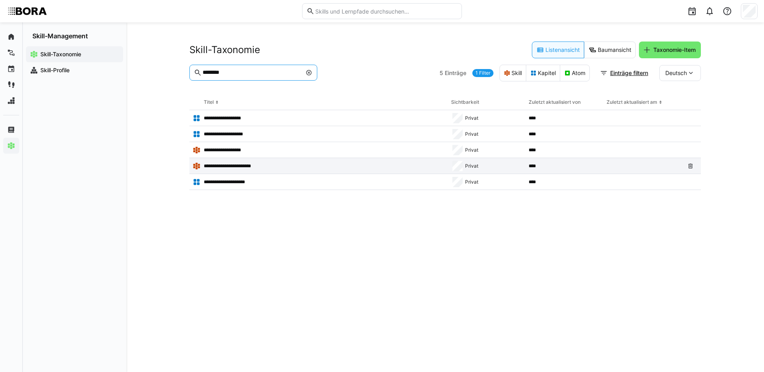
type input "********"
click at [247, 165] on p "**********" at bounding box center [234, 166] width 60 height 6
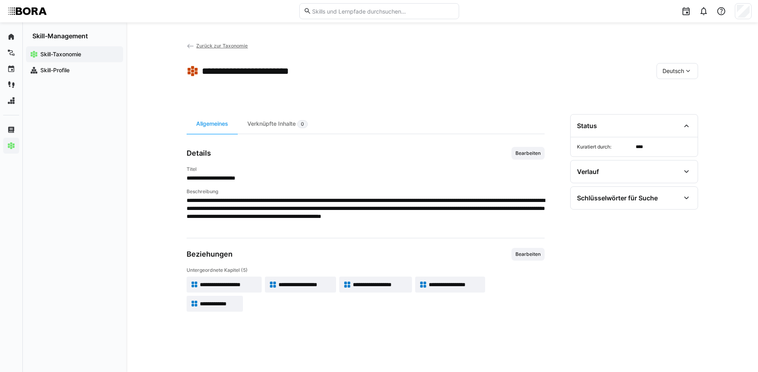
click at [241, 282] on span "**********" at bounding box center [229, 285] width 58 height 8
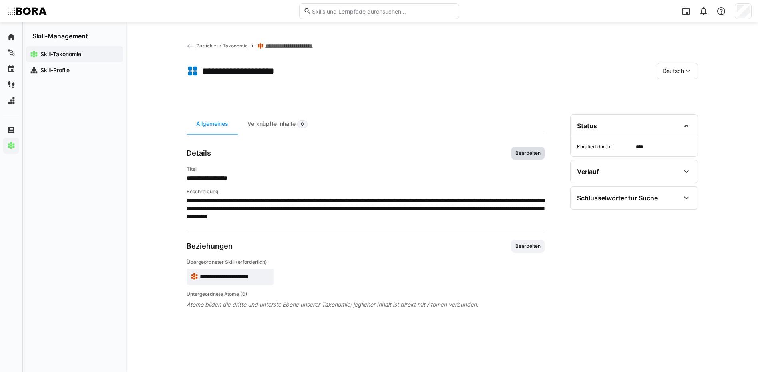
click at [531, 148] on span "Bearbeiten" at bounding box center [527, 153] width 33 height 13
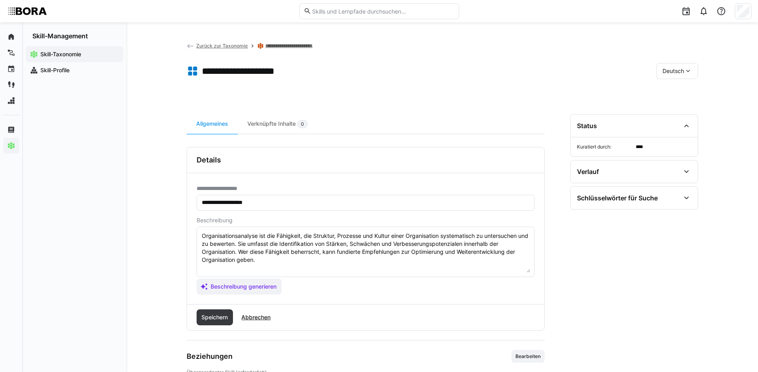
click at [302, 265] on textarea "Organisationsanalyse ist die Fähigkeit, die Struktur, Prozesse und Kultur einer…" at bounding box center [365, 252] width 329 height 42
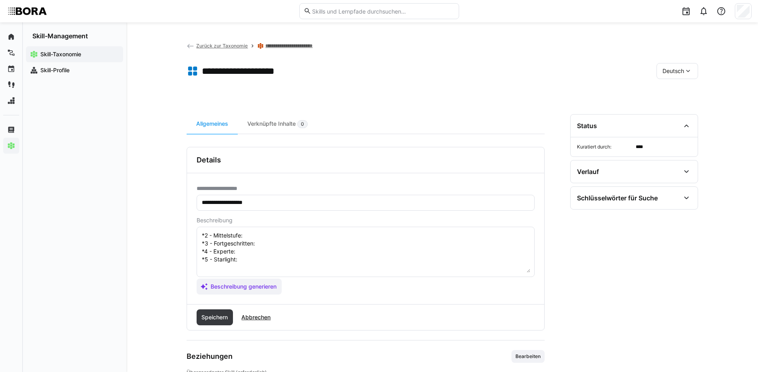
scroll to position [6, 0]
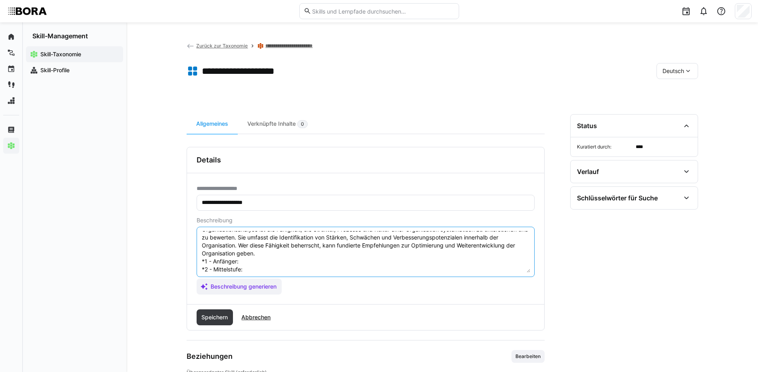
click at [251, 260] on textarea "Organisationsanalyse ist die Fähigkeit, die Struktur, Prozesse und Kultur einer…" at bounding box center [365, 252] width 329 height 42
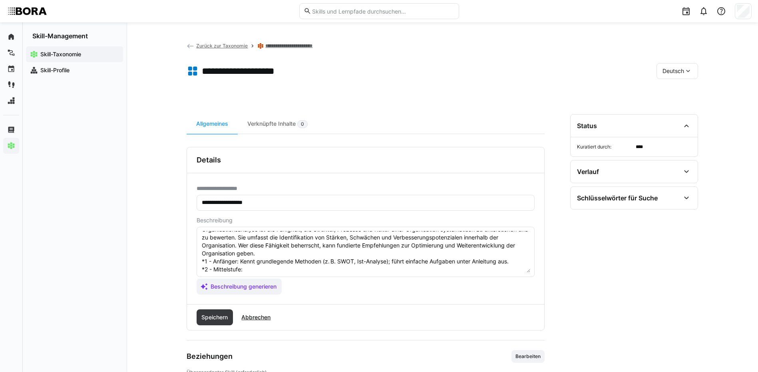
click at [271, 270] on textarea "Organisationsanalyse ist die Fähigkeit, die Struktur, Prozesse und Kultur einer…" at bounding box center [365, 252] width 329 height 42
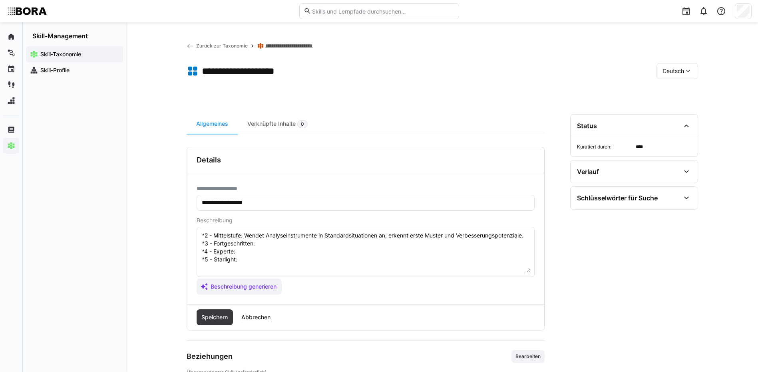
scroll to position [54, 0]
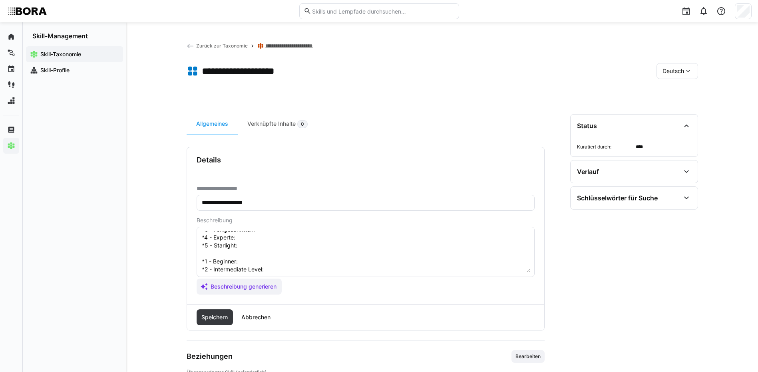
click at [266, 239] on textarea "Organisationsanalyse ist die Fähigkeit, die Struktur, Prozesse und Kultur einer…" at bounding box center [365, 252] width 329 height 42
click at [250, 248] on textarea "Organisationsanalyse ist die Fähigkeit, die Struktur, Prozesse und Kultur einer…" at bounding box center [365, 252] width 329 height 42
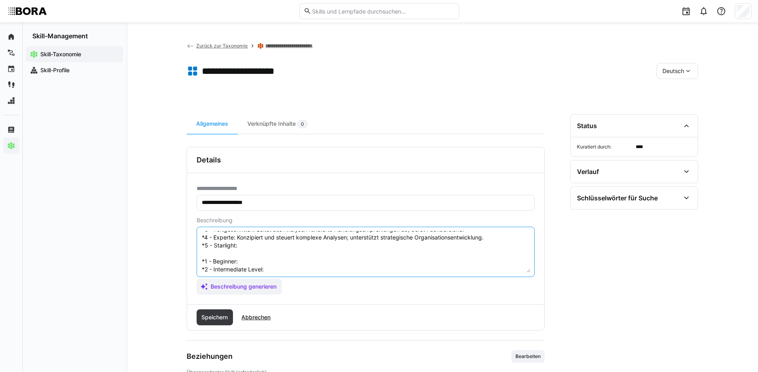
click at [294, 255] on textarea "Organisationsanalyse ist die Fähigkeit, die Struktur, Prozesse und Kultur einer…" at bounding box center [365, 252] width 329 height 42
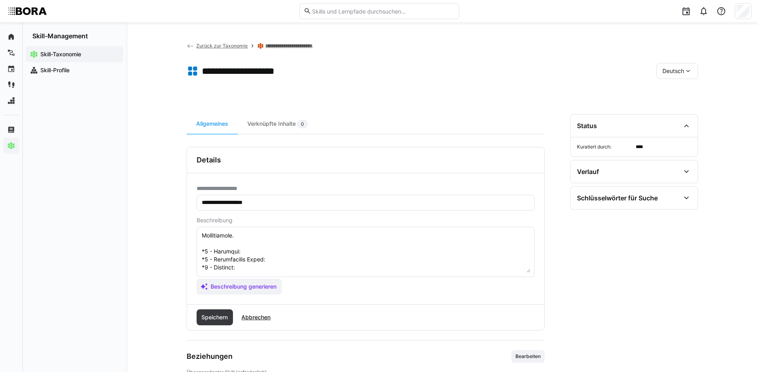
scroll to position [94, 0]
click at [255, 235] on textarea at bounding box center [365, 252] width 329 height 42
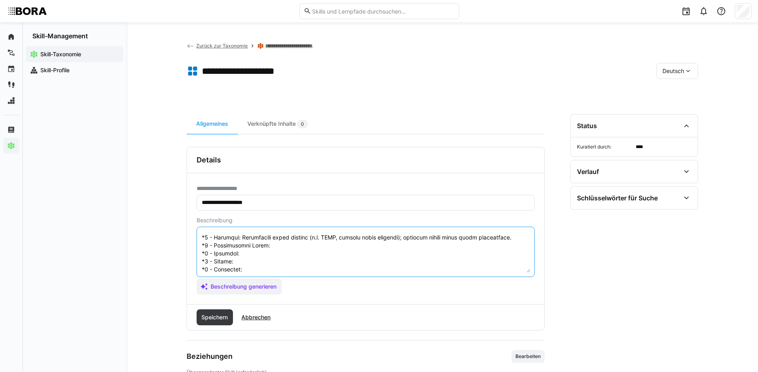
click at [286, 246] on textarea at bounding box center [365, 252] width 329 height 42
click at [282, 251] on textarea at bounding box center [365, 252] width 329 height 42
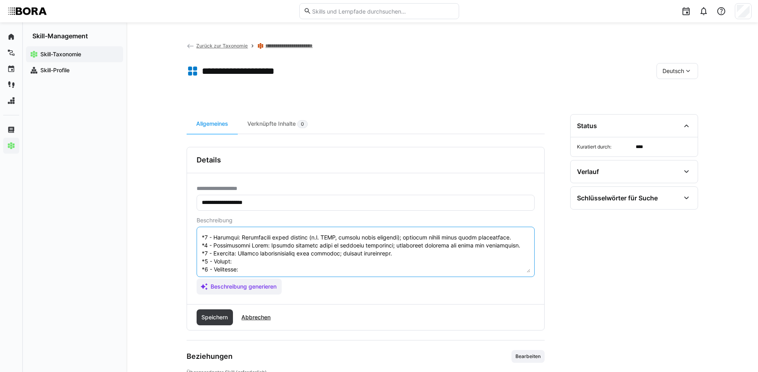
click at [272, 260] on textarea at bounding box center [365, 252] width 329 height 42
click at [272, 271] on textarea at bounding box center [365, 252] width 329 height 42
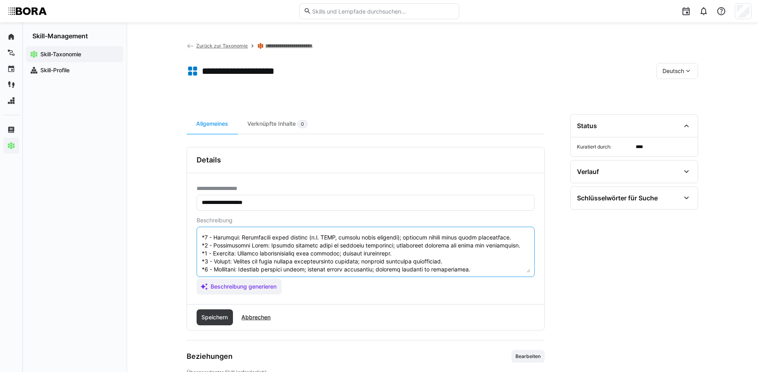
scroll to position [104, 0]
drag, startPoint x: 201, startPoint y: 238, endPoint x: 263, endPoint y: 275, distance: 72.9
click at [263, 275] on eds-input at bounding box center [366, 252] width 338 height 50
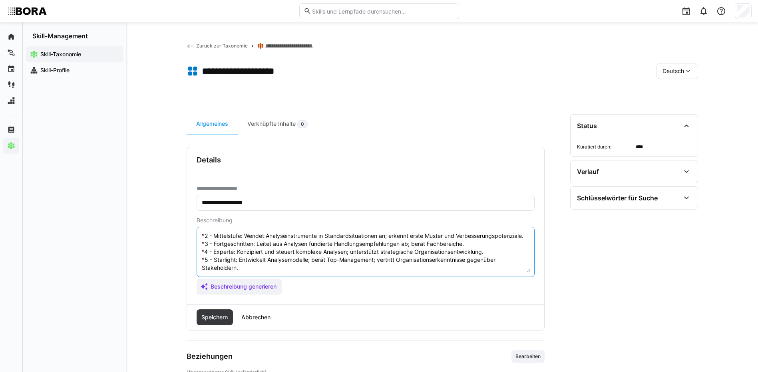
scroll to position [56, 0]
type textarea "Organisationsanalyse ist die Fähigkeit, die Struktur, Prozesse und Kultur einer…"
click at [218, 312] on span "Speichern" at bounding box center [215, 318] width 37 height 16
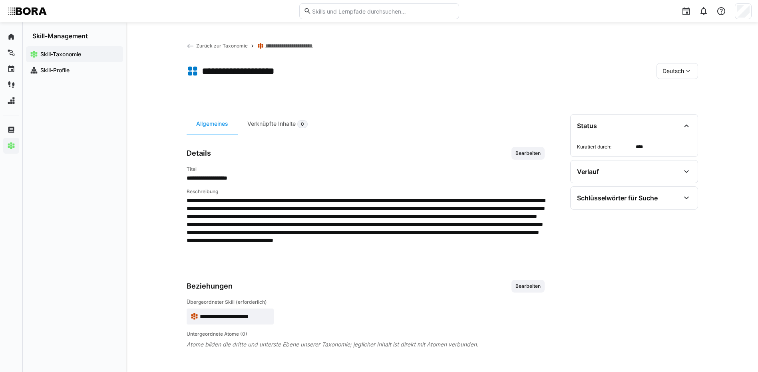
click at [680, 68] on span "Deutsch" at bounding box center [673, 71] width 22 height 8
click at [684, 105] on div "Englisch" at bounding box center [677, 109] width 30 height 8
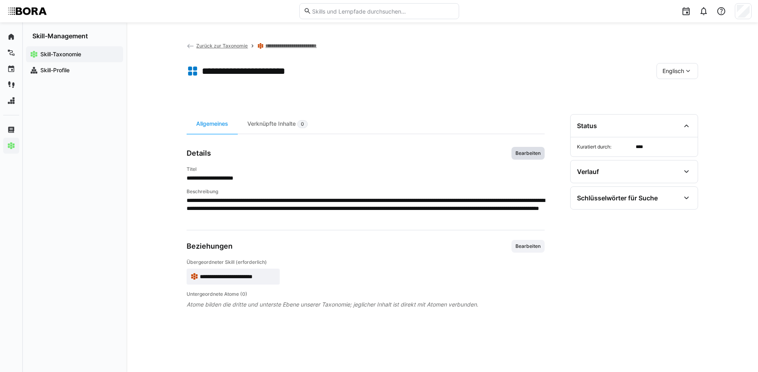
click at [534, 151] on span "Bearbeiten" at bounding box center [528, 153] width 27 height 6
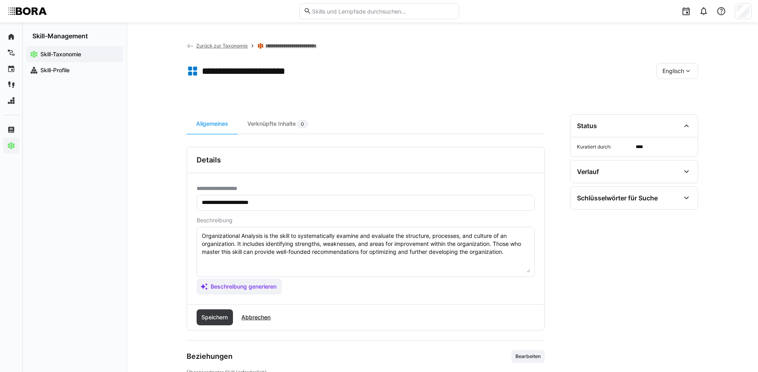
click at [513, 251] on textarea "Organizational Analysis is the skill to systematically examine and evaluate the…" at bounding box center [365, 252] width 329 height 42
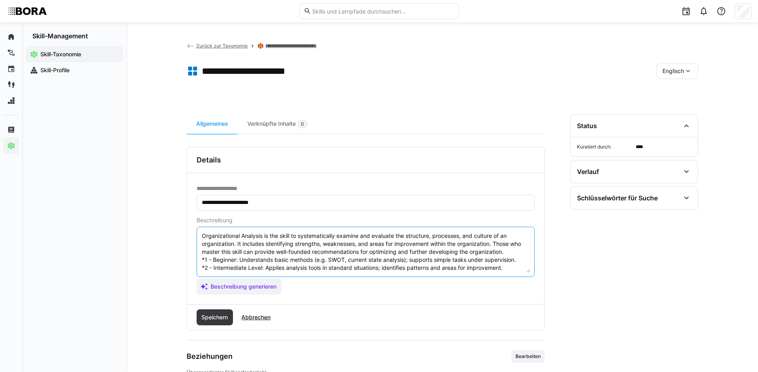
scroll to position [30, 0]
type textarea "Organizational Analysis is the skill to systematically examine and evaluate the…"
click at [216, 314] on span "Speichern" at bounding box center [214, 318] width 29 height 8
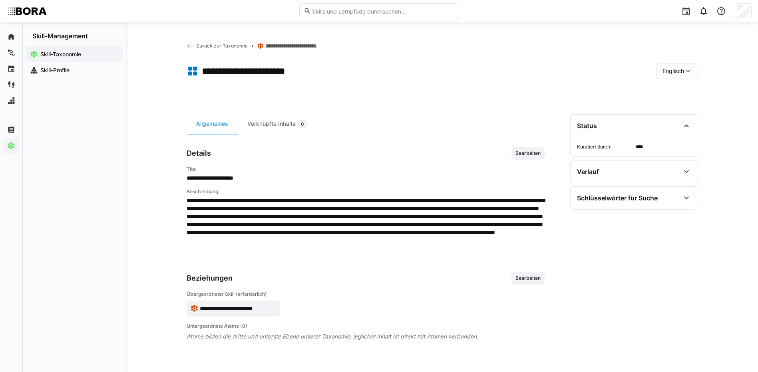
click at [679, 68] on span "Englisch" at bounding box center [673, 71] width 22 height 8
click at [675, 91] on span "Deutsch" at bounding box center [673, 92] width 22 height 8
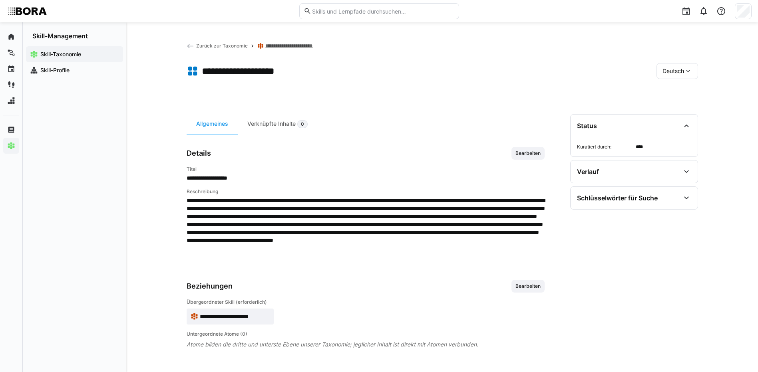
click at [286, 44] on link "**********" at bounding box center [295, 46] width 60 height 6
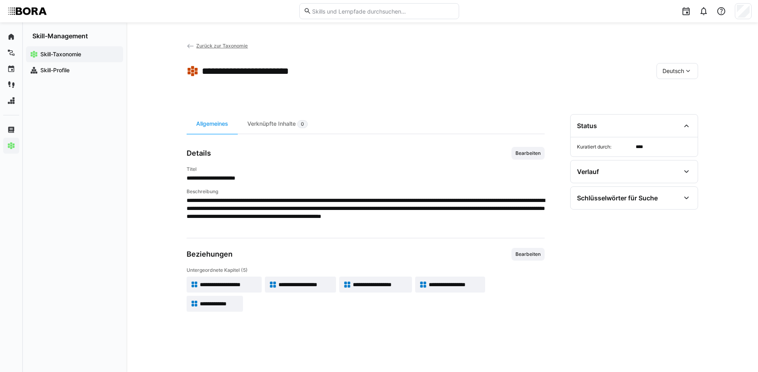
click at [290, 286] on span "**********" at bounding box center [305, 285] width 54 height 8
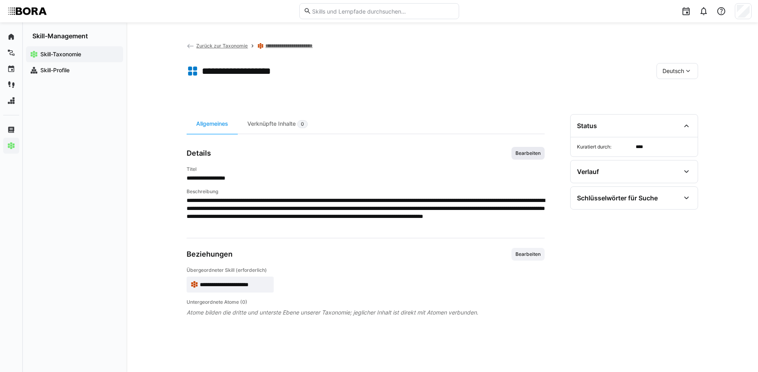
click at [537, 152] on span "Bearbeiten" at bounding box center [528, 153] width 27 height 6
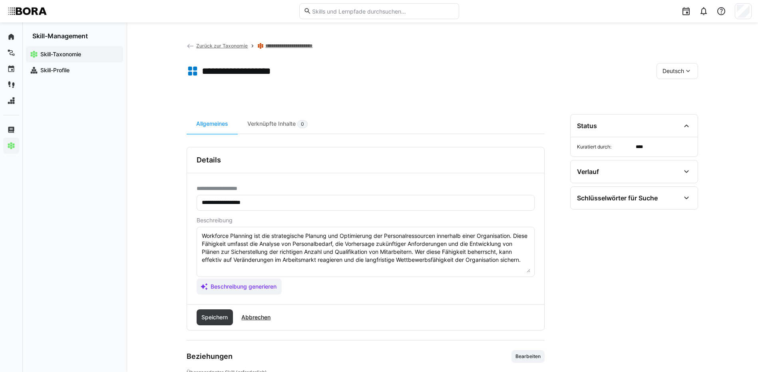
click at [526, 259] on textarea "Workforce Planning ist die strategische Planung und Optimierung der Personalres…" at bounding box center [365, 252] width 329 height 42
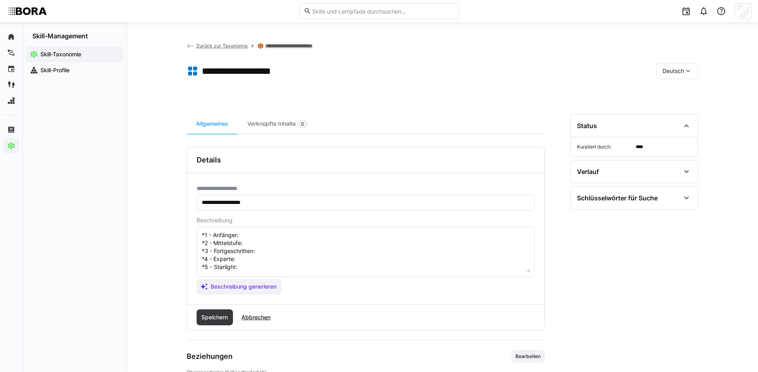
scroll to position [14, 0]
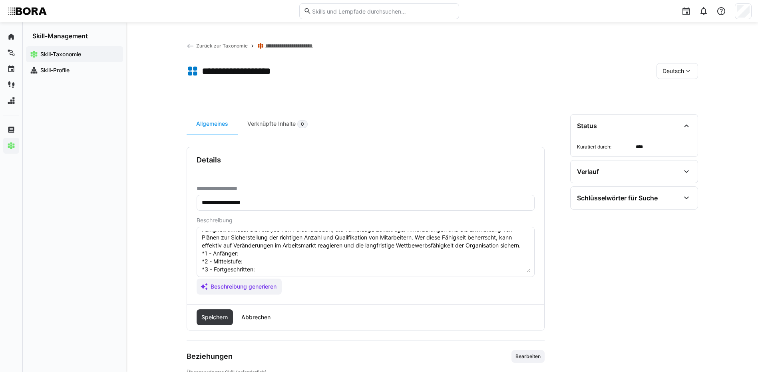
click at [266, 260] on textarea "Workforce Planning ist die strategische Planung und Optimierung der Personalres…" at bounding box center [365, 252] width 329 height 42
click at [284, 271] on textarea "Workforce Planning ist die strategische Planung und Optimierung der Personalres…" at bounding box center [365, 252] width 329 height 42
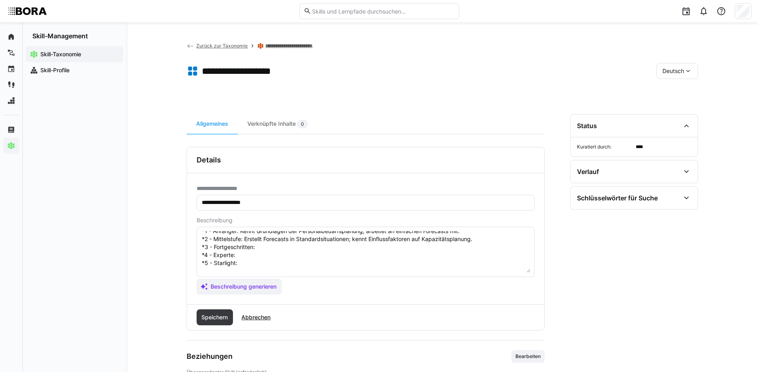
scroll to position [54, 0]
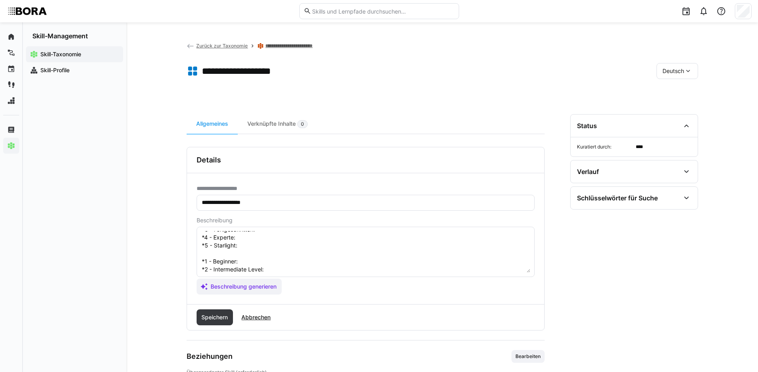
click at [261, 239] on textarea "Workforce Planning ist die strategische Planung und Optimierung der Personalres…" at bounding box center [365, 252] width 329 height 42
click at [241, 243] on textarea "Workforce Planning ist die strategische Planung und Optimierung der Personalres…" at bounding box center [365, 252] width 329 height 42
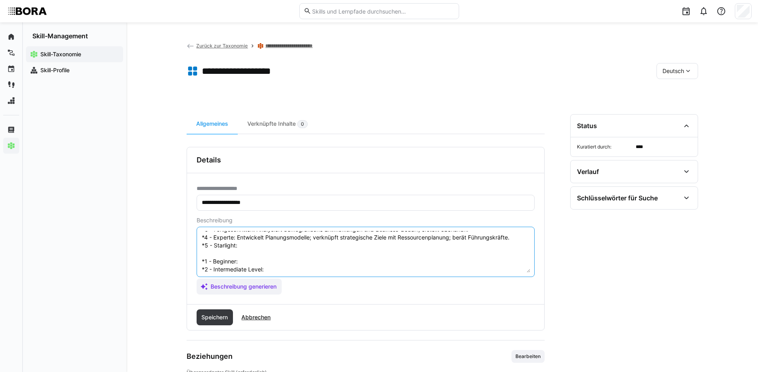
click at [255, 253] on textarea "Workforce Planning ist die strategische Planung und Optimierung der Personalres…" at bounding box center [365, 252] width 329 height 42
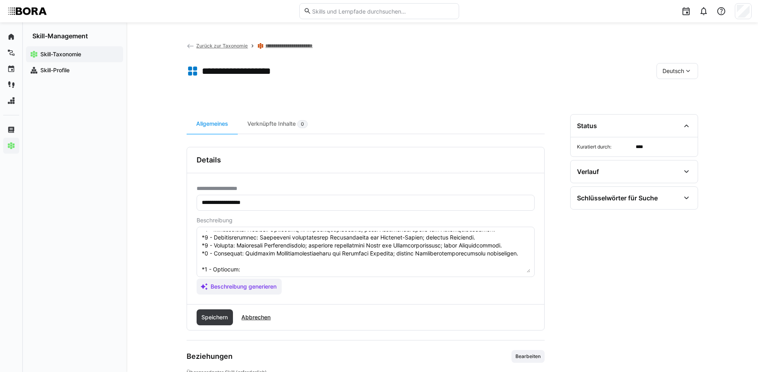
click at [272, 263] on textarea at bounding box center [365, 252] width 329 height 42
click at [267, 268] on textarea at bounding box center [365, 252] width 329 height 42
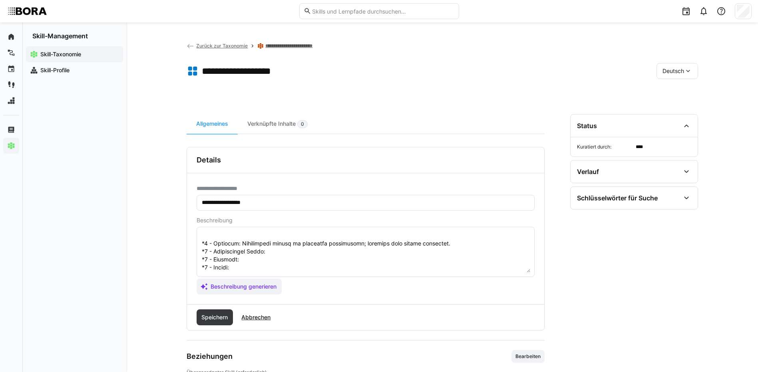
scroll to position [94, 0]
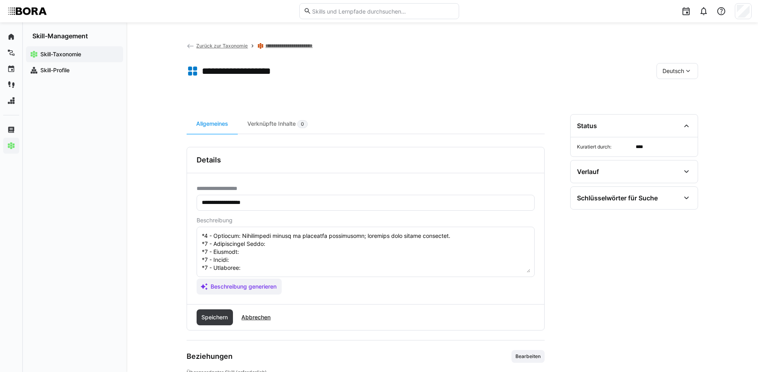
click at [316, 239] on textarea at bounding box center [365, 252] width 329 height 42
click at [256, 245] on textarea at bounding box center [365, 252] width 329 height 42
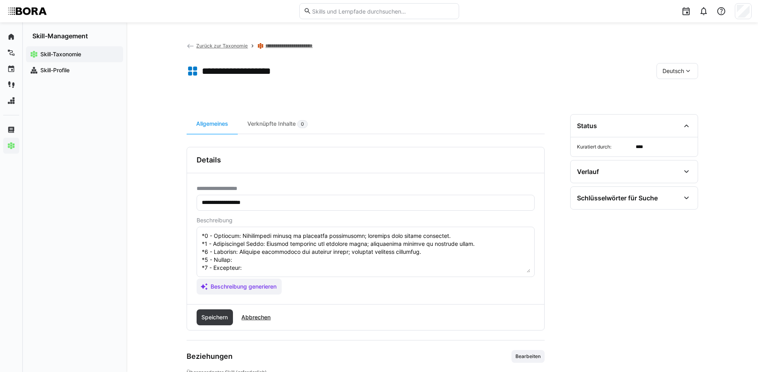
click at [247, 254] on textarea at bounding box center [365, 252] width 329 height 42
click at [247, 258] on textarea at bounding box center [365, 252] width 329 height 42
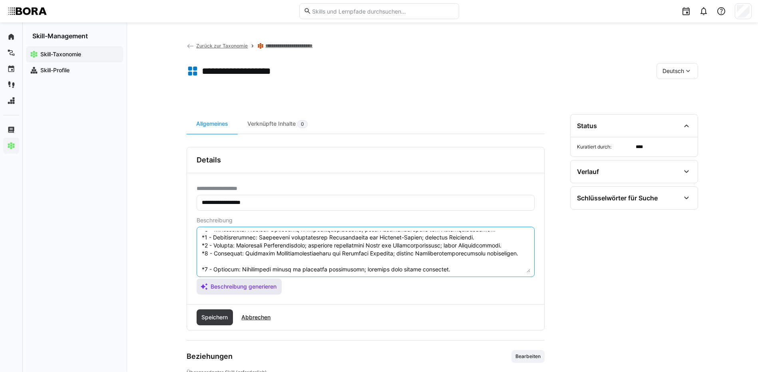
scroll to position [96, 0]
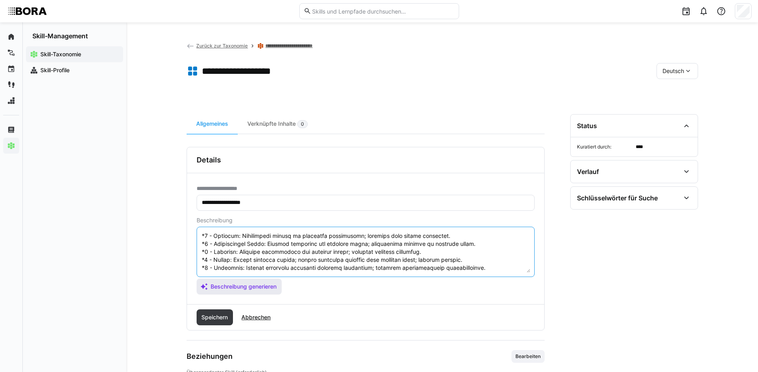
drag, startPoint x: 201, startPoint y: 268, endPoint x: 219, endPoint y: 289, distance: 27.5
click at [219, 289] on app-assistant-generate-form "Beschreibung Beschreibung generieren" at bounding box center [366, 256] width 338 height 78
type textarea "Loremipsu Dolorsit ame con adipiscingel Seddoei tem Incididuntu lab Etdoloremag…"
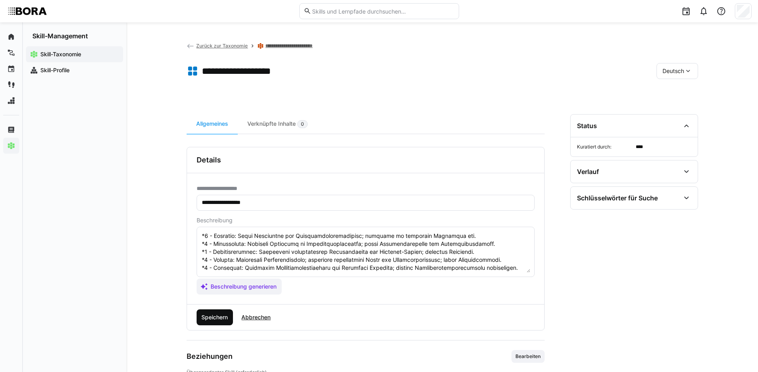
click at [214, 313] on span "Speichern" at bounding box center [215, 318] width 37 height 16
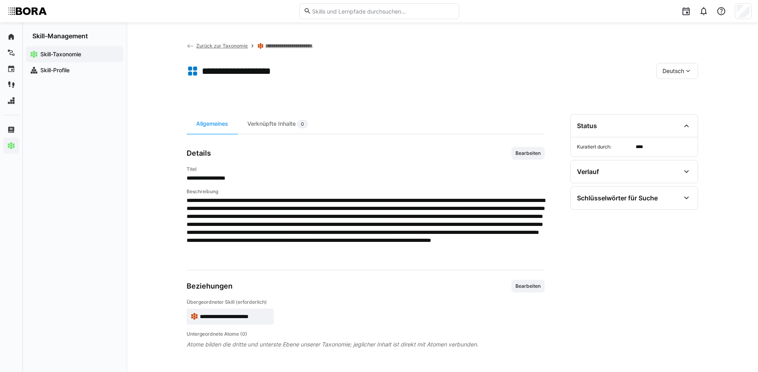
click at [666, 71] on span "Deutsch" at bounding box center [673, 71] width 22 height 8
click at [666, 111] on span "Englisch" at bounding box center [673, 109] width 22 height 8
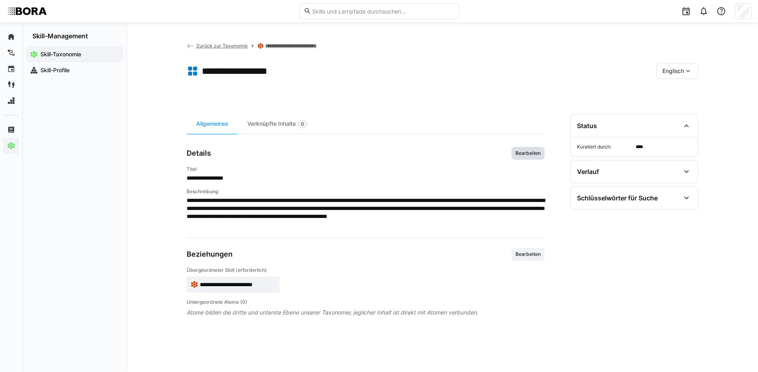
click at [530, 147] on span "Bearbeiten" at bounding box center [527, 153] width 33 height 13
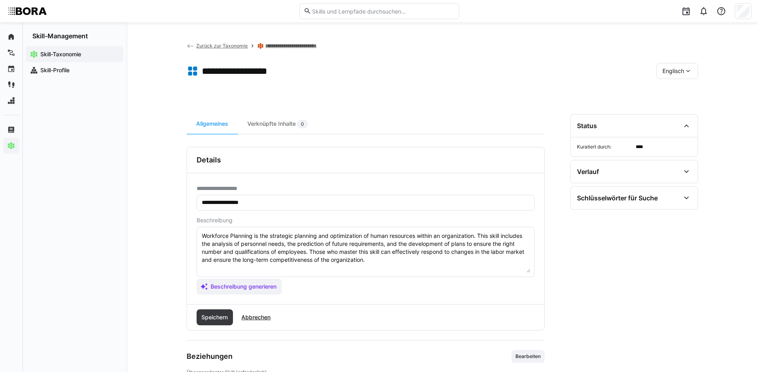
click at [380, 261] on textarea "Workforce Planning is the strategic planning and optimization of human resource…" at bounding box center [365, 252] width 329 height 42
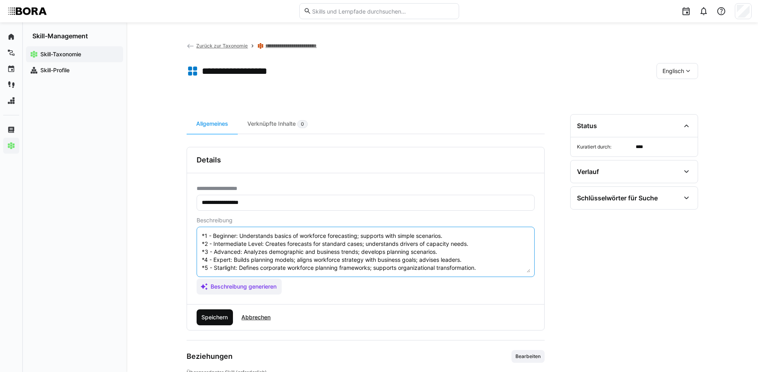
type textarea "Workforce Planning is the strategic planning and optimization of human resource…"
click at [213, 312] on span "Speichern" at bounding box center [215, 318] width 37 height 16
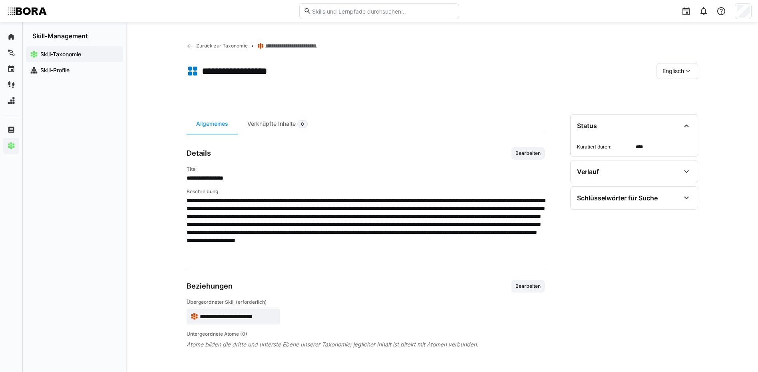
click at [663, 68] on span "Englisch" at bounding box center [673, 71] width 22 height 8
click at [664, 91] on span "Deutsch" at bounding box center [673, 92] width 22 height 8
click at [285, 45] on link "**********" at bounding box center [295, 46] width 60 height 6
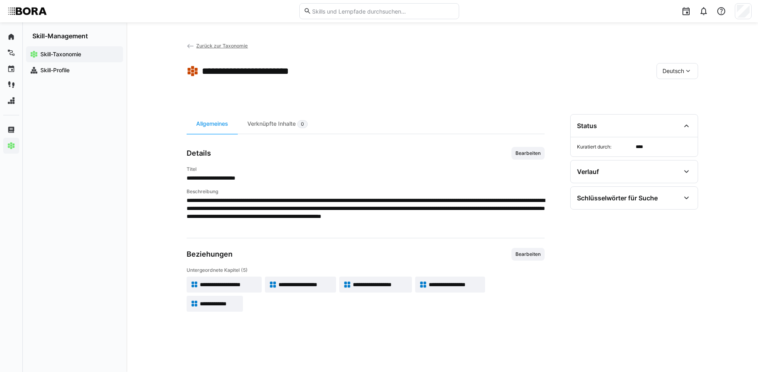
click at [379, 284] on span "**********" at bounding box center [380, 285] width 55 height 8
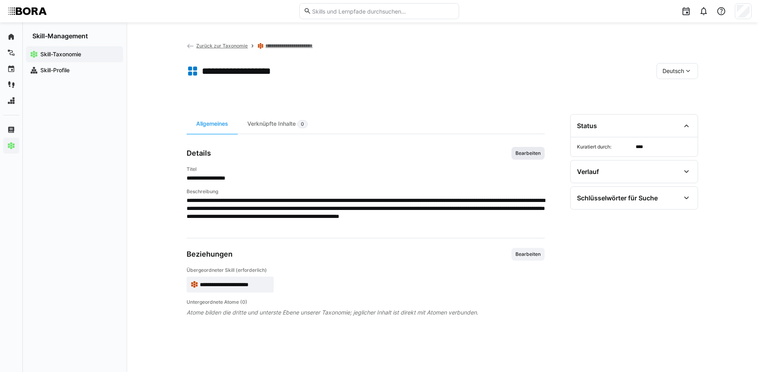
click at [524, 152] on span "Bearbeiten" at bounding box center [528, 153] width 27 height 6
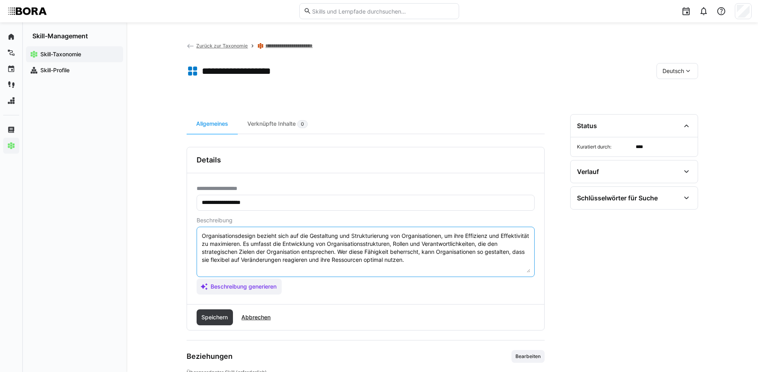
click at [429, 263] on textarea "Organisationsdesign bezieht sich auf die Gestaltung und Strukturierung von Orga…" at bounding box center [365, 252] width 329 height 42
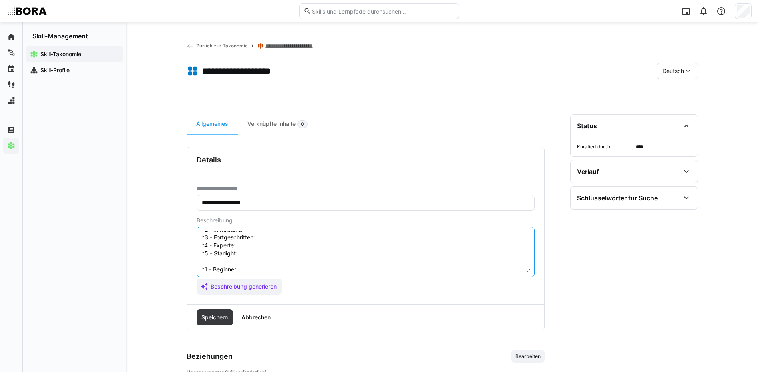
scroll to position [6, 0]
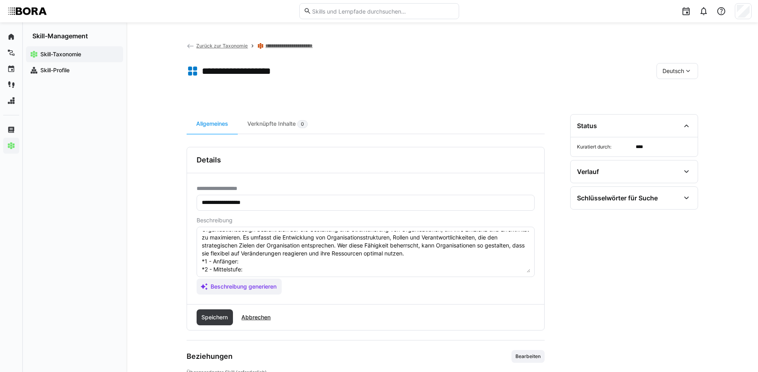
click at [260, 261] on textarea "Organisationsdesign bezieht sich auf die Gestaltung und Strukturierung von Orga…" at bounding box center [365, 252] width 329 height 42
click at [247, 268] on textarea "Organisationsdesign bezieht sich auf die Gestaltung und Strukturierung von Orga…" at bounding box center [365, 252] width 329 height 42
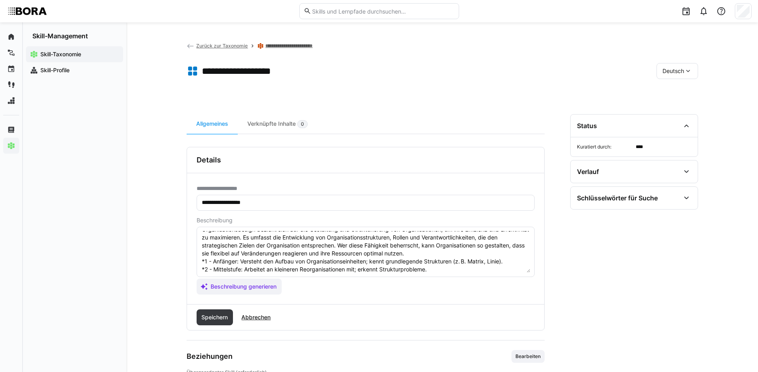
scroll to position [46, 0]
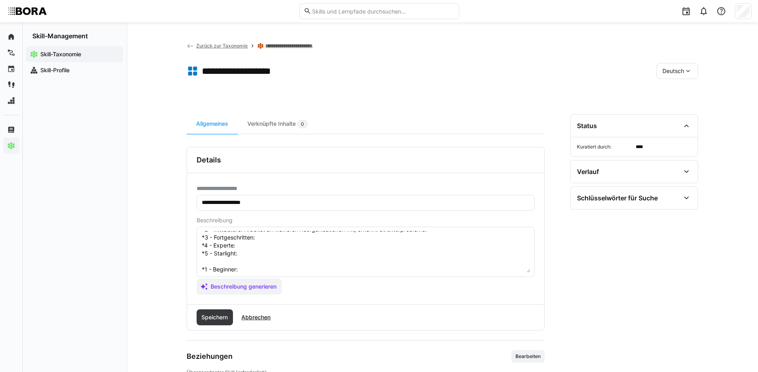
click at [276, 240] on textarea "Organisationsdesign bezieht sich auf die Gestaltung und Strukturierung von Orga…" at bounding box center [365, 252] width 329 height 42
click at [243, 250] on textarea "Organisationsdesign bezieht sich auf die Gestaltung und Strukturierung von Orga…" at bounding box center [365, 252] width 329 height 42
click at [242, 246] on textarea "Organisationsdesign bezieht sich auf die Gestaltung und Strukturierung von Orga…" at bounding box center [365, 252] width 329 height 42
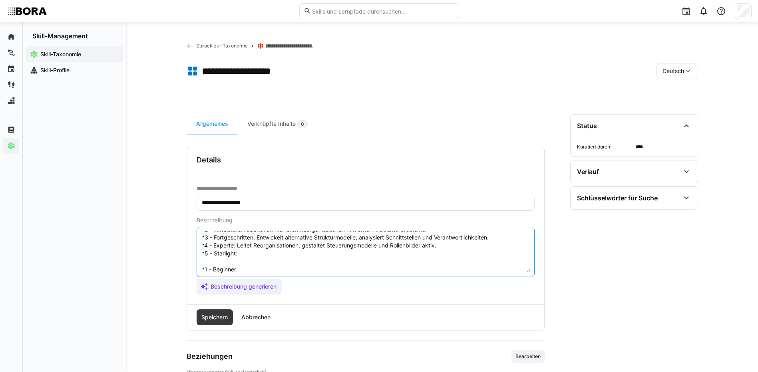
click at [319, 251] on textarea "Organisationsdesign bezieht sich auf die Gestaltung und Strukturierung von Orga…" at bounding box center [365, 252] width 329 height 42
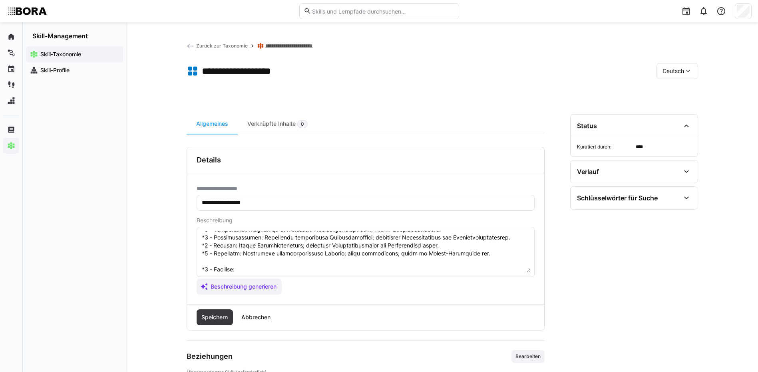
click at [253, 271] on textarea at bounding box center [365, 252] width 329 height 42
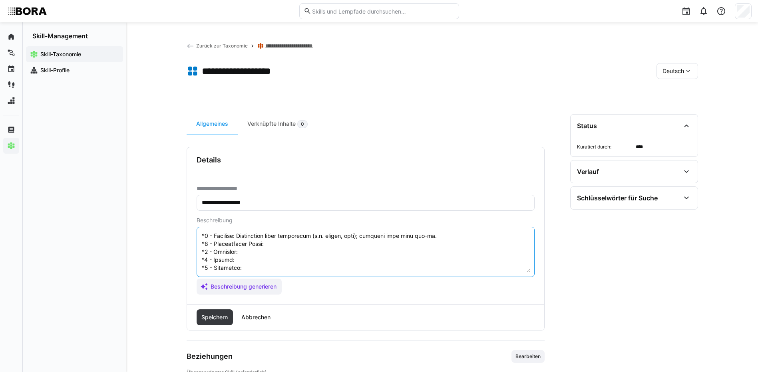
click at [323, 234] on textarea at bounding box center [365, 252] width 329 height 42
click at [286, 247] on textarea at bounding box center [365, 252] width 329 height 42
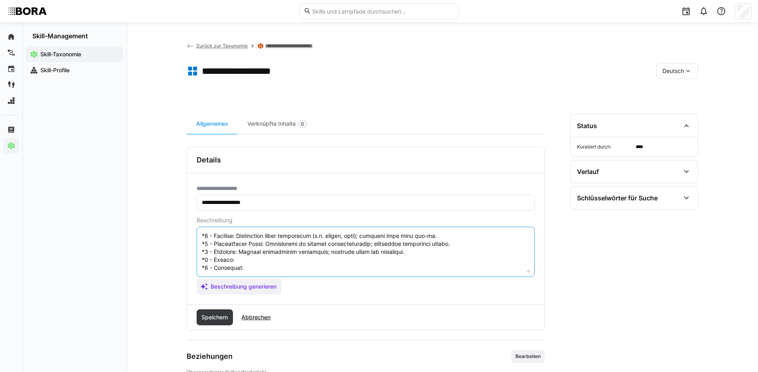
click at [241, 256] on textarea at bounding box center [365, 252] width 329 height 42
click at [244, 263] on textarea at bounding box center [365, 252] width 329 height 42
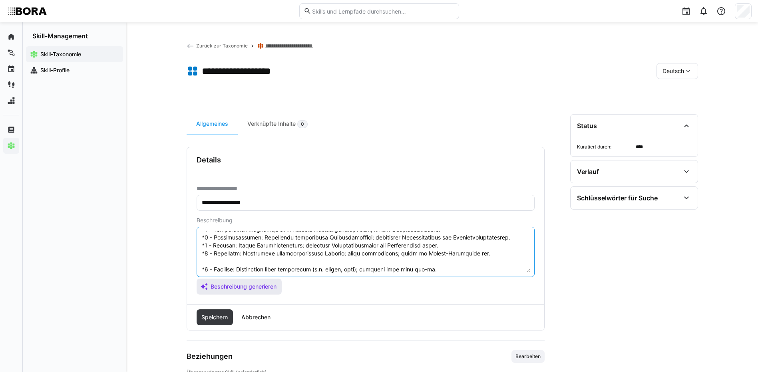
scroll to position [88, 0]
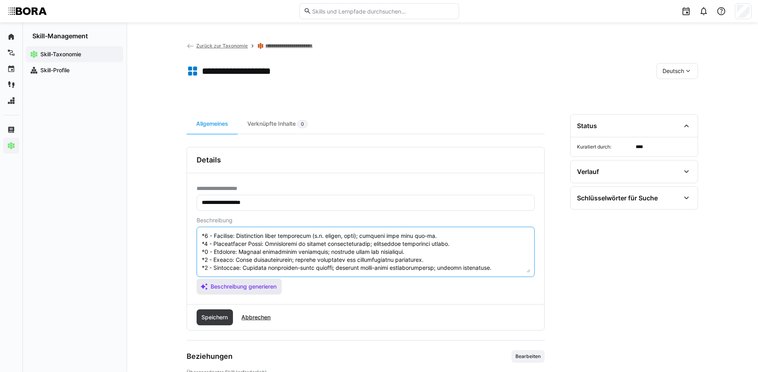
drag, startPoint x: 201, startPoint y: 268, endPoint x: 232, endPoint y: 284, distance: 34.5
click at [232, 284] on app-assistant-generate-form "Beschreibung Beschreibung generieren" at bounding box center [366, 256] width 338 height 78
type textarea "Organisationsdesign bezieht sich auf die Gestaltung und Strukturierung von Orga…"
click at [212, 311] on span "Speichern" at bounding box center [215, 318] width 37 height 16
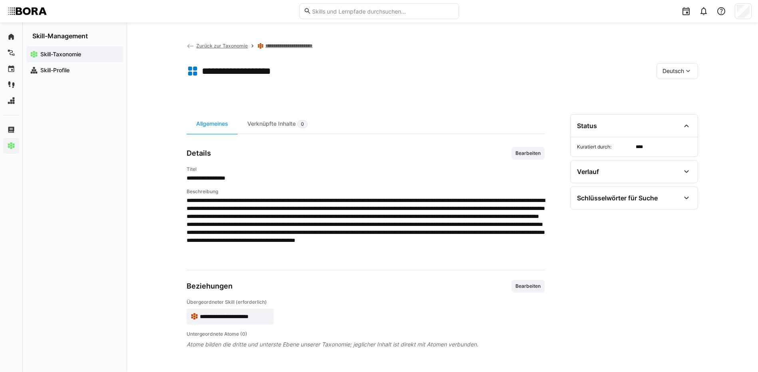
click at [670, 69] on span "Deutsch" at bounding box center [673, 71] width 22 height 8
click at [677, 103] on div "Englisch" at bounding box center [677, 109] width 42 height 17
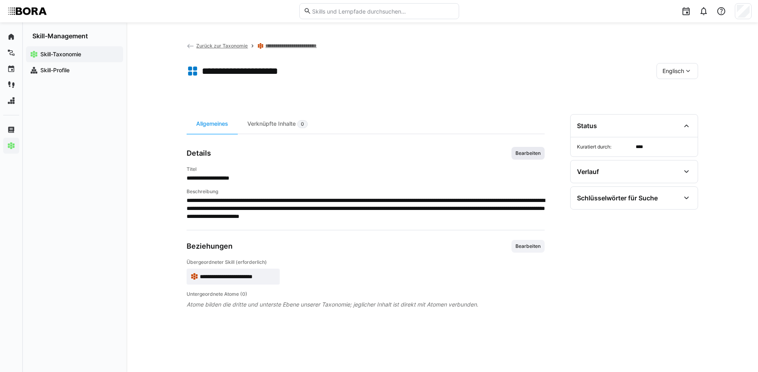
click at [537, 149] on span "Bearbeiten" at bounding box center [527, 153] width 33 height 13
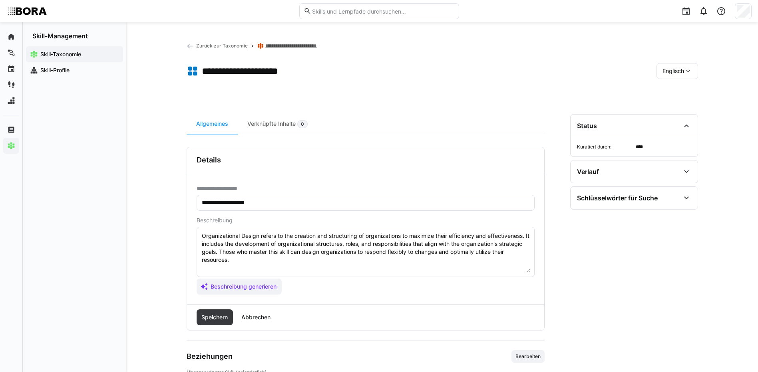
click at [346, 260] on textarea "Organizational Design refers to the creation and structuring of organizations t…" at bounding box center [365, 252] width 329 height 42
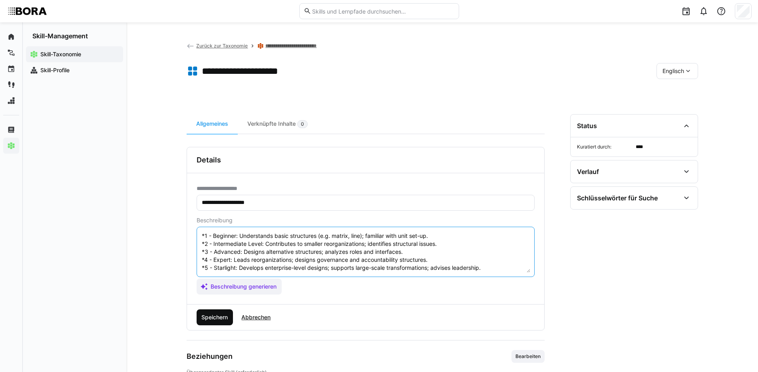
type textarea "Organizational Design refers to the creation and structuring of organizations t…"
click at [215, 310] on span "Speichern" at bounding box center [215, 318] width 37 height 16
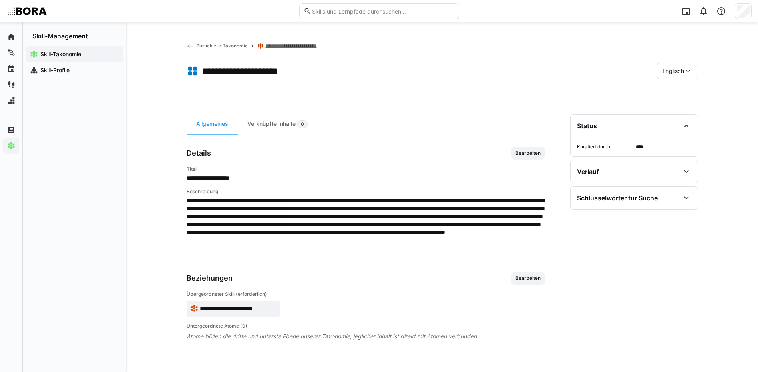
click at [678, 64] on div "Englisch" at bounding box center [677, 71] width 42 height 16
click at [683, 93] on span "Deutsch" at bounding box center [673, 92] width 22 height 8
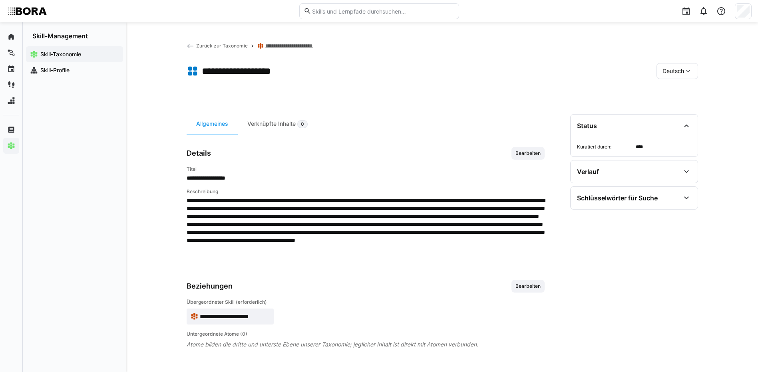
click at [298, 46] on link "**********" at bounding box center [295, 46] width 60 height 6
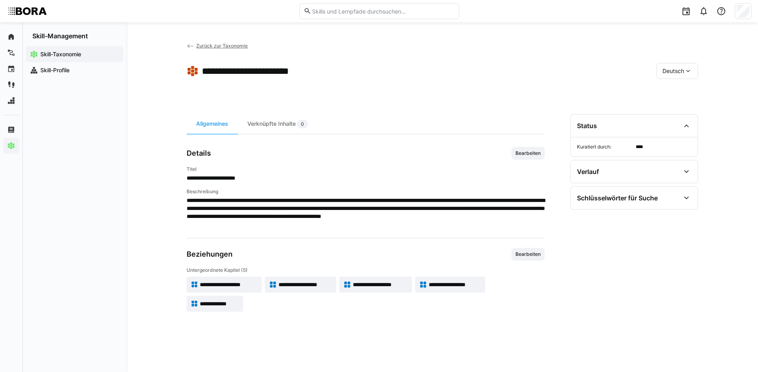
click at [456, 279] on app-skill-badge "**********" at bounding box center [450, 285] width 70 height 16
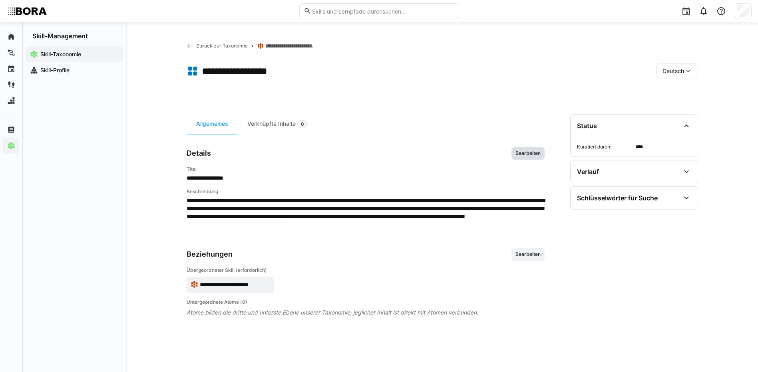
click at [524, 149] on span "Bearbeiten" at bounding box center [527, 153] width 33 height 13
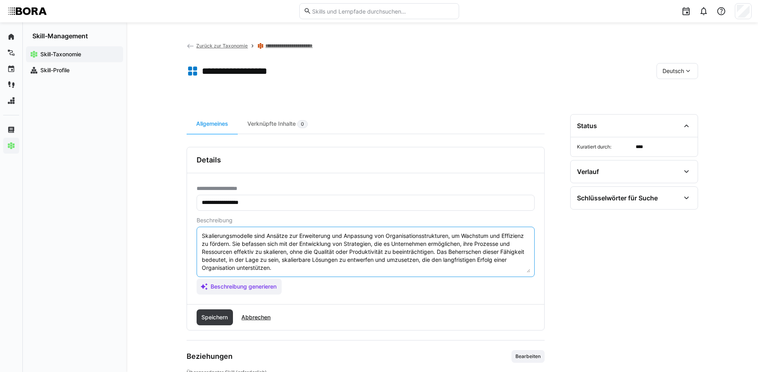
click at [392, 267] on textarea "Skalierungsmodelle sind Ansätze zur Erweiterung und Anpassung von Organisations…" at bounding box center [365, 252] width 329 height 42
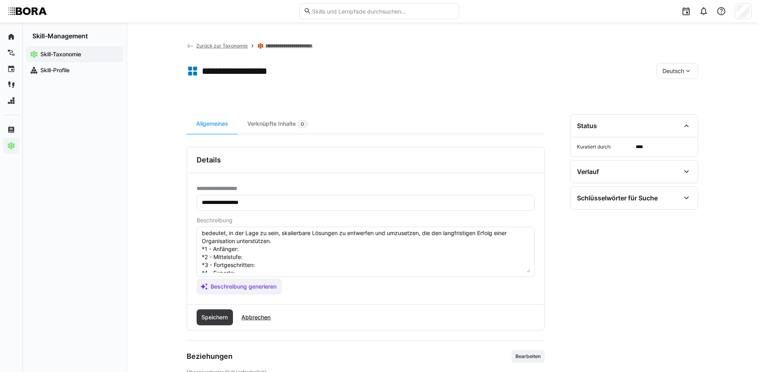
scroll to position [40, 0]
click at [262, 236] on textarea "Skalierungsmodelle sind Ansätze zur Erweiterung und Anpassung von Organisations…" at bounding box center [365, 252] width 329 height 42
click at [254, 246] on textarea "Skalierungsmodelle sind Ansätze zur Erweiterung und Anpassung von Organisations…" at bounding box center [365, 252] width 329 height 42
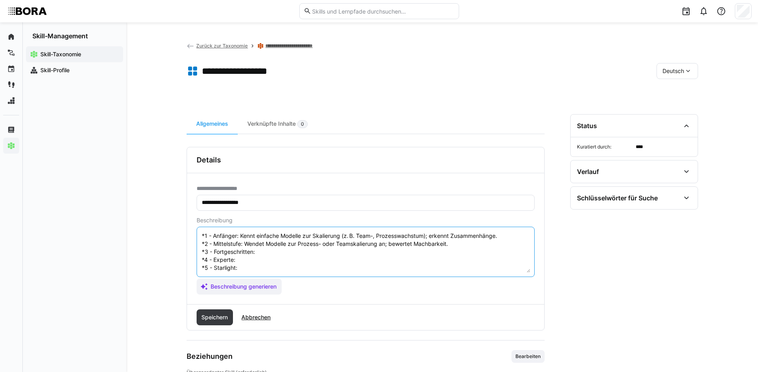
click at [281, 250] on textarea "Skalierungsmodelle sind Ansätze zur Erweiterung und Anpassung von Organisations…" at bounding box center [365, 252] width 329 height 42
click at [247, 261] on textarea "Skalierungsmodelle sind Ansätze zur Erweiterung und Anpassung von Organisations…" at bounding box center [365, 252] width 329 height 42
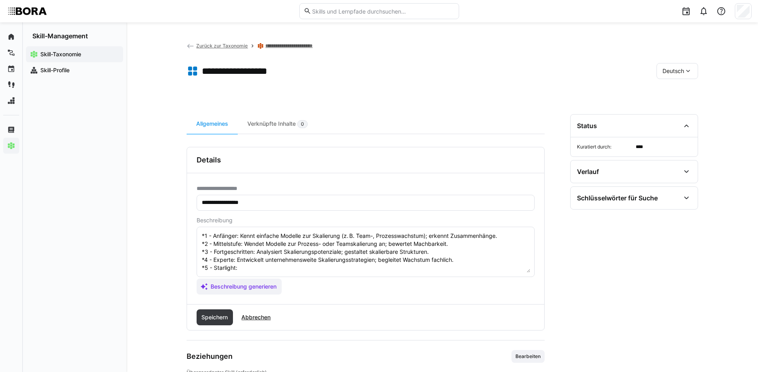
click at [294, 267] on textarea "Skalierungsmodelle sind Ansätze zur Erweiterung und Anpassung von Organisations…" at bounding box center [365, 252] width 329 height 42
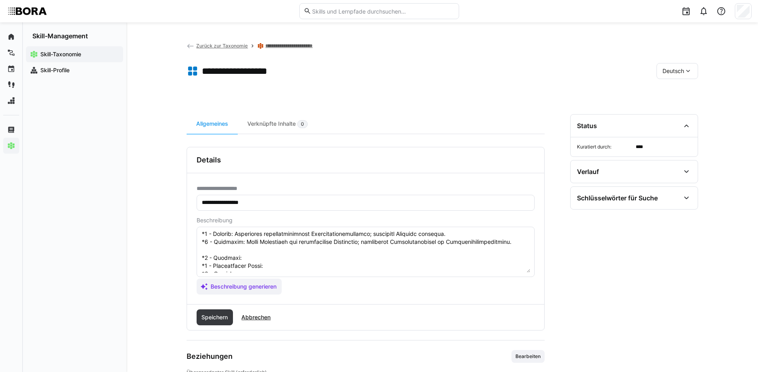
scroll to position [80, 0]
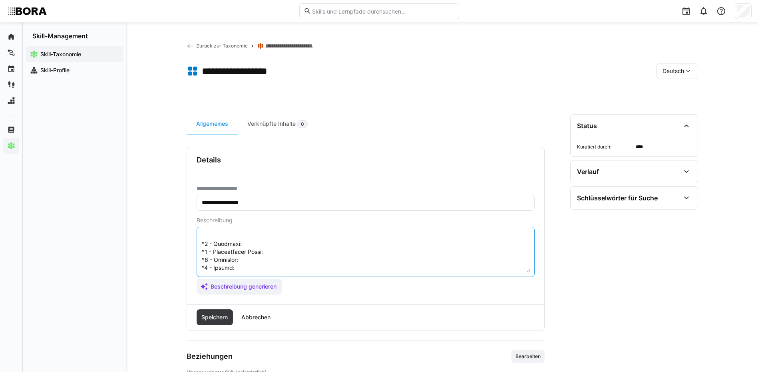
click at [383, 244] on textarea at bounding box center [365, 252] width 329 height 42
click at [279, 249] on textarea at bounding box center [365, 252] width 329 height 42
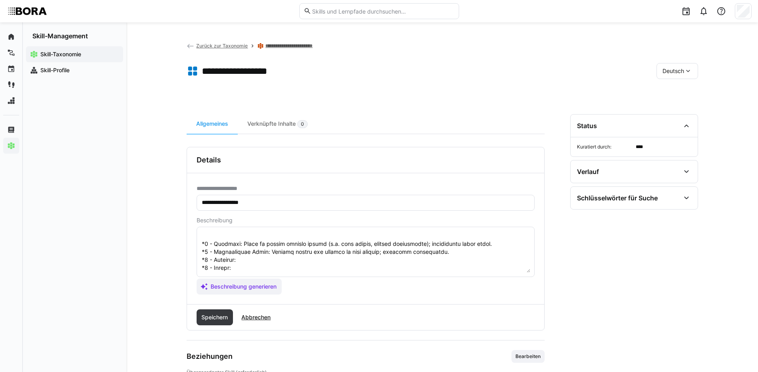
click at [277, 263] on textarea at bounding box center [365, 252] width 329 height 42
click at [251, 272] on textarea at bounding box center [365, 252] width 329 height 42
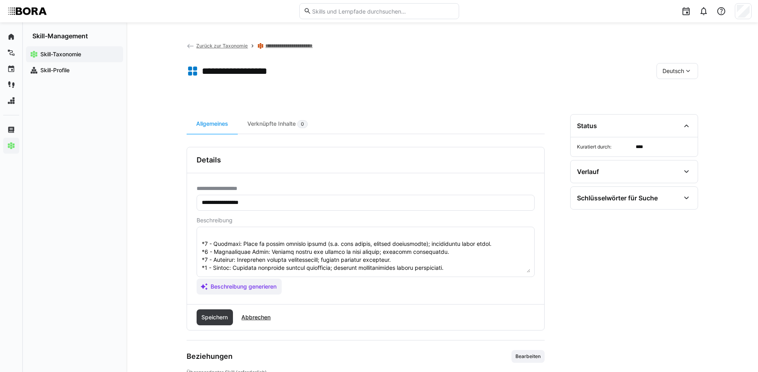
scroll to position [96, 0]
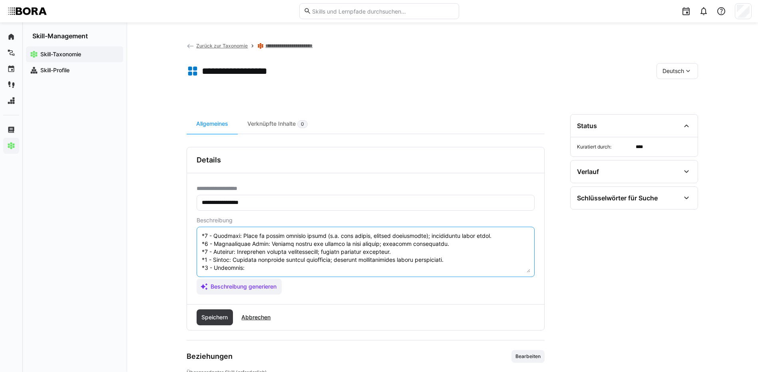
click at [284, 261] on textarea at bounding box center [365, 252] width 329 height 42
drag, startPoint x: 201, startPoint y: 266, endPoint x: 344, endPoint y: 274, distance: 143.3
click at [344, 274] on eds-input at bounding box center [366, 252] width 338 height 50
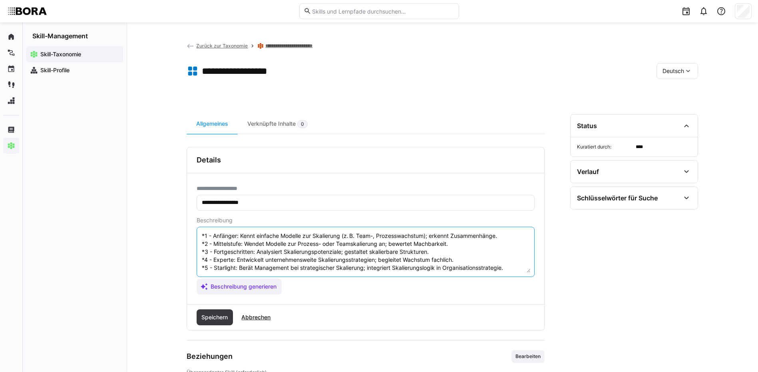
scroll to position [48, 0]
type textarea "Skalierungsmodelle sind Ansätze zur Erweiterung und Anpassung von Organisations…"
click at [213, 309] on div "Speichern Abbrechen" at bounding box center [365, 318] width 357 height 26
click at [213, 315] on span "Speichern" at bounding box center [214, 318] width 29 height 8
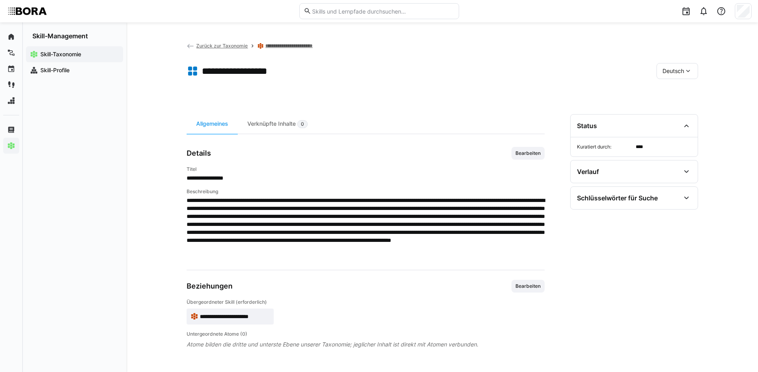
click at [683, 71] on span "Deutsch" at bounding box center [673, 71] width 22 height 8
drag, startPoint x: 683, startPoint y: 71, endPoint x: 683, endPoint y: 107, distance: 36.0
click at [683, 107] on span "Englisch" at bounding box center [673, 109] width 22 height 8
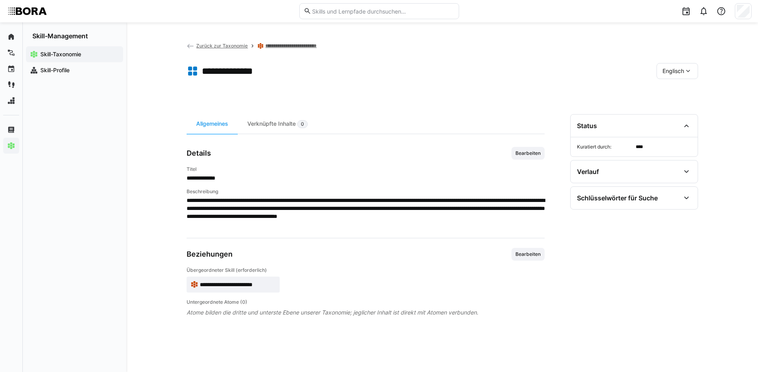
click at [522, 156] on span "Bearbeiten" at bounding box center [528, 153] width 27 height 6
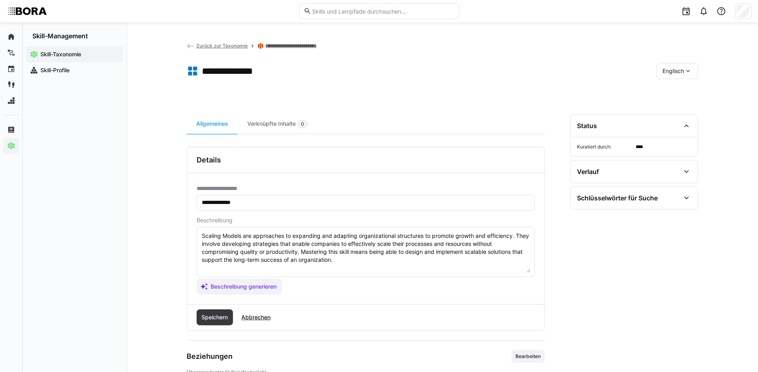
click at [363, 261] on textarea "Scaling Models are approaches to expanding and adapting organizational structur…" at bounding box center [365, 252] width 329 height 42
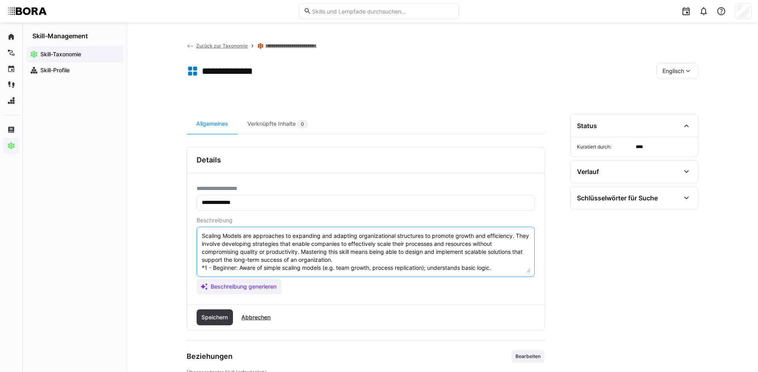
scroll to position [38, 0]
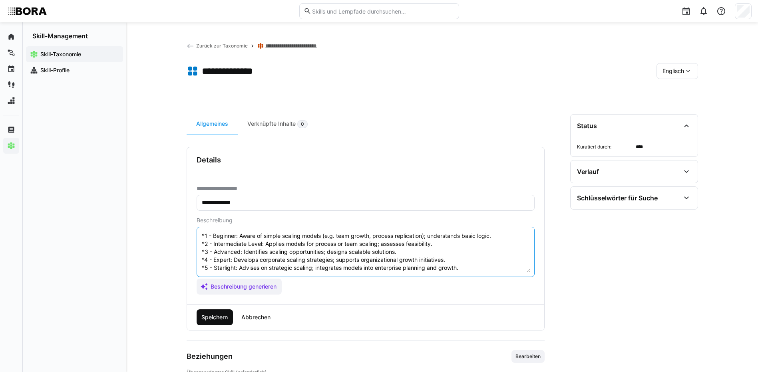
type textarea "Scaling Models are approaches to expanding and adapting organizational structur…"
click at [212, 310] on span "Speichern" at bounding box center [215, 318] width 37 height 16
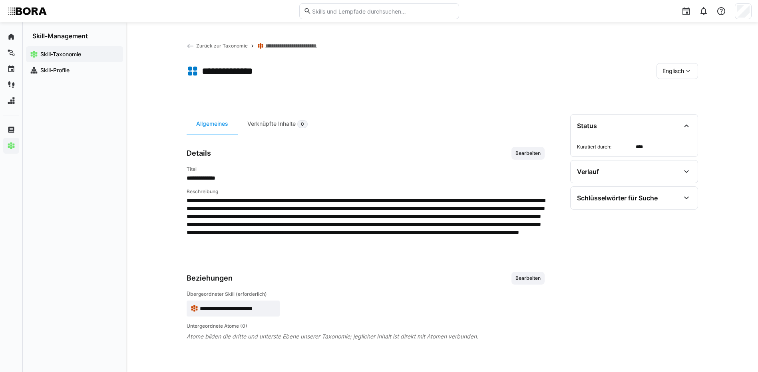
click at [680, 68] on span "Englisch" at bounding box center [673, 71] width 22 height 8
click at [679, 93] on span "Deutsch" at bounding box center [673, 92] width 22 height 8
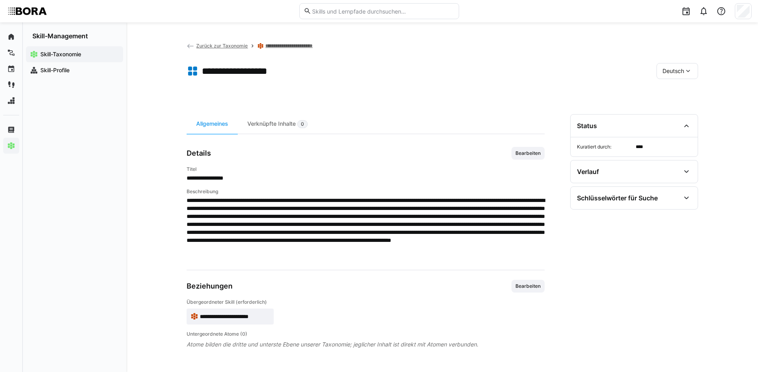
click at [308, 46] on link "**********" at bounding box center [295, 46] width 60 height 6
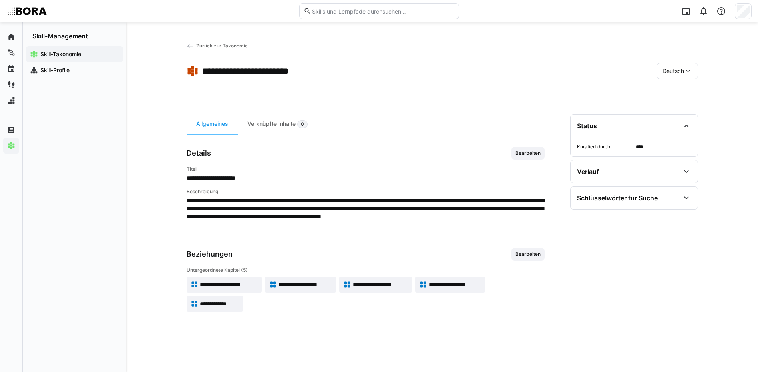
click at [223, 304] on span "**********" at bounding box center [219, 304] width 39 height 8
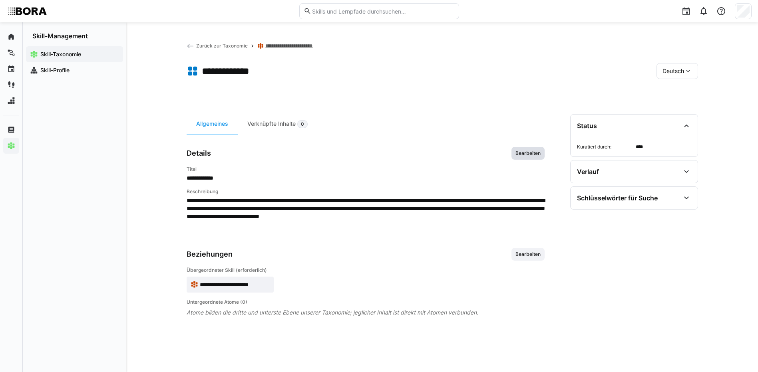
drag, startPoint x: 528, startPoint y: 155, endPoint x: 511, endPoint y: 181, distance: 31.6
click at [528, 154] on span "Bearbeiten" at bounding box center [528, 153] width 27 height 6
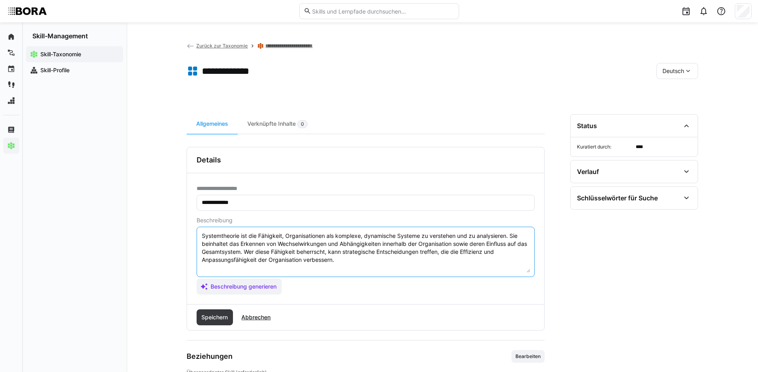
click at [378, 259] on textarea "Systemtheorie ist die Fähigkeit, Organisationen als komplexe, dynamische System…" at bounding box center [365, 252] width 329 height 42
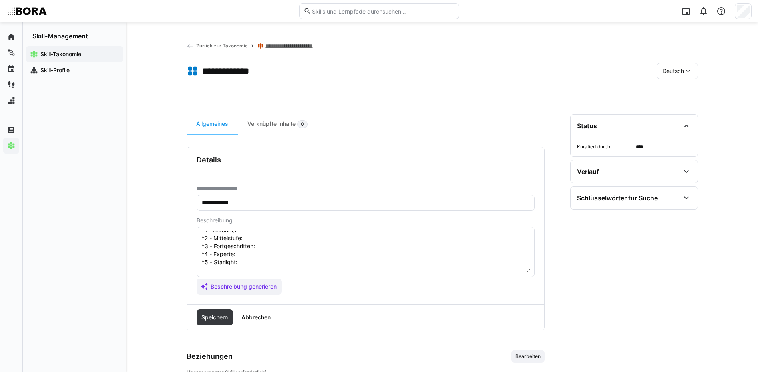
scroll to position [6, 0]
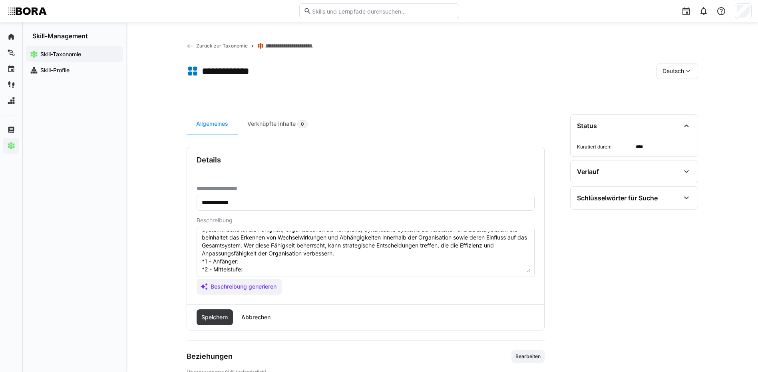
click at [256, 264] on textarea "Systemtheorie ist die Fähigkeit, Organisationen als komplexe, dynamische System…" at bounding box center [365, 252] width 329 height 42
click at [250, 272] on textarea "Systemtheorie ist die Fähigkeit, Organisationen als komplexe, dynamische System…" at bounding box center [365, 252] width 329 height 42
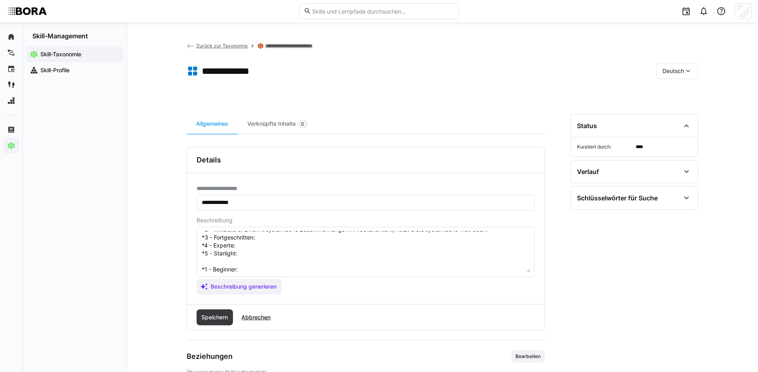
click at [298, 243] on textarea "Systemtheorie ist die Fähigkeit, Organisationen als komplexe, dynamische System…" at bounding box center [365, 252] width 329 height 42
click at [290, 239] on textarea "Systemtheorie ist die Fähigkeit, Organisationen als komplexe, dynamische System…" at bounding box center [365, 252] width 329 height 42
click at [250, 246] on textarea "Systemtheorie ist die Fähigkeit, Organisationen als komplexe, dynamische System…" at bounding box center [365, 252] width 329 height 42
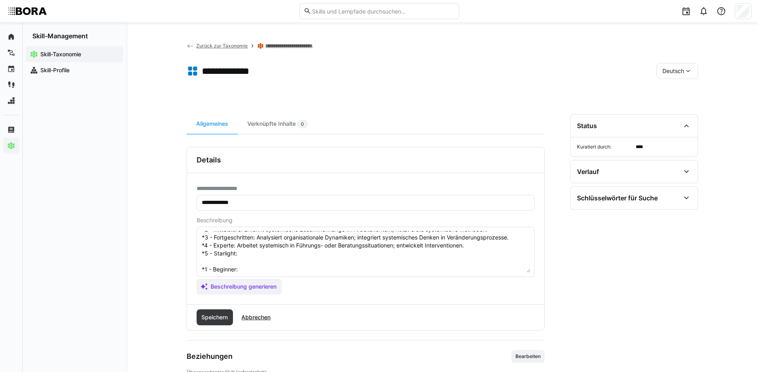
click at [266, 251] on textarea "Systemtheorie ist die Fähigkeit, Organisationen als komplexe, dynamische System…" at bounding box center [365, 252] width 329 height 42
click at [268, 271] on textarea "Systemtheorie ist die Fähigkeit, Organisationen als komplexe, dynamische System…" at bounding box center [365, 252] width 329 height 42
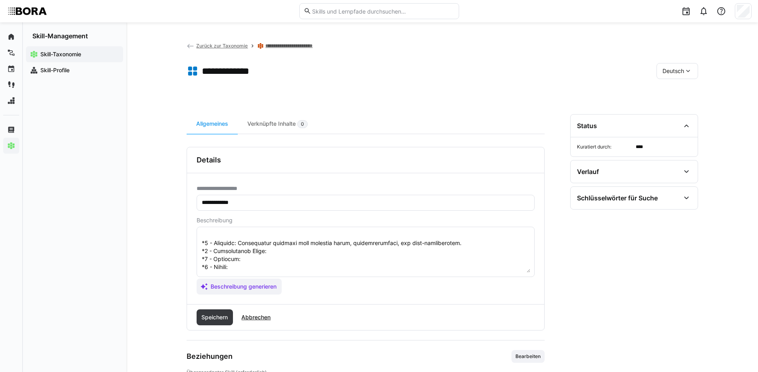
scroll to position [86, 0]
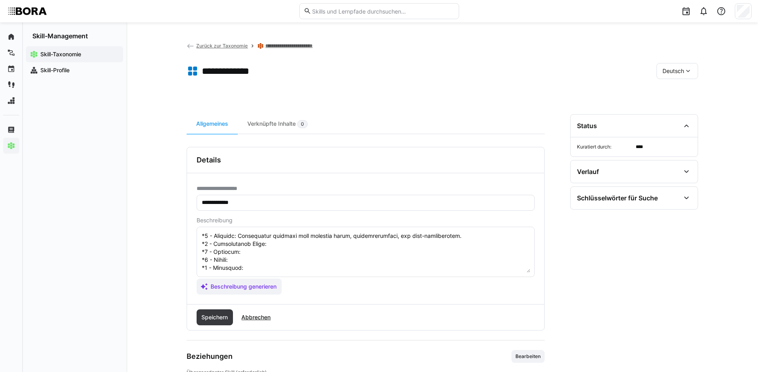
click at [282, 239] on textarea at bounding box center [365, 252] width 329 height 42
click at [250, 247] on textarea at bounding box center [365, 252] width 329 height 42
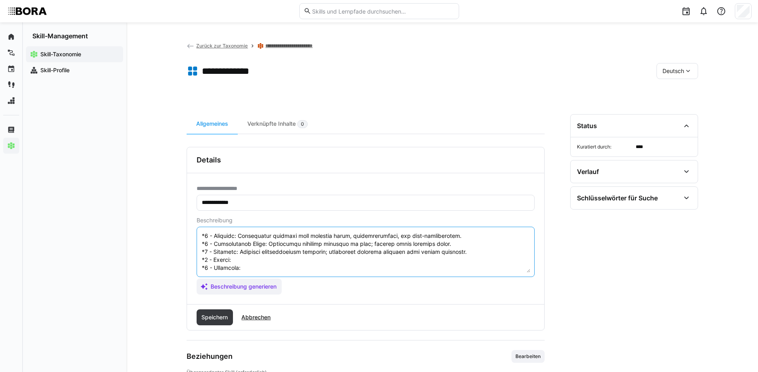
click at [276, 251] on textarea at bounding box center [365, 252] width 329 height 42
click at [245, 262] on textarea at bounding box center [365, 252] width 329 height 42
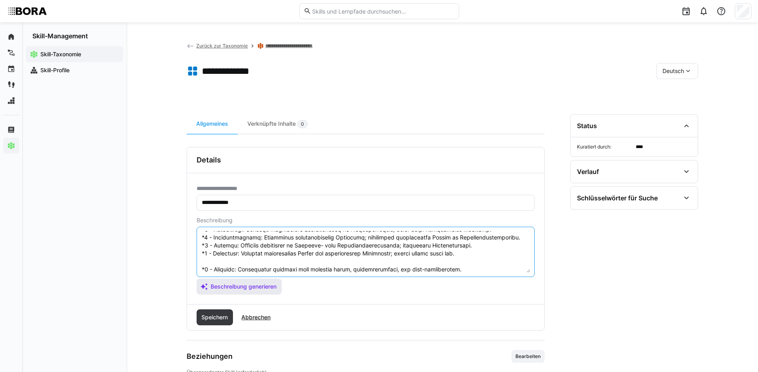
scroll to position [88, 0]
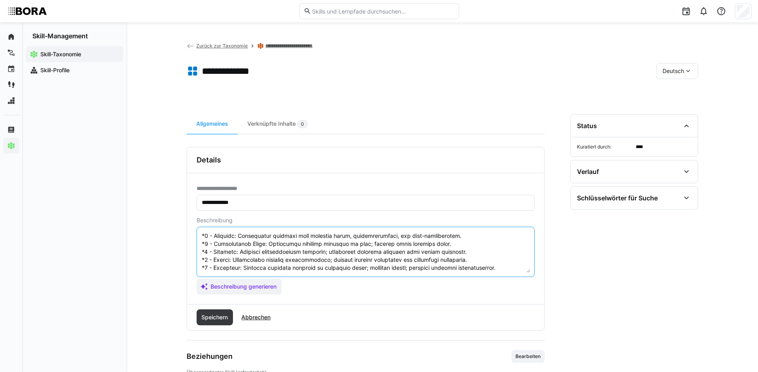
drag, startPoint x: 201, startPoint y: 268, endPoint x: 254, endPoint y: 295, distance: 59.7
click at [254, 295] on div "**********" at bounding box center [365, 238] width 357 height 131
type textarea "Systemtheorie ist die Fähigkeit, Organisationen als komplexe, dynamische System…"
click at [209, 316] on span "Speichern" at bounding box center [214, 318] width 29 height 8
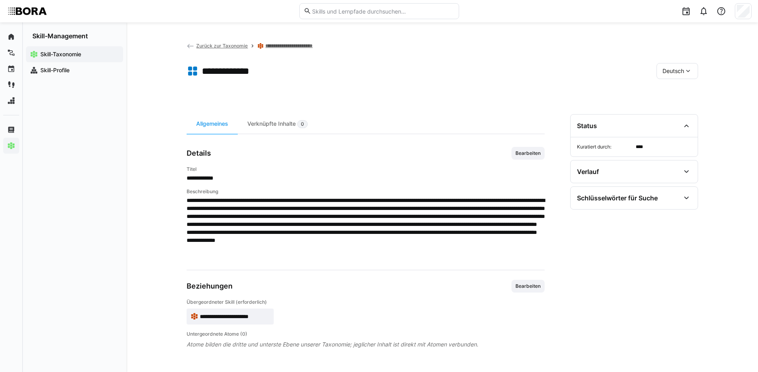
click at [672, 70] on span "Deutsch" at bounding box center [673, 71] width 22 height 8
click at [674, 110] on span "Englisch" at bounding box center [673, 109] width 22 height 8
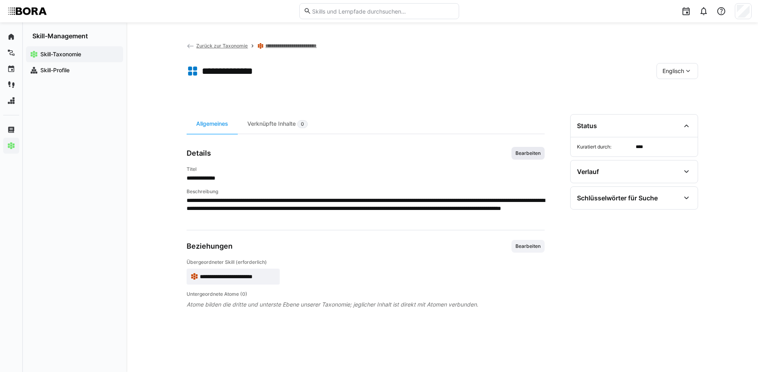
click at [526, 148] on span "Bearbeiten" at bounding box center [527, 153] width 33 height 13
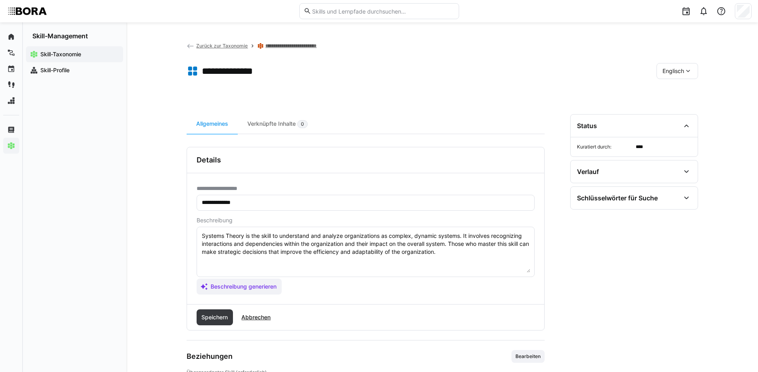
click at [456, 253] on textarea "Systems Theory is the skill to understand and analyze organizations as complex,…" at bounding box center [365, 252] width 329 height 42
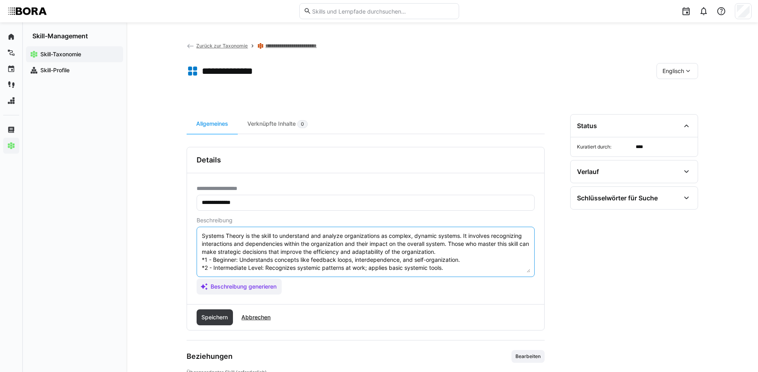
scroll to position [30, 0]
type textarea "Systems Theory is the skill to understand and analyze organizations as complex,…"
click at [206, 318] on span "Speichern" at bounding box center [214, 318] width 29 height 8
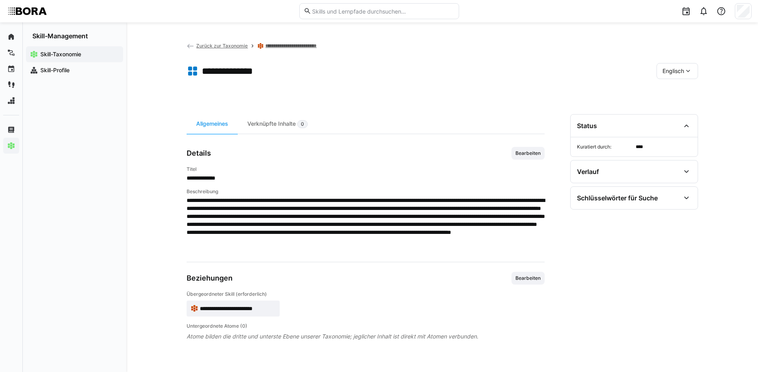
click at [672, 68] on span "Englisch" at bounding box center [673, 71] width 22 height 8
click at [670, 93] on span "Deutsch" at bounding box center [673, 92] width 22 height 8
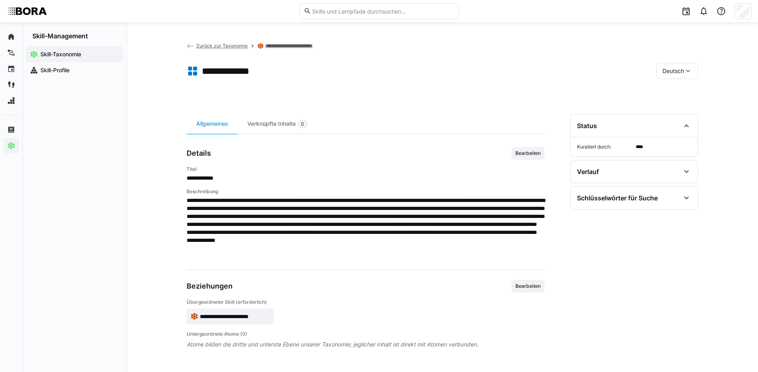
click at [296, 43] on link "**********" at bounding box center [295, 46] width 60 height 6
